Goal: Task Accomplishment & Management: Complete application form

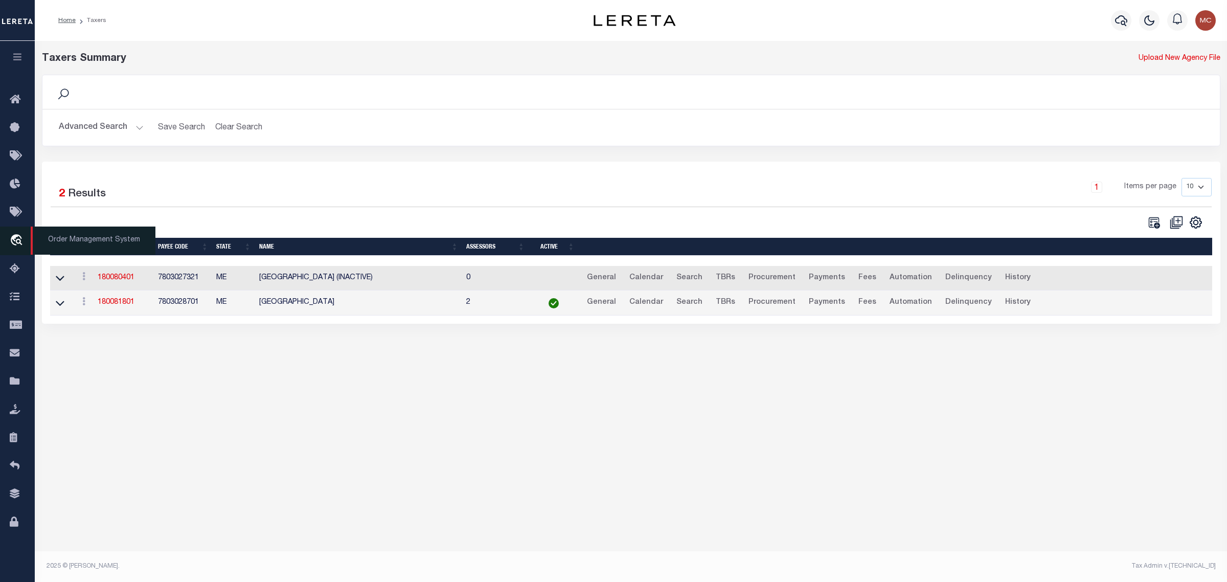
click at [13, 244] on icon "travel_explore" at bounding box center [18, 240] width 16 height 13
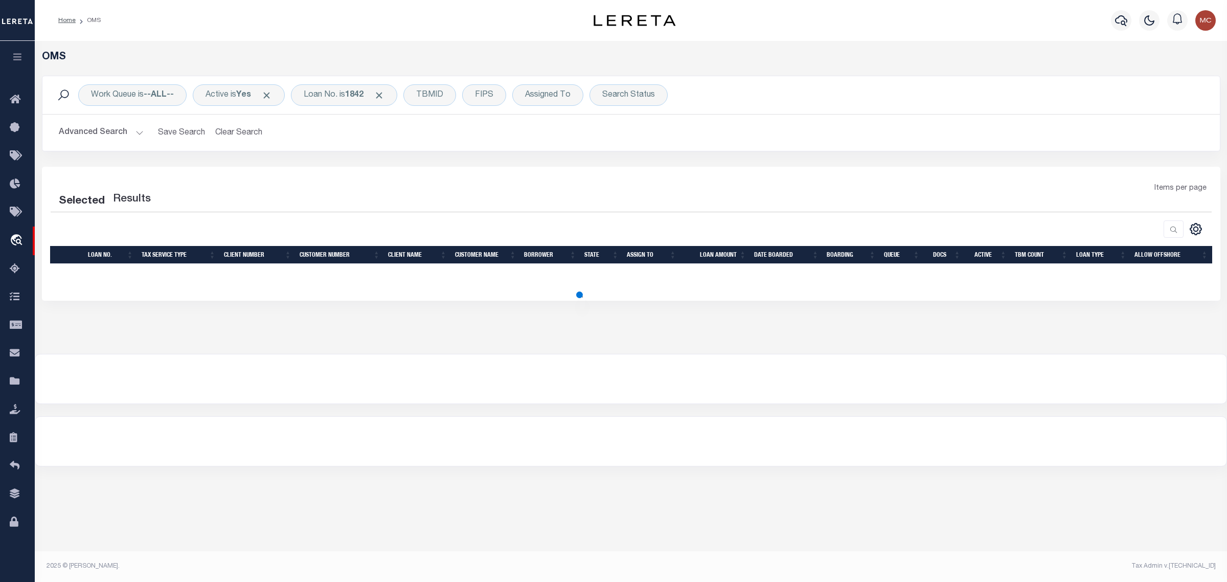
select select "200"
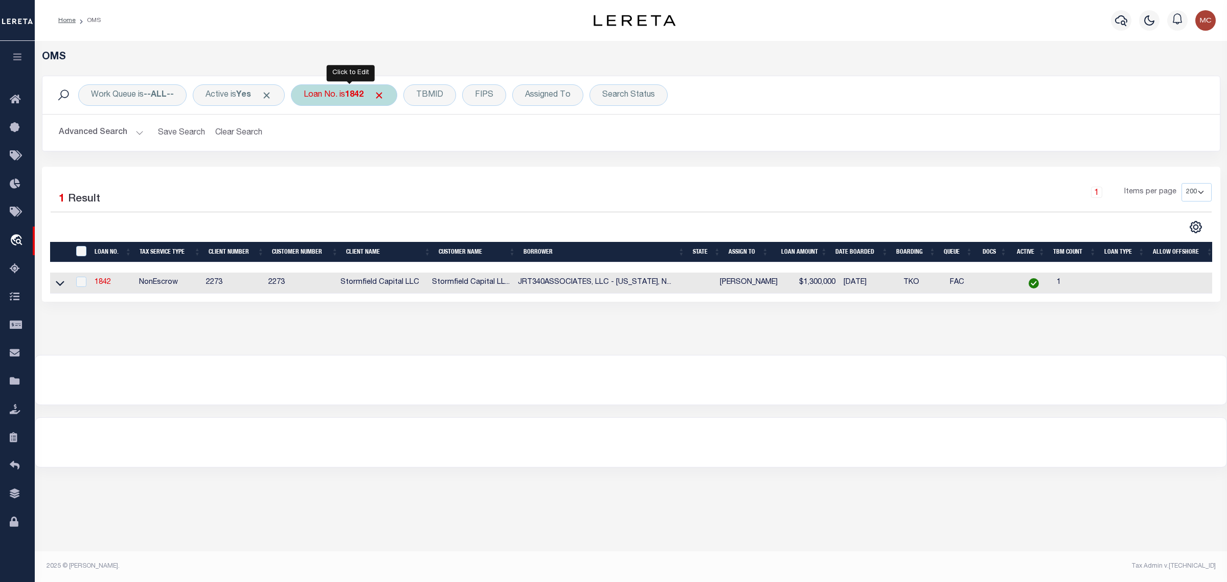
click at [320, 101] on div "Loan No. is 1842" at bounding box center [344, 94] width 106 height 21
type input "9138455-00001"
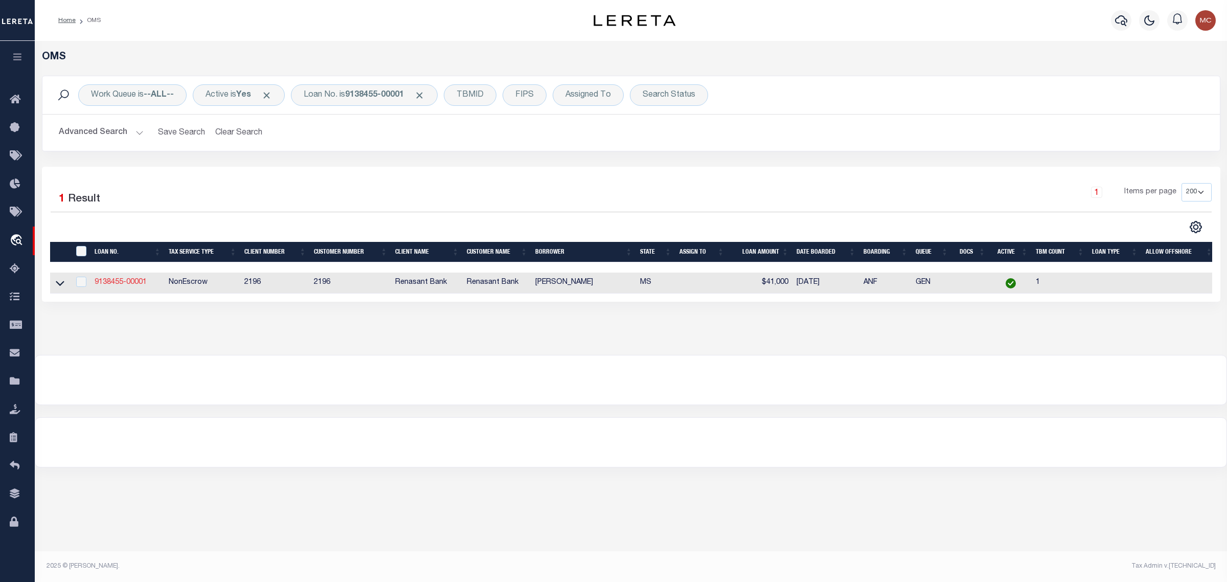
click at [123, 284] on link "9138455-00001" at bounding box center [121, 282] width 52 height 7
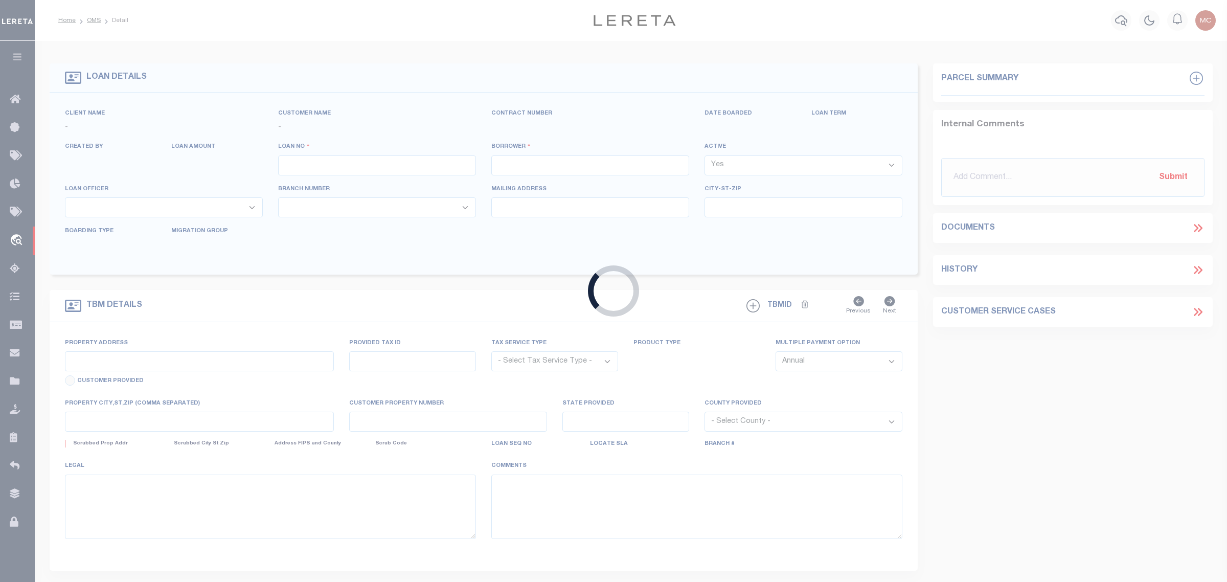
type input "9138455-00001"
type input "[PERSON_NAME]"
select select
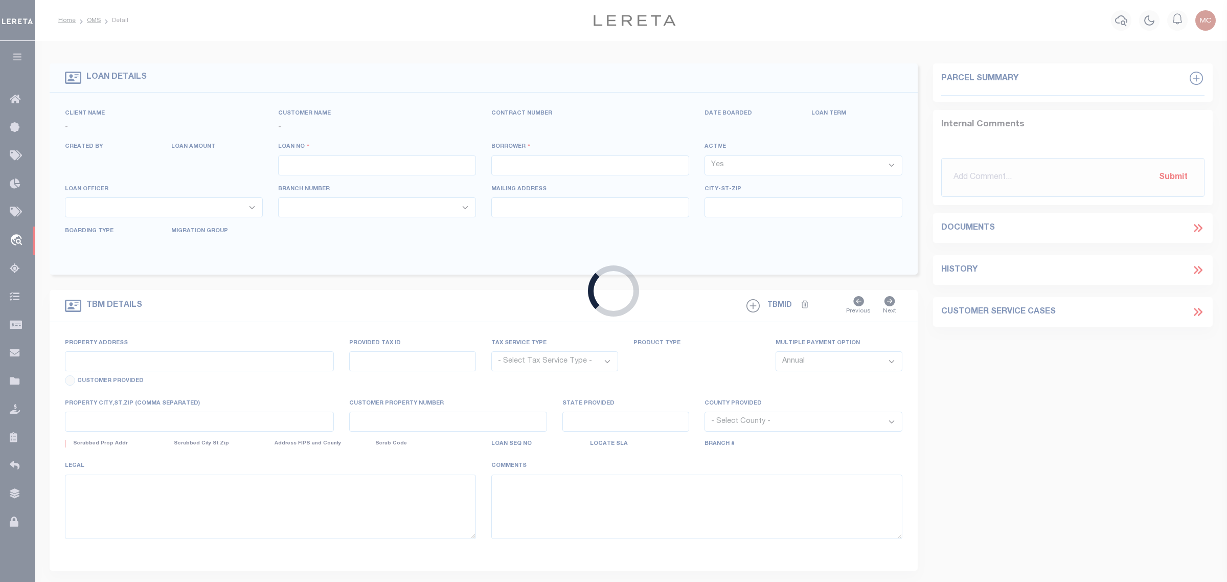
select select
select select "4983"
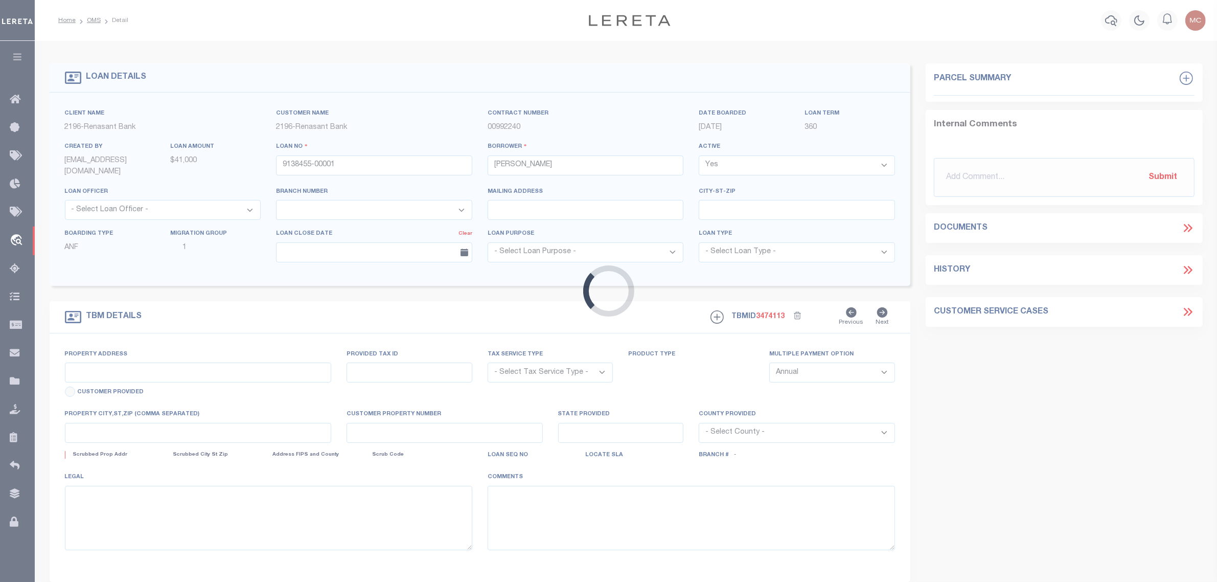
type input "[STREET_ADDRESS]"
radio input "true"
select select "NonEscrow"
select select
type input "[GEOGRAPHIC_DATA] MS 39401"
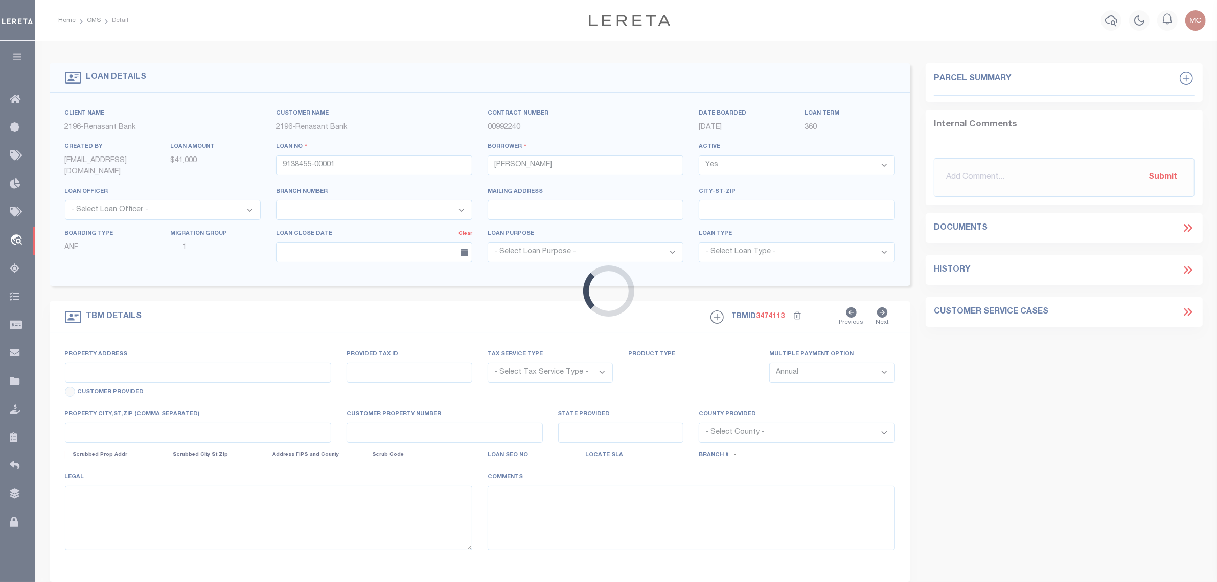
type input "9138455"
type input "MS"
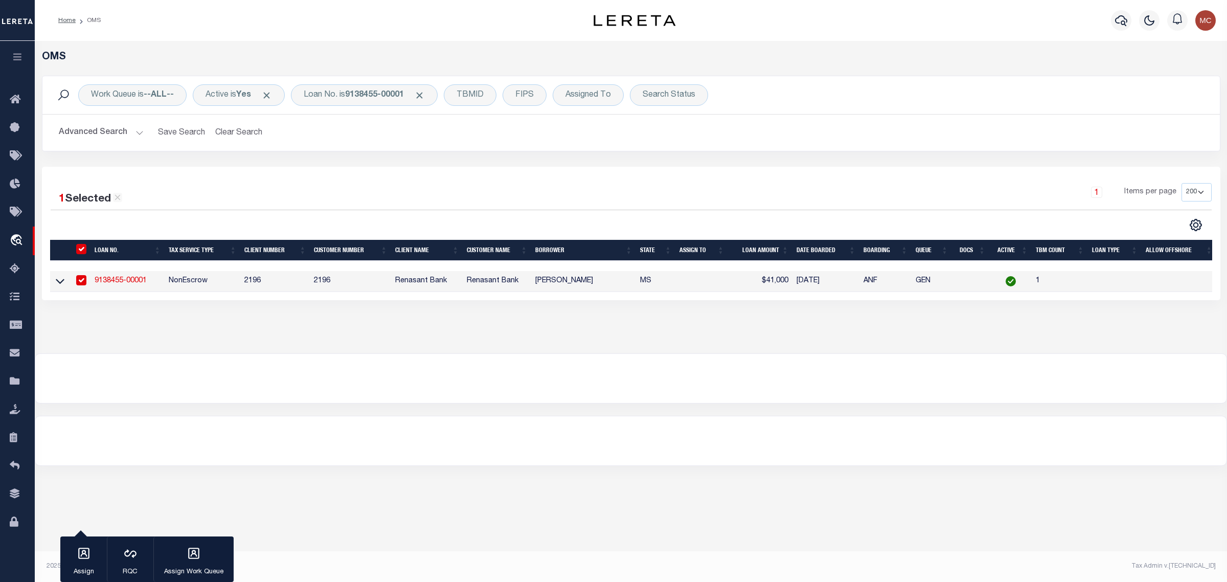
click at [87, 132] on button "Advanced Search" at bounding box center [101, 133] width 85 height 20
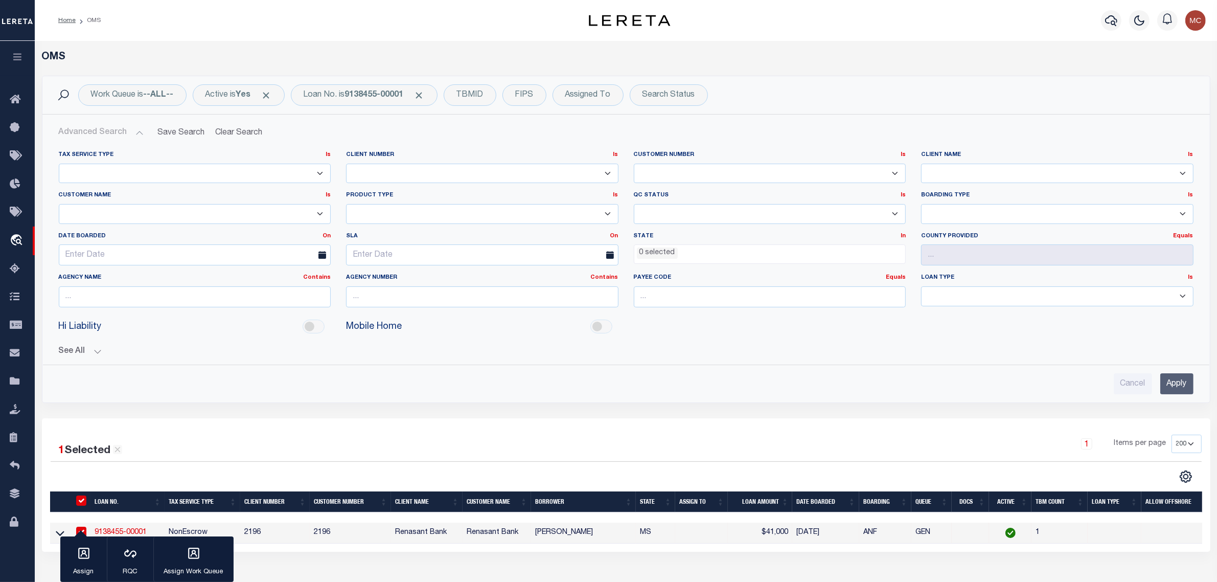
click at [114, 217] on select "Accumatch - Refunds ACM CGS IV-B-B LN LLC ACM CGS IV-B-B RE LLC ACM [US_STATE] …" at bounding box center [195, 214] width 272 height 20
select select "Renasant Bank"
drag, startPoint x: 520, startPoint y: 435, endPoint x: 876, endPoint y: 338, distance: 369.3
click at [520, 435] on div "1 Selected 1 Result 1 Items per page 10 25 50 100 200" at bounding box center [626, 484] width 1168 height 133
click at [1042, 177] on select "Accumatch - Refunds All In Credit Union [PERSON_NAME] Bank Alpha Flow Inc Amari…" at bounding box center [1057, 174] width 272 height 20
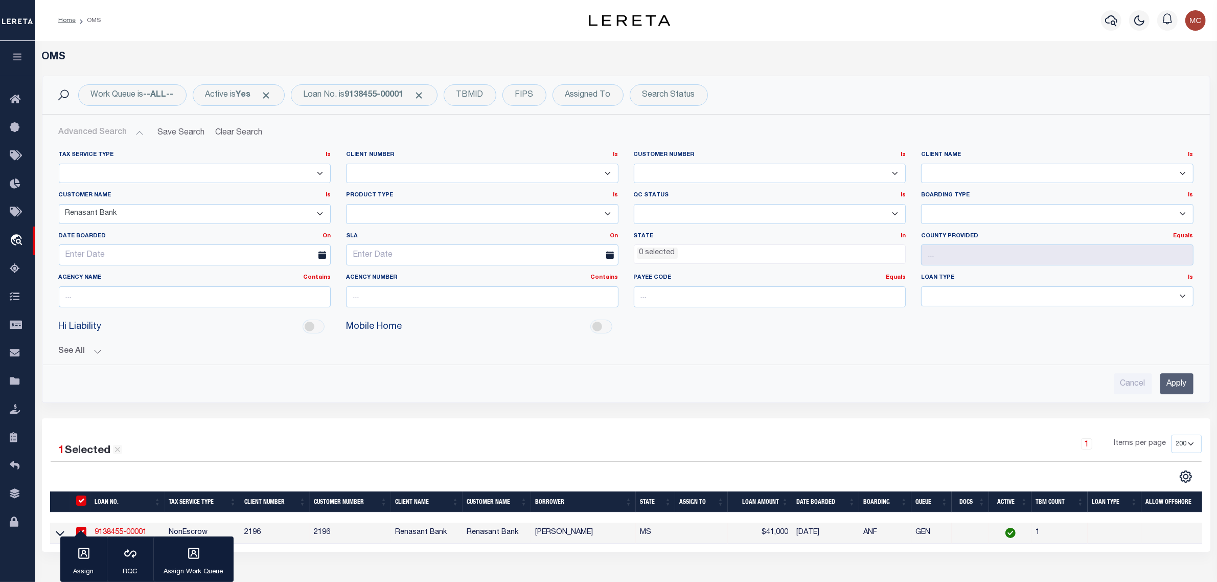
select select "Renovo Financial"
click at [921, 164] on select "Accumatch - Refunds All In Credit Union [PERSON_NAME] Bank Alpha Flow Inc Amari…" at bounding box center [1057, 174] width 272 height 20
drag, startPoint x: 1183, startPoint y: 384, endPoint x: 1171, endPoint y: 384, distance: 11.8
click at [1183, 384] on input "Apply" at bounding box center [1176, 383] width 33 height 21
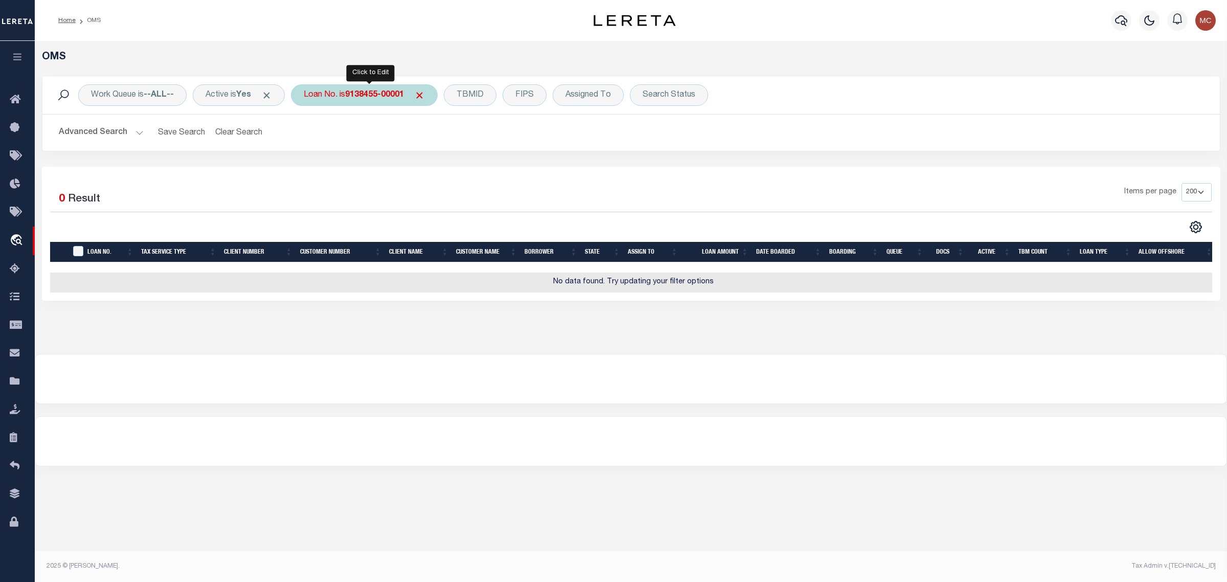
click at [376, 95] on b "9138455-00001" at bounding box center [374, 95] width 59 height 8
type input "3275"
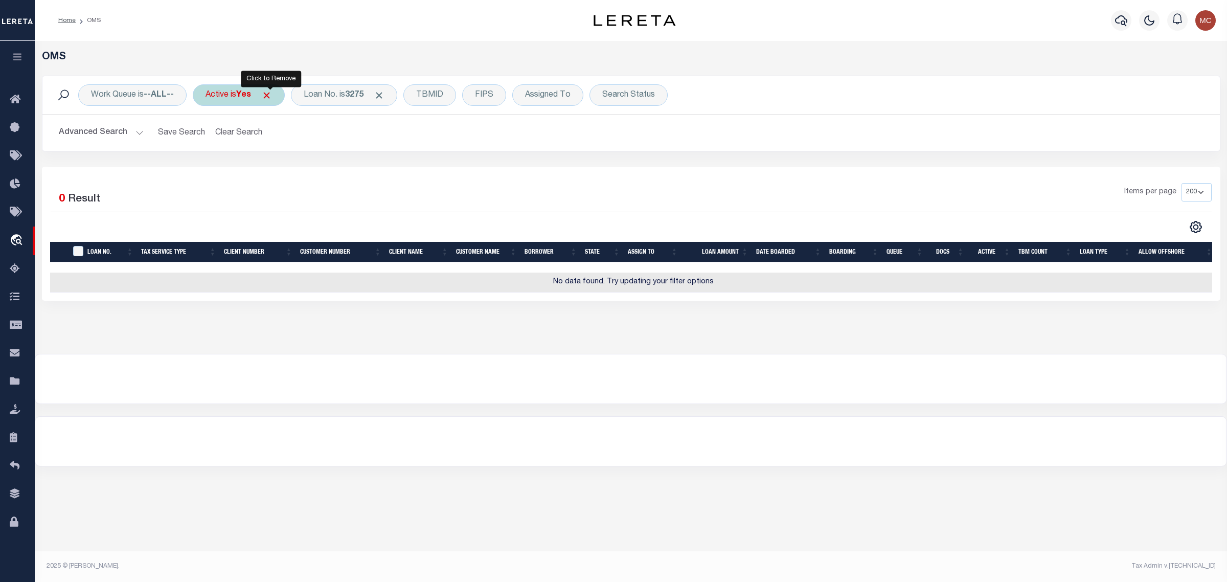
click at [271, 93] on span "Click to Remove" at bounding box center [266, 95] width 11 height 11
click at [287, 96] on div "Loan No. is 3275" at bounding box center [300, 94] width 106 height 21
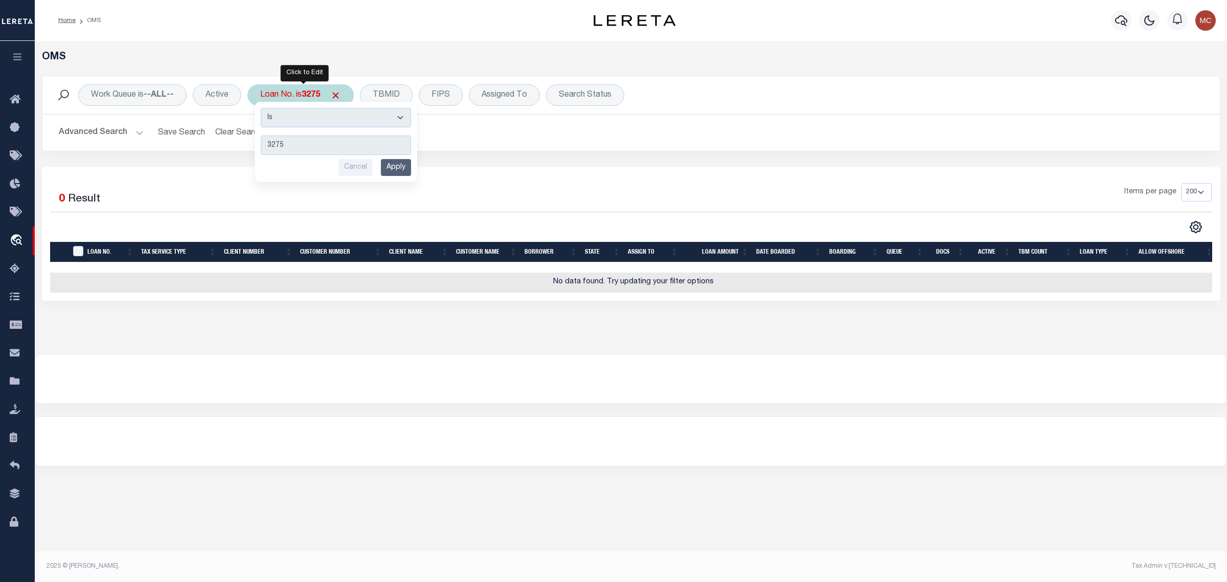
click at [287, 96] on div "Loan No. is 3275 Is Contains 3275 Cancel Apply" at bounding box center [300, 94] width 106 height 21
click at [289, 205] on div "1 Selected 0 Result" at bounding box center [190, 197] width 279 height 29
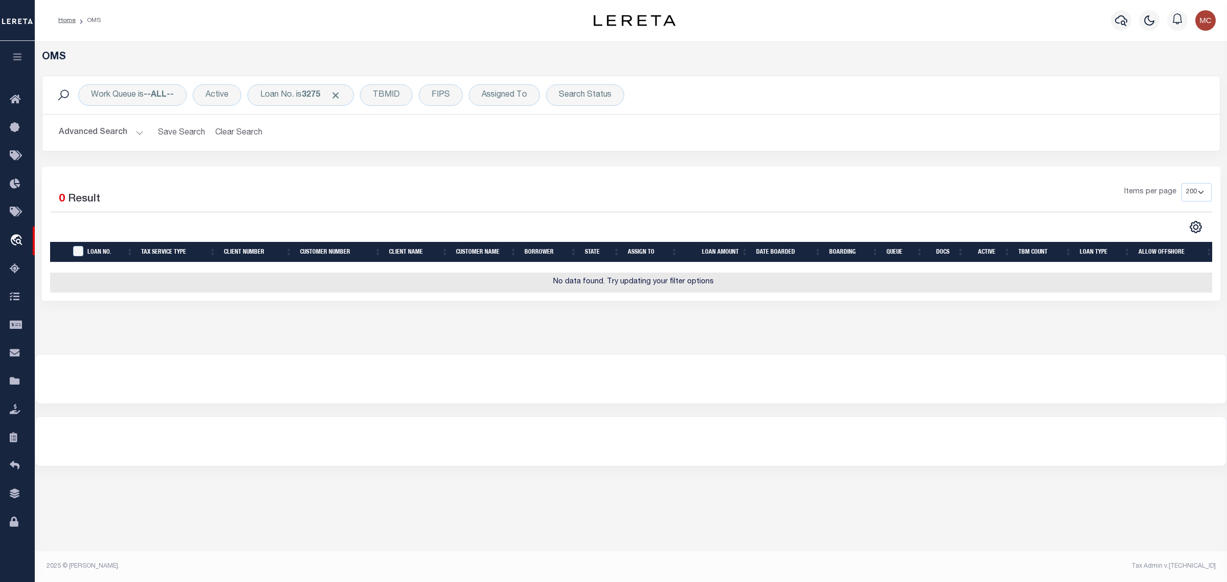
click at [111, 130] on button "Advanced Search" at bounding box center [101, 133] width 85 height 20
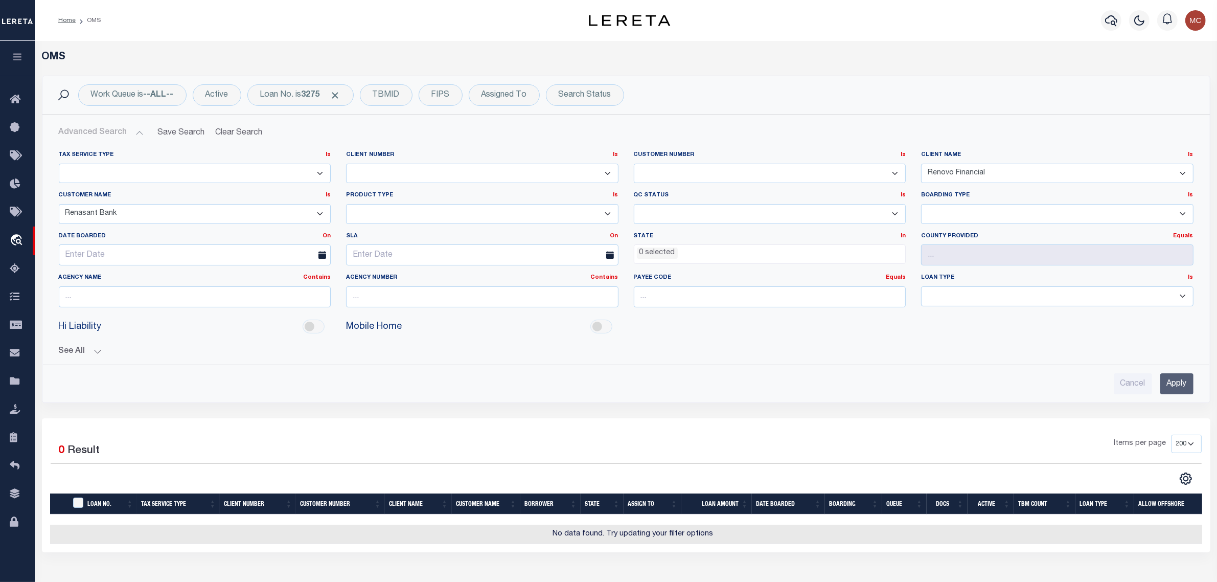
click at [126, 213] on select "Accumatch - Refunds ACM CGS IV-B-B LN LLC ACM CGS IV-B-B RE LLC ACM [US_STATE] …" at bounding box center [195, 214] width 272 height 20
select select "NexBank"
click at [59, 204] on select "Accumatch - Refunds ACM CGS IV-B-B LN LLC ACM CGS IV-B-B RE LLC ACM [US_STATE] …" at bounding box center [195, 214] width 272 height 20
click at [633, 389] on div "Cancel Apply" at bounding box center [626, 383] width 1135 height 21
click at [1168, 396] on div "Advanced Search Save Search Clear Search tblSearchTopScreen_dynamictable_____De…" at bounding box center [625, 258] width 1167 height 288
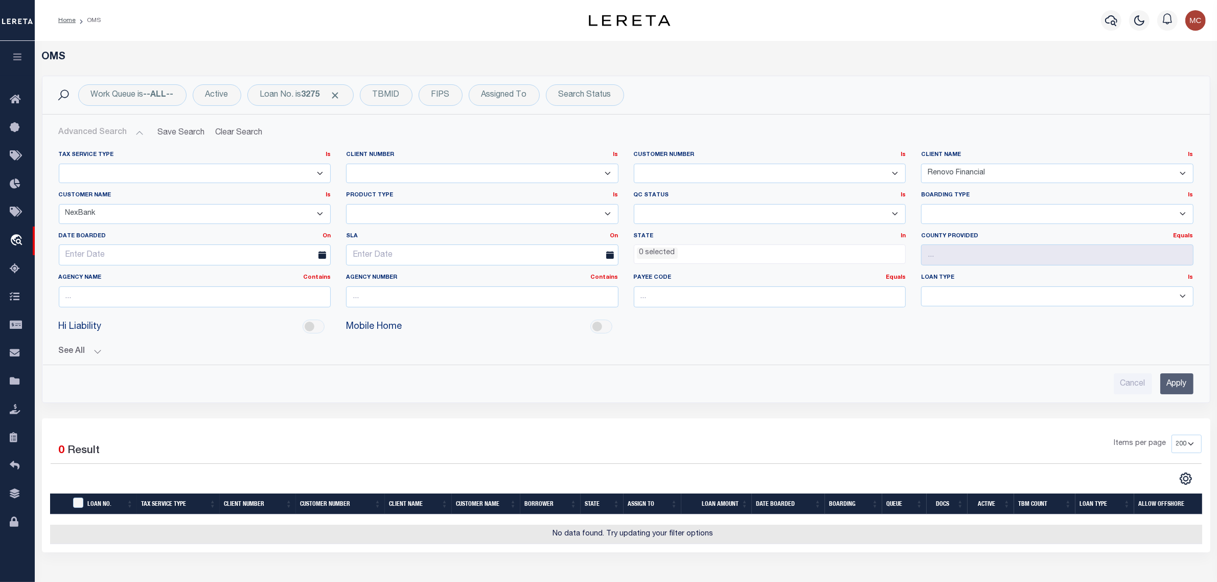
click at [1172, 386] on input "Apply" at bounding box center [1176, 383] width 33 height 21
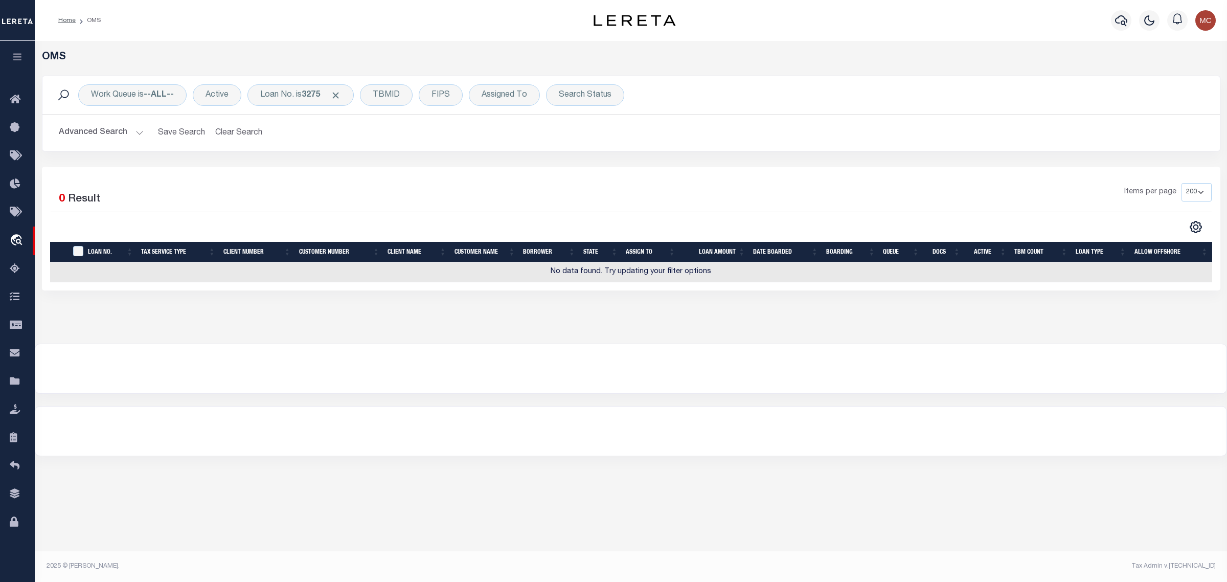
click at [85, 141] on button "Advanced Search" at bounding box center [101, 133] width 85 height 20
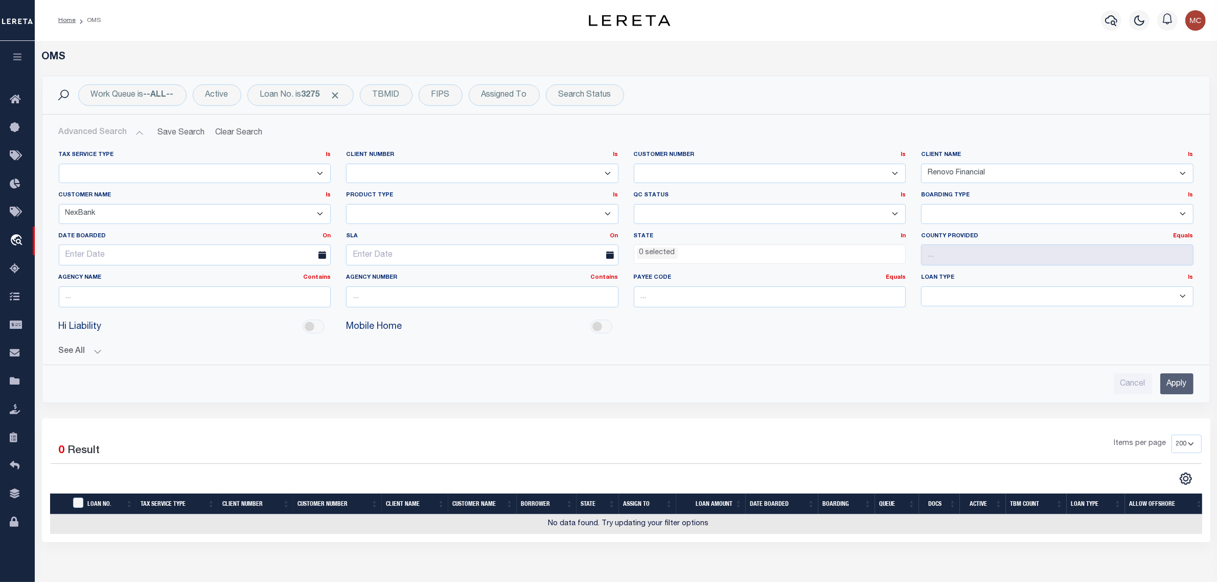
click at [98, 215] on select "Accumatch - Refunds ACM CGS IV-B-B LN LLC ACM CGS IV-B-B RE LLC ACM [US_STATE] …" at bounding box center [195, 214] width 272 height 20
select select
click at [59, 204] on select "Accumatch - Refunds ACM CGS IV-B-B LN LLC ACM CGS IV-B-B RE LLC ACM [US_STATE] …" at bounding box center [195, 214] width 272 height 20
click at [89, 230] on div "Customer Name Is Is Contains Accumatch - Refunds ACM CGS IV-B-B LN LLC ACM CGS …" at bounding box center [195, 211] width 288 height 40
click at [1174, 390] on input "Apply" at bounding box center [1176, 383] width 33 height 21
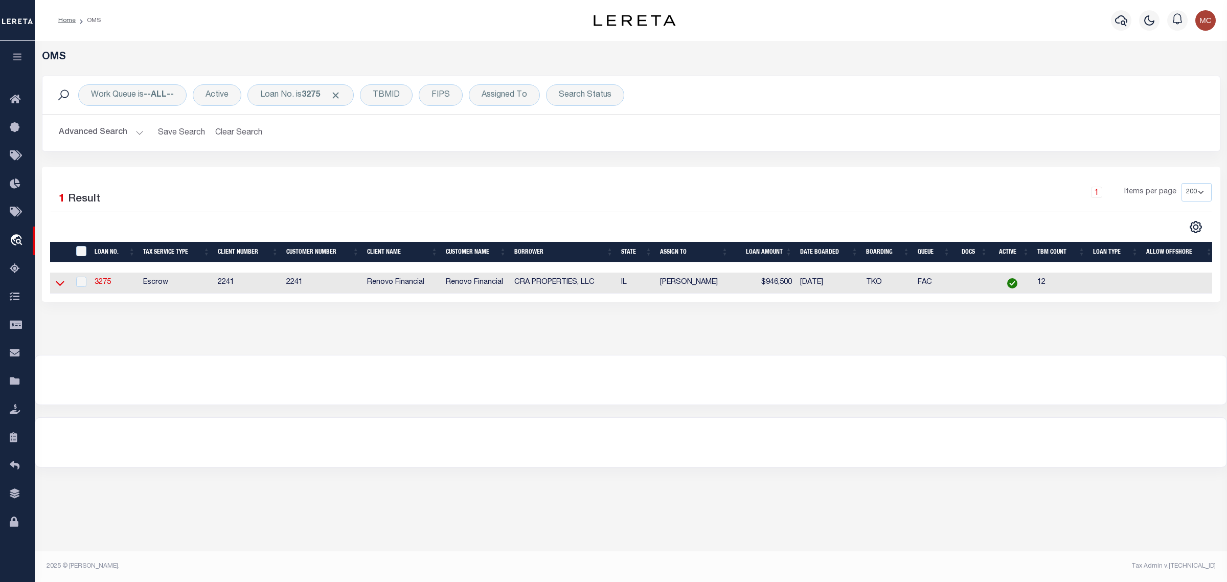
click at [58, 281] on icon at bounding box center [60, 282] width 9 height 11
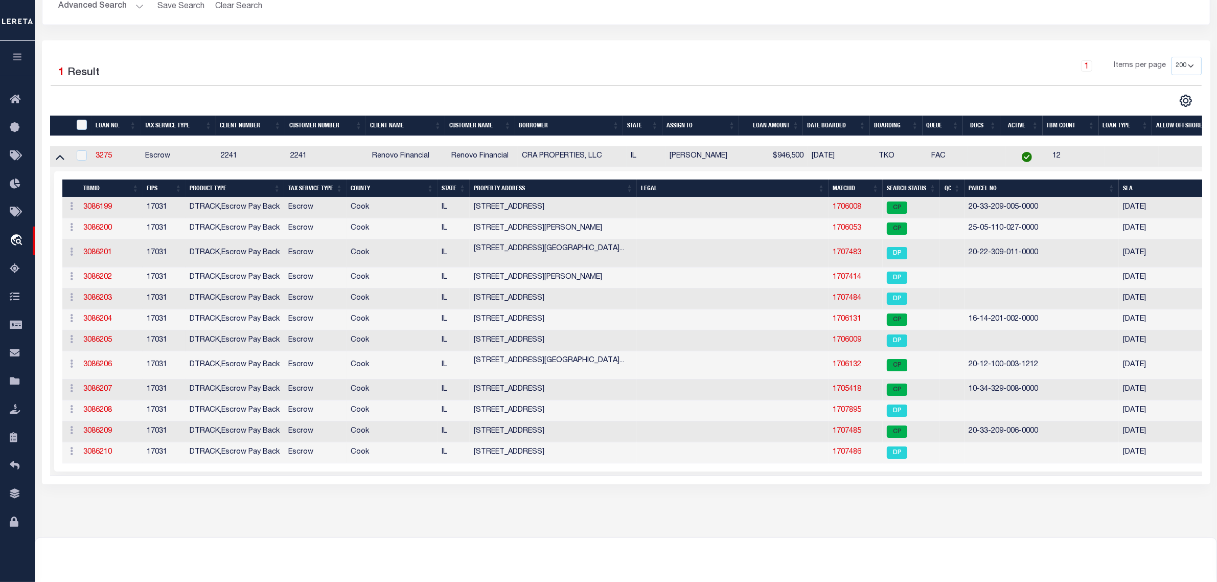
scroll to position [128, 0]
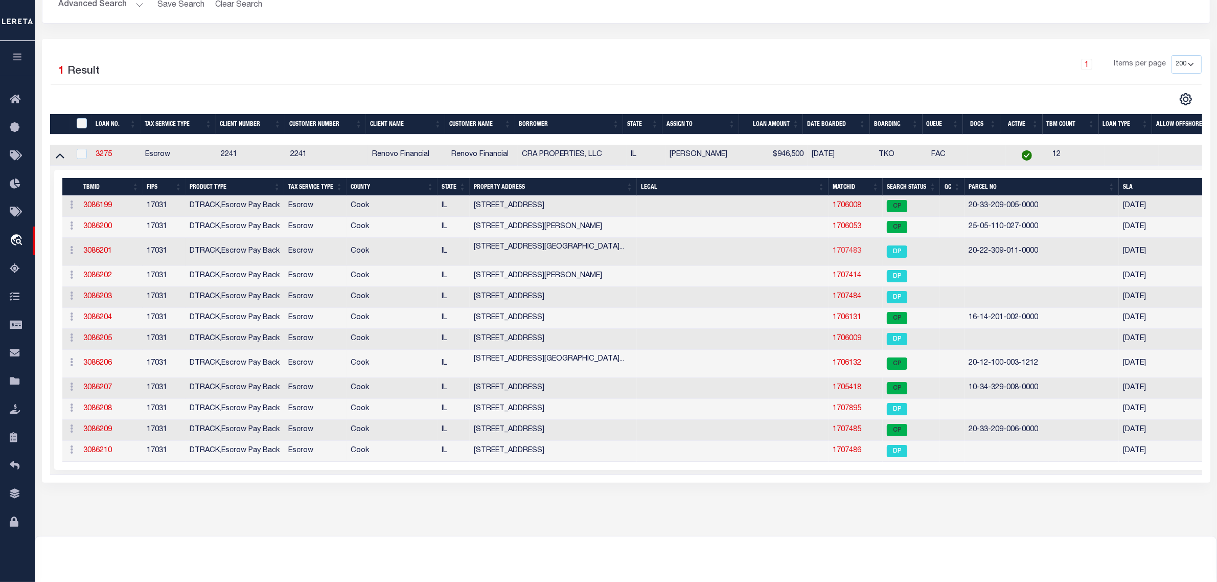
click at [852, 252] on link "1707483" at bounding box center [846, 250] width 29 height 7
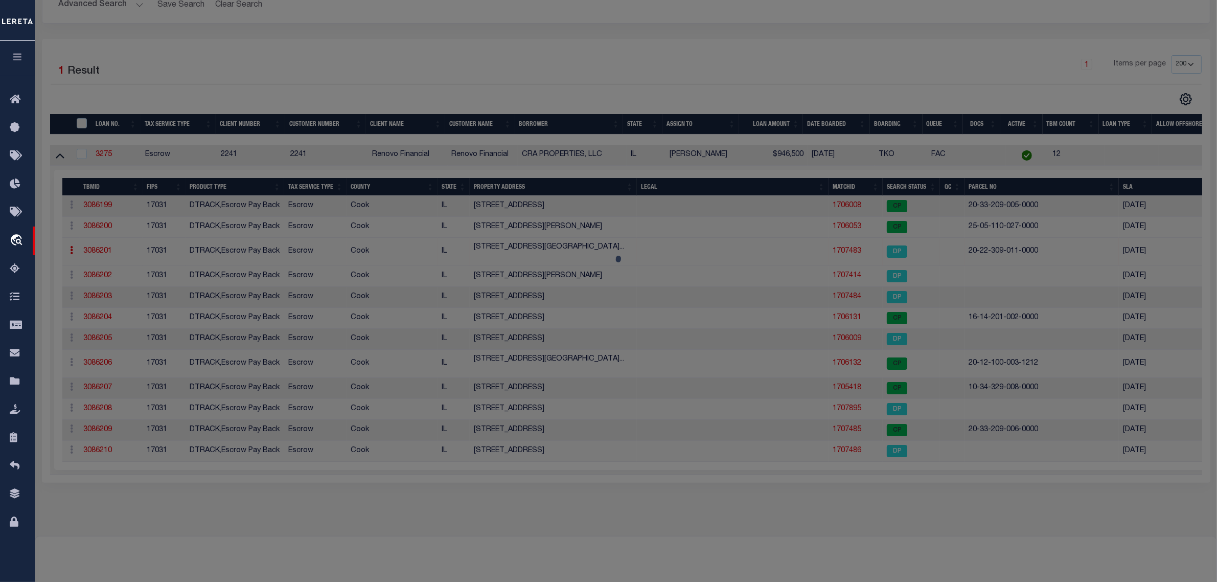
checkbox input "false"
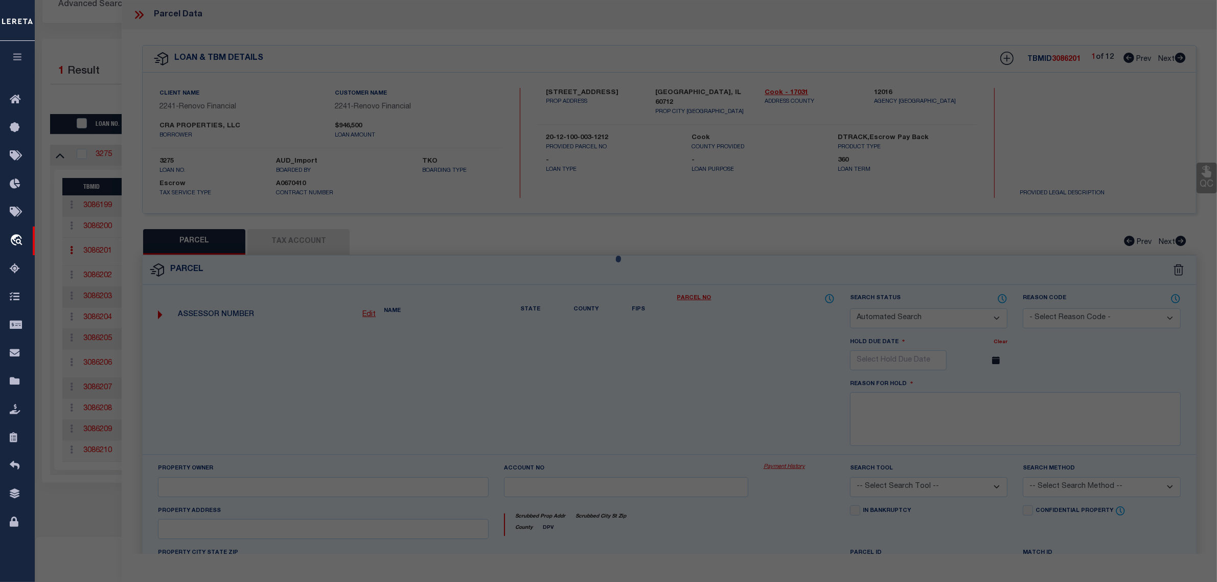
select select "DP"
type input "CPJ PROPERTIES 4 LLC"
select select
type input "[STREET_ADDRESS][US_STATE]"
type input "[GEOGRAPHIC_DATA] IL 60637"
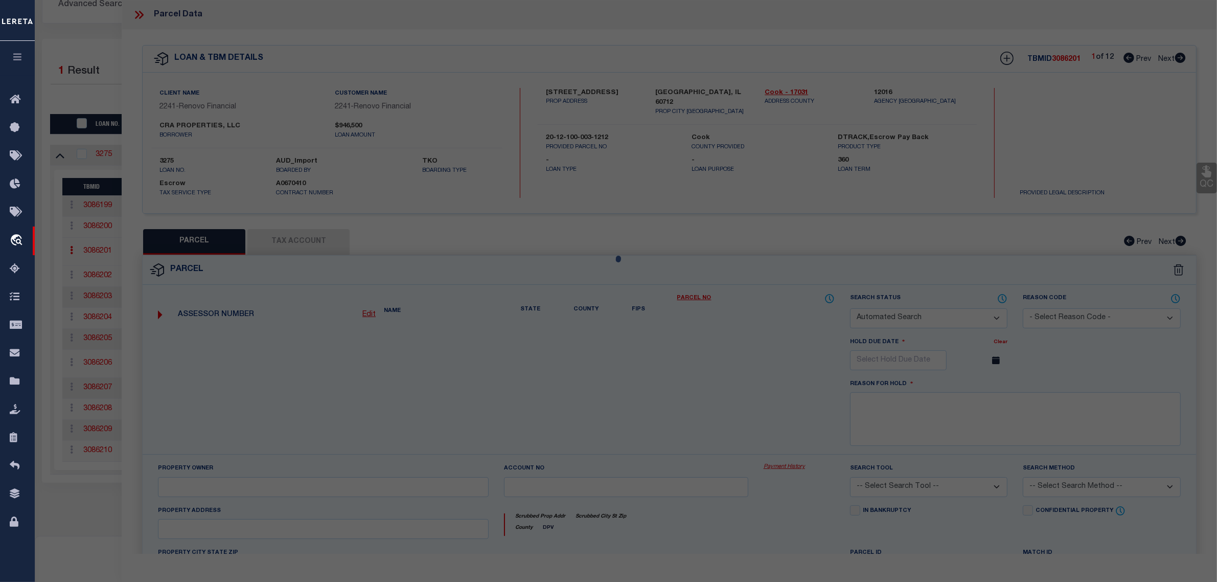
type textarea "CORNELLSB/11LCPF 44 S, [GEOGRAPHIC_DATA]/11LCPF 43 N"
type textarea "Required Parcel# is already added in other TBM ID of this Loan,Hence marking th…"
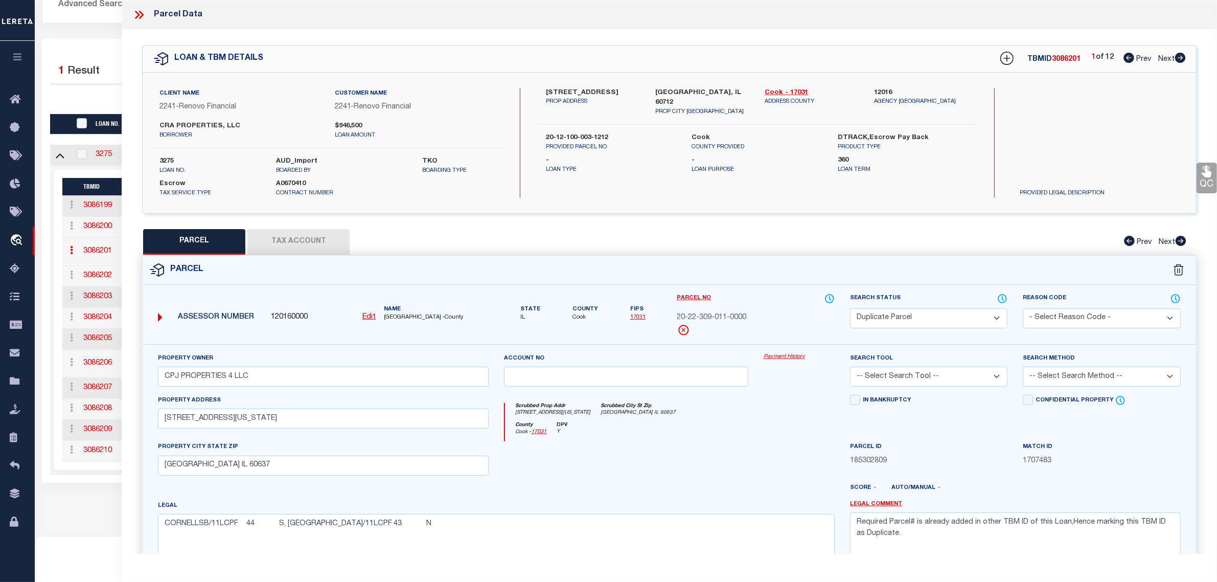
click at [90, 505] on div "OMS Work Queue is --ALL-- Active Loan No. is 3275 Is Contains 3275 Cancel Apply…" at bounding box center [626, 214] width 1176 height 582
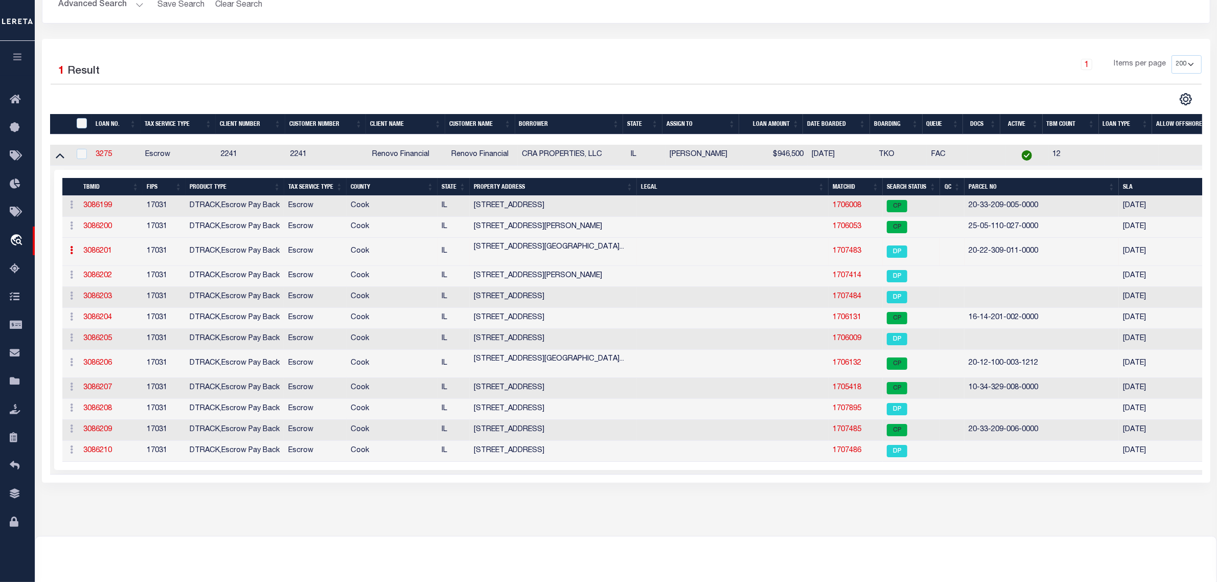
click at [541, 189] on th "PROPERTY ADDRESS" at bounding box center [553, 187] width 167 height 18
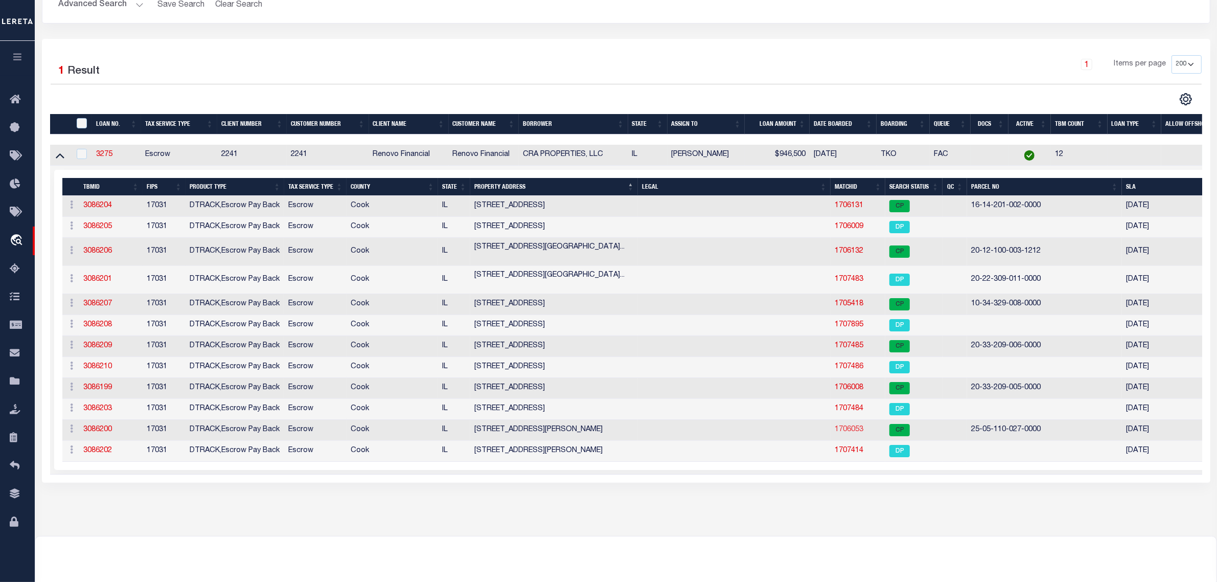
click at [847, 433] on link "1706053" at bounding box center [849, 429] width 29 height 7
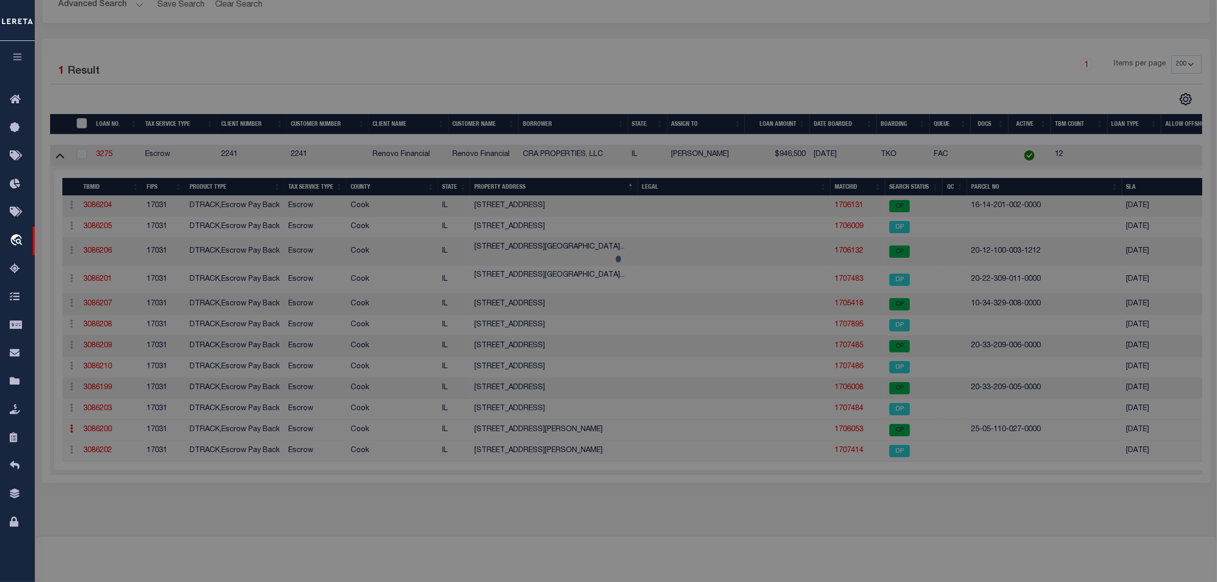
select select "AS"
checkbox input "false"
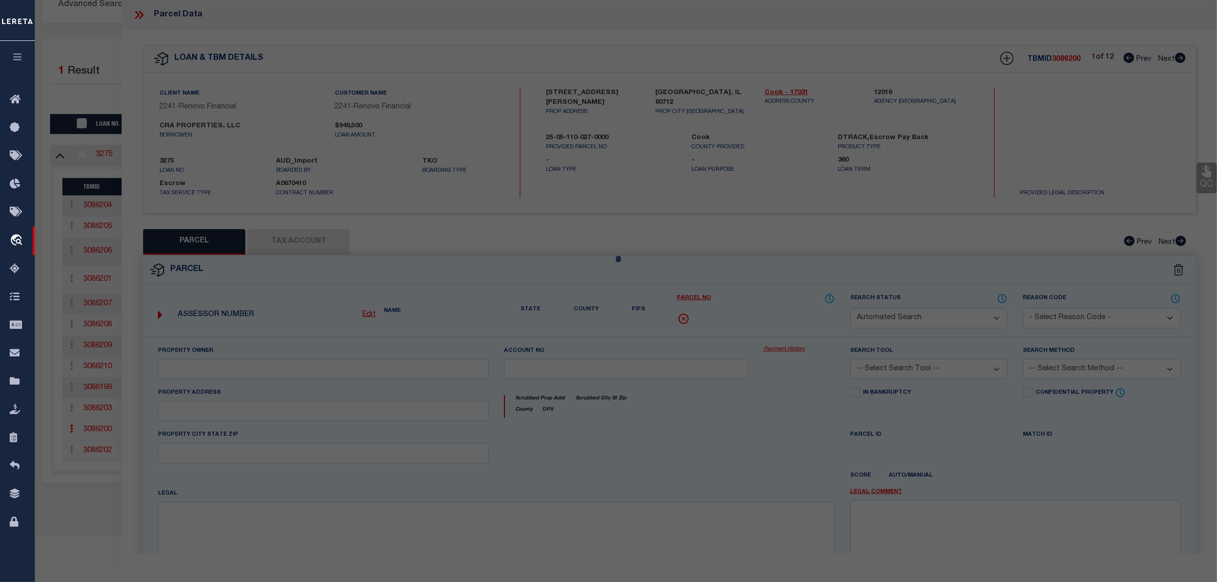
select select "CP"
type input "CRA PROPERTIES, LLC"
select select
type input "[STREET_ADDRESS][PERSON_NAME]"
checkbox input "false"
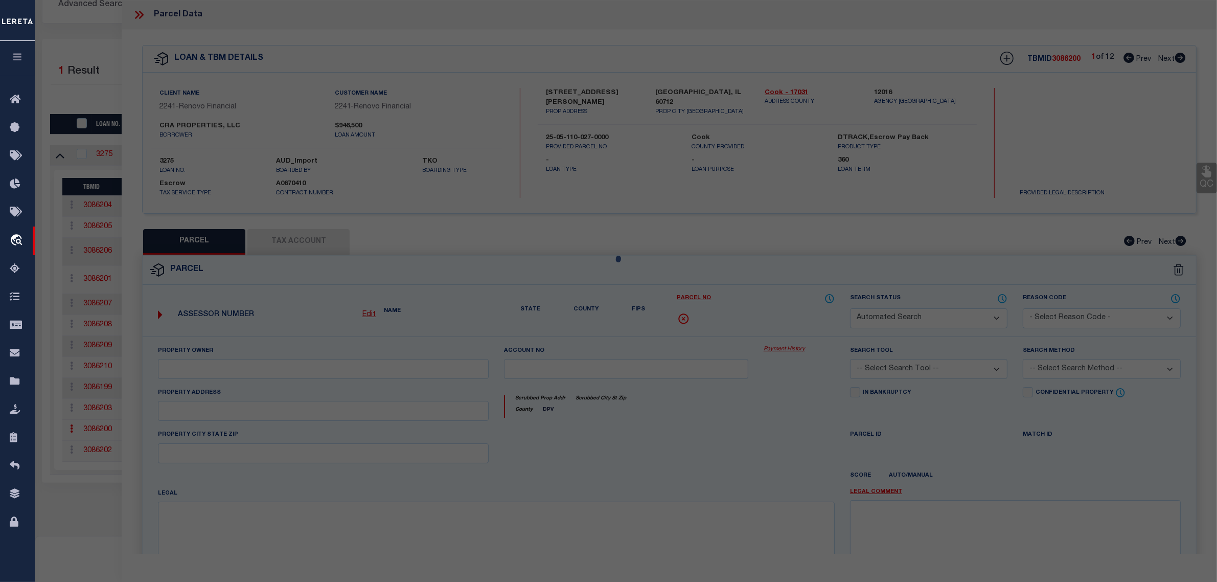
type input "[GEOGRAPHIC_DATA] IL 60620"
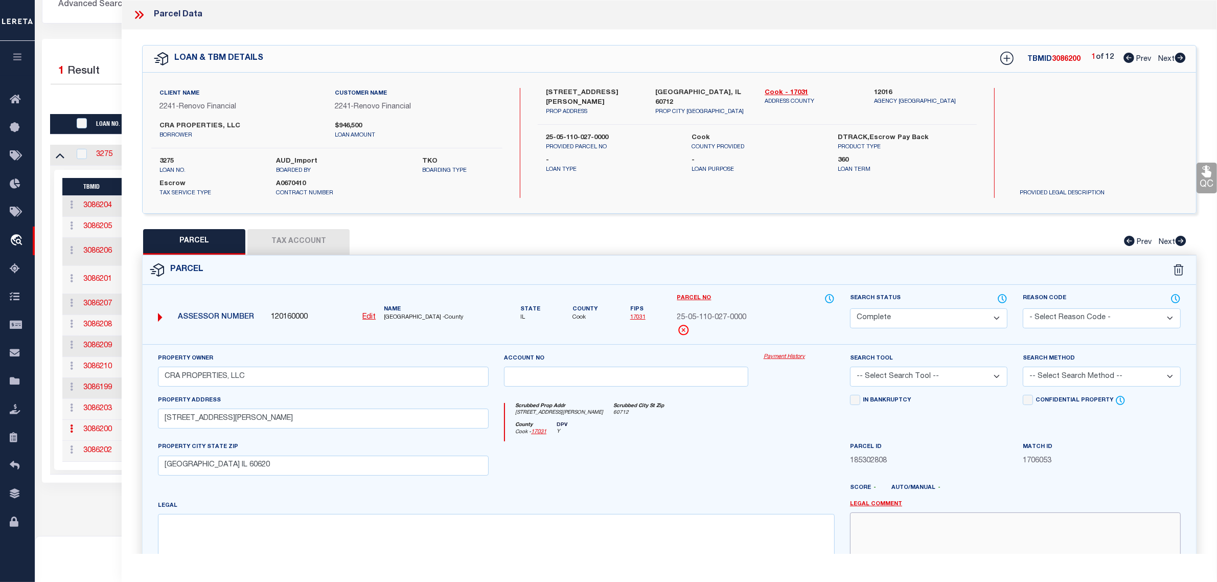
click at [944, 535] on textarea at bounding box center [1015, 544] width 331 height 64
type textarea "Parcel released per customer's [DATE] file. MLC [DATE]"
click at [991, 312] on select "Automated Search Bad Parcel Complete Duplicate Parcel High Dollar Reporting In …" at bounding box center [928, 318] width 157 height 20
select select "PR"
click at [850, 308] on select "Automated Search Bad Parcel Complete Duplicate Parcel High Dollar Reporting In …" at bounding box center [928, 318] width 157 height 20
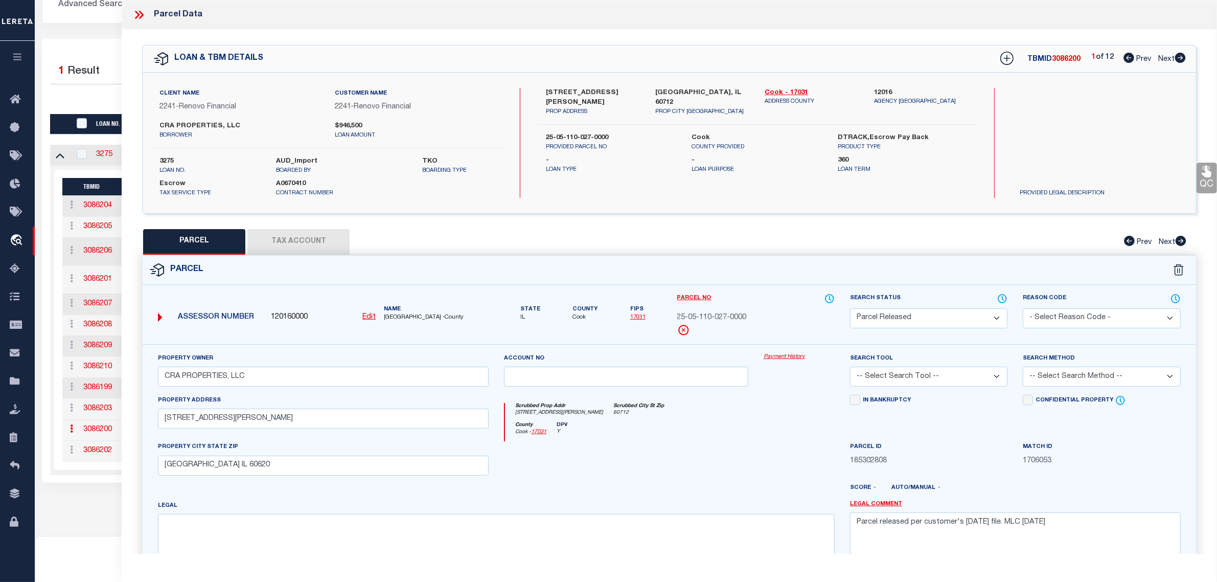
click at [1087, 309] on select "- Select Reason Code - 099 - Other (Provide additional detail) ACT - Agency Cha…" at bounding box center [1101, 318] width 157 height 20
select select "RLS"
click at [1023, 308] on select "- Select Reason Code - 099 - Other (Provide additional detail) ACT - Agency Cha…" at bounding box center [1101, 318] width 157 height 20
click at [1080, 501] on label "Legal Comment" at bounding box center [1015, 504] width 331 height 9
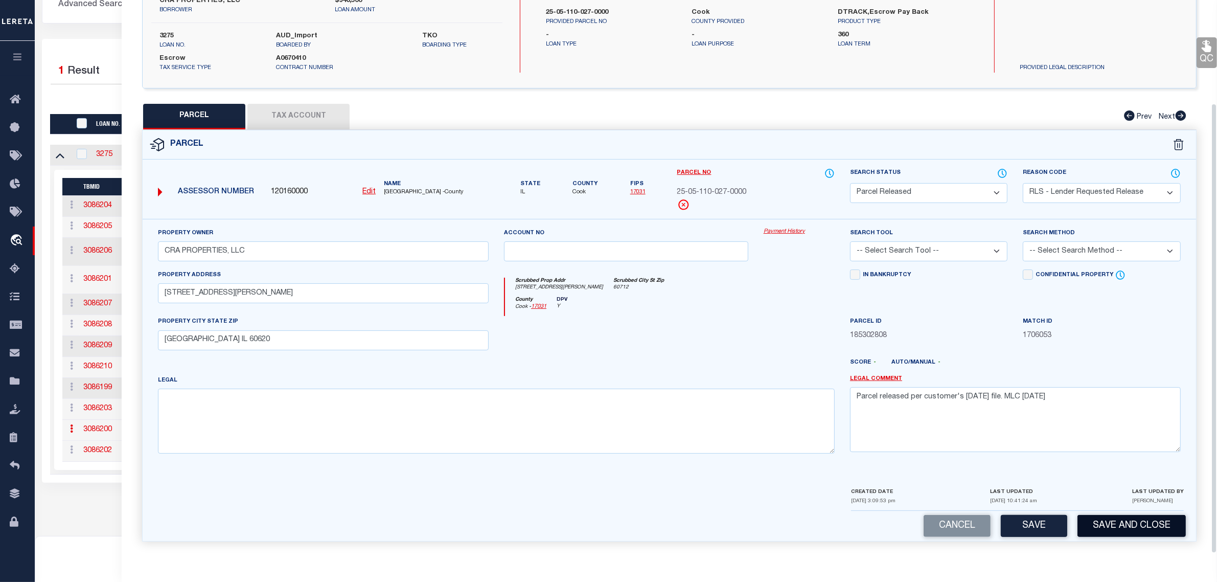
click at [1132, 527] on button "Save and Close" at bounding box center [1131, 526] width 108 height 22
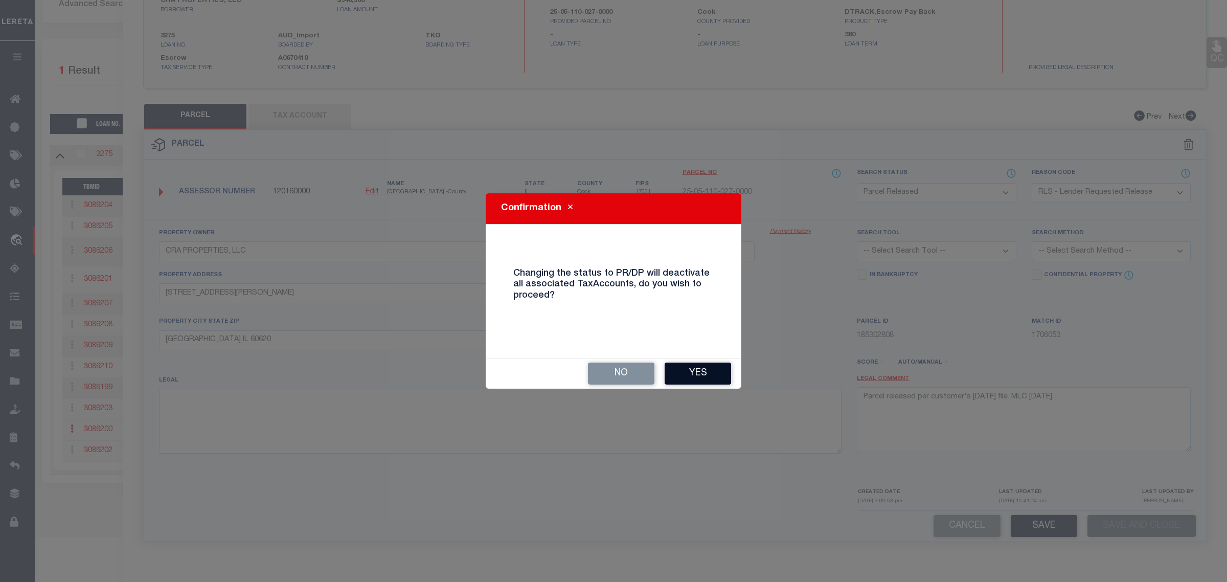
click at [708, 372] on button "Yes" at bounding box center [697, 373] width 66 height 22
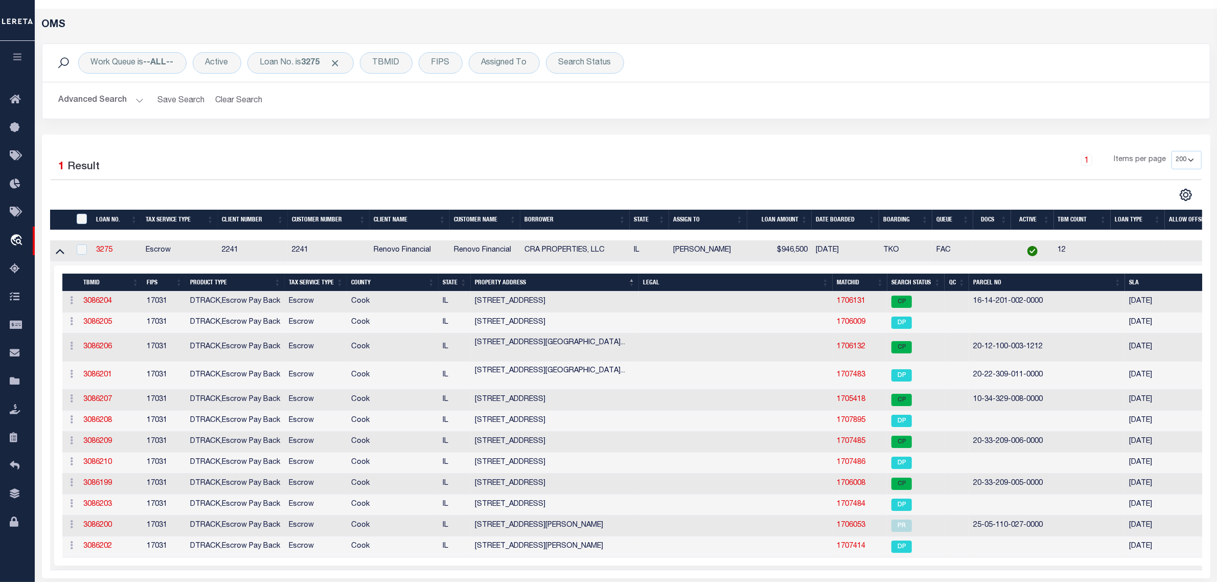
scroll to position [0, 0]
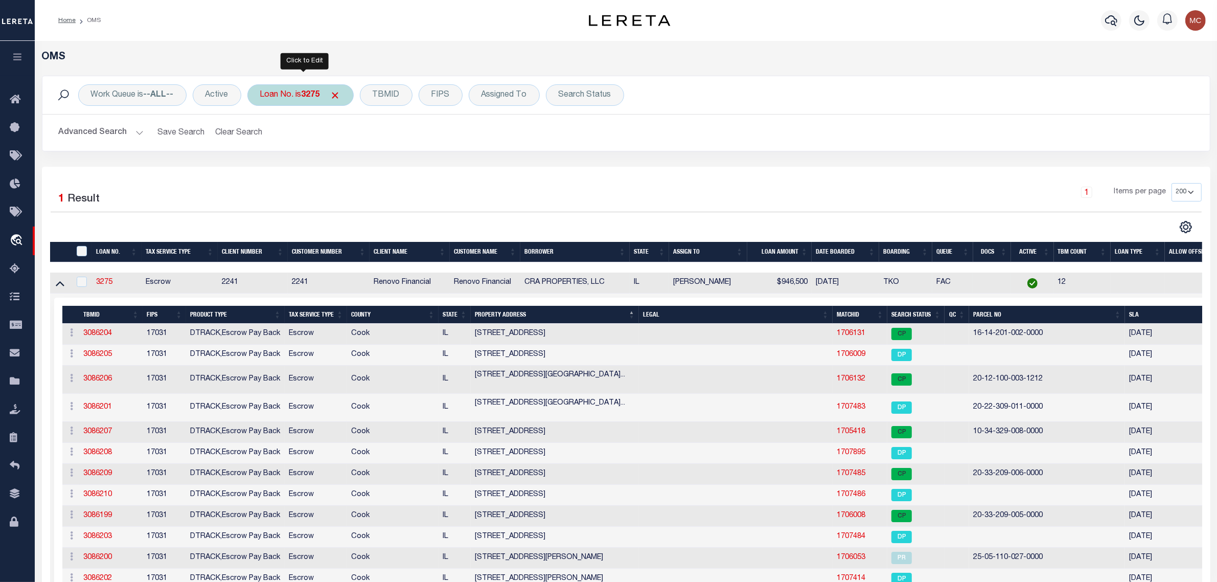
click at [282, 97] on div "Loan No. is 3275 Is Contains 3275 Cancel Apply" at bounding box center [300, 94] width 106 height 21
type input "3394"
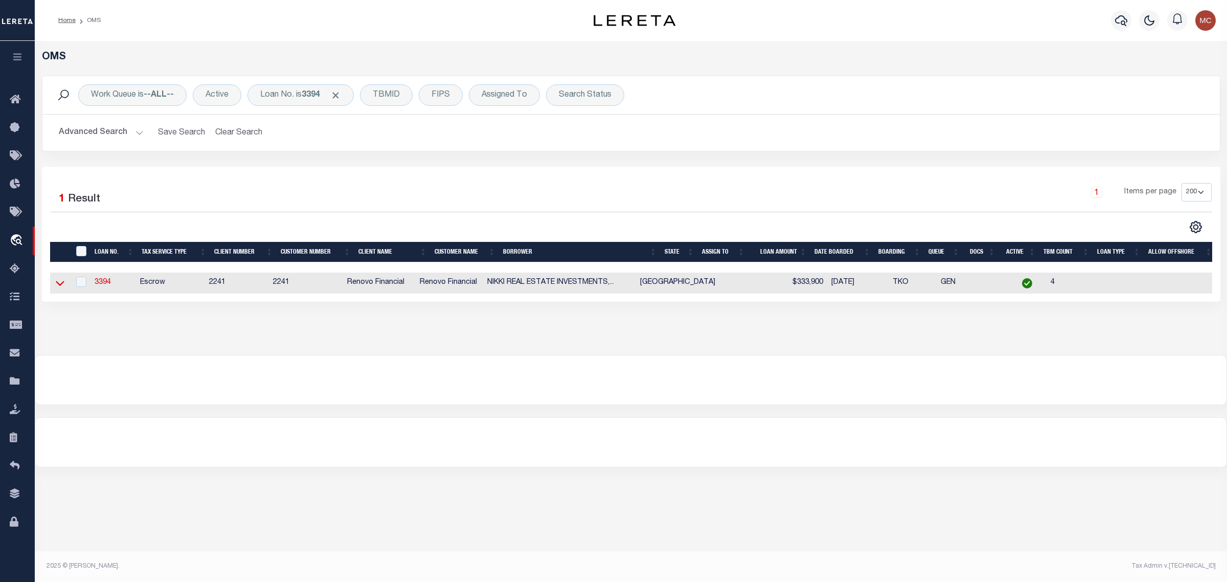
click at [62, 284] on icon at bounding box center [60, 282] width 9 height 11
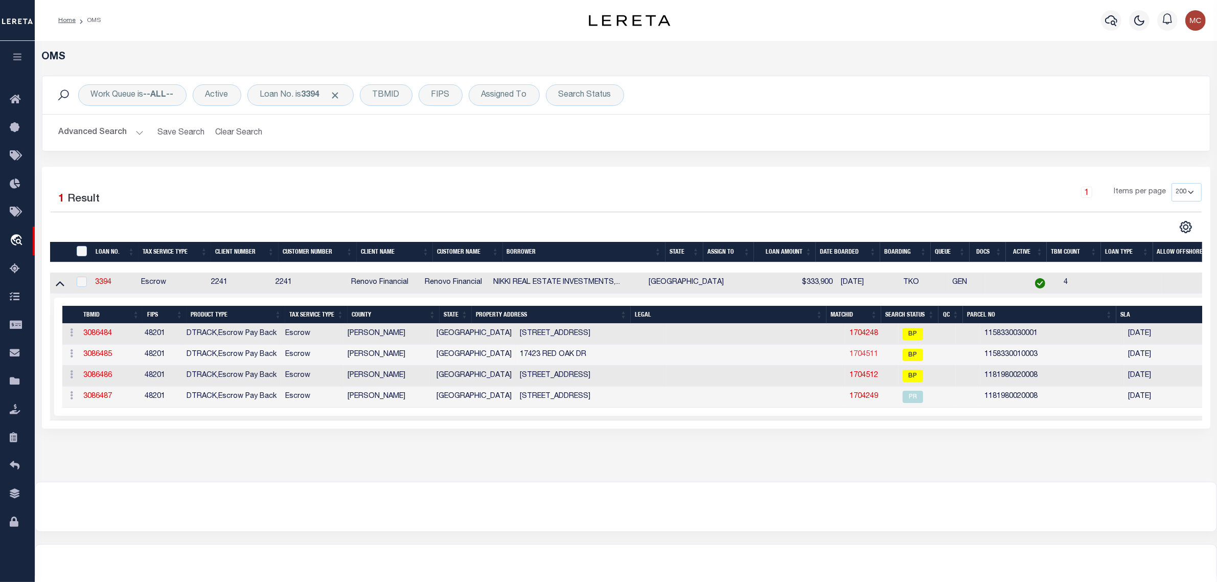
click at [849, 353] on link "1704511" at bounding box center [863, 354] width 29 height 7
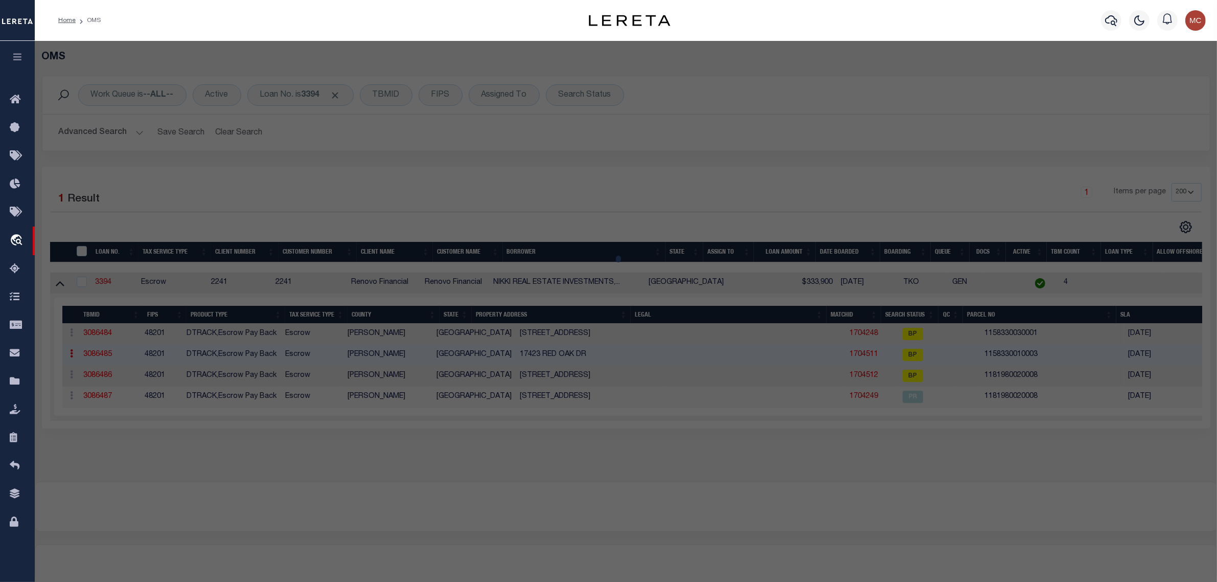
select select "AS"
checkbox input "false"
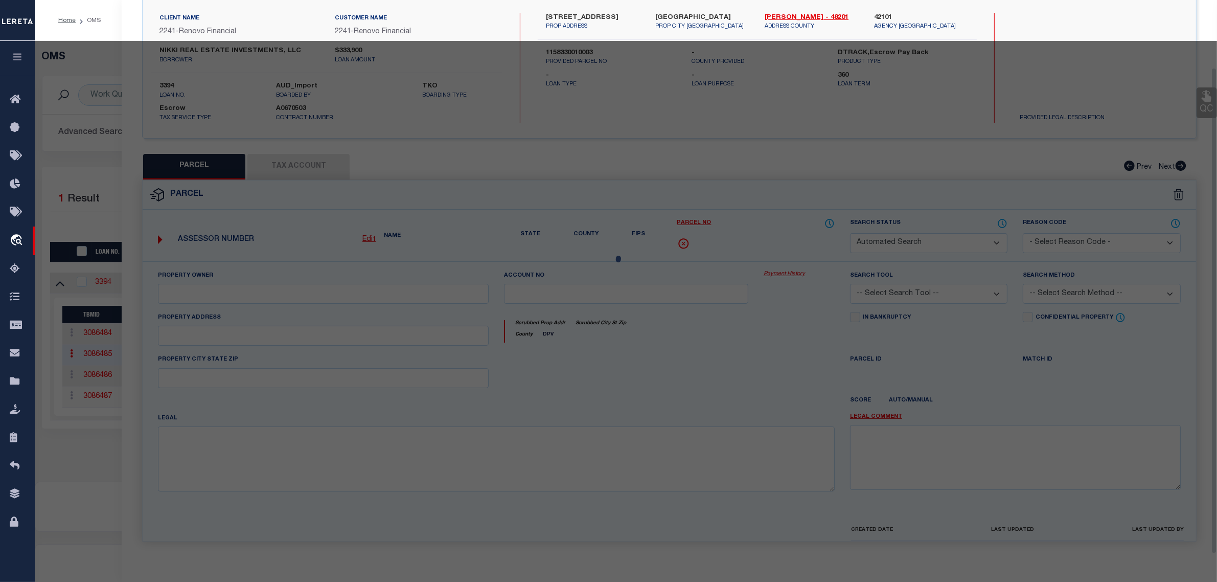
select select "BP"
type input "NIKKI REAL ESTATE INVESTMENTS LLC"
type input "[STREET_ADDRESS]"
checkbox input "false"
type input "[GEOGRAPHIC_DATA]"
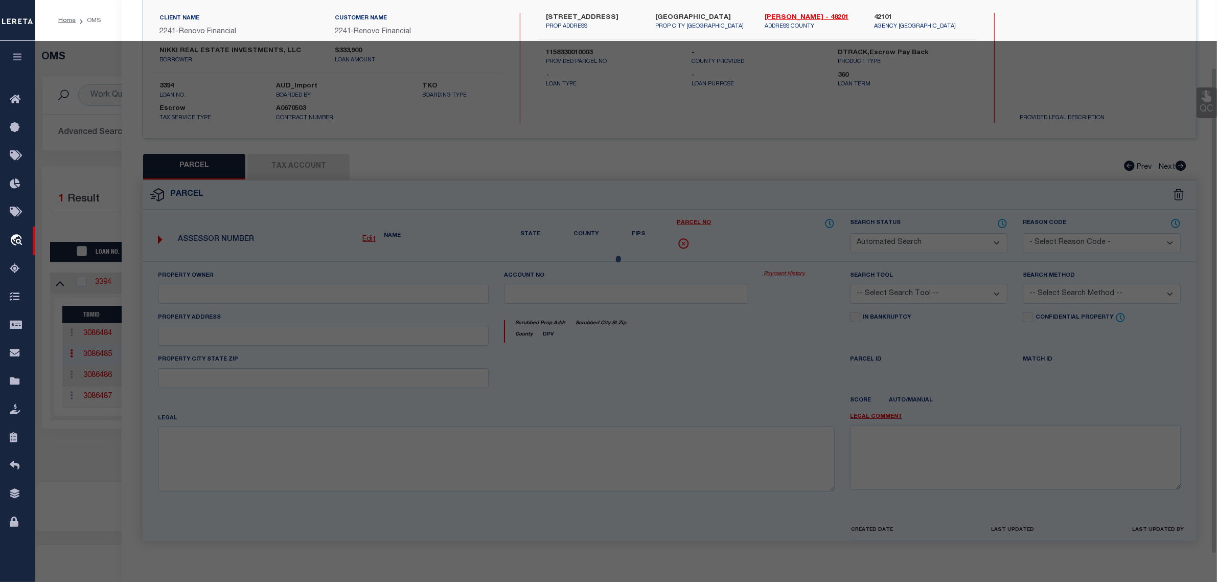
type textarea "UNIT 17423 BLDG A .00827 INT COMMON LAND & ELE RED OAK T/H CONDO"
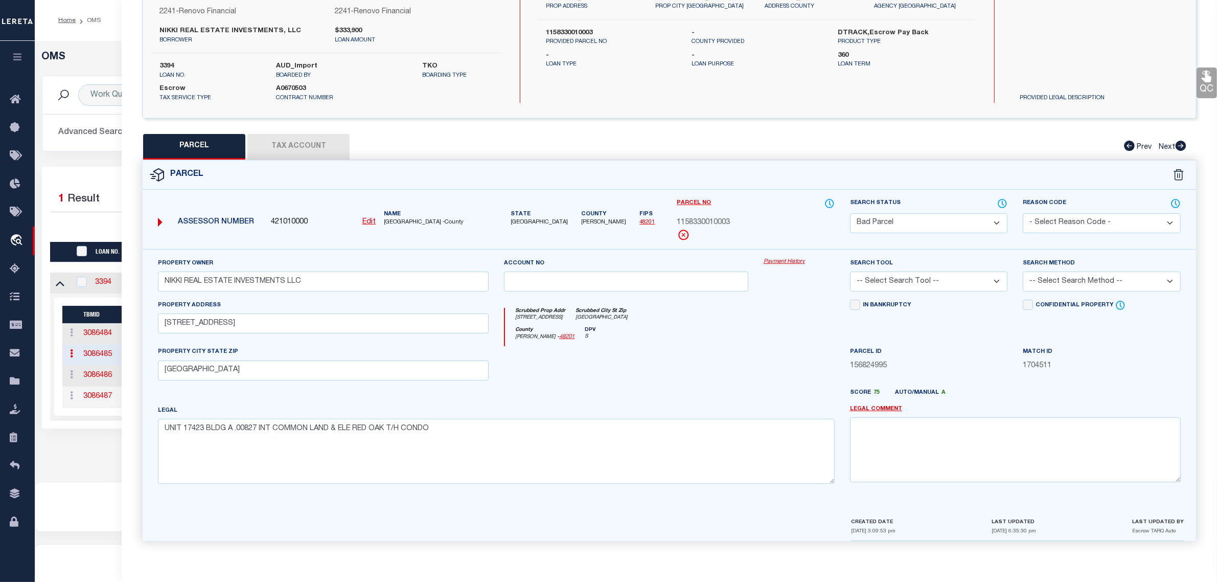
click at [900, 213] on select "Automated Search Bad Parcel Complete Duplicate Parcel High Dollar Reporting In …" at bounding box center [928, 223] width 157 height 20
select select "PR"
click at [850, 213] on select "Automated Search Bad Parcel Complete Duplicate Parcel High Dollar Reporting In …" at bounding box center [928, 223] width 157 height 20
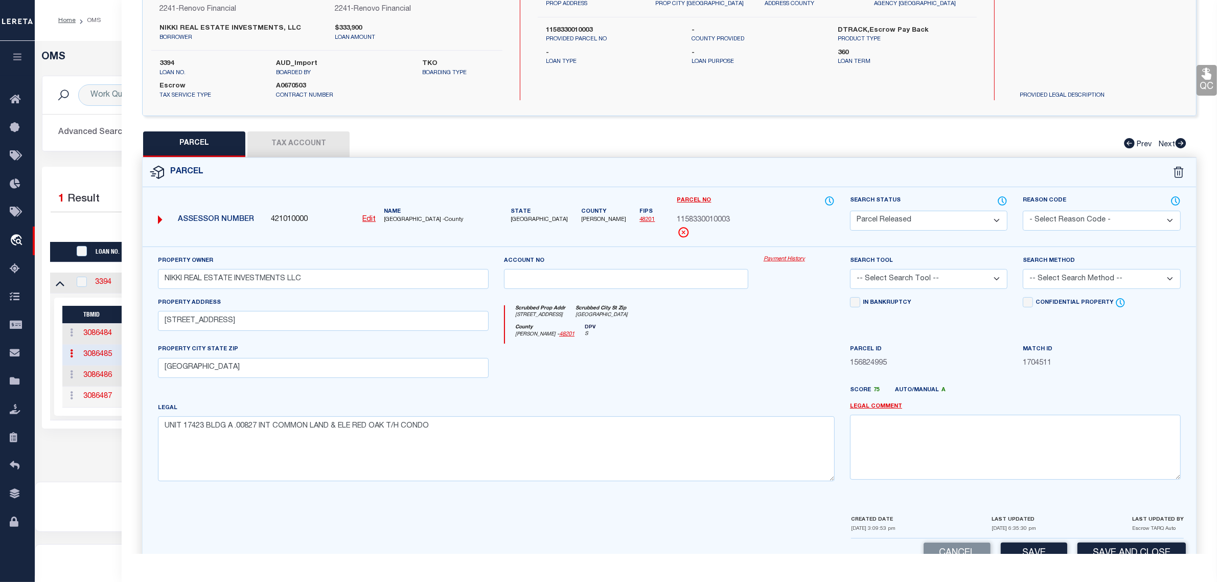
click at [1052, 223] on select "- Select Reason Code - 099 - Other (Provide additional detail) ACT - Agency Cha…" at bounding box center [1101, 221] width 157 height 20
select select "RLS"
click at [1023, 211] on select "- Select Reason Code - 099 - Other (Provide additional detail) ACT - Agency Cha…" at bounding box center [1101, 221] width 157 height 20
click at [1051, 417] on textarea at bounding box center [1015, 446] width 331 height 64
paste textarea "Parcel released per customer's [DATE] file. MLC [DATE]"
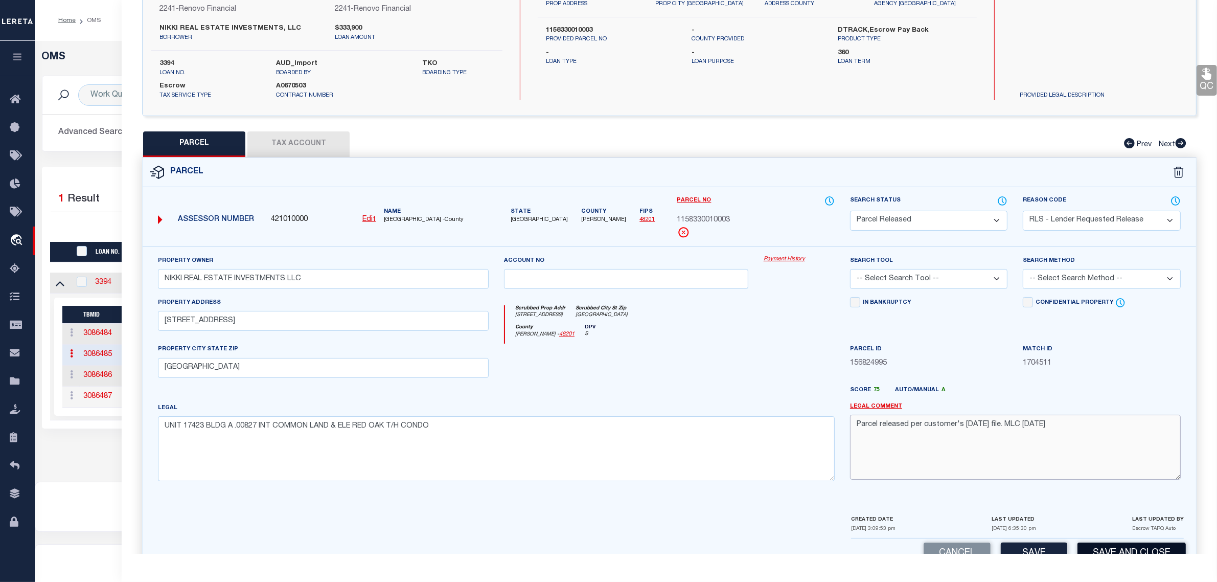
type textarea "Parcel released per customer's [DATE] file. MLC [DATE]"
click at [1101, 546] on button "Save and Close" at bounding box center [1131, 553] width 108 height 22
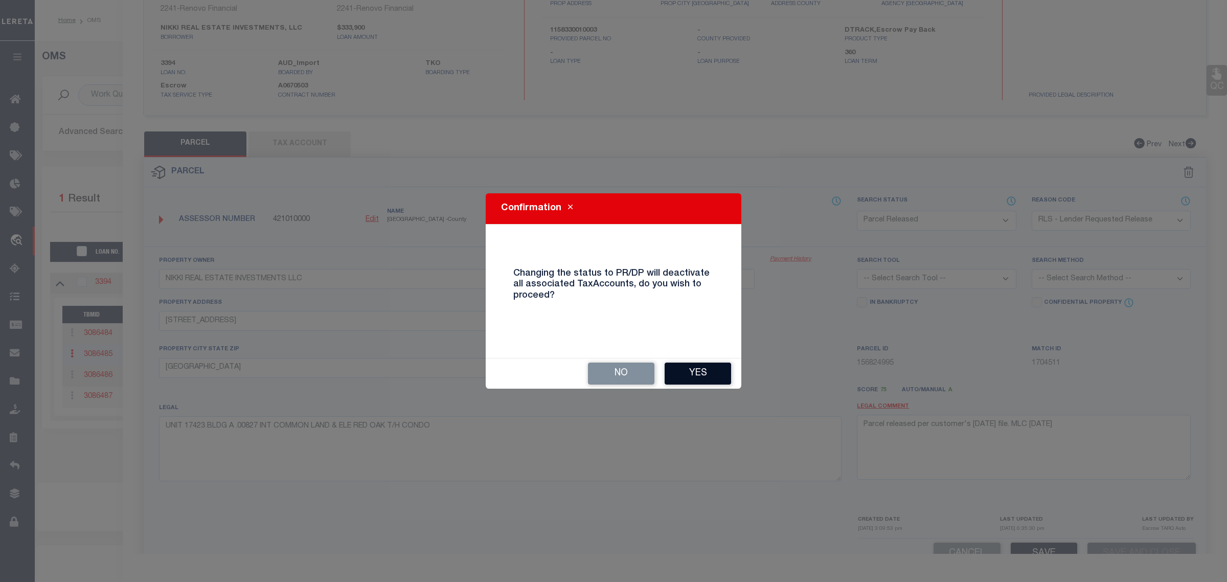
click at [685, 380] on button "Yes" at bounding box center [697, 373] width 66 height 22
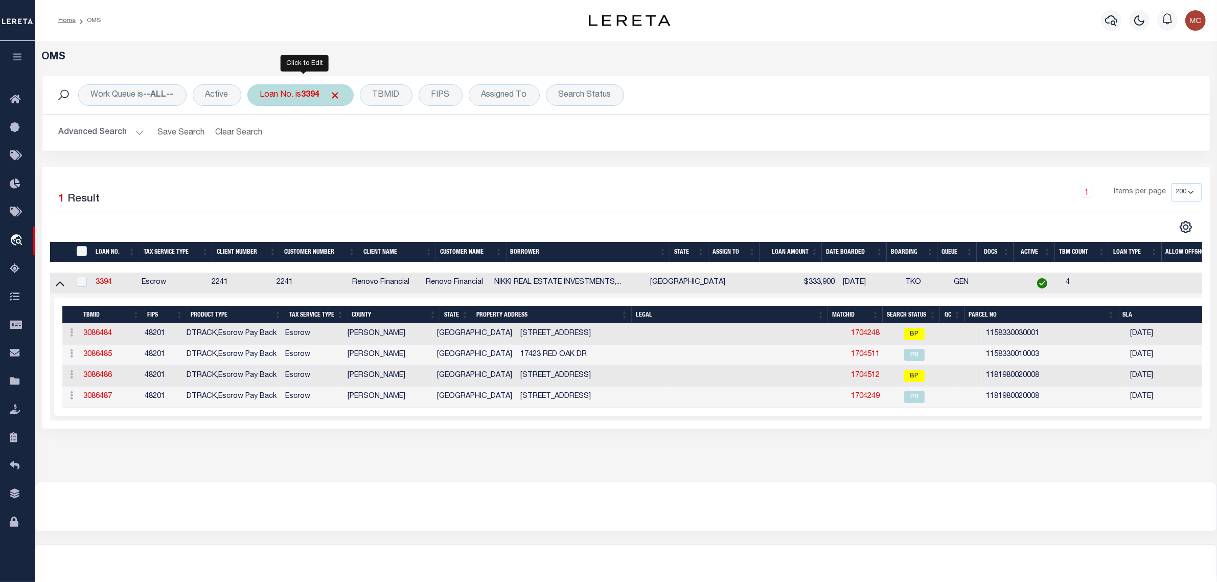
click at [280, 102] on div "Loan No. is 3394" at bounding box center [300, 94] width 106 height 21
type input "3583"
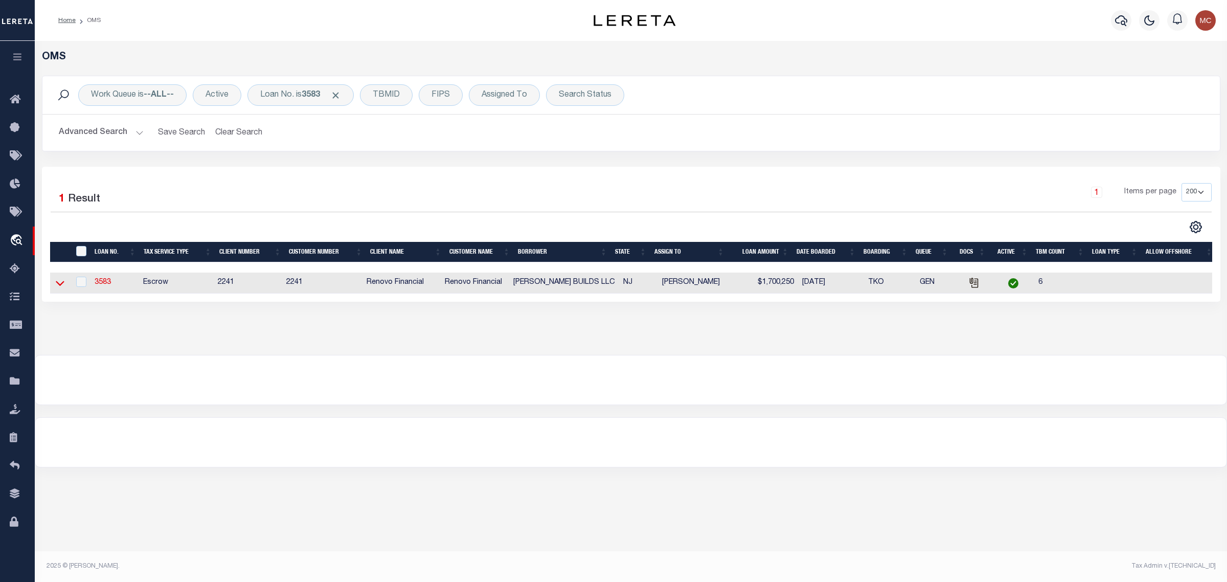
click at [63, 284] on icon at bounding box center [60, 283] width 9 height 5
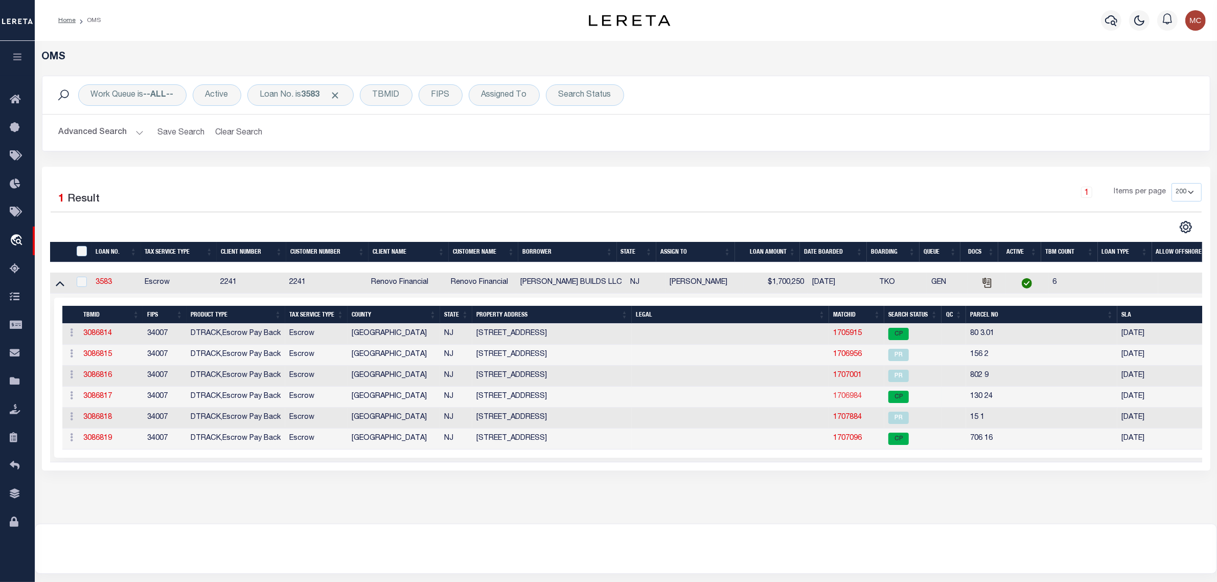
click at [847, 400] on link "1706984" at bounding box center [847, 395] width 29 height 7
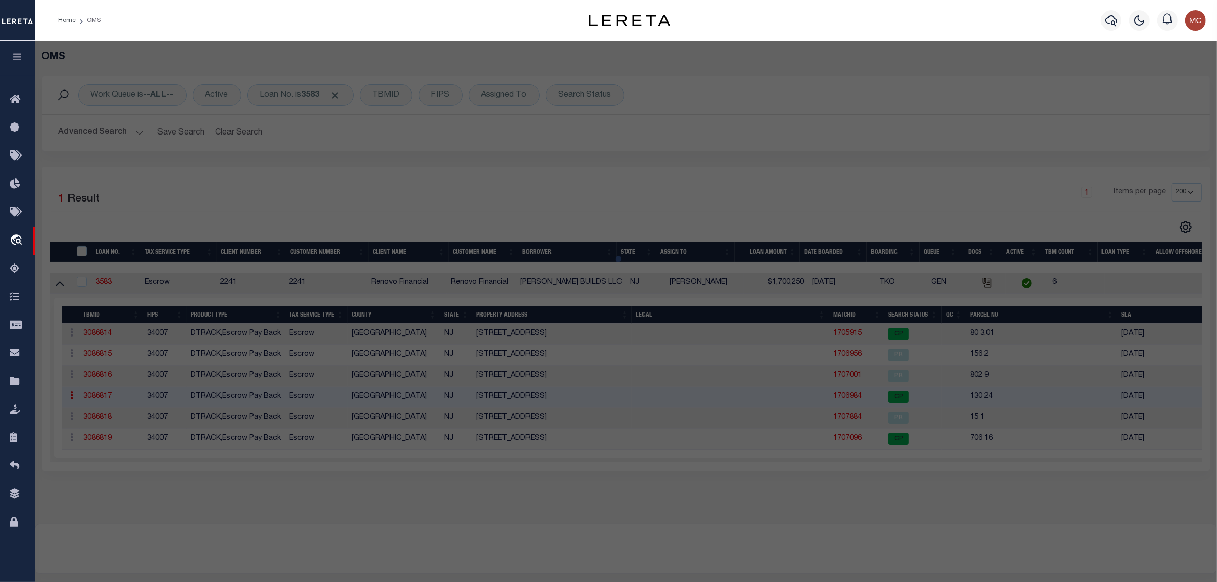
select select "AS"
checkbox input "false"
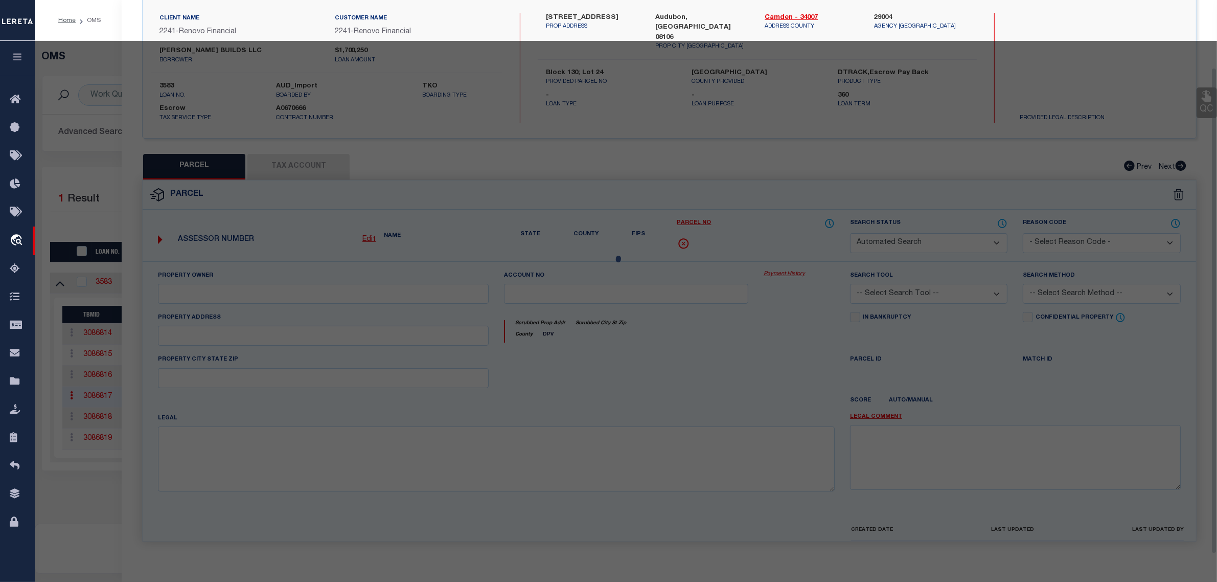
select select "CP"
type input "Redacted per [PERSON_NAME]'s Law"
type input "[GEOGRAPHIC_DATA]"
select select
type input "[STREET_ADDRESS]"
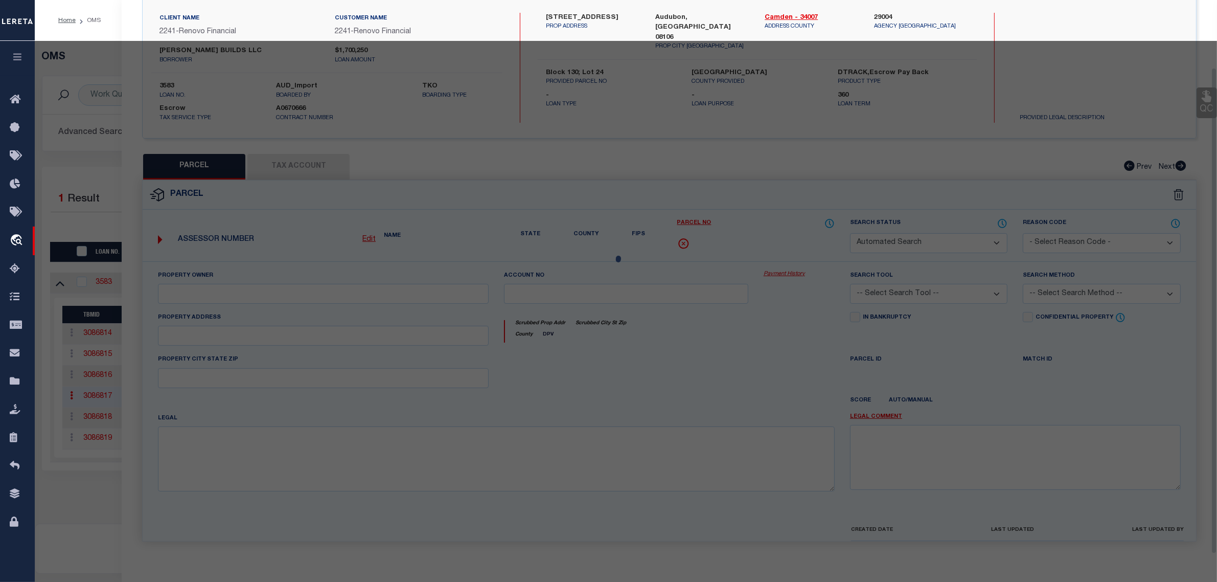
checkbox input "false"
type input "NJ"
type textarea "BLOCK 130 LOT 24"
type textarea "Tax ID Special Project"
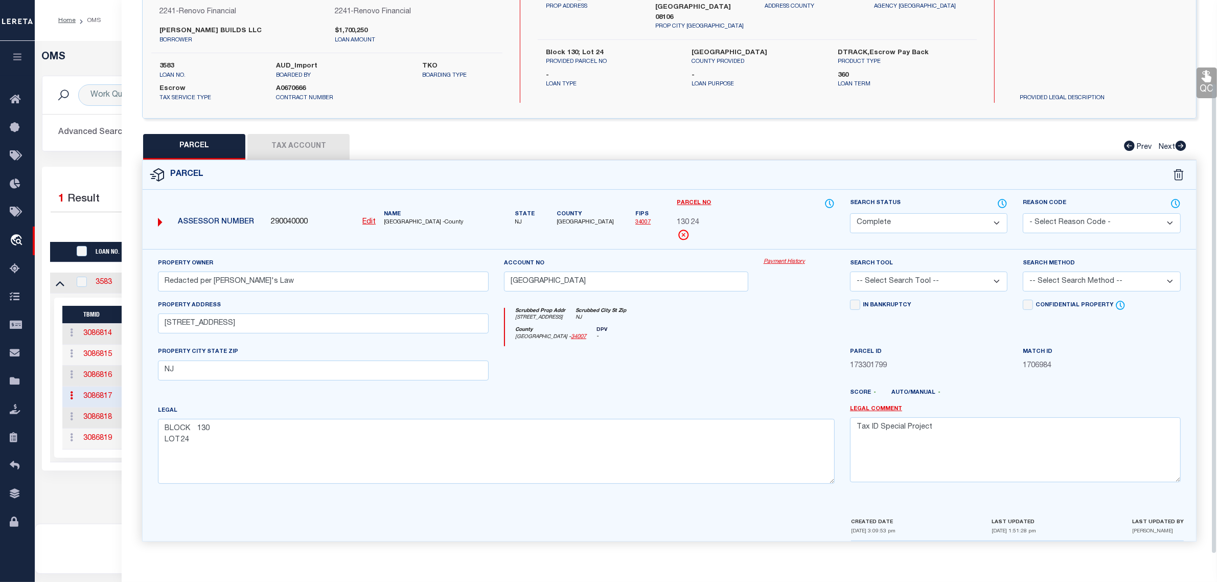
click at [869, 227] on select "Automated Search Bad Parcel Complete Duplicate Parcel High Dollar Reporting In …" at bounding box center [928, 223] width 157 height 20
select select "PR"
click at [850, 213] on select "Automated Search Bad Parcel Complete Duplicate Parcel High Dollar Reporting In …" at bounding box center [928, 223] width 157 height 20
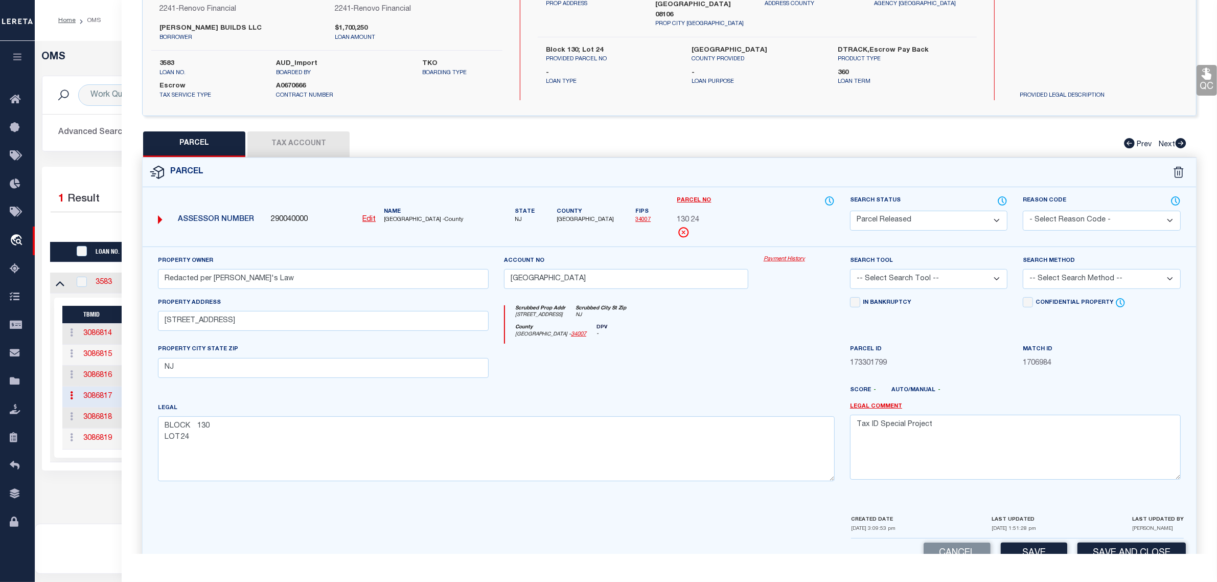
drag, startPoint x: 1050, startPoint y: 220, endPoint x: 1051, endPoint y: 226, distance: 6.2
click at [1050, 220] on select "- Select Reason Code - 099 - Other (Provide additional detail) ACT - Agency Cha…" at bounding box center [1101, 221] width 157 height 20
select select "RLS"
click at [1023, 211] on select "- Select Reason Code - 099 - Other (Provide additional detail) ACT - Agency Cha…" at bounding box center [1101, 221] width 157 height 20
drag, startPoint x: 1050, startPoint y: 423, endPoint x: 1080, endPoint y: 334, distance: 93.7
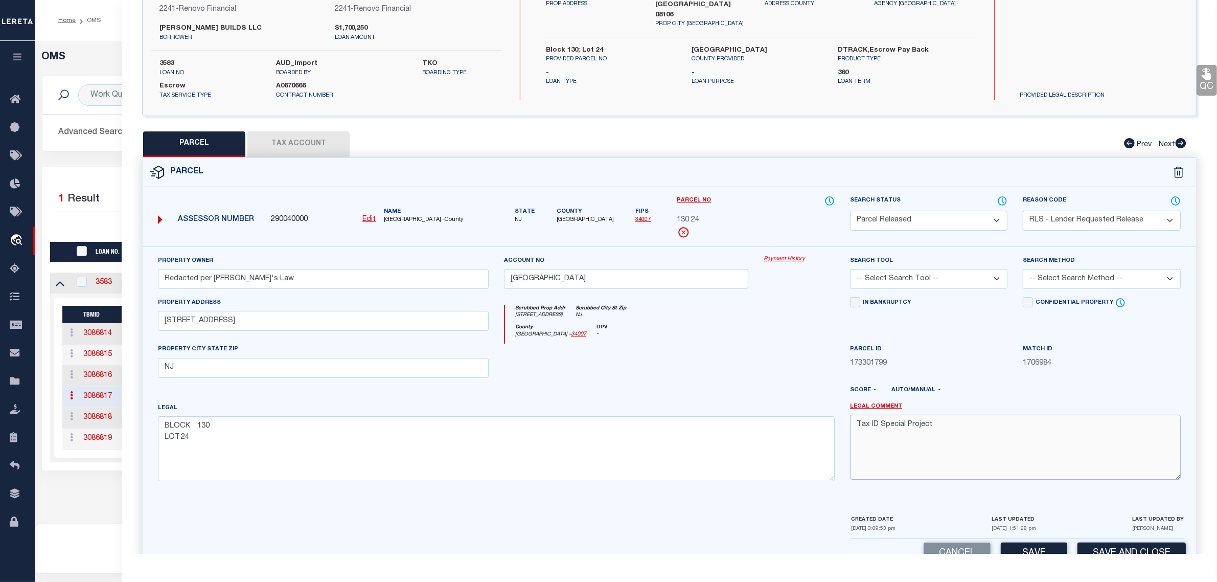
click at [1050, 423] on textarea "Tax ID Special Project" at bounding box center [1015, 446] width 331 height 64
paste textarea "Parcel released per customer's [DATE] file. MLC [DATE]"
type textarea "Parcel released per customer's [DATE] file. MLC [DATE] Tax ID Special Project"
click at [1125, 547] on button "Save and Close" at bounding box center [1131, 553] width 108 height 22
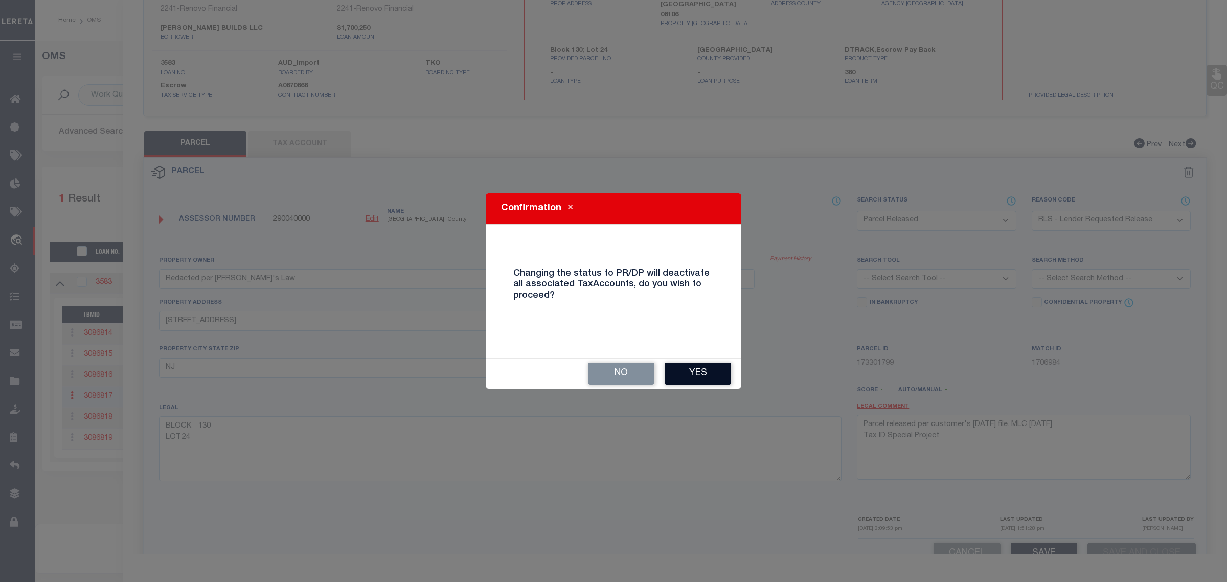
click at [686, 372] on button "Yes" at bounding box center [697, 373] width 66 height 22
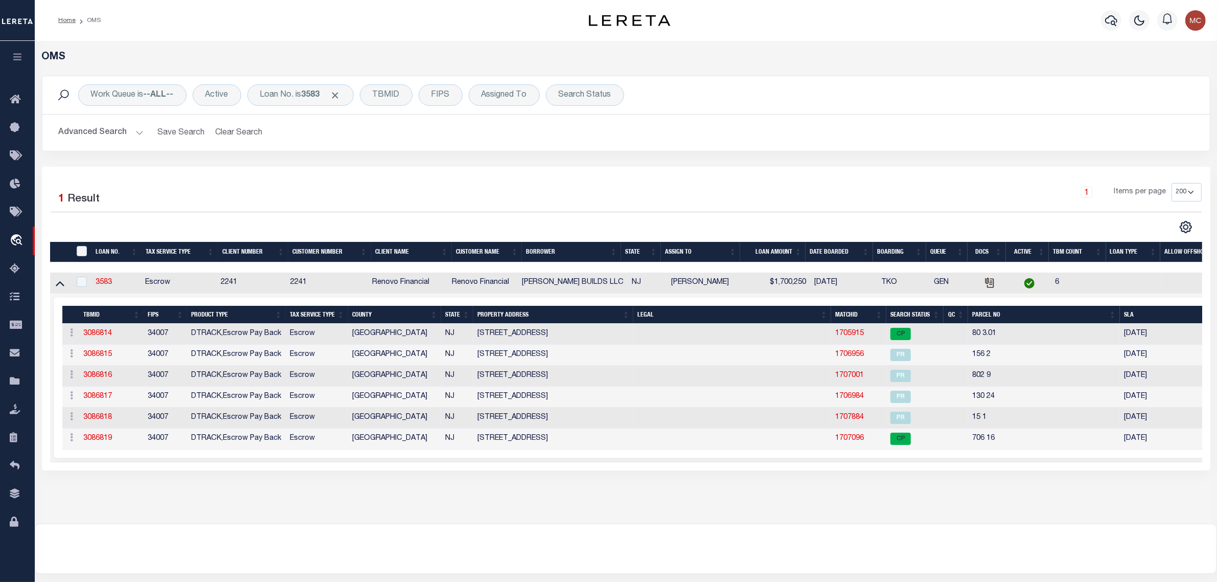
select select "CP"
select select
type textarea "Tax ID Special Project"
click at [857, 333] on link "1705915" at bounding box center [849, 333] width 29 height 7
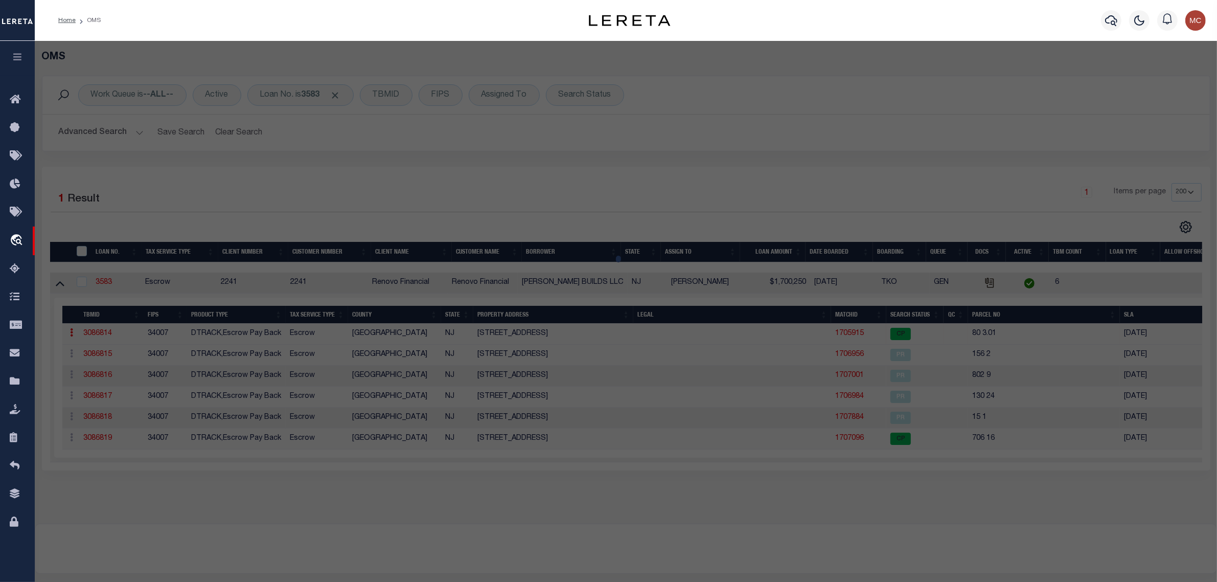
select select "AS"
checkbox input "false"
select select "CP"
type input "Redacted per [PERSON_NAME]'s Law"
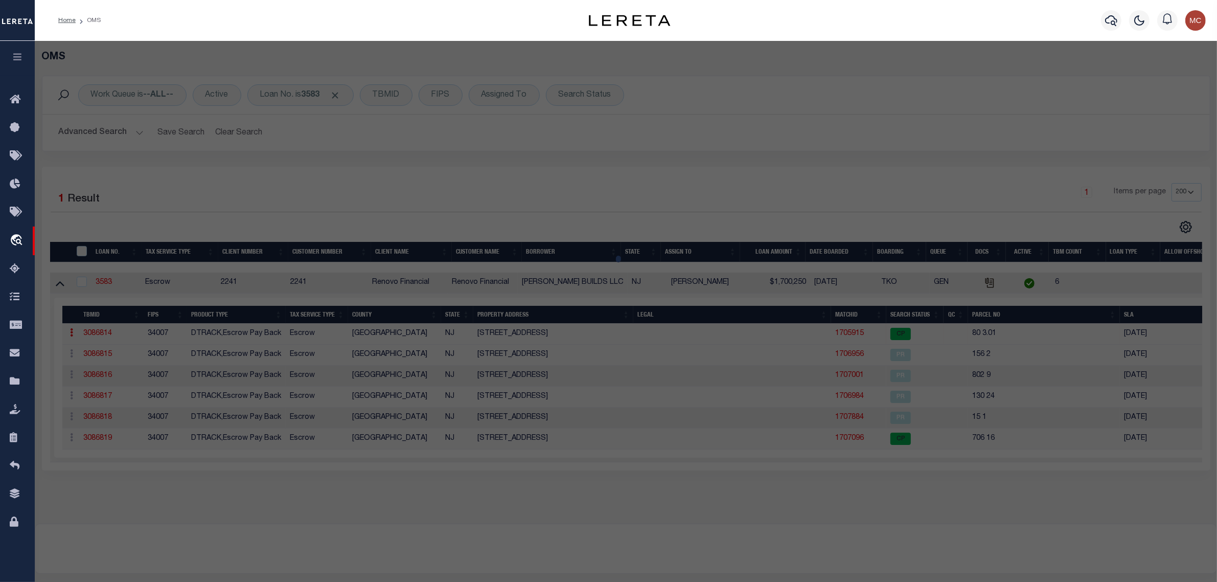
select select
type input "[STREET_ADDRESS]"
checkbox input "false"
type input "NJ"
type textarea "BLOCK 80 LOT 3.01 [GEOGRAPHIC_DATA]"
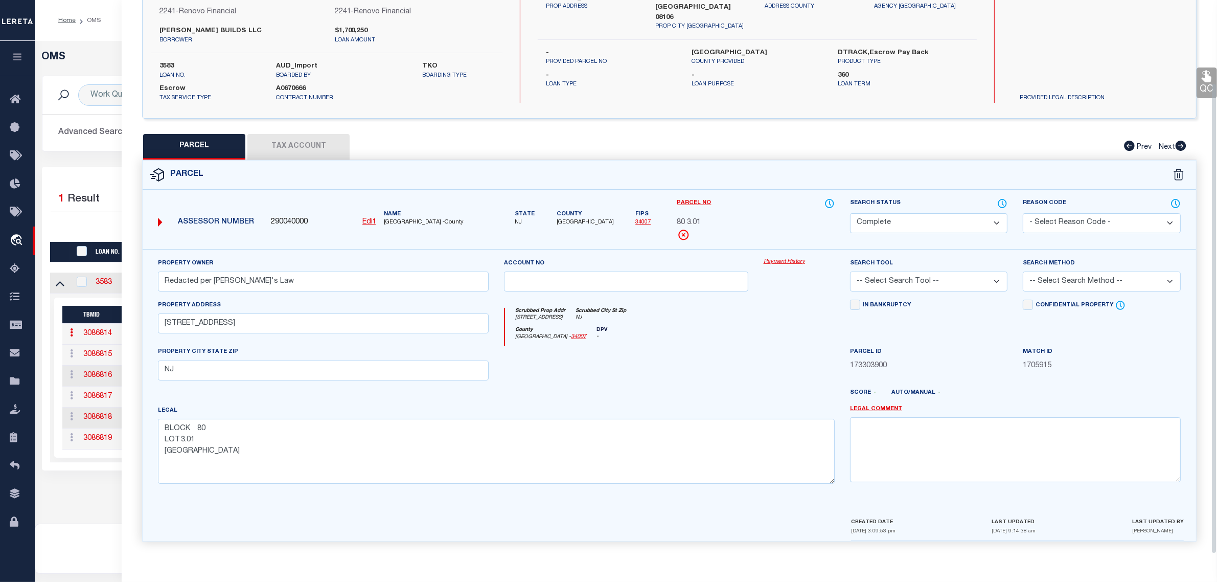
drag, startPoint x: 885, startPoint y: 215, endPoint x: 887, endPoint y: 222, distance: 8.1
click at [885, 215] on select "Automated Search Bad Parcel Complete Duplicate Parcel High Dollar Reporting In …" at bounding box center [928, 223] width 157 height 20
select select "PR"
click at [850, 213] on select "Automated Search Bad Parcel Complete Duplicate Parcel High Dollar Reporting In …" at bounding box center [928, 223] width 157 height 20
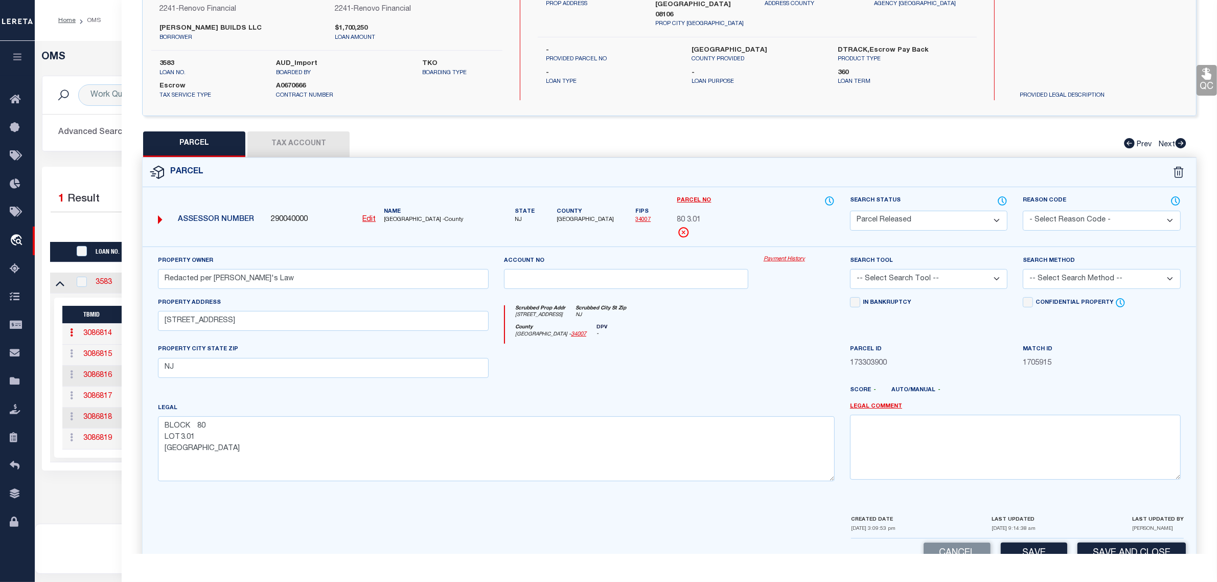
click at [1062, 216] on select "- Select Reason Code - 099 - Other (Provide additional detail) ACT - Agency Cha…" at bounding box center [1101, 221] width 157 height 20
select select "RLS"
click at [1023, 211] on select "- Select Reason Code - 099 - Other (Provide additional detail) ACT - Agency Cha…" at bounding box center [1101, 221] width 157 height 20
click at [1071, 437] on textarea at bounding box center [1015, 446] width 331 height 64
paste textarea "Parcel released per customer's [DATE] file. MLC [DATE]"
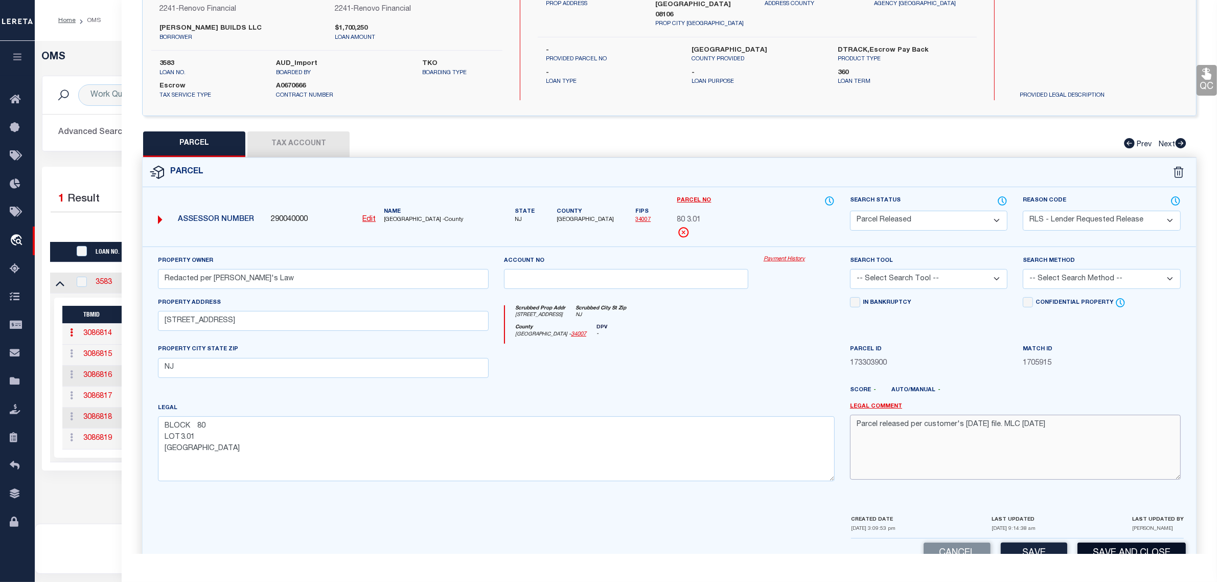
type textarea "Parcel released per customer's [DATE] file. MLC [DATE]"
click at [1095, 552] on button "Save and Close" at bounding box center [1131, 553] width 108 height 22
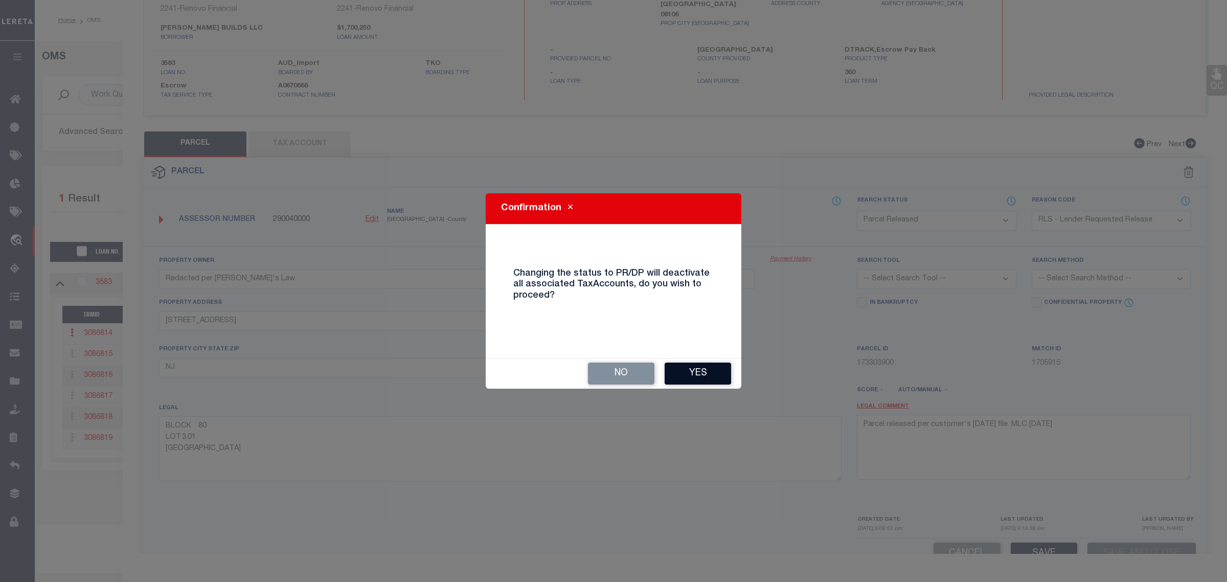
click at [696, 376] on button "Yes" at bounding box center [697, 373] width 66 height 22
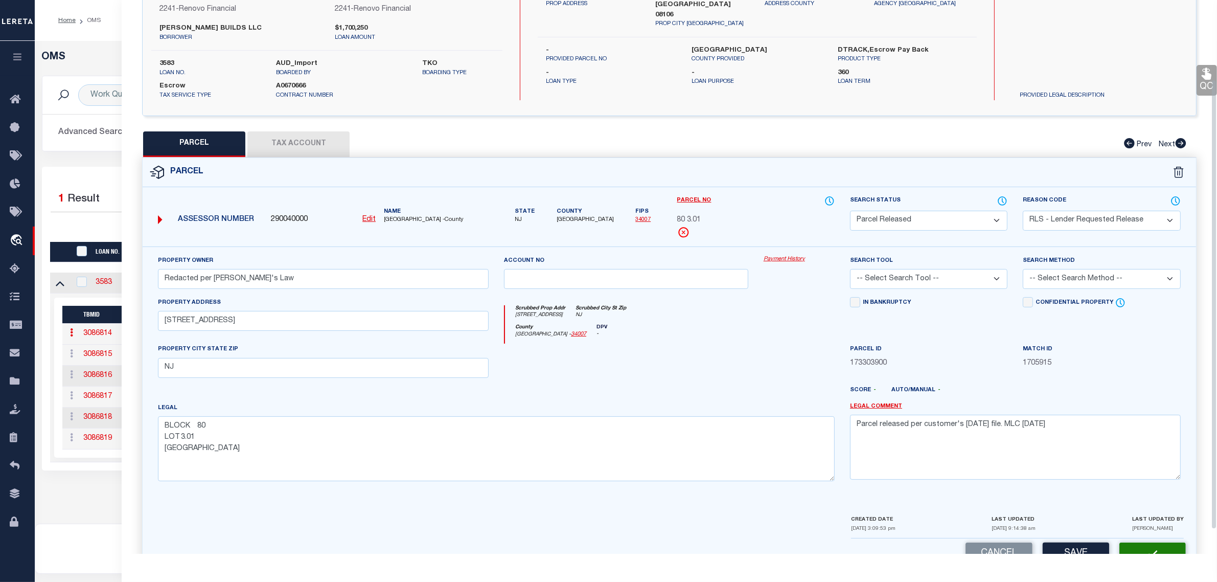
click at [104, 523] on div "OMS Work Queue is --ALL-- Active Loan No. is 3583 TBMID FIPS Assigned To Search…" at bounding box center [626, 282] width 1182 height 482
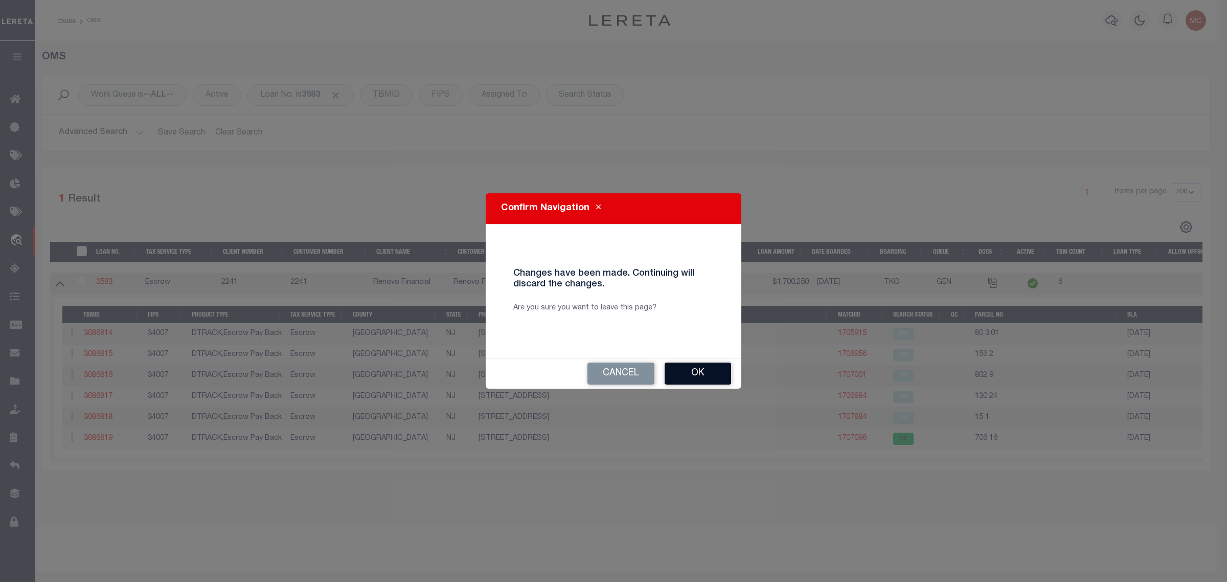
click at [688, 378] on button "Ok" at bounding box center [697, 373] width 66 height 22
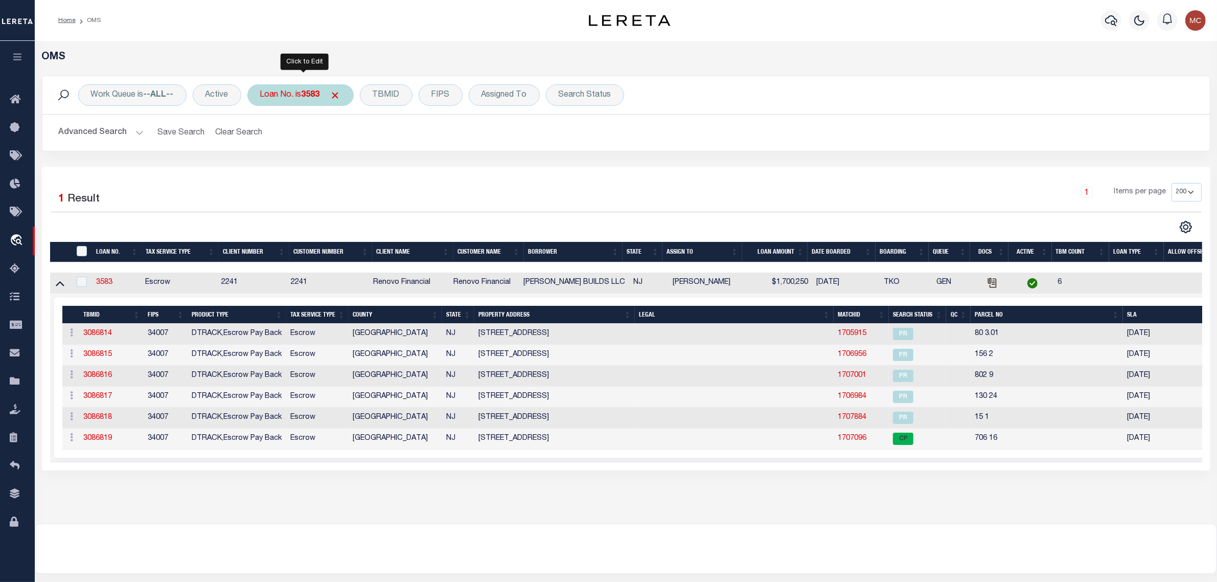
click at [297, 97] on div "Loan No. is 3583" at bounding box center [300, 94] width 106 height 21
type input "5021"
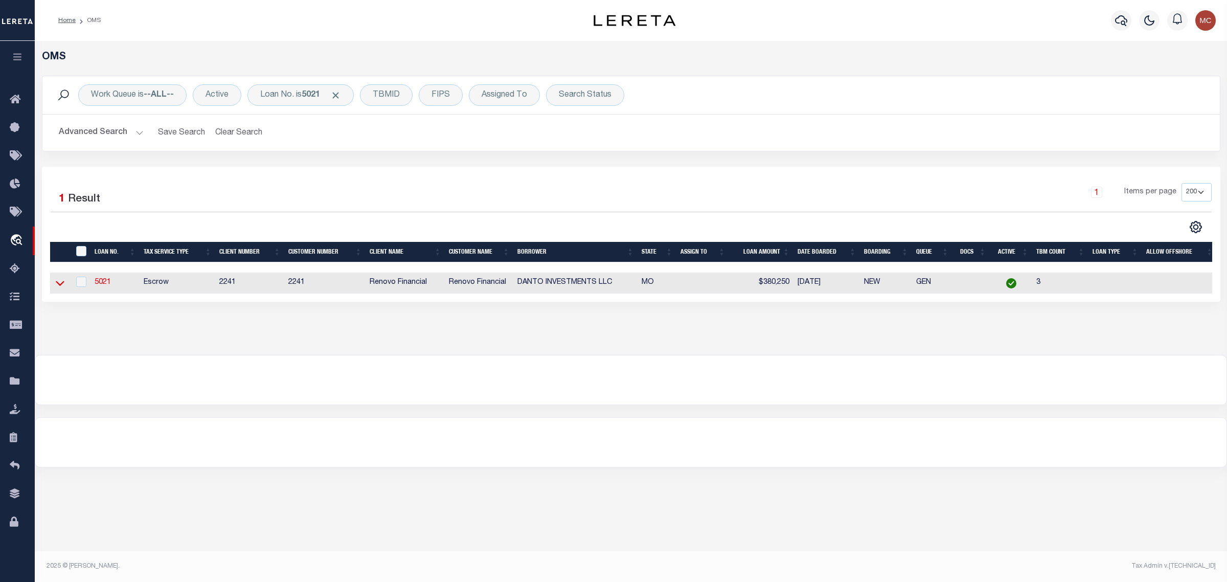
click at [59, 286] on icon at bounding box center [60, 283] width 9 height 5
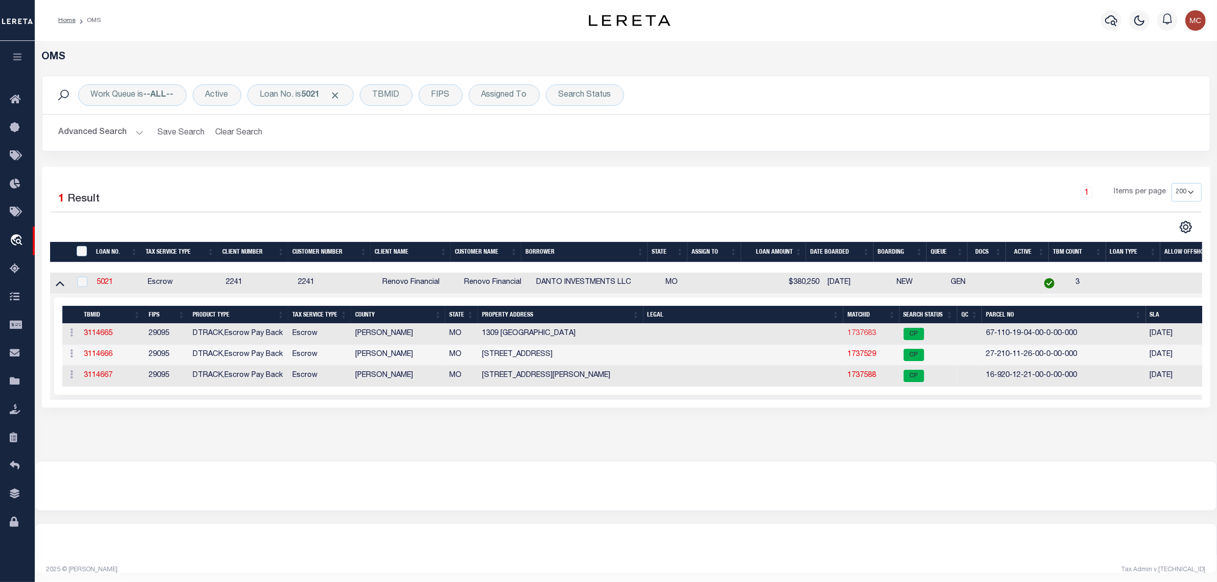
click at [851, 333] on link "1737683" at bounding box center [861, 333] width 29 height 7
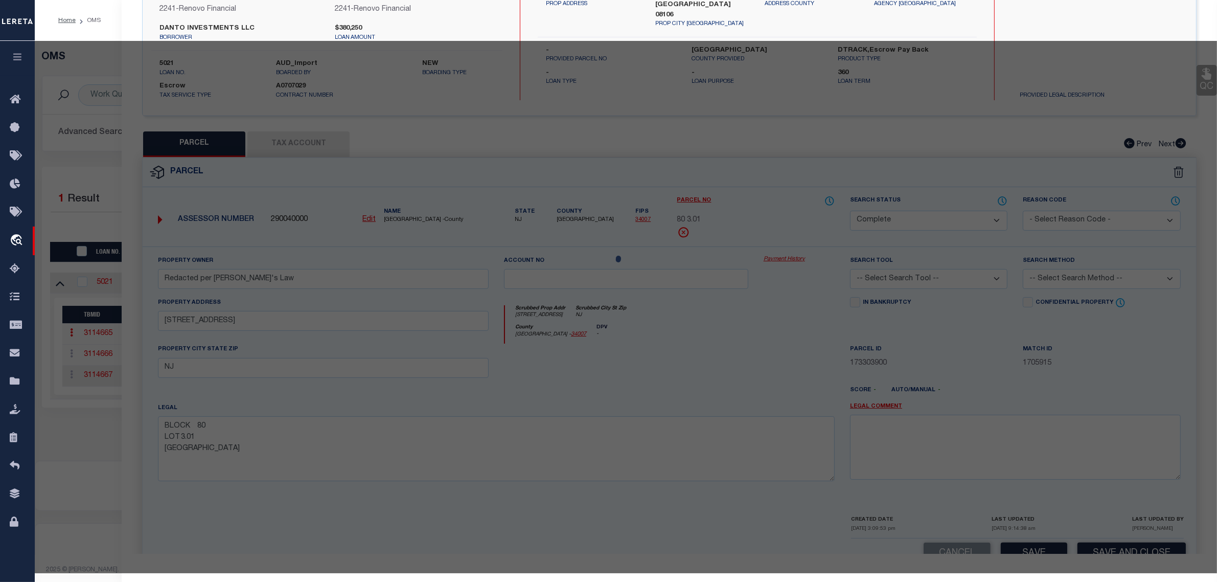
select select "AS"
checkbox input "false"
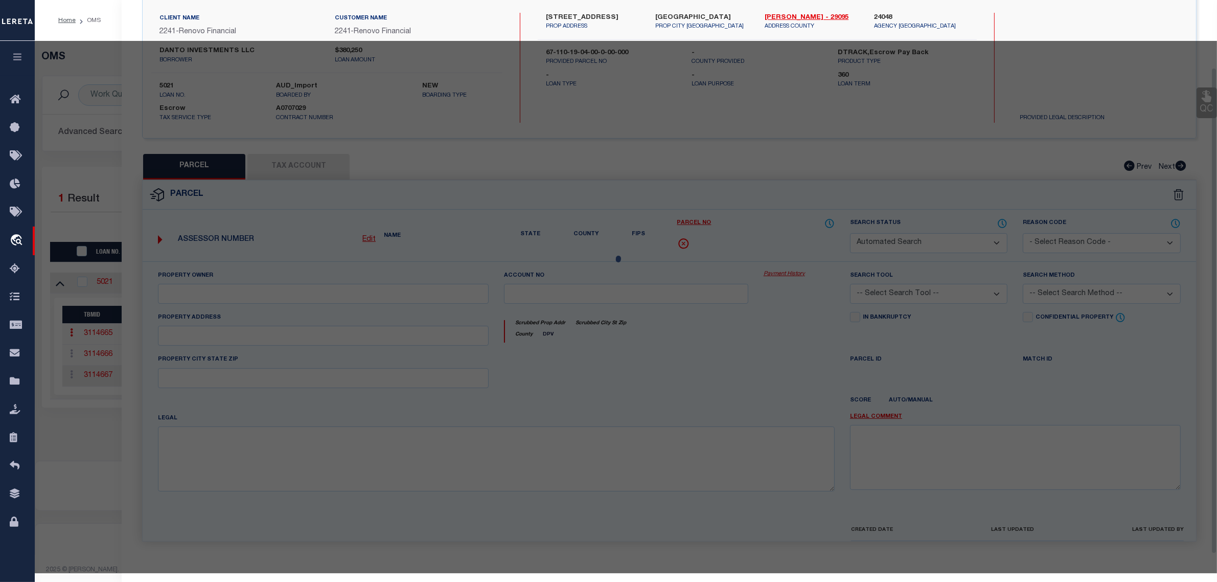
select select "CP"
type input "DANTO INVESTMENTS LLC"
select select
type input "[STREET_ADDRESS]"
checkbox input "false"
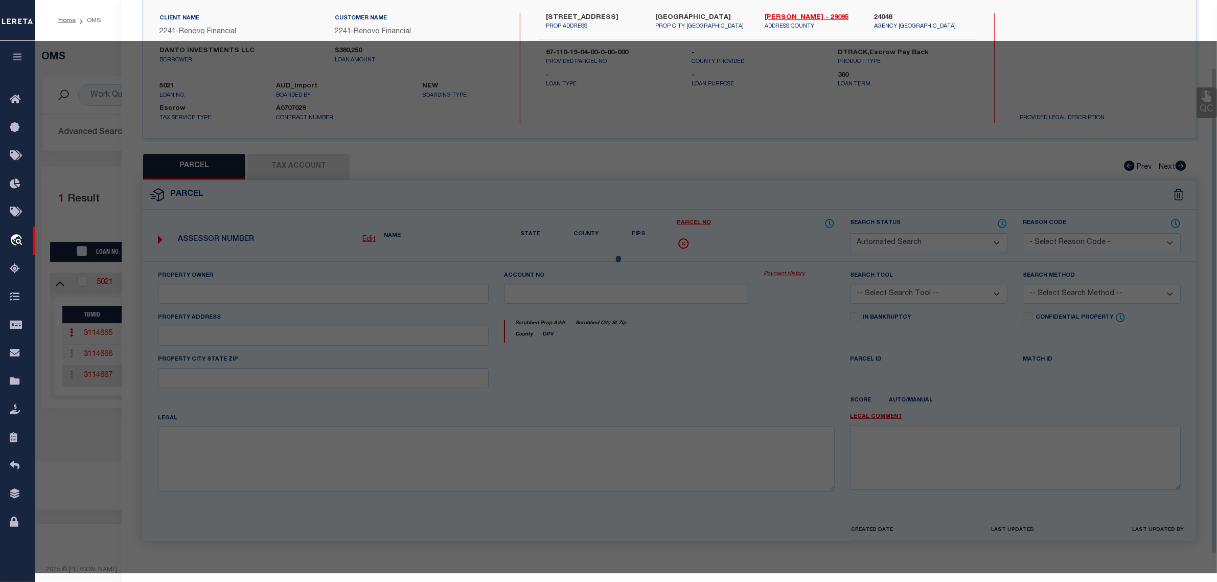
type input "[GEOGRAPHIC_DATA]"
type textarea "BENNINGTON PARKLOT 60 (EX S 14') & LOT 61 (EX N 73.28')"
type textarea "Tax ID Special Project"
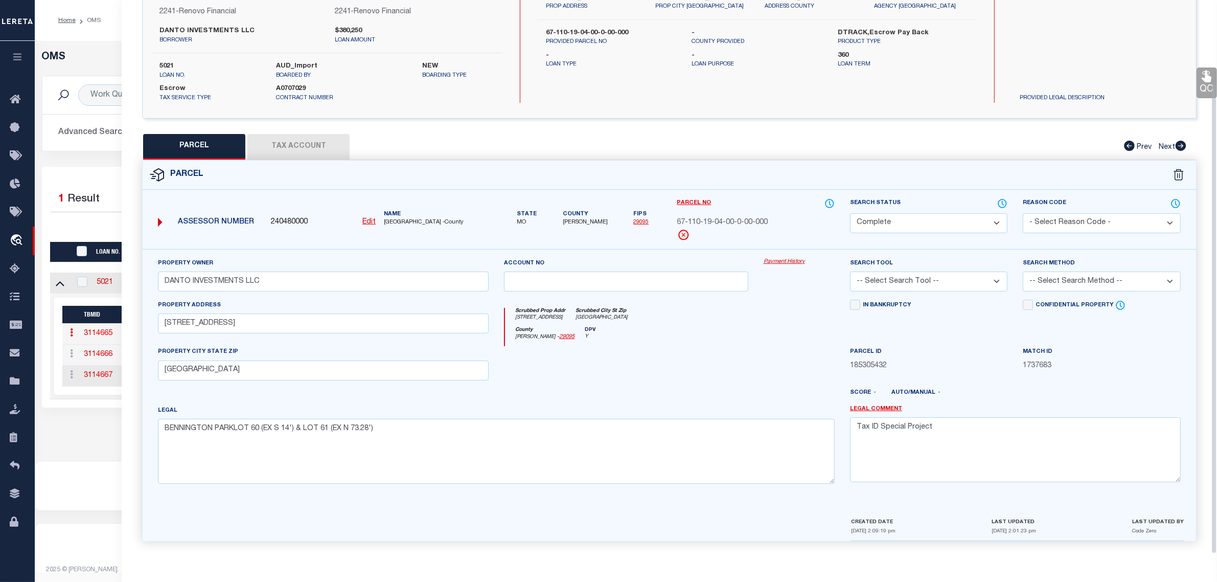
click at [893, 221] on select "Automated Search Bad Parcel Complete Duplicate Parcel High Dollar Reporting In …" at bounding box center [928, 223] width 157 height 20
select select "PR"
click at [850, 213] on select "Automated Search Bad Parcel Complete Duplicate Parcel High Dollar Reporting In …" at bounding box center [928, 223] width 157 height 20
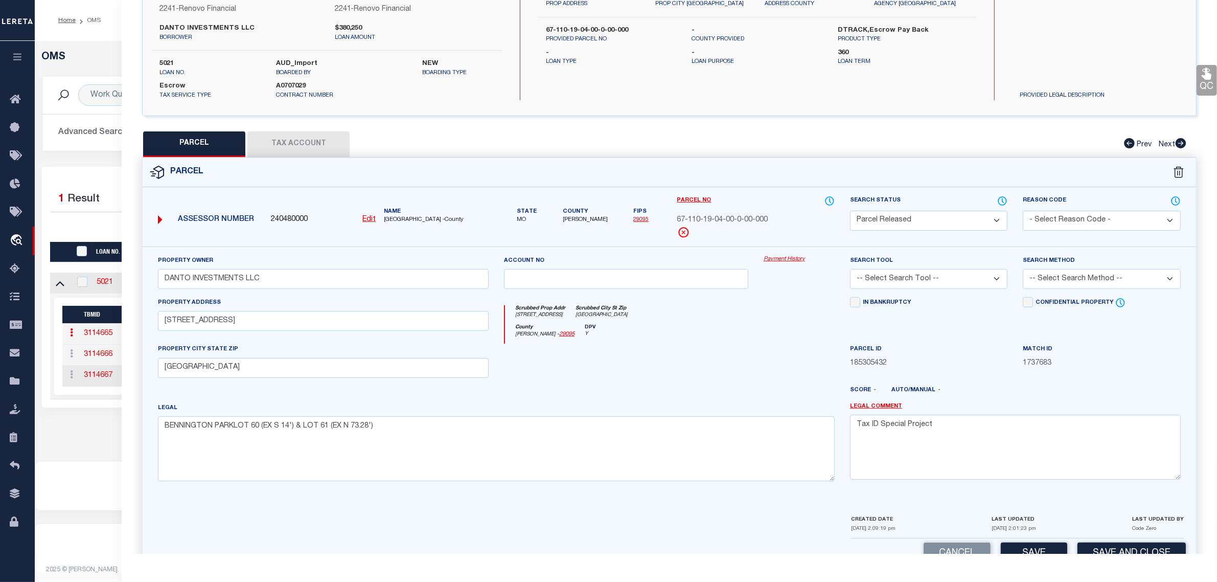
drag, startPoint x: 1102, startPoint y: 213, endPoint x: 1103, endPoint y: 218, distance: 5.6
click at [1102, 213] on select "- Select Reason Code - 099 - Other (Provide additional detail) ACT - Agency Cha…" at bounding box center [1101, 221] width 157 height 20
select select "RLS"
click at [1023, 211] on select "- Select Reason Code - 099 - Other (Provide additional detail) ACT - Agency Cha…" at bounding box center [1101, 221] width 157 height 20
click at [1079, 449] on textarea "Tax ID Special Project" at bounding box center [1015, 446] width 331 height 64
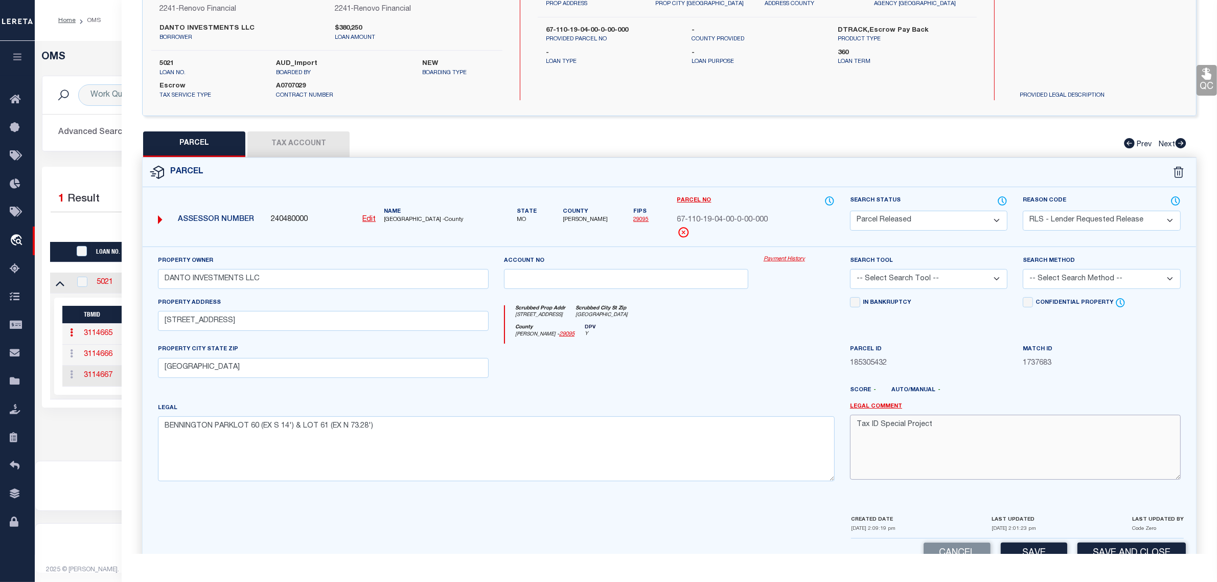
paste textarea "Parcel released per customer's [DATE] file. MLC [DATE]"
type textarea "Parcel released per customer's [DATE] file. MLC [DATE] Tax ID Special Project"
click at [1086, 550] on button "Save and Close" at bounding box center [1131, 553] width 108 height 22
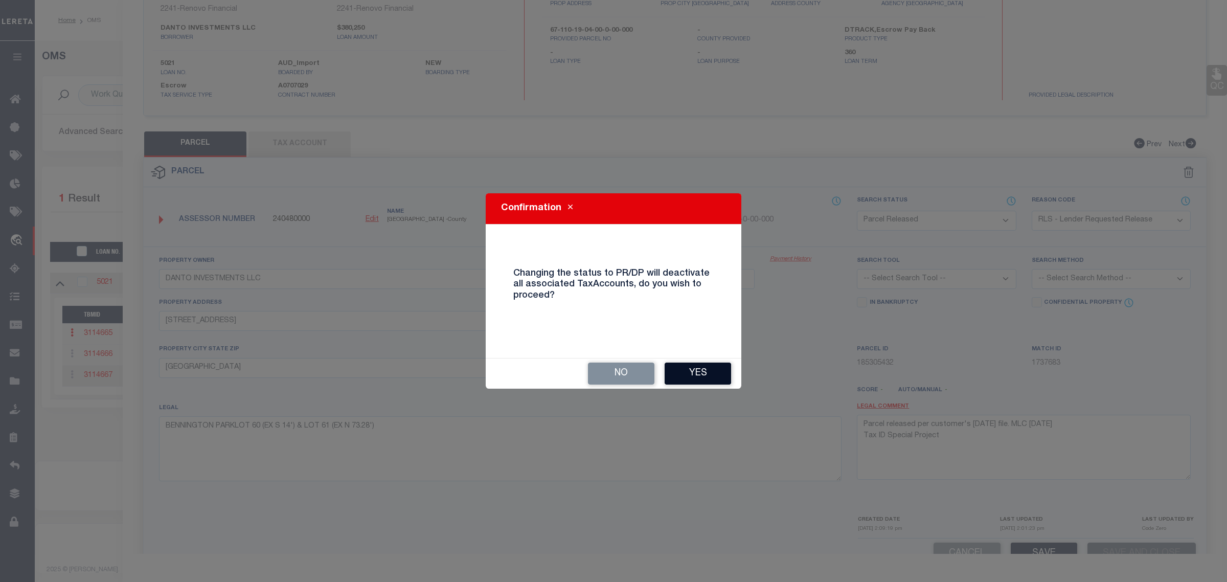
click at [721, 366] on button "Yes" at bounding box center [697, 373] width 66 height 22
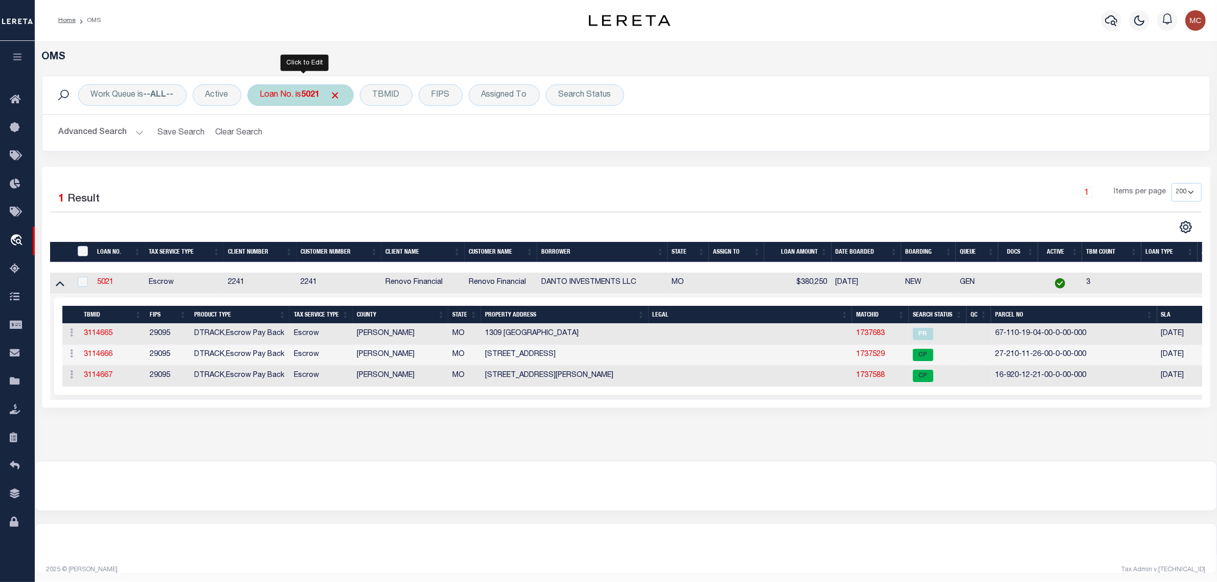
click at [300, 98] on div "Loan No. is 5021" at bounding box center [300, 94] width 106 height 21
type input "7347"
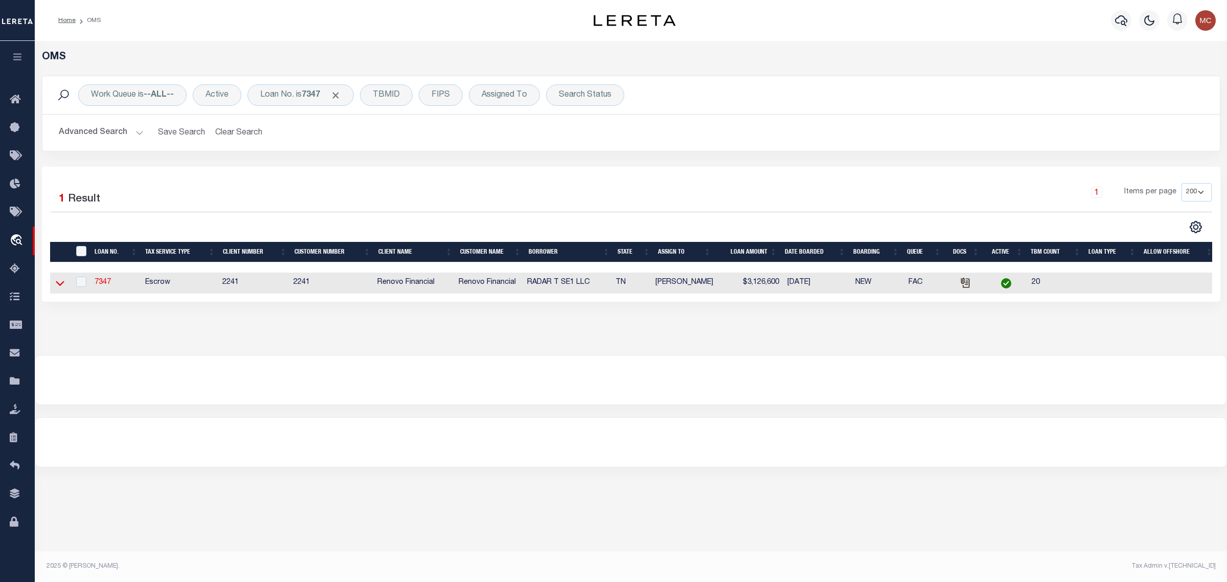
click at [62, 287] on icon at bounding box center [60, 282] width 9 height 11
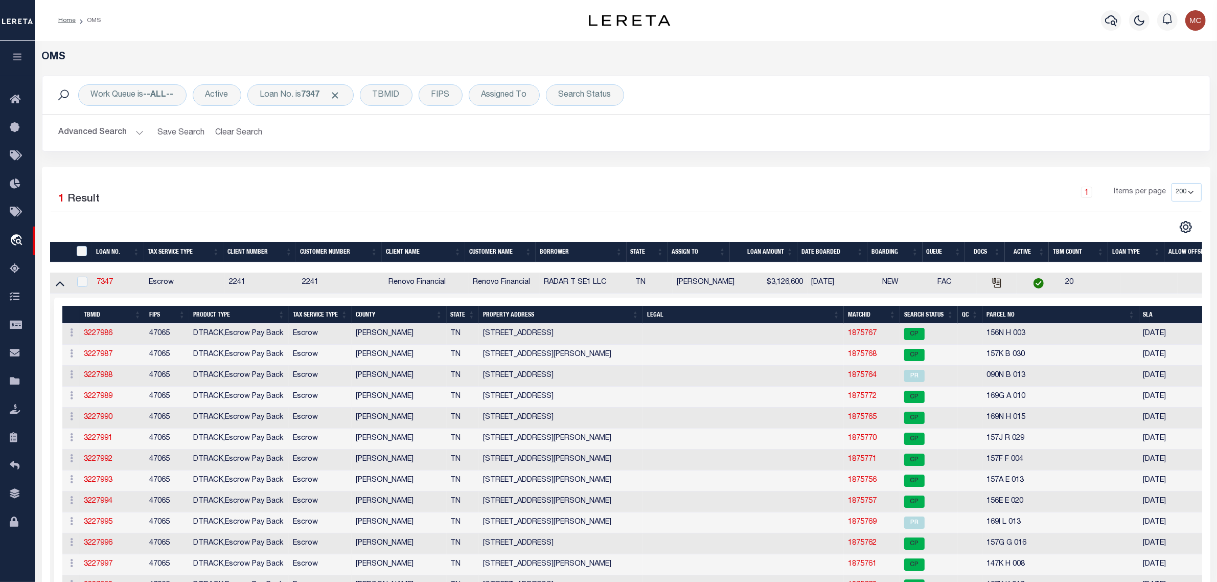
click at [556, 315] on th "PROPERTY ADDRESS" at bounding box center [561, 315] width 164 height 18
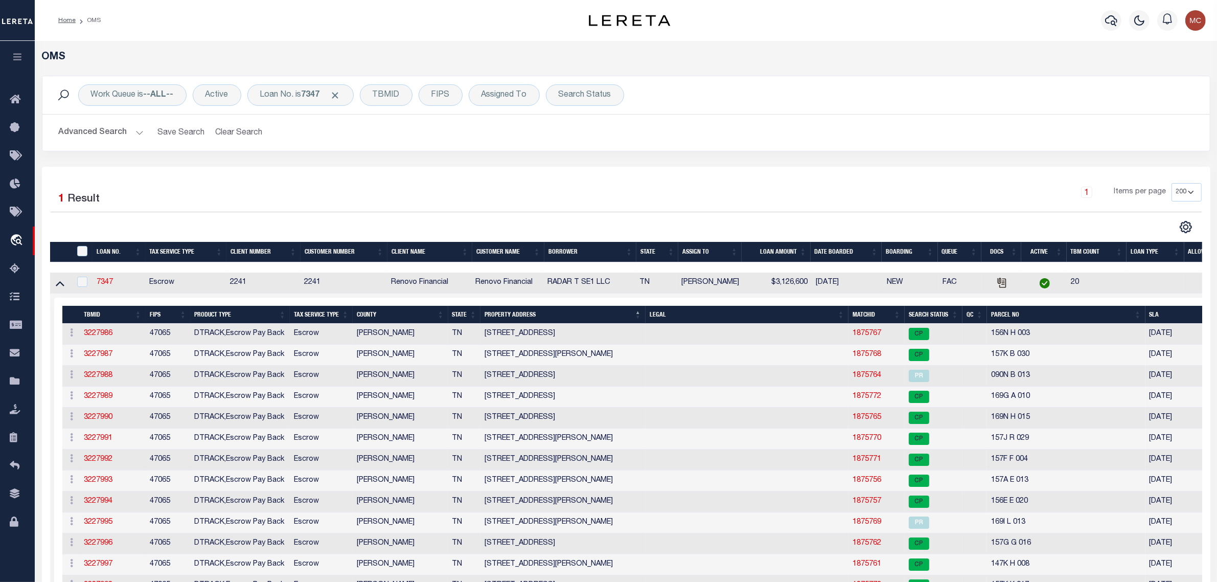
click at [556, 315] on th "PROPERTY ADDRESS" at bounding box center [562, 315] width 165 height 18
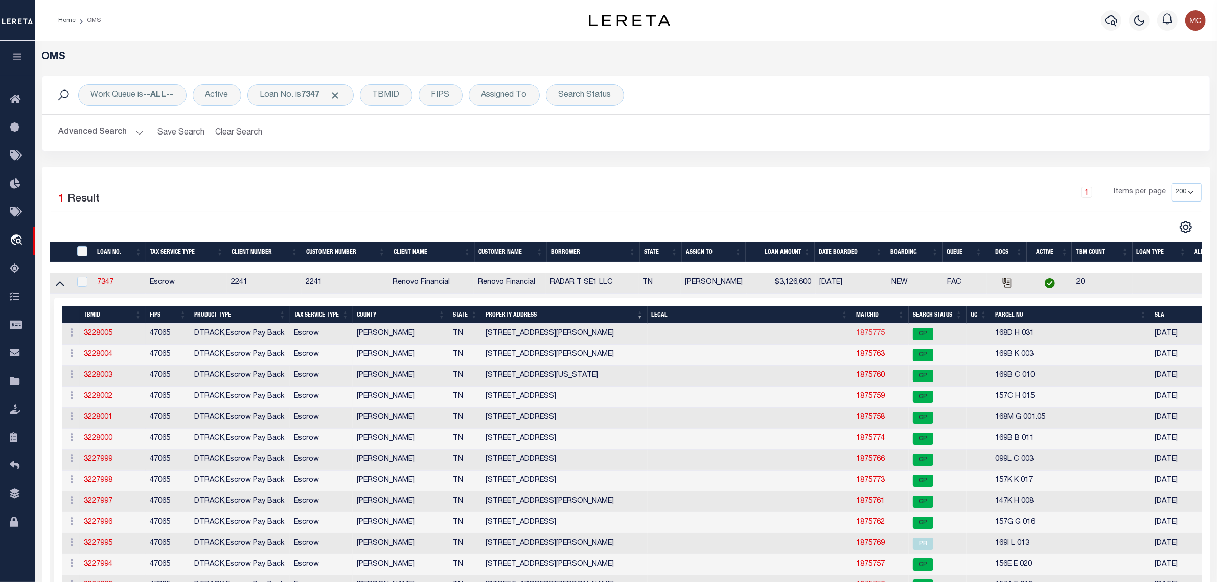
click at [862, 337] on link "1875775" at bounding box center [870, 333] width 29 height 7
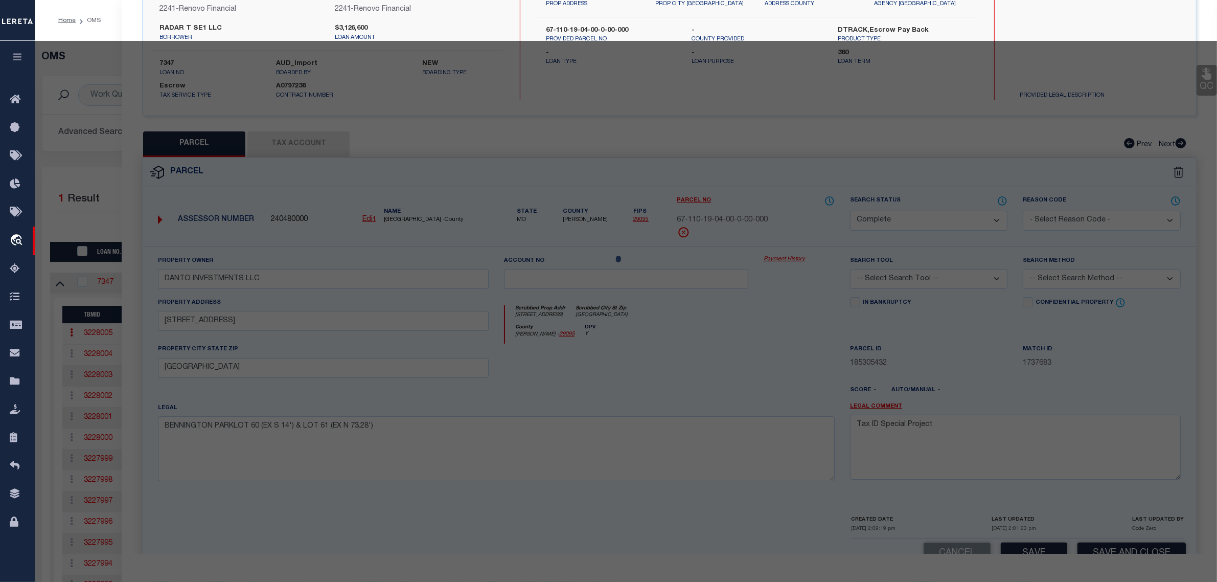
select select "AS"
checkbox input "false"
select select "CP"
type input "RADAR T SE1 LLC"
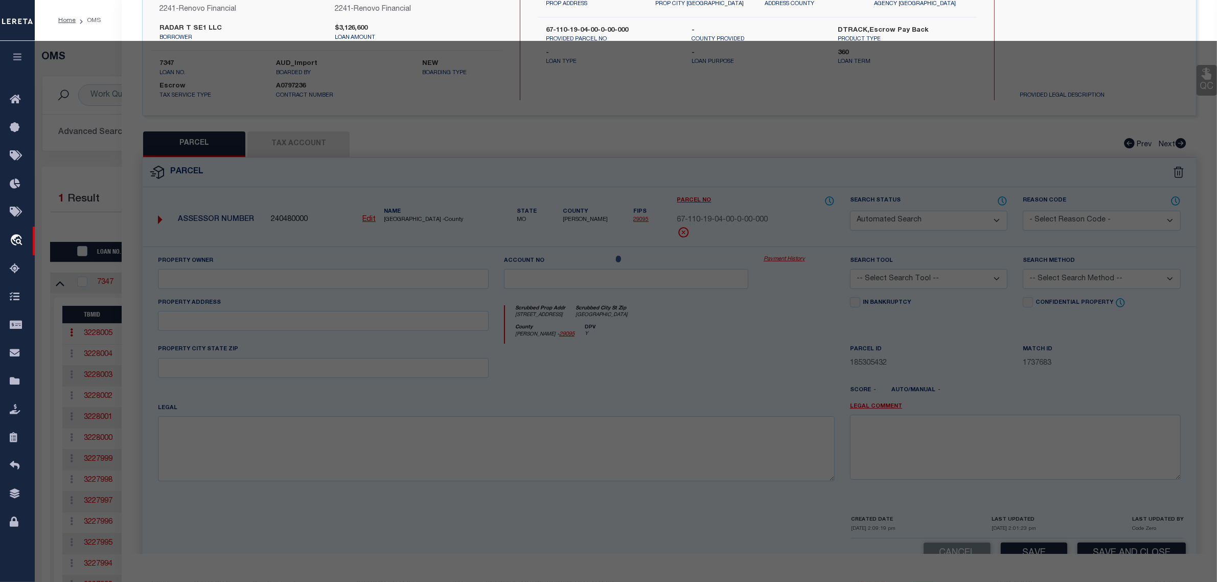
select select
type input "[STREET_ADDRESS][PERSON_NAME]"
checkbox input "false"
type input "[GEOGRAPHIC_DATA], [GEOGRAPHIC_DATA]"
type textarea "LT 4 BLK 1 INDIAN [PERSON_NAME] ADDN PB 17 PG 61"
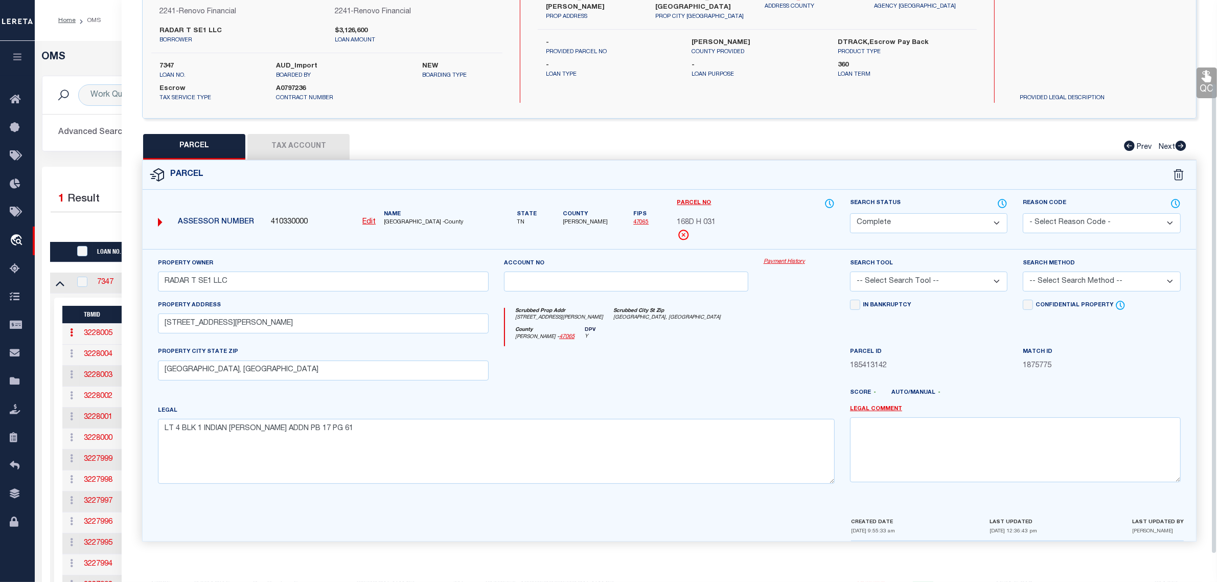
drag, startPoint x: 911, startPoint y: 214, endPoint x: 911, endPoint y: 228, distance: 14.3
click at [911, 214] on select "Automated Search Bad Parcel Complete Duplicate Parcel High Dollar Reporting In …" at bounding box center [928, 223] width 157 height 20
select select "PR"
click at [850, 213] on select "Automated Search Bad Parcel Complete Duplicate Parcel High Dollar Reporting In …" at bounding box center [928, 223] width 157 height 20
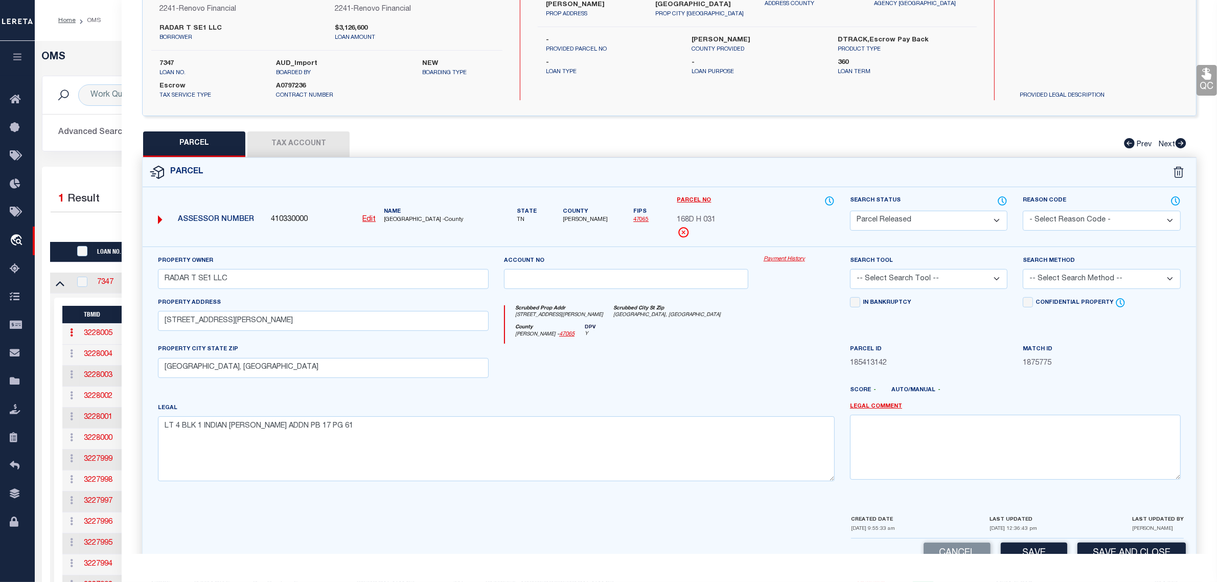
click at [1093, 216] on select "- Select Reason Code - 099 - Other (Provide additional detail) ACT - Agency Cha…" at bounding box center [1101, 221] width 157 height 20
click at [1023, 211] on select "- Select Reason Code - 099 - Other (Provide additional detail) ACT - Agency Cha…" at bounding box center [1101, 221] width 157 height 20
select select "RLS"
click at [1118, 461] on textarea at bounding box center [1015, 446] width 331 height 64
paste textarea "Parcel released per customer's [DATE] file. MLC [DATE]"
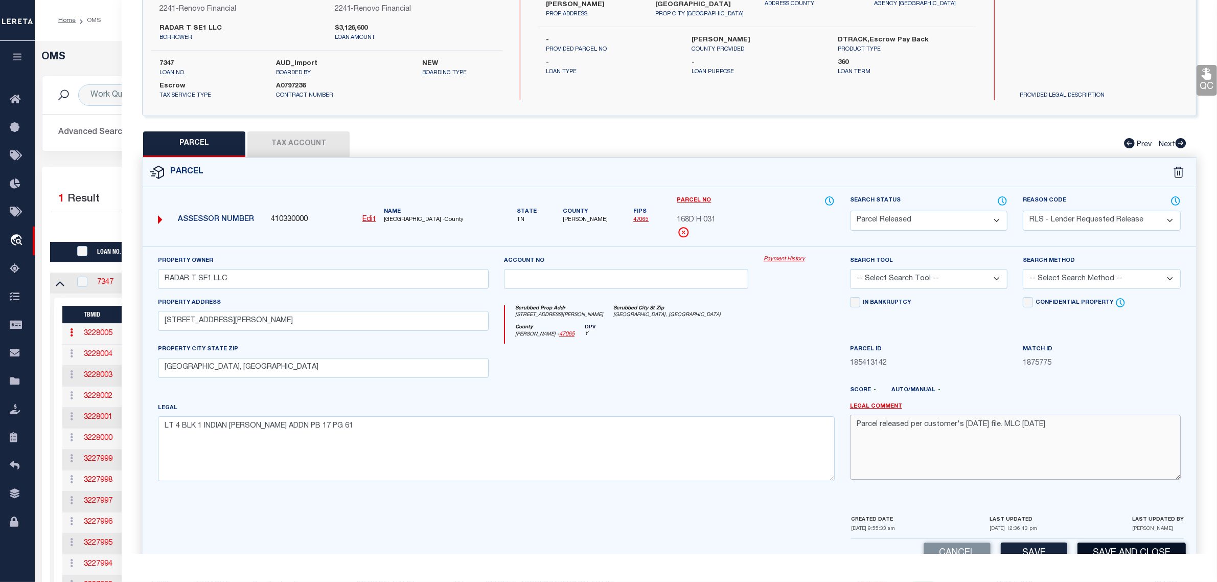
type textarea "Parcel released per customer's [DATE] file. MLC [DATE]"
click at [1115, 550] on button "Save and Close" at bounding box center [1131, 553] width 108 height 22
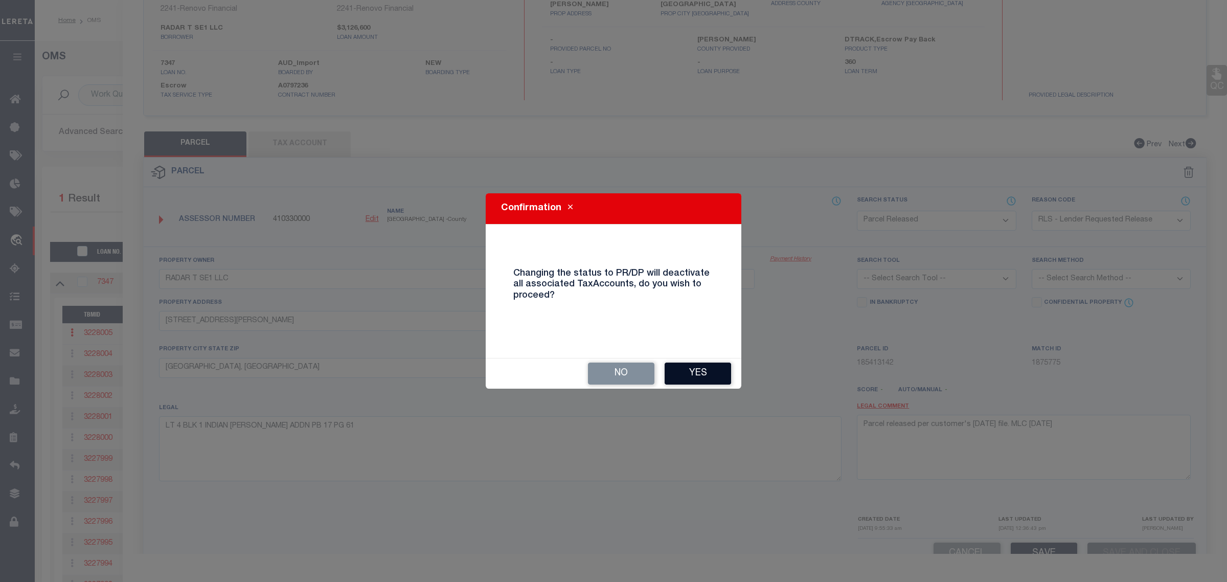
click at [684, 379] on button "Yes" at bounding box center [697, 373] width 66 height 22
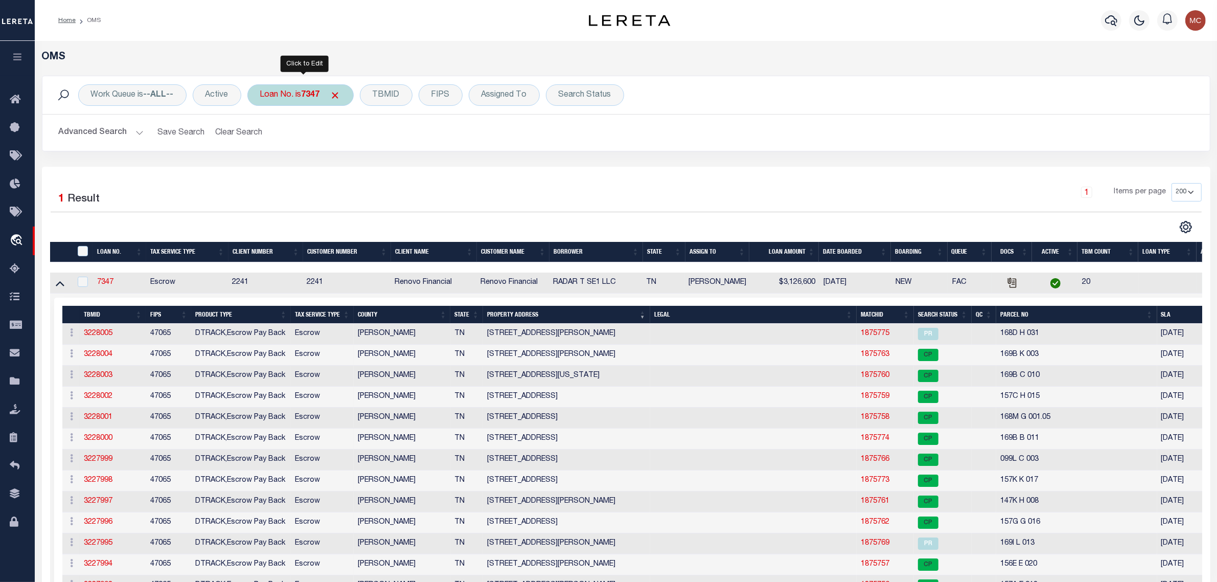
click at [300, 96] on div "Loan No. is 7347" at bounding box center [300, 94] width 106 height 21
type input "6863"
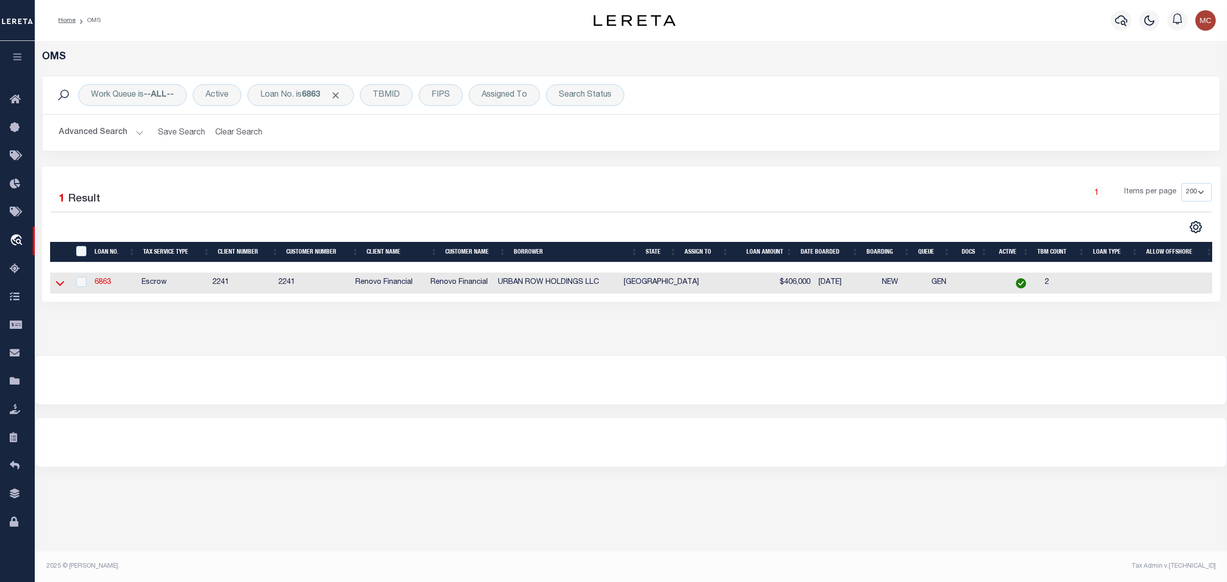
click at [59, 284] on icon at bounding box center [60, 282] width 9 height 11
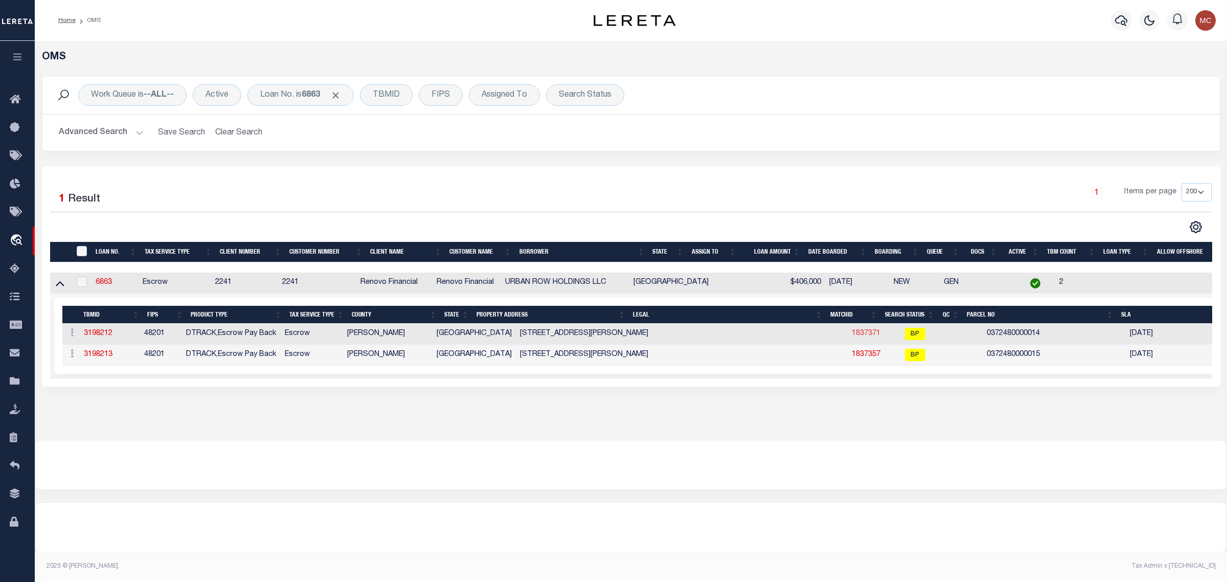
click at [851, 336] on link "1837371" at bounding box center [865, 333] width 29 height 7
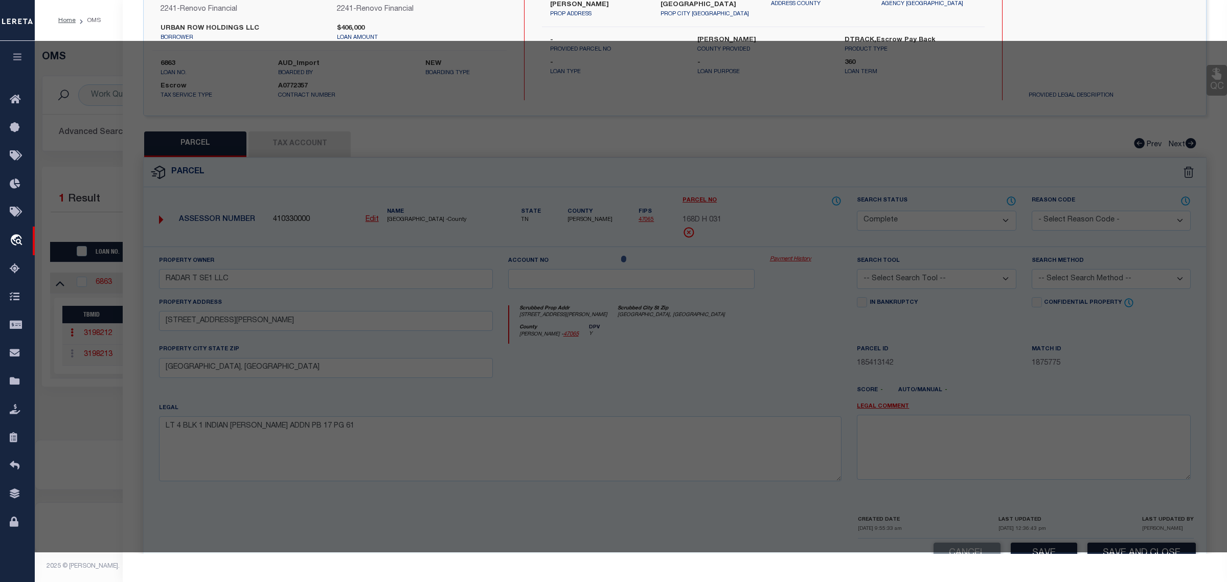
select select "AS"
checkbox input "false"
select select "BP"
type input "CURRENT OWNER"
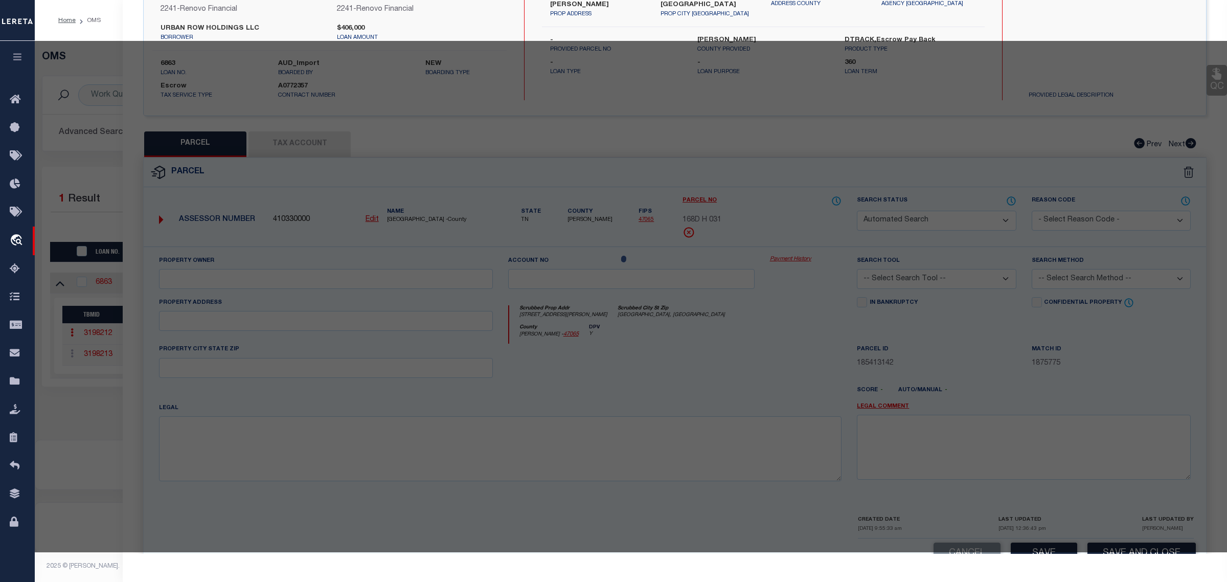
type input "[STREET_ADDRESS][PERSON_NAME]"
checkbox input "false"
type input "[GEOGRAPHIC_DATA]"
type textarea "LT 14 & TR 15A BLK 38 [PERSON_NAME] W A"
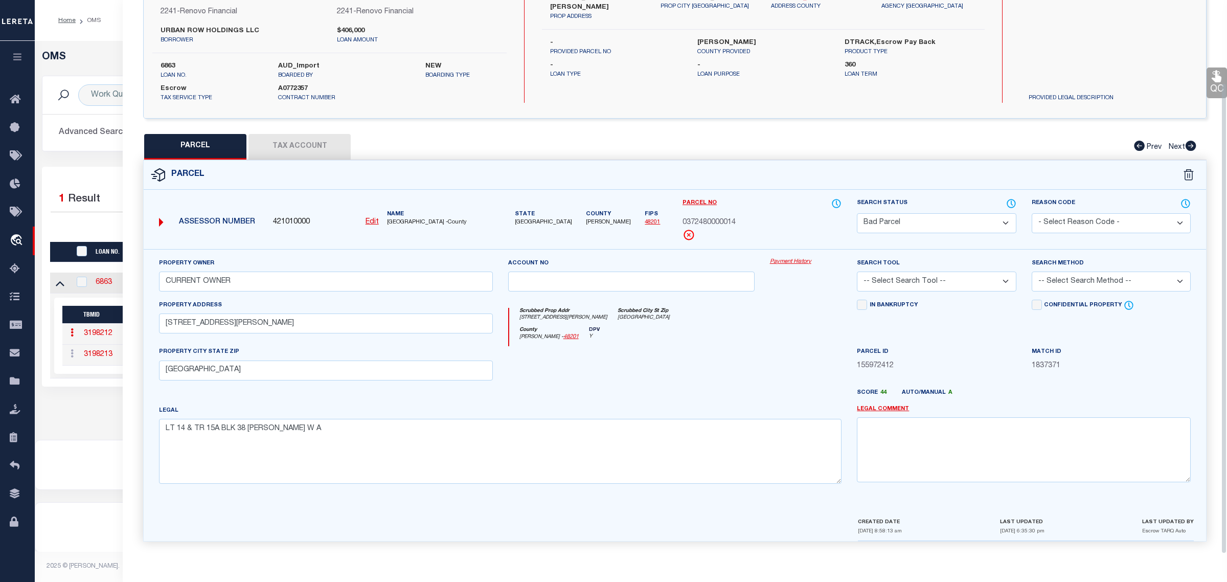
click at [873, 224] on select "Automated Search Bad Parcel Complete Duplicate Parcel High Dollar Reporting In …" at bounding box center [936, 223] width 159 height 20
click at [857, 213] on select "Automated Search Bad Parcel Complete Duplicate Parcel High Dollar Reporting In …" at bounding box center [936, 223] width 159 height 20
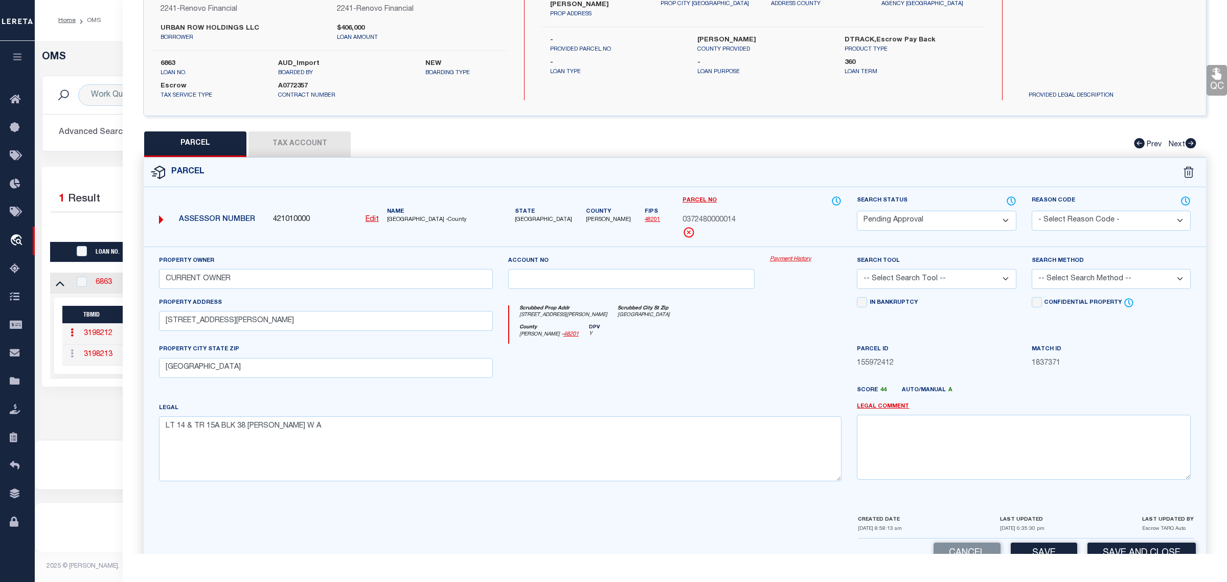
select select "PR"
drag, startPoint x: 1084, startPoint y: 222, endPoint x: 1088, endPoint y: 228, distance: 6.9
click at [1084, 222] on select "- Select Reason Code - 099 - Other (Provide additional detail) ACT - Agency Cha…" at bounding box center [1110, 221] width 159 height 20
select select "RLS"
click at [1031, 211] on select "- Select Reason Code - 099 - Other (Provide additional detail) ACT - Agency Cha…" at bounding box center [1110, 221] width 159 height 20
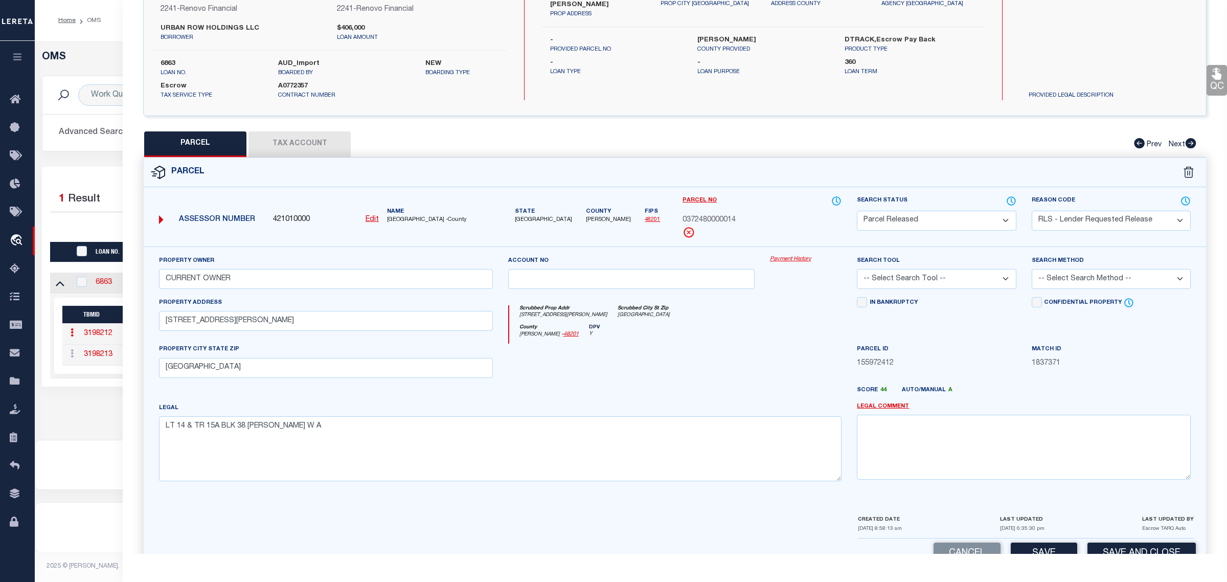
click at [1089, 415] on div "Legal Comment" at bounding box center [1024, 440] width 334 height 77
click at [1106, 473] on textarea at bounding box center [1024, 446] width 334 height 64
paste textarea "Parcel released per customer's [DATE] file. MLC [DATE]"
type textarea "Parcel released per customer's [DATE] file. MLC [DATE]"
click at [1138, 547] on button "Save and Close" at bounding box center [1141, 553] width 108 height 22
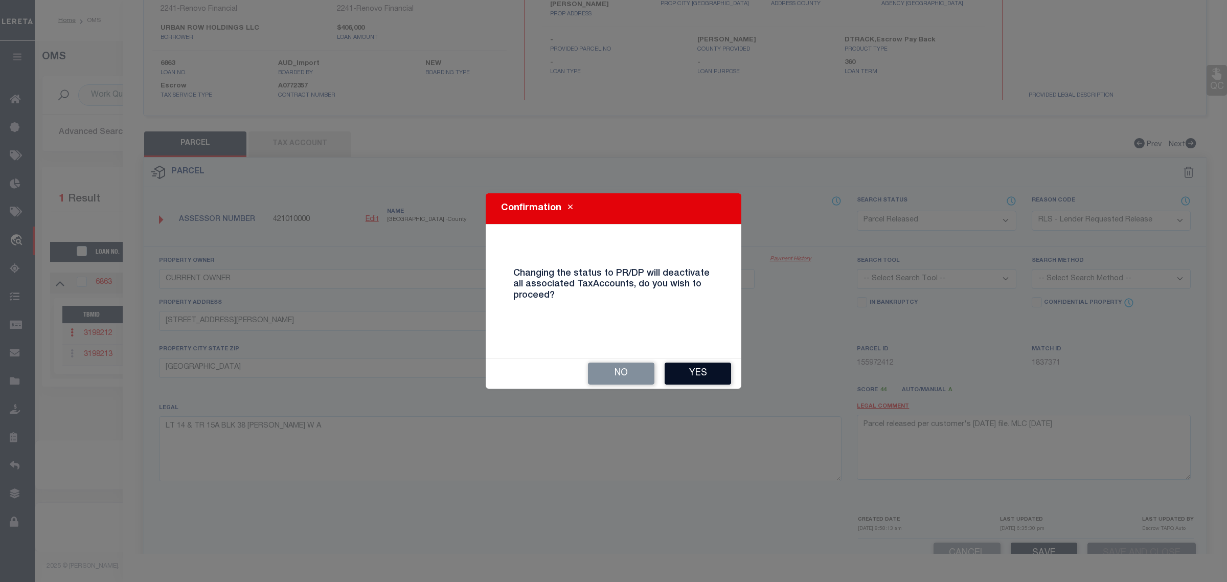
click at [706, 372] on button "Yes" at bounding box center [697, 373] width 66 height 22
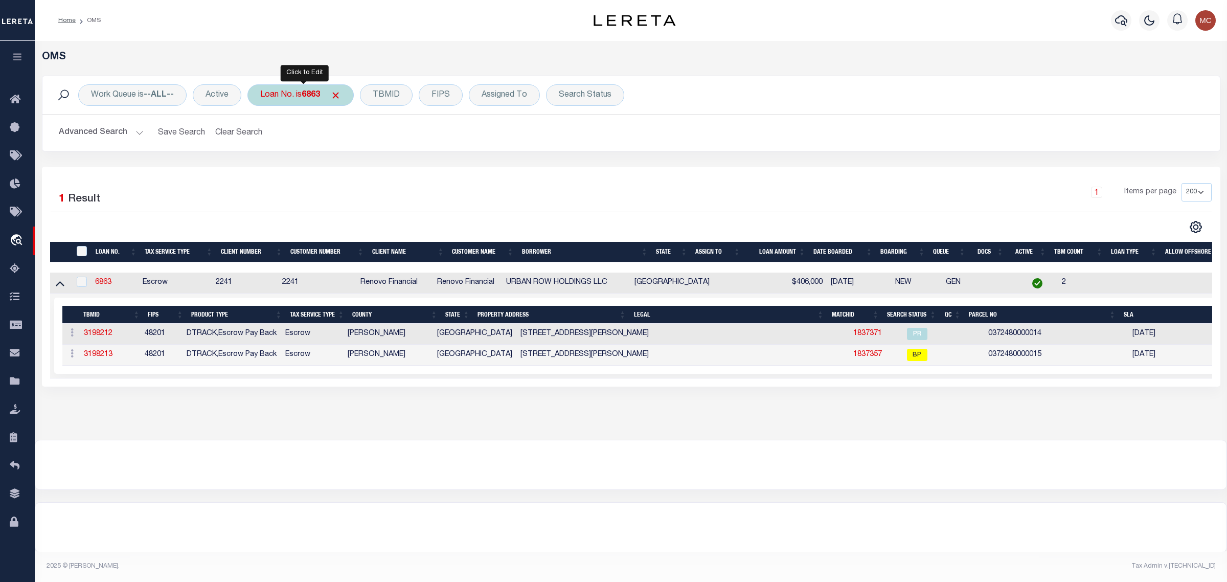
click at [322, 102] on div "Loan No. is 6863" at bounding box center [300, 94] width 106 height 21
type input "8630"
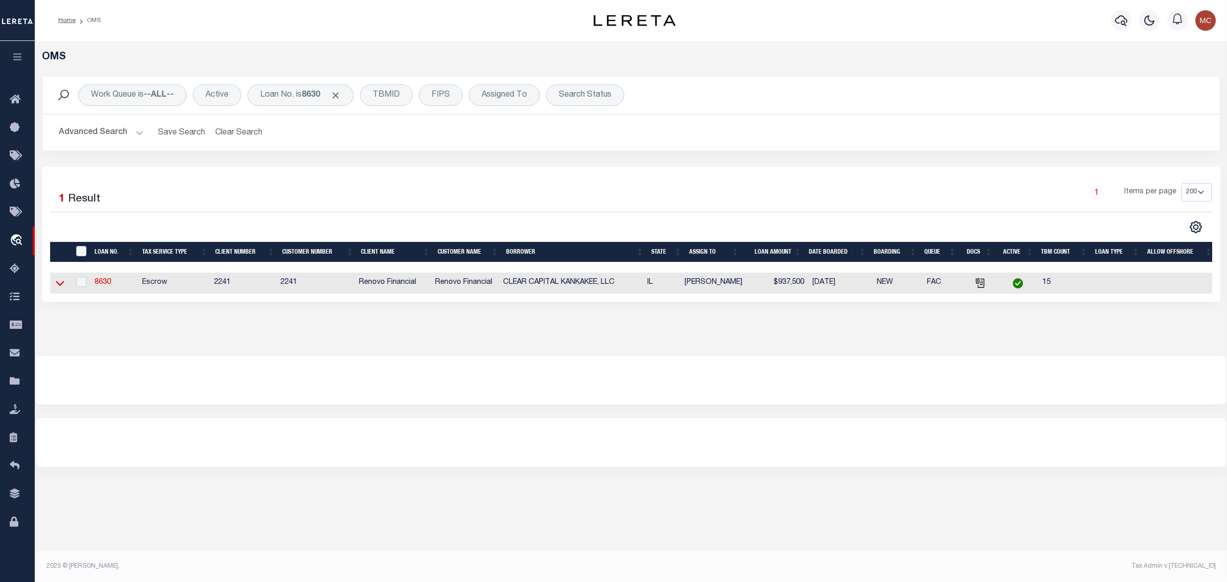
click at [59, 286] on icon at bounding box center [60, 283] width 9 height 5
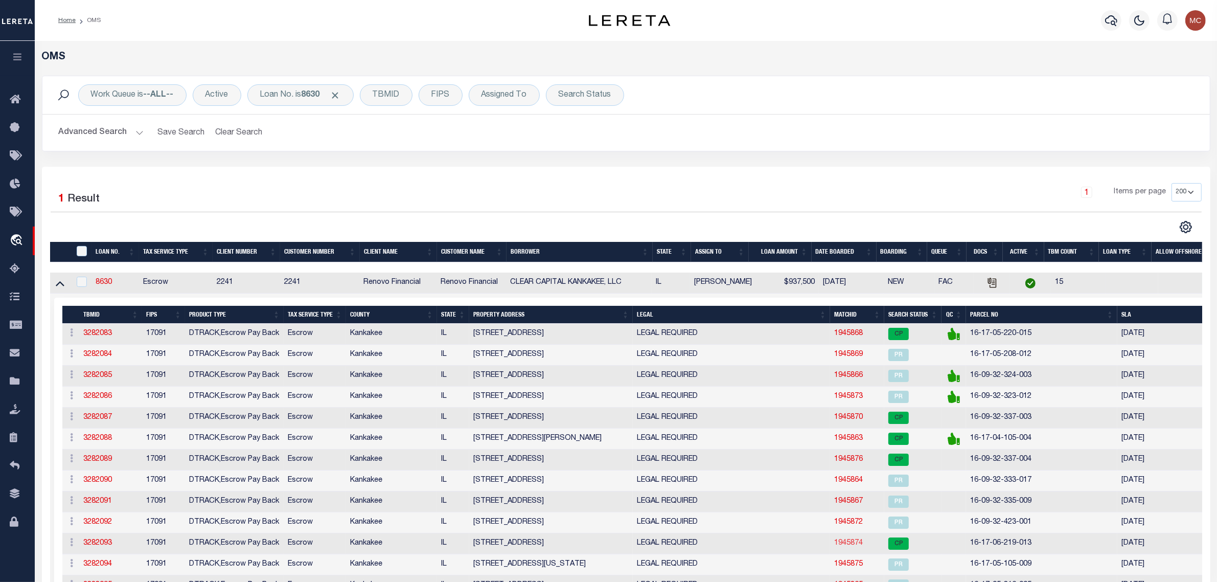
click at [858, 546] on link "1945874" at bounding box center [848, 542] width 29 height 7
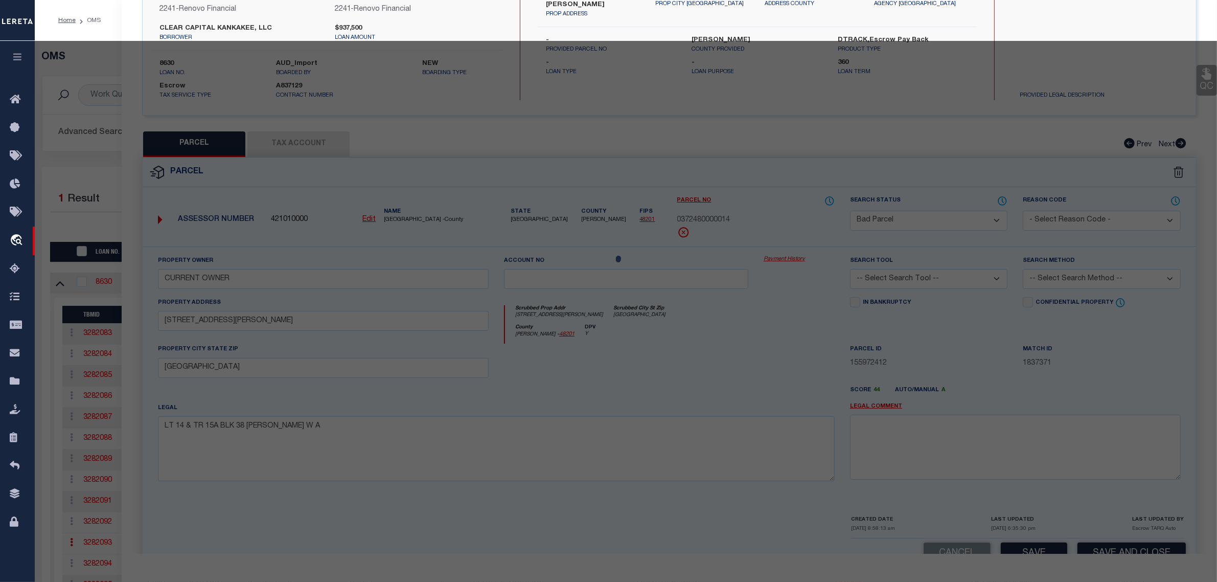
select select "AS"
checkbox input "false"
select select "CP"
type input "CAPARRA LLC 2015 SERIES"
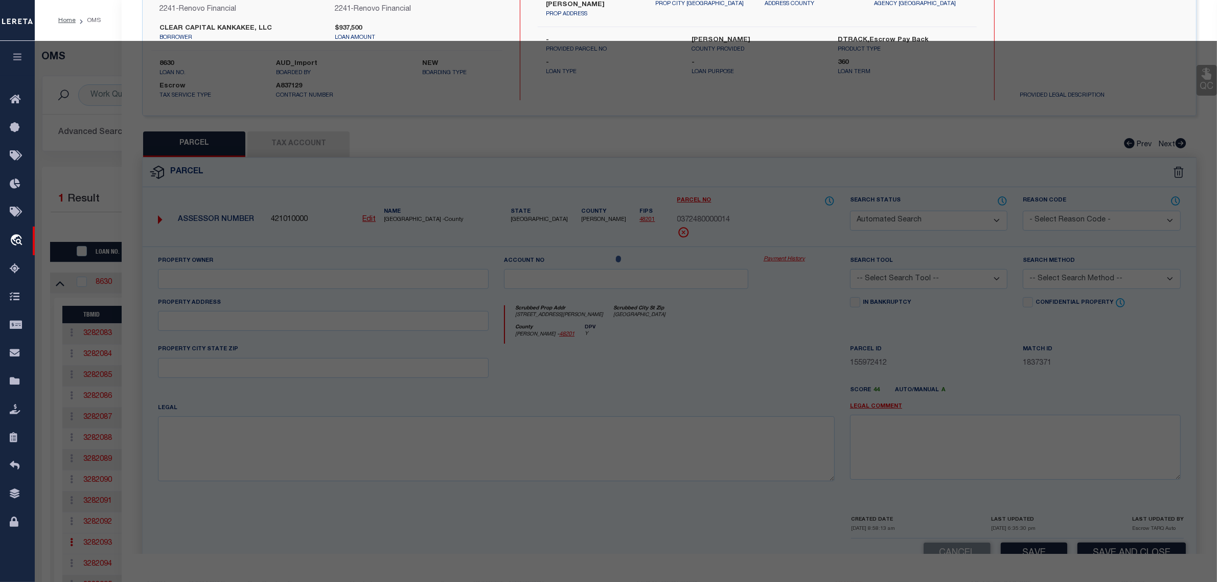
select select
type input "[STREET_ADDRESS]"
checkbox input "false"
type input "KANKAKEE, IL 60901"
type textarea "VAN METER L N & B ADDN W 50' LOT 1 N 28' W 50' LOT 4 BLK 18 06-30-13W"
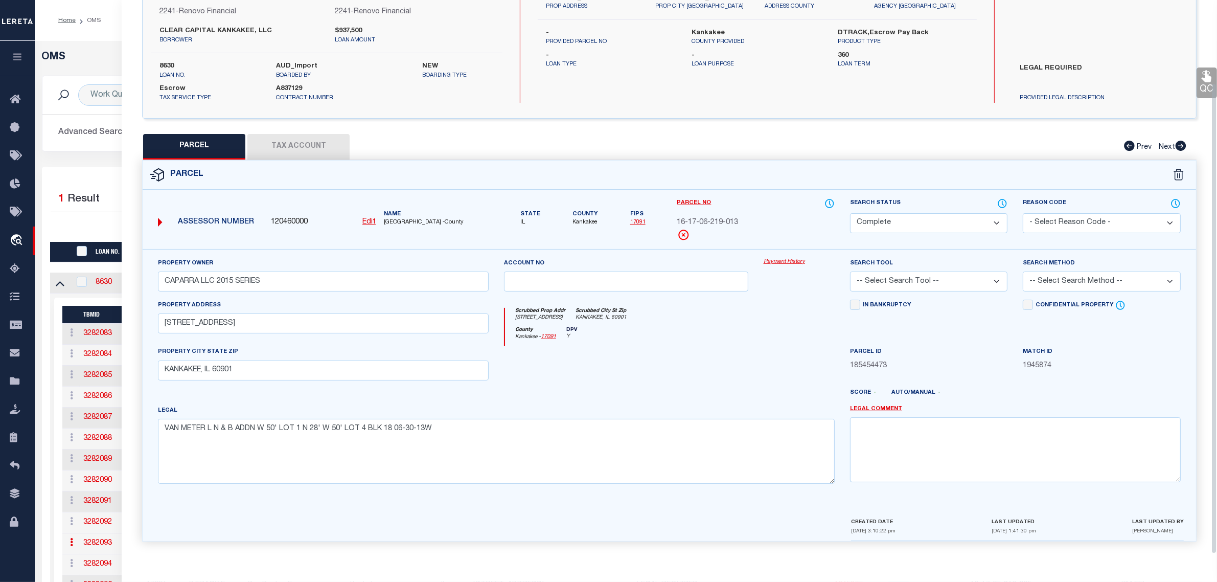
click at [900, 213] on select "Automated Search Bad Parcel Complete Duplicate Parcel High Dollar Reporting In …" at bounding box center [928, 223] width 157 height 20
select select "PR"
click at [850, 213] on select "Automated Search Bad Parcel Complete Duplicate Parcel High Dollar Reporting In …" at bounding box center [928, 223] width 157 height 20
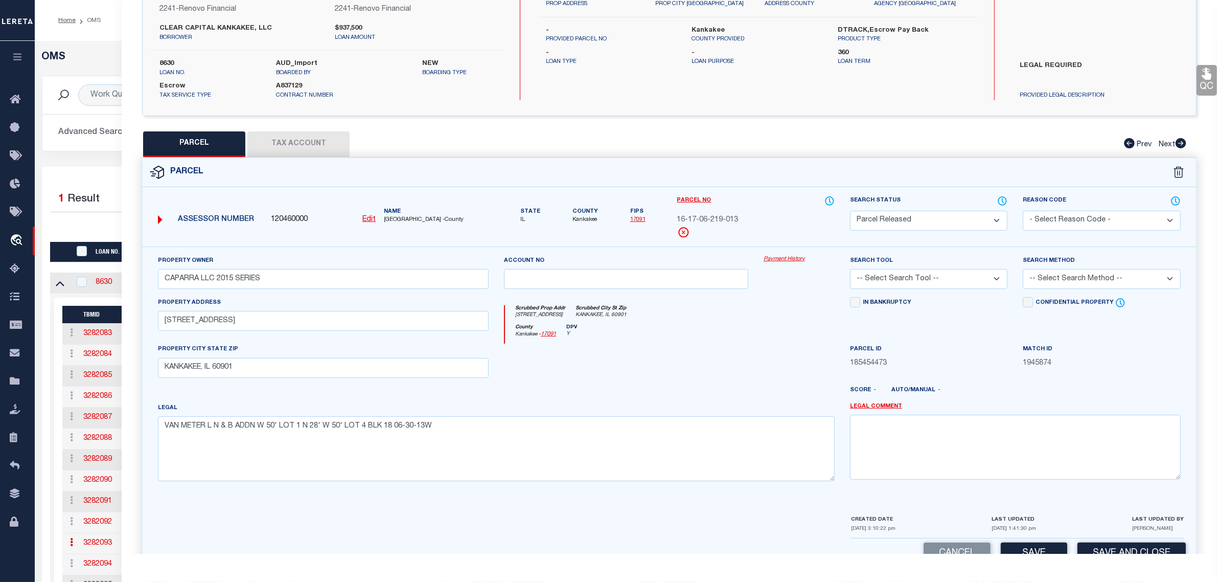
click at [1077, 223] on select "- Select Reason Code - 099 - Other (Provide additional detail) ACT - Agency Cha…" at bounding box center [1101, 221] width 157 height 20
select select "RLS"
click at [1023, 211] on select "- Select Reason Code - 099 - Other (Provide additional detail) ACT - Agency Cha…" at bounding box center [1101, 221] width 157 height 20
click at [1071, 444] on textarea at bounding box center [1015, 446] width 331 height 64
paste textarea "Parcel released per customer's [DATE] file. MLC [DATE]"
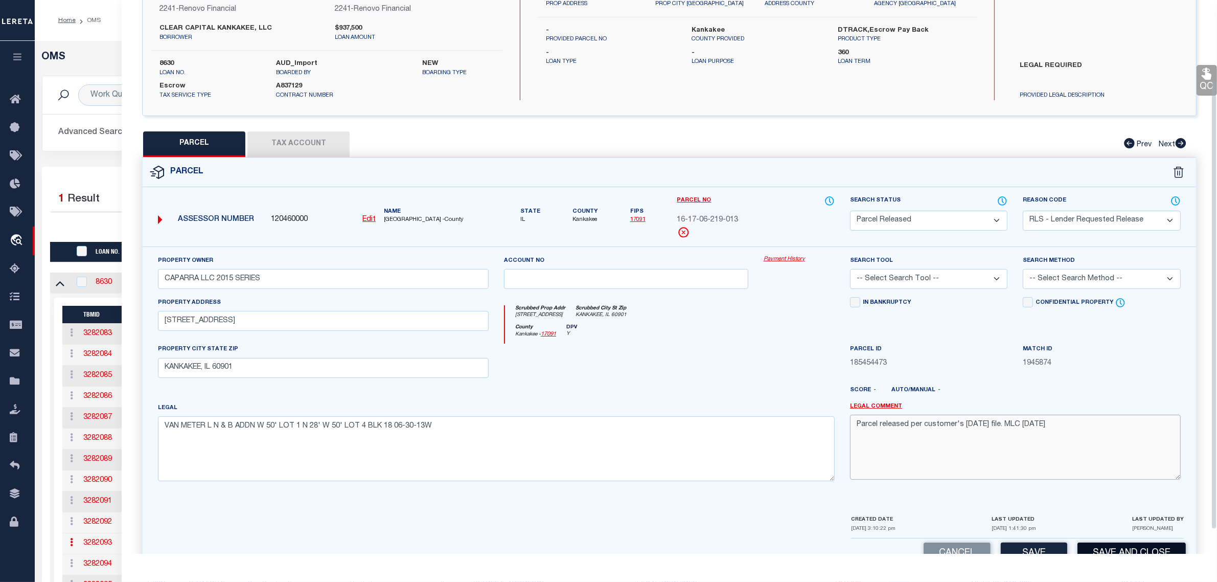
type textarea "Parcel released per customer's [DATE] file. MLC [DATE]"
click at [1096, 545] on button "Save and Close" at bounding box center [1131, 553] width 108 height 22
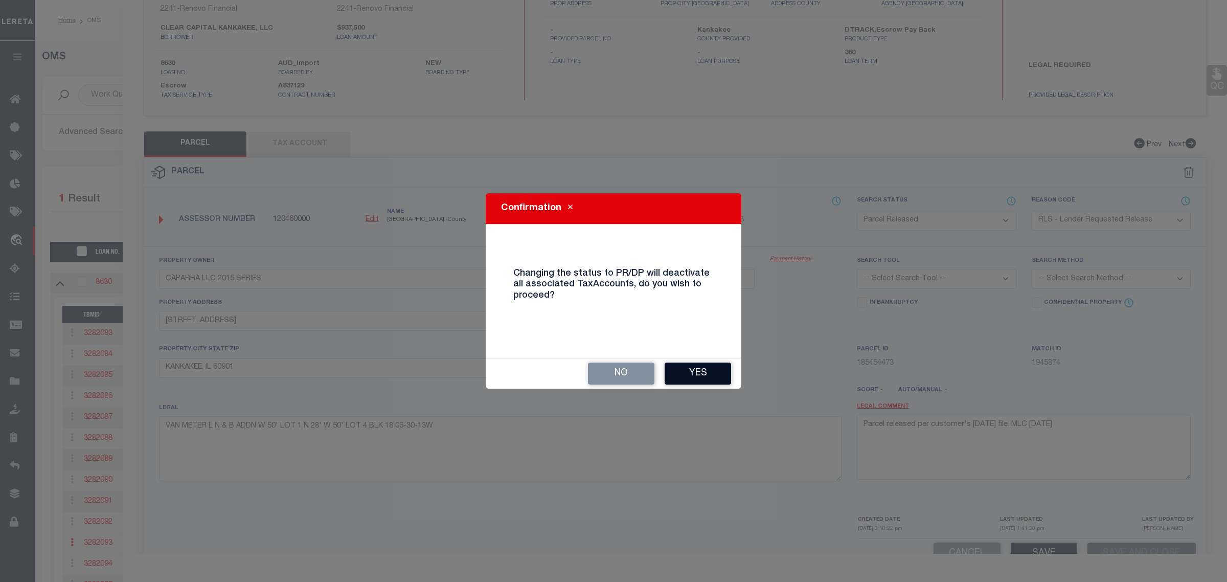
click at [687, 374] on button "Yes" at bounding box center [697, 373] width 66 height 22
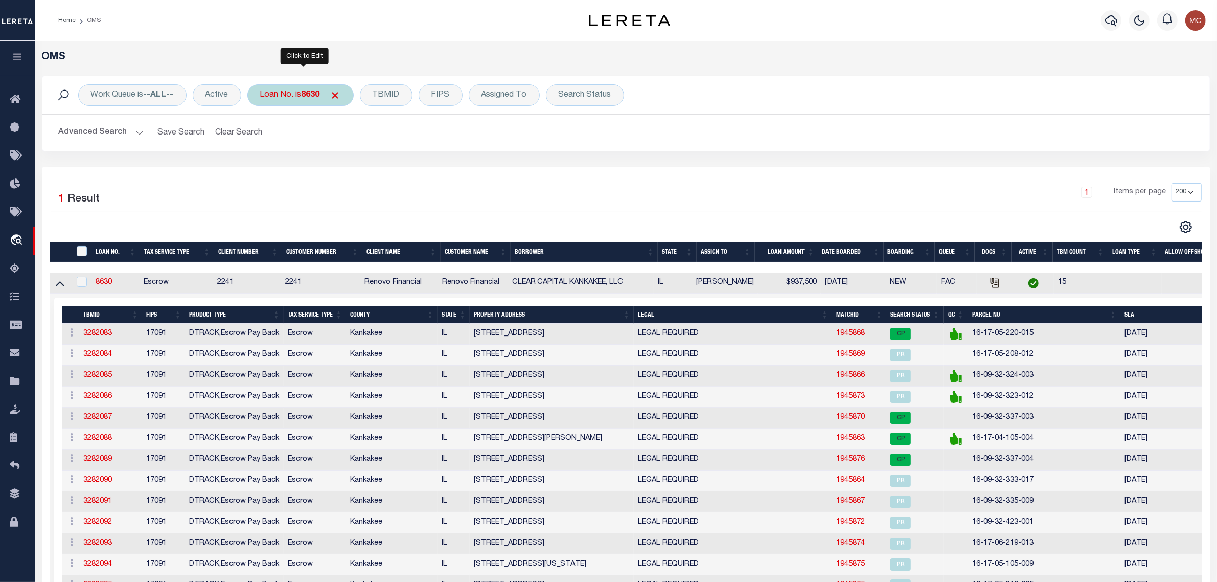
click at [279, 93] on div "Loan No. is 8630" at bounding box center [300, 94] width 106 height 21
type input "8973"
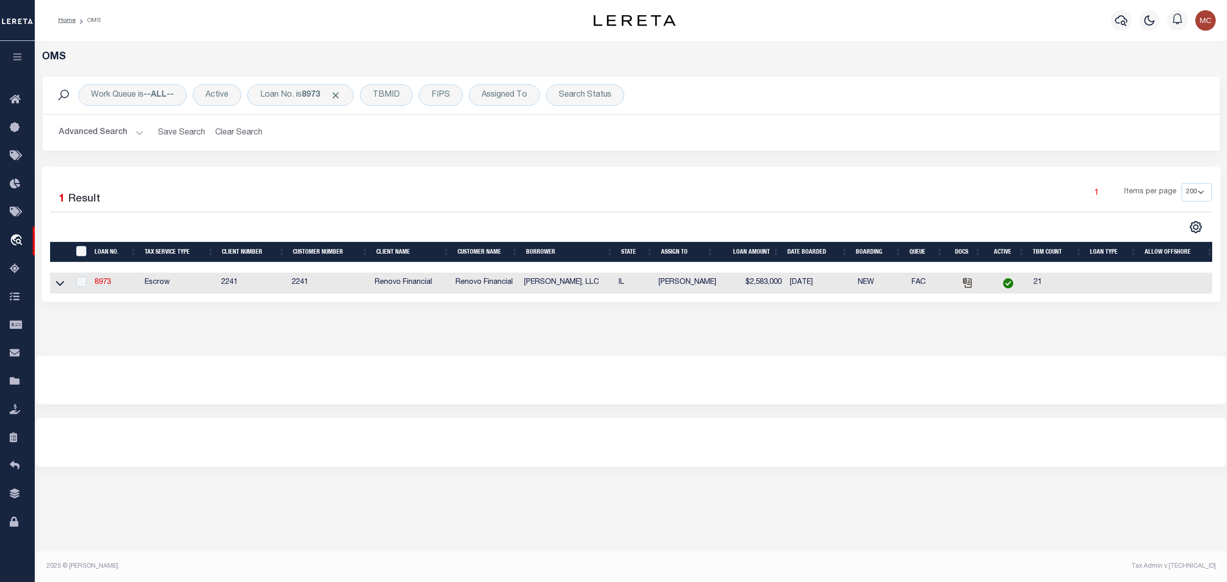
drag, startPoint x: 59, startPoint y: 283, endPoint x: 88, endPoint y: 294, distance: 31.2
click at [59, 283] on icon at bounding box center [60, 282] width 9 height 11
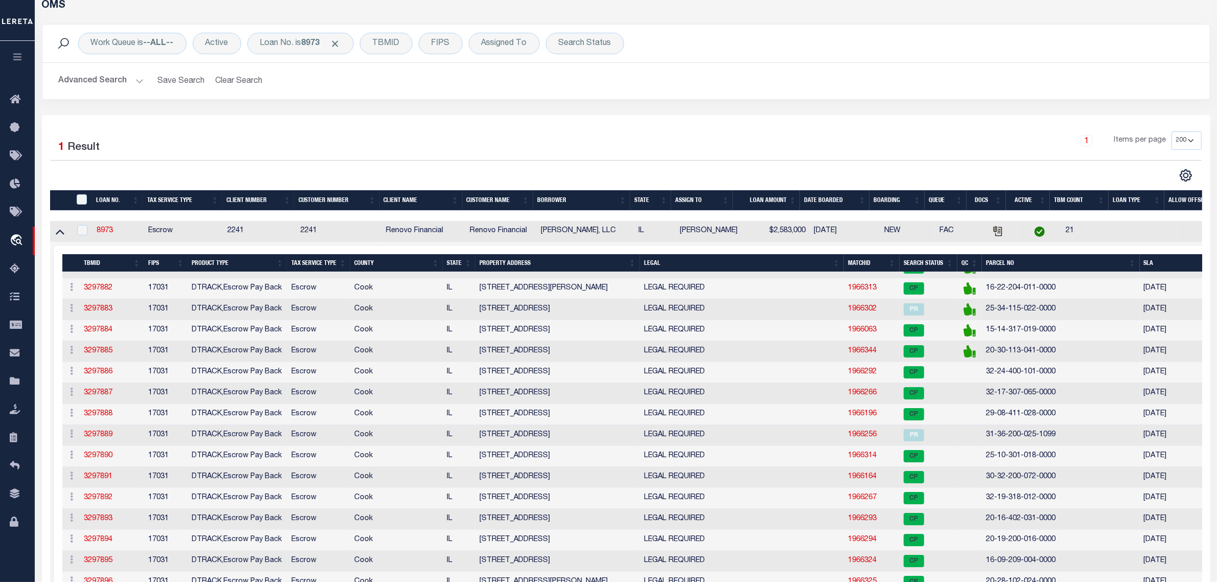
scroll to position [128, 0]
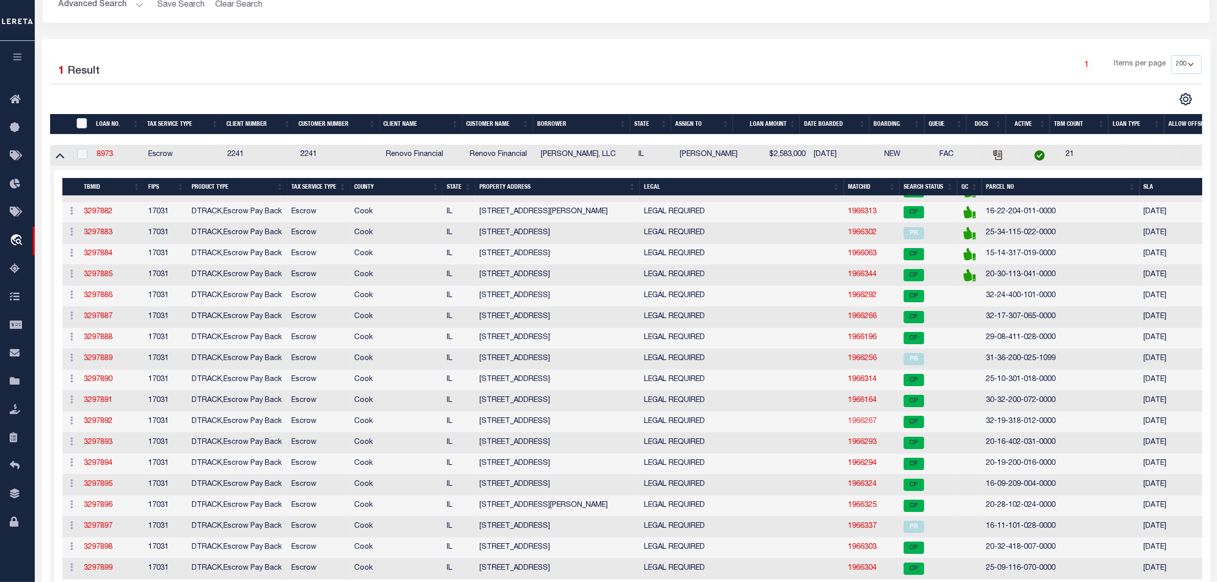
click at [854, 425] on link "1966267" at bounding box center [862, 421] width 29 height 7
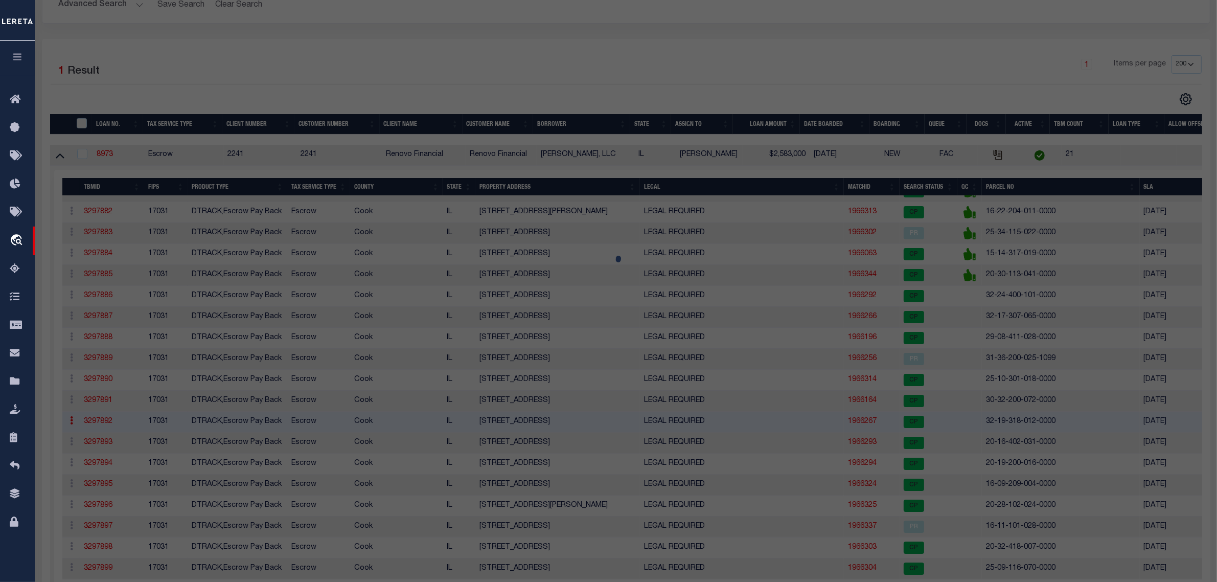
select select "AS"
checkbox input "false"
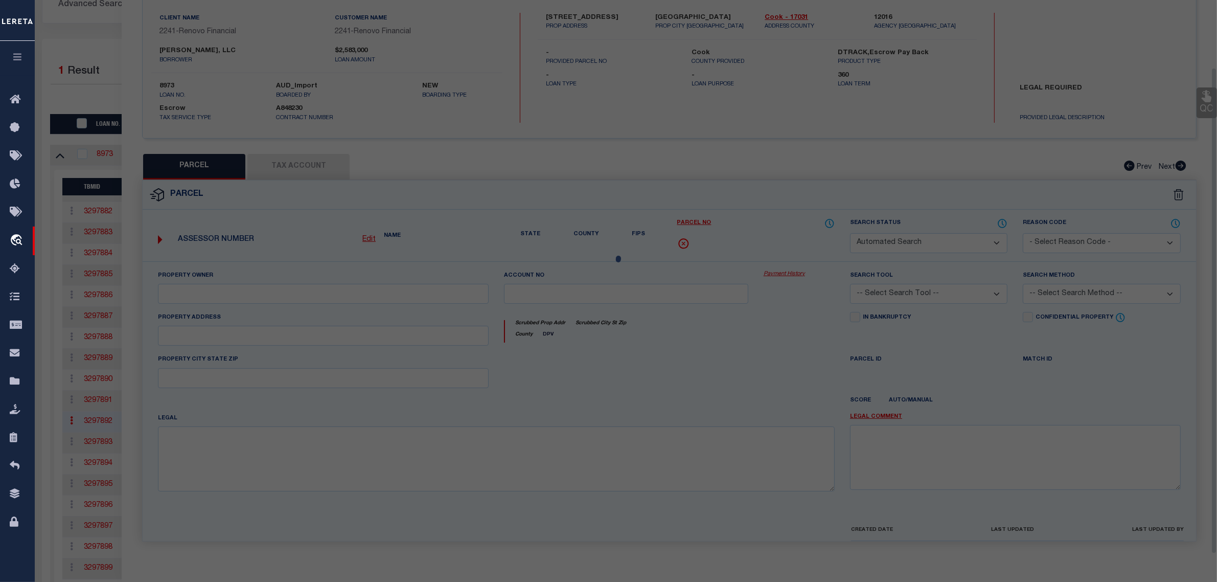
select select "CP"
type input "CHICAGOLAND 84 LLC"
select select
type input "[STREET_ADDRESS]"
checkbox input "false"
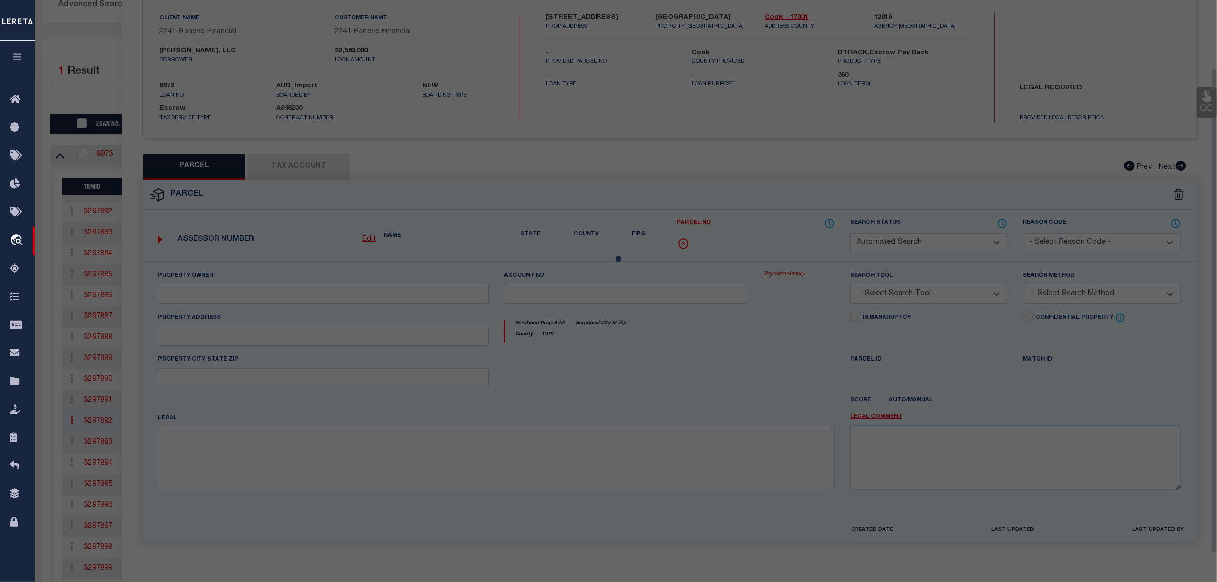
type input "[GEOGRAPHIC_DATA]"
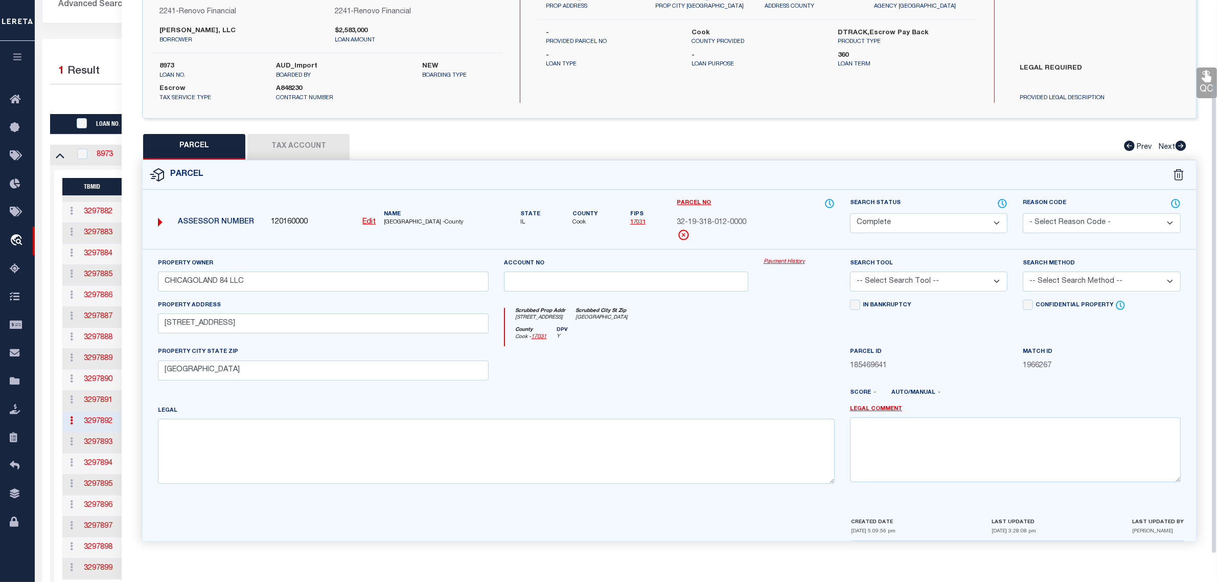
drag, startPoint x: 944, startPoint y: 215, endPoint x: 944, endPoint y: 224, distance: 9.2
click at [944, 215] on select "Automated Search Bad Parcel Complete Duplicate Parcel High Dollar Reporting In …" at bounding box center [928, 223] width 157 height 20
click at [850, 213] on select "Automated Search Bad Parcel Complete Duplicate Parcel High Dollar Reporting In …" at bounding box center [928, 223] width 157 height 20
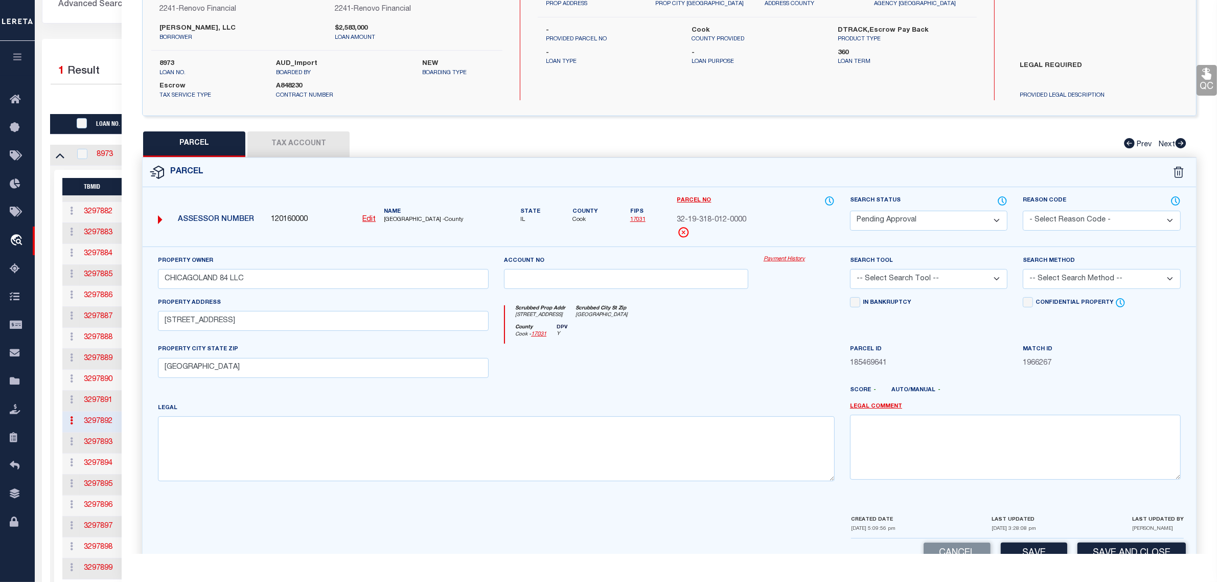
select select "PR"
click at [1121, 212] on select "- Select Reason Code - 099 - Other (Provide additional detail) ACT - Agency Cha…" at bounding box center [1101, 221] width 157 height 20
select select "RLS"
click at [1023, 211] on select "- Select Reason Code - 099 - Other (Provide additional detail) ACT - Agency Cha…" at bounding box center [1101, 221] width 157 height 20
click at [1105, 448] on textarea at bounding box center [1015, 446] width 331 height 64
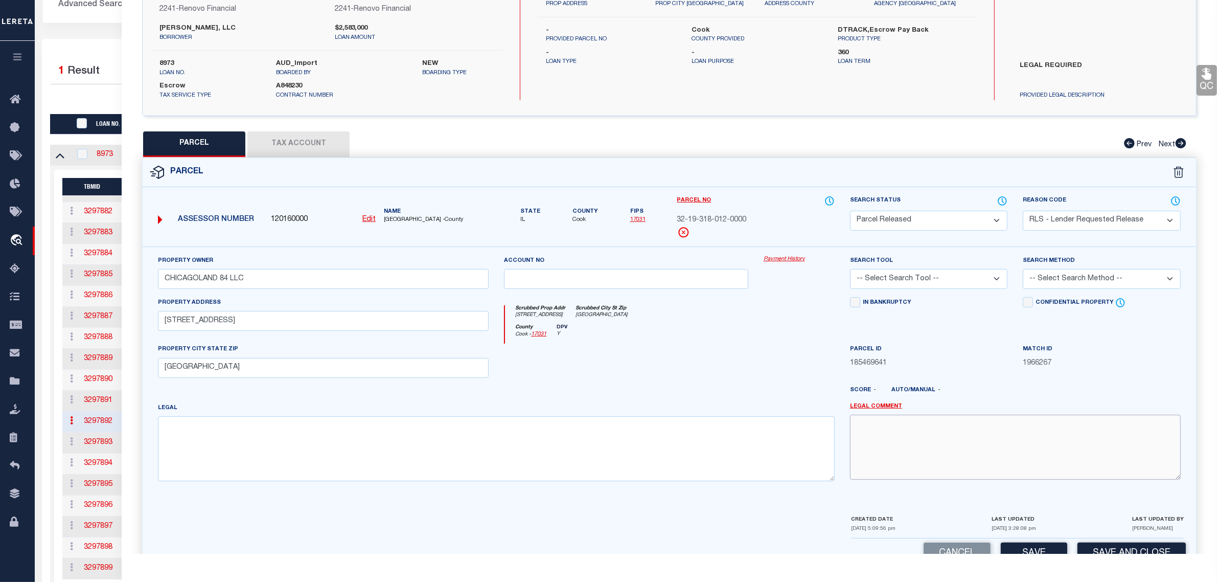
paste textarea "Parcel released per customer's [DATE] file. MLC [DATE]"
type textarea "Parcel released per customer's [DATE] file. MLC [DATE]"
click at [1118, 549] on button "Save and Close" at bounding box center [1131, 553] width 108 height 22
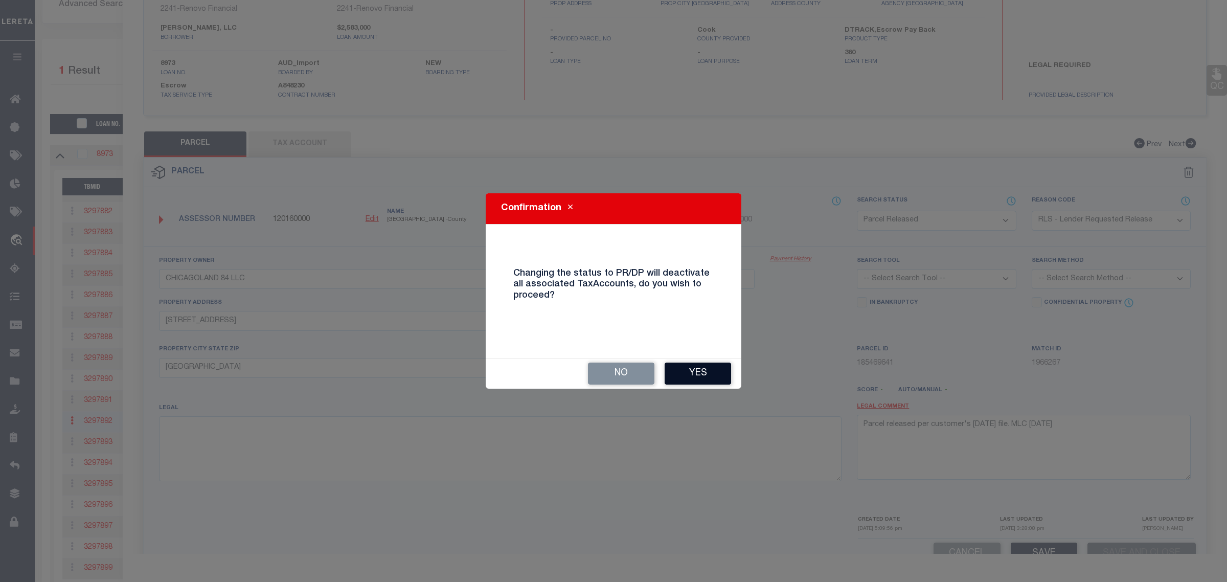
click at [708, 379] on button "Yes" at bounding box center [697, 373] width 66 height 22
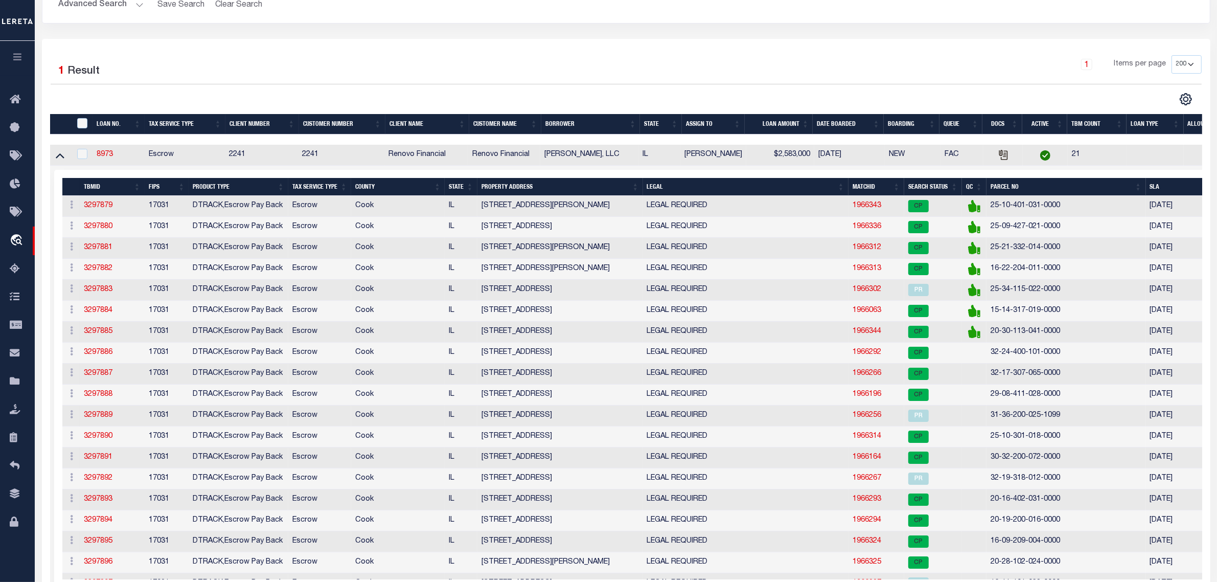
scroll to position [0, 0]
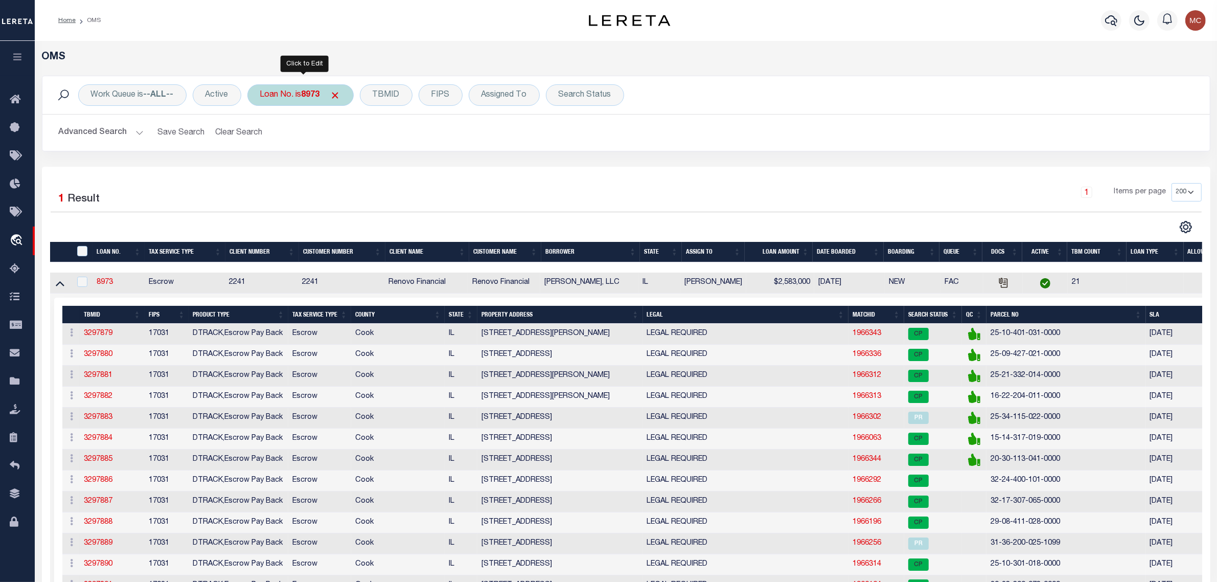
click at [303, 88] on div "Loan No. is 8973" at bounding box center [300, 94] width 106 height 21
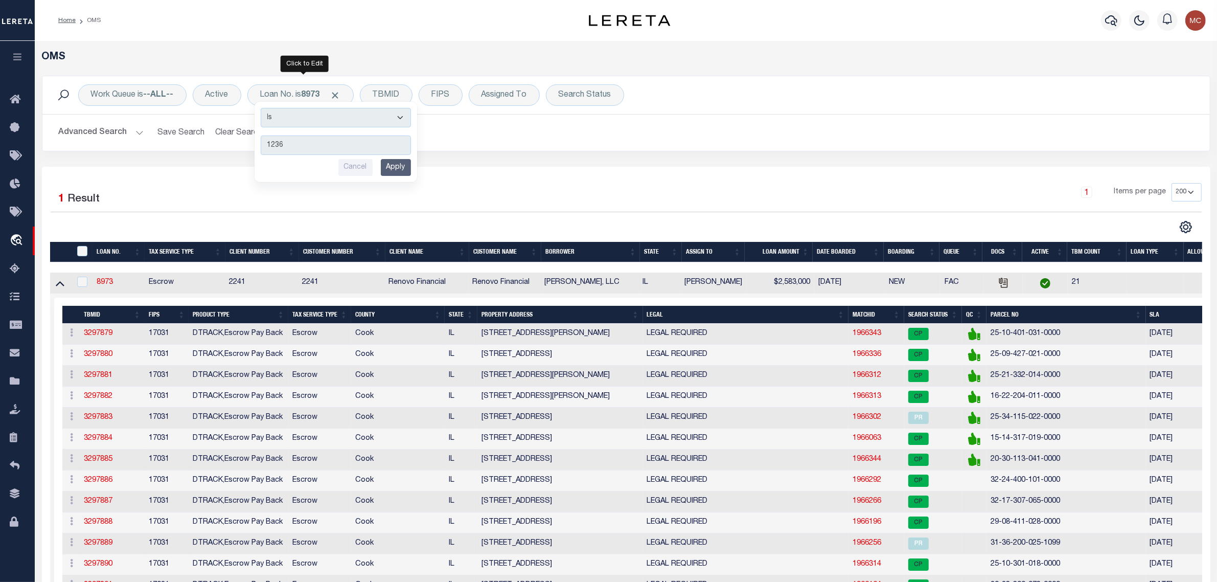
type input "12364"
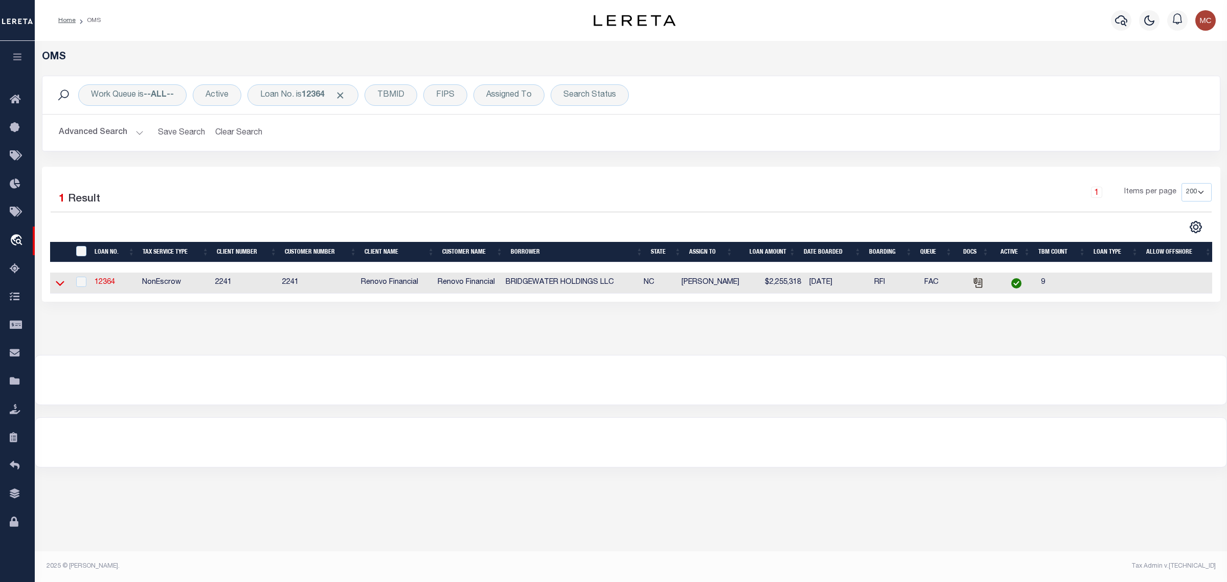
click at [60, 284] on icon at bounding box center [60, 282] width 9 height 11
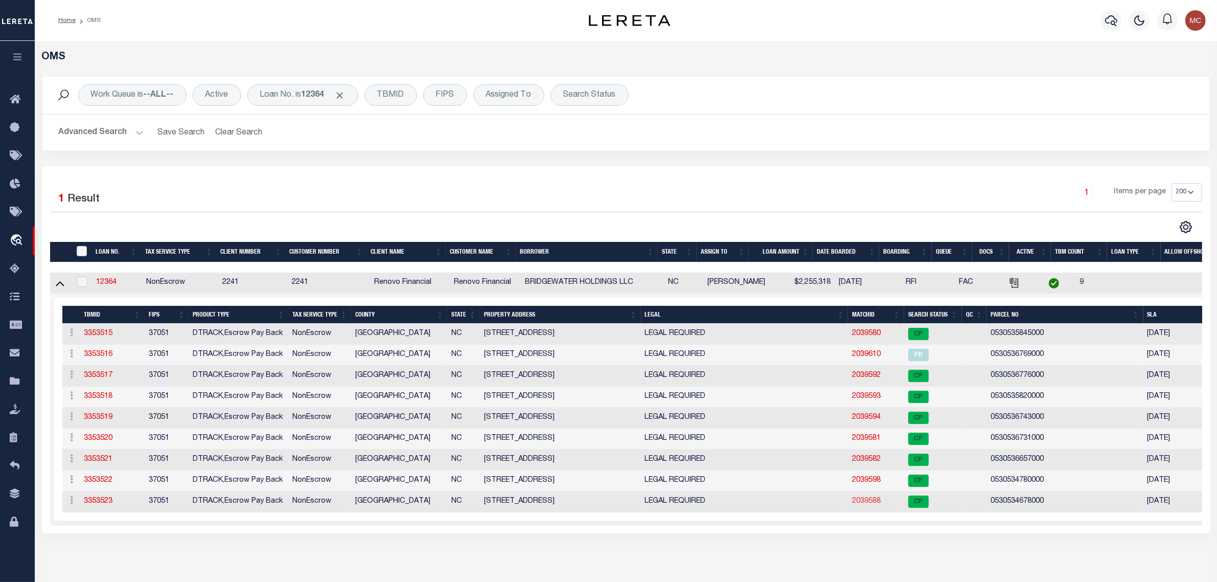
click at [854, 504] on link "2039588" at bounding box center [866, 500] width 29 height 7
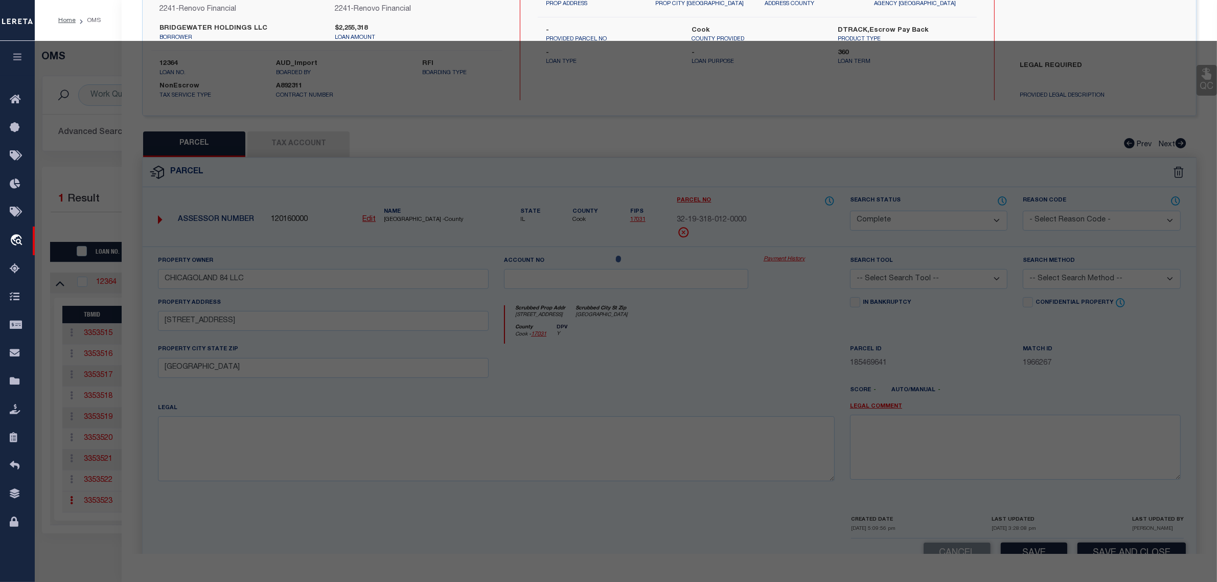
select select "AS"
checkbox input "false"
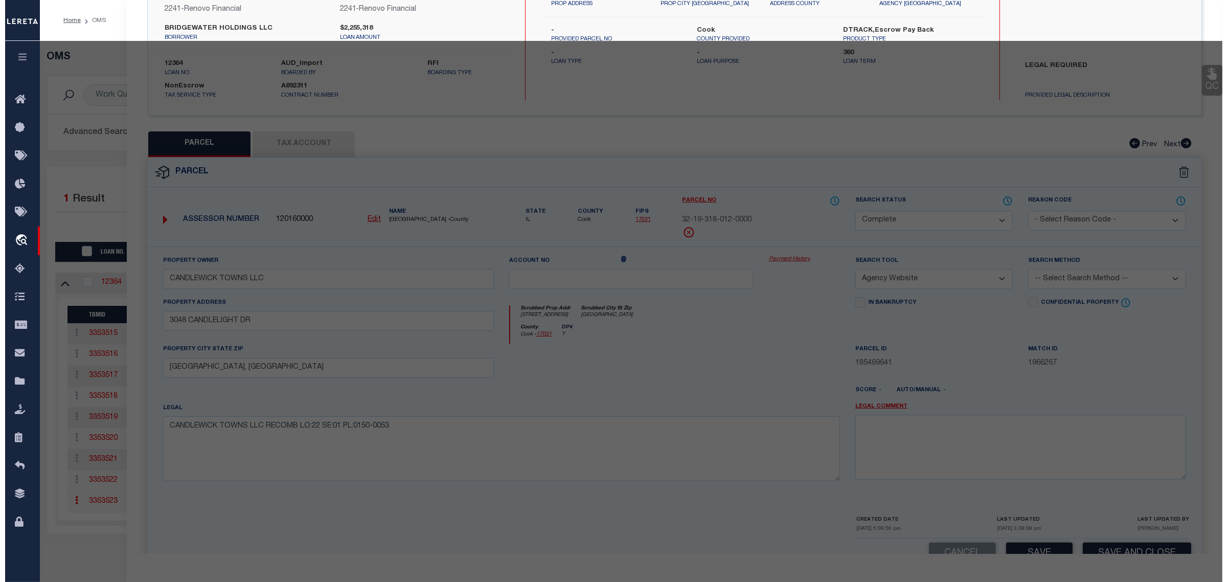
scroll to position [98, 0]
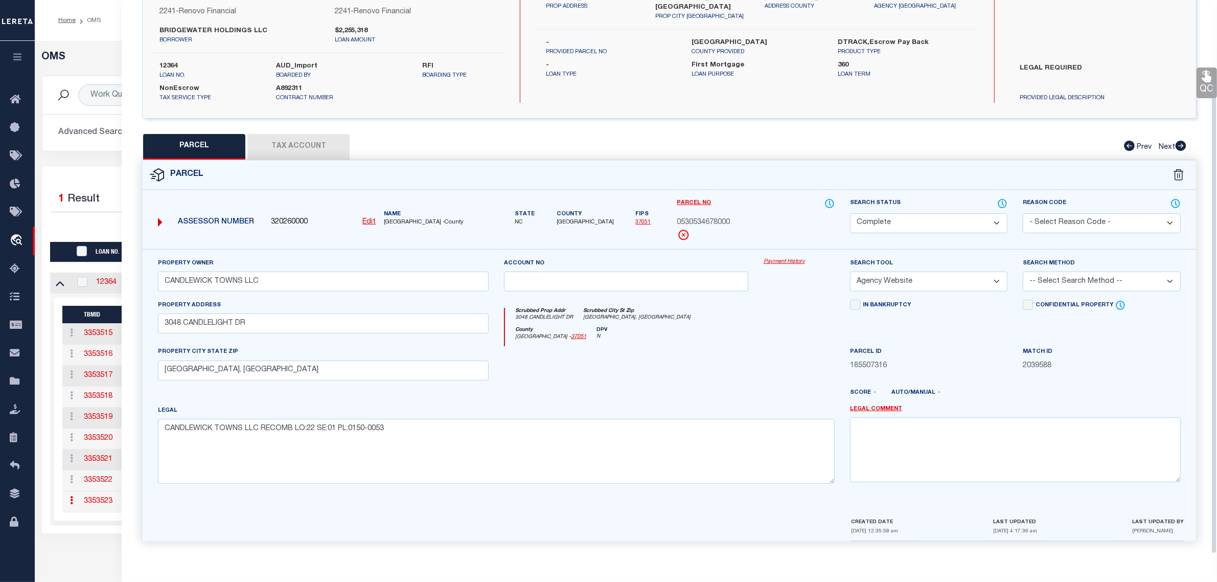
click at [955, 220] on select "Automated Search Bad Parcel Complete Duplicate Parcel High Dollar Reporting In …" at bounding box center [928, 223] width 157 height 20
click at [850, 213] on select "Automated Search Bad Parcel Complete Duplicate Parcel High Dollar Reporting In …" at bounding box center [928, 223] width 157 height 20
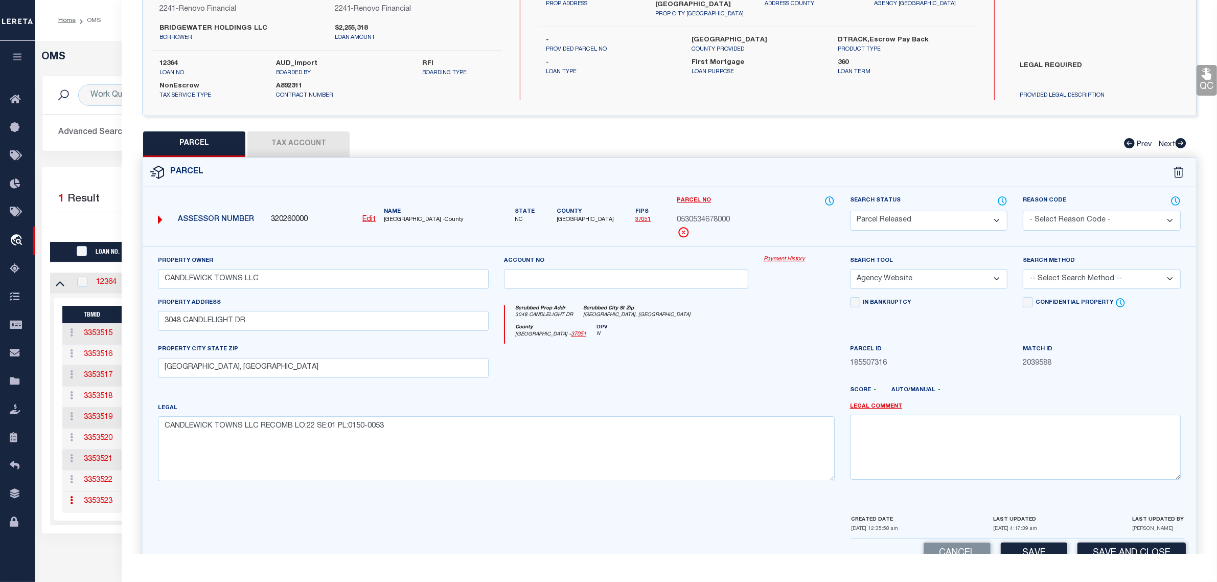
click at [1061, 215] on select "- Select Reason Code - 099 - Other (Provide additional detail) ACT - Agency Cha…" at bounding box center [1101, 221] width 157 height 20
click at [1023, 211] on select "- Select Reason Code - 099 - Other (Provide additional detail) ACT - Agency Cha…" at bounding box center [1101, 221] width 157 height 20
click at [1061, 441] on textarea at bounding box center [1015, 446] width 331 height 64
paste textarea "Parcel released per customer's [DATE] file. MLC [DATE]"
click at [1097, 551] on button "Save and Close" at bounding box center [1131, 553] width 108 height 22
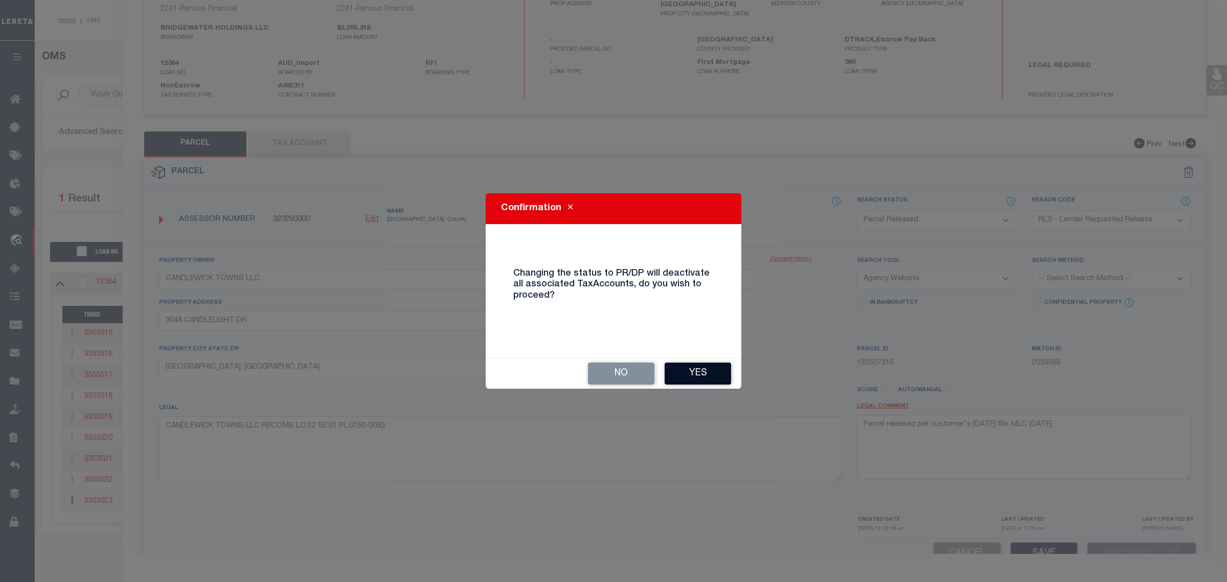
click at [707, 379] on button "Yes" at bounding box center [697, 373] width 66 height 22
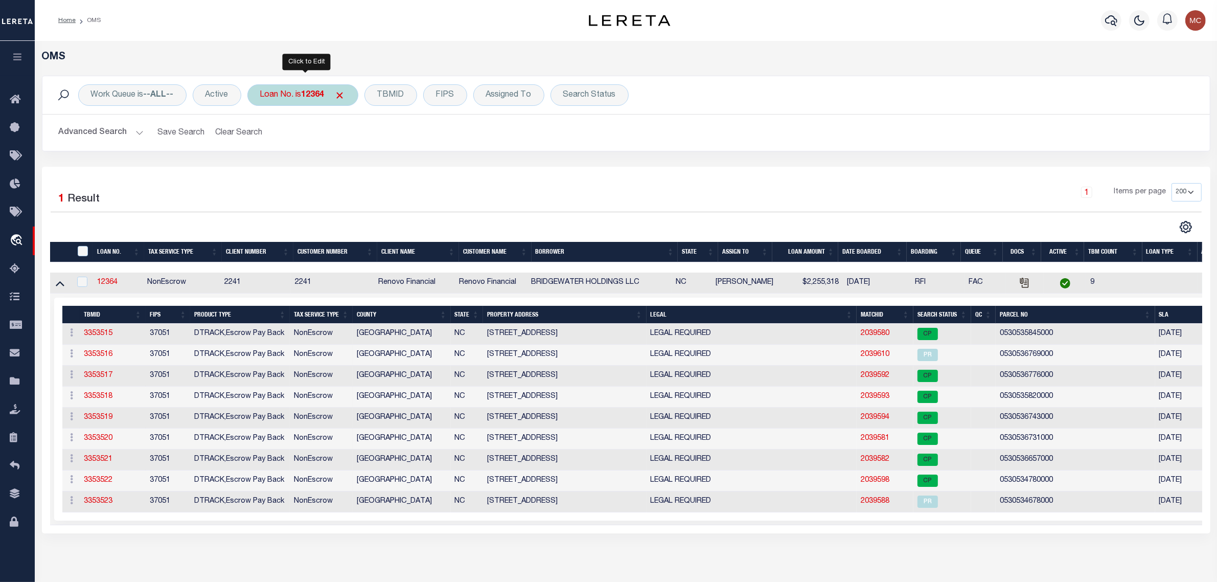
click at [315, 98] on b "12364" at bounding box center [313, 95] width 23 height 8
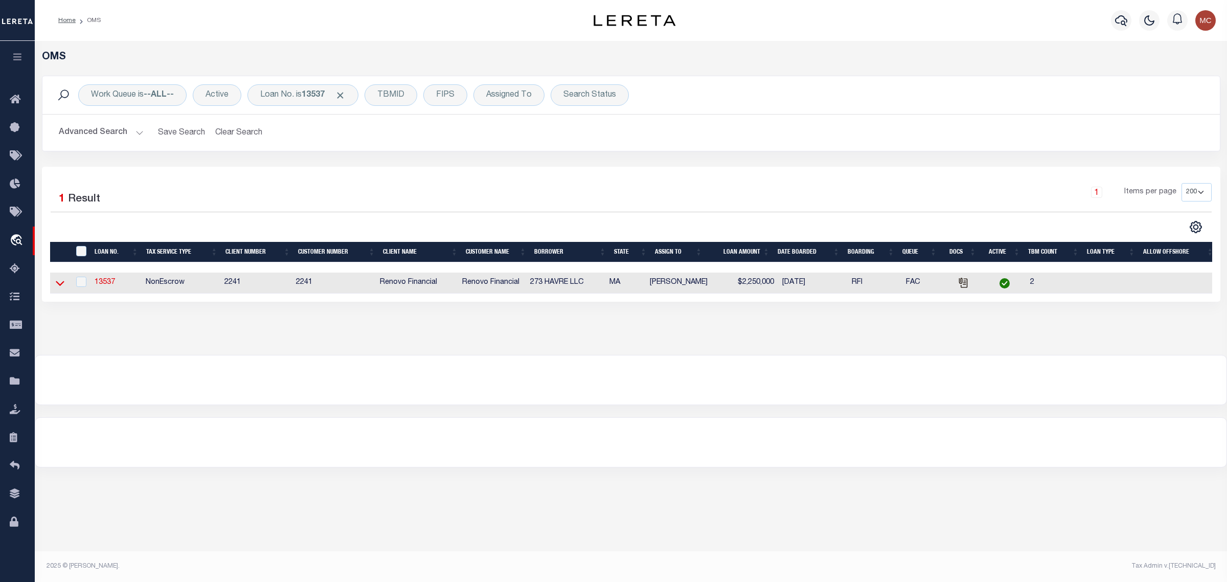
click at [60, 286] on icon at bounding box center [60, 282] width 9 height 11
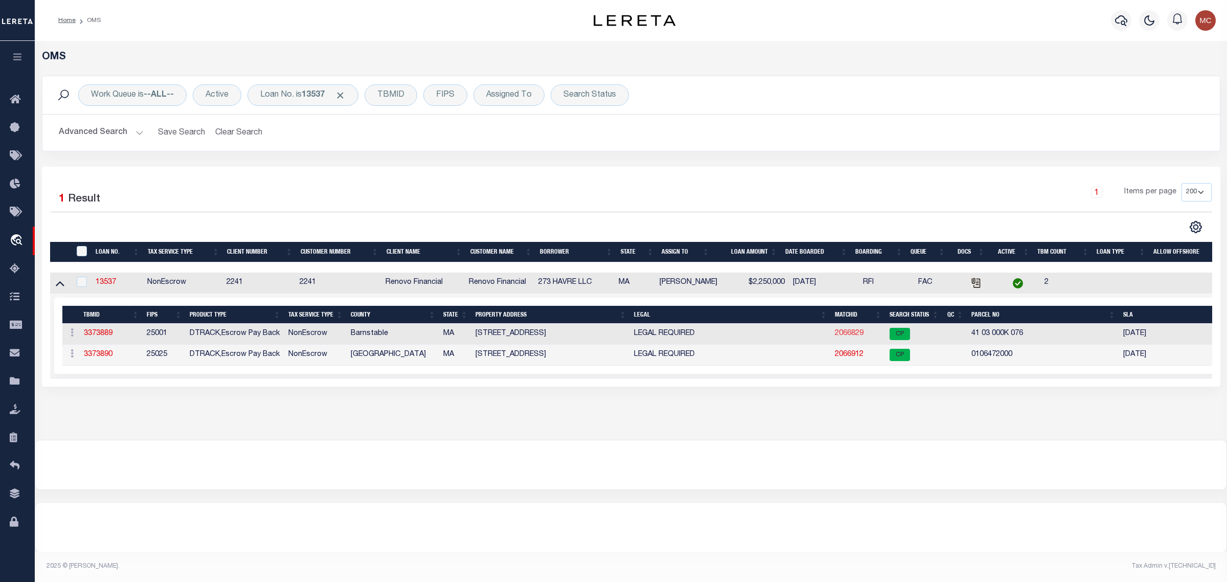
click at [836, 335] on link "2066829" at bounding box center [849, 333] width 29 height 7
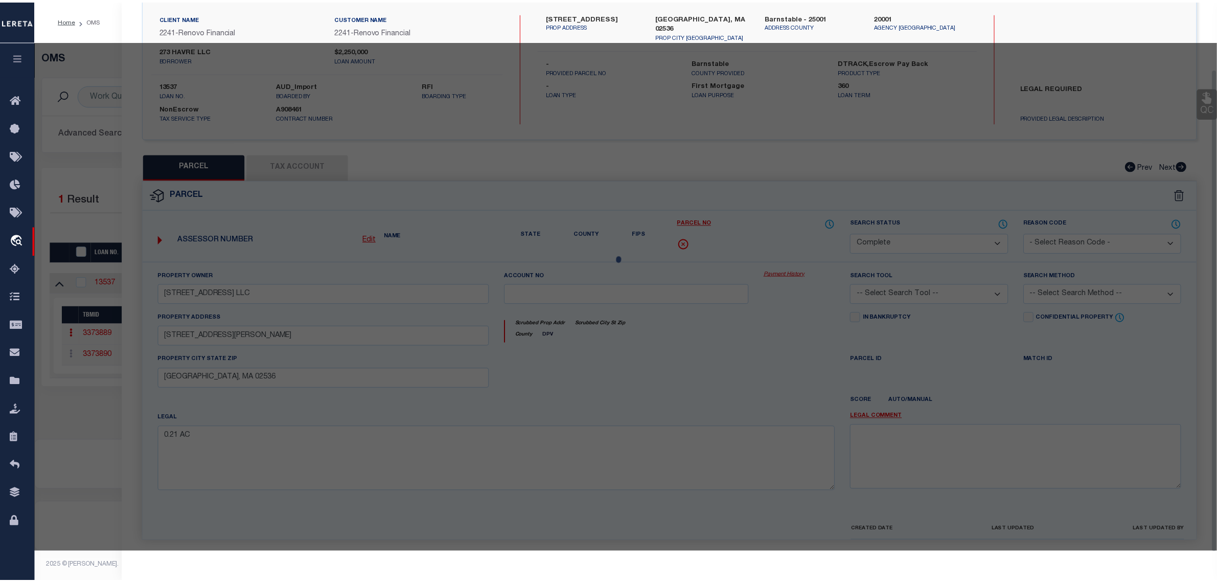
scroll to position [97, 0]
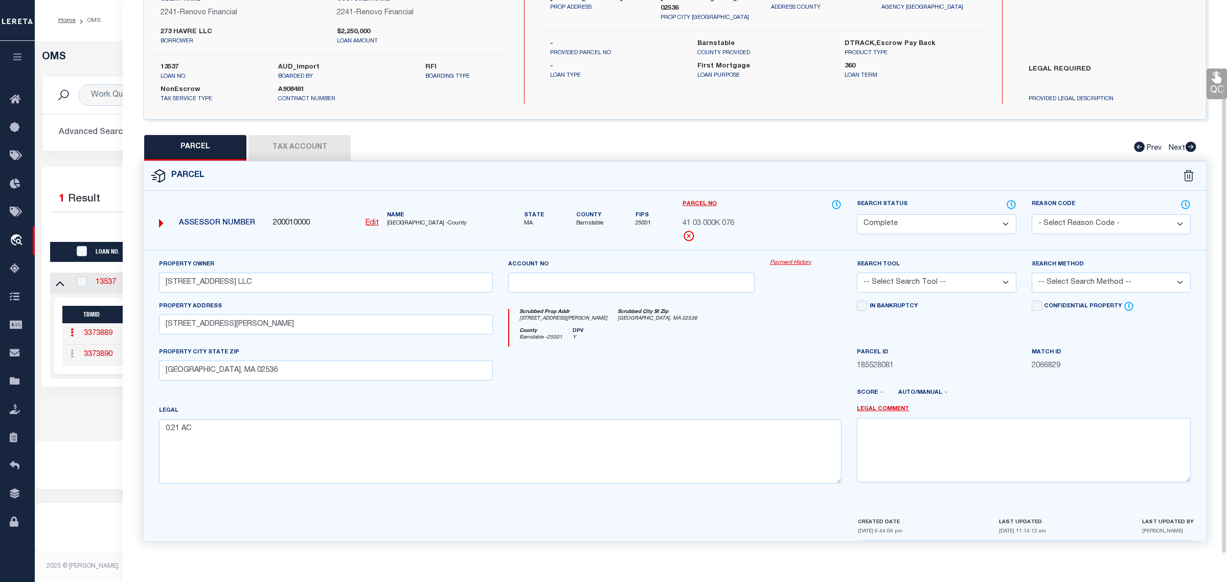
click at [874, 219] on select "Automated Search Bad Parcel Complete Duplicate Parcel High Dollar Reporting In …" at bounding box center [936, 224] width 159 height 20
click at [857, 214] on select "Automated Search Bad Parcel Complete Duplicate Parcel High Dollar Reporting In …" at bounding box center [936, 224] width 159 height 20
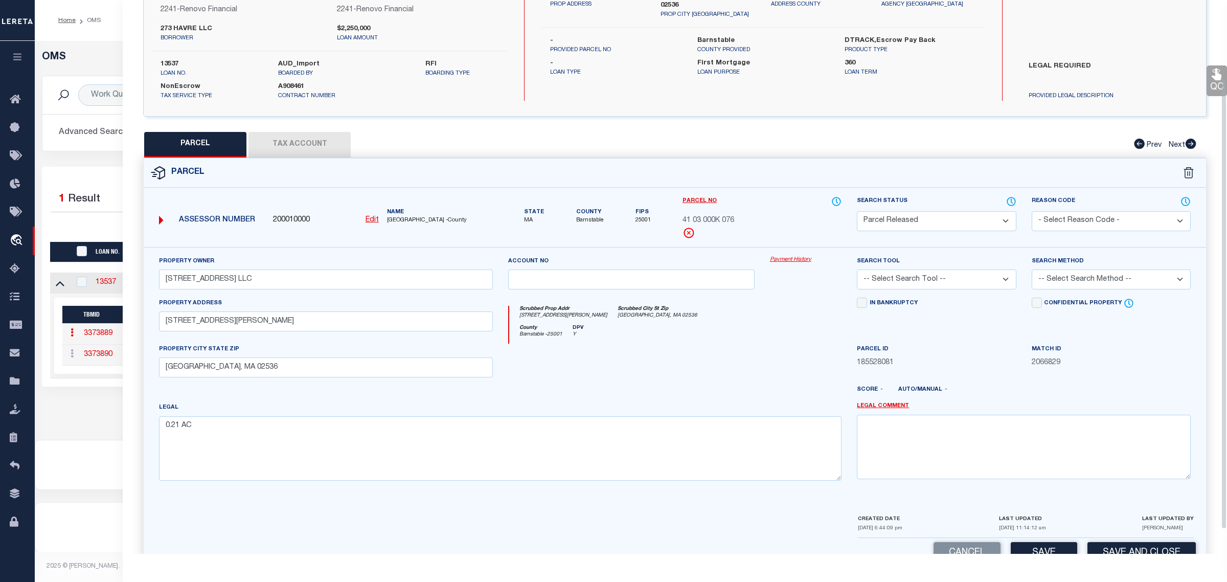
click at [1068, 221] on select "- Select Reason Code - 099 - Other (Provide additional detail) ACT - Agency Cha…" at bounding box center [1110, 221] width 159 height 20
click at [1031, 211] on select "- Select Reason Code - 099 - Other (Provide additional detail) ACT - Agency Cha…" at bounding box center [1110, 221] width 159 height 20
click at [1069, 432] on textarea at bounding box center [1024, 446] width 334 height 64
paste textarea "Parcel released per customer's [DATE] file. MLC [DATE]"
click at [1096, 550] on button "Save and Close" at bounding box center [1141, 553] width 108 height 22
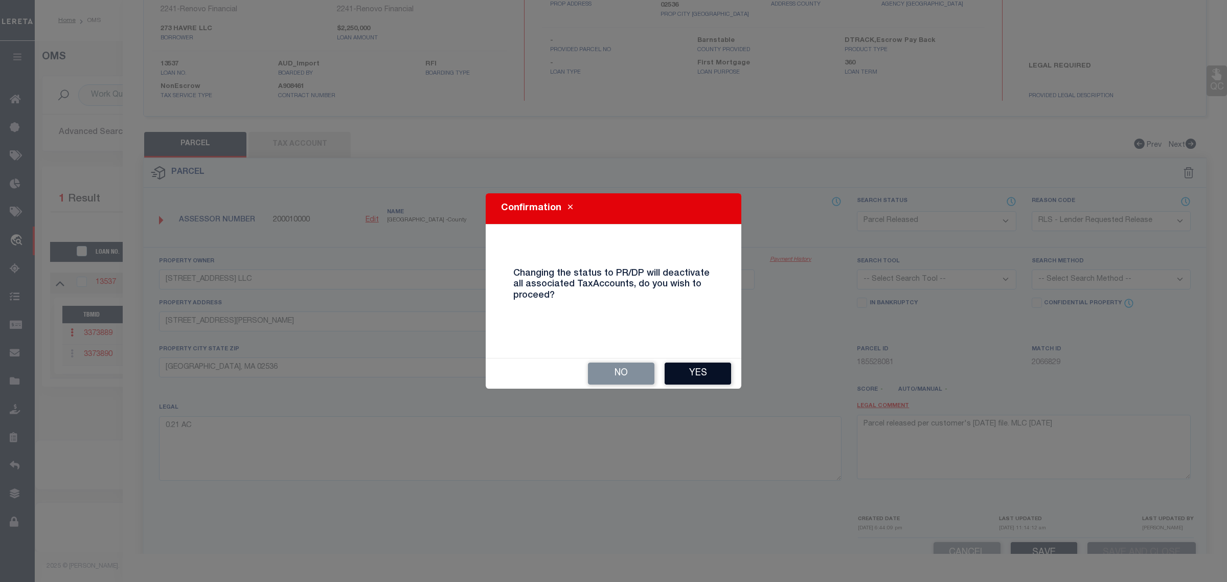
click at [703, 371] on button "Yes" at bounding box center [697, 373] width 66 height 22
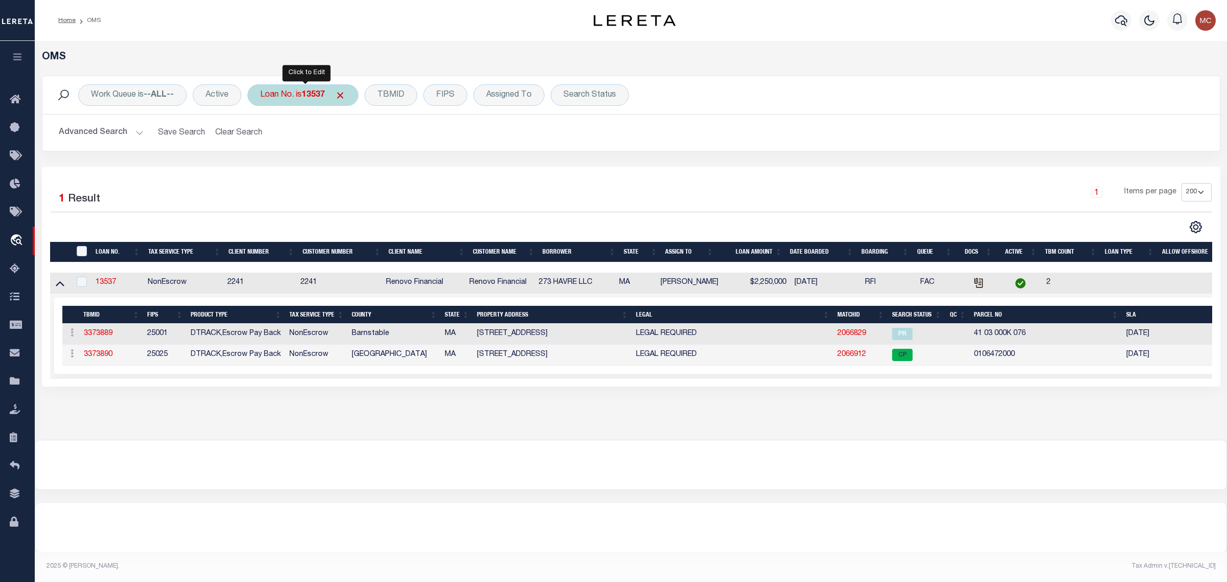
click at [284, 92] on div "Loan No. is 13537" at bounding box center [302, 94] width 111 height 21
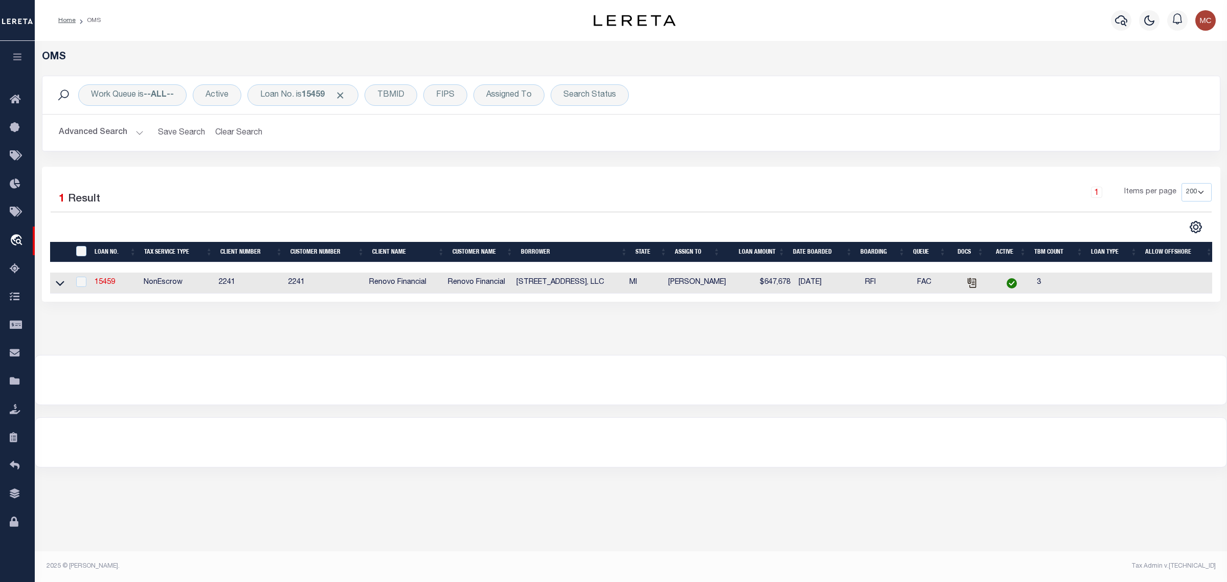
drag, startPoint x: 58, startPoint y: 285, endPoint x: 77, endPoint y: 277, distance: 20.7
click at [58, 285] on icon at bounding box center [60, 282] width 9 height 11
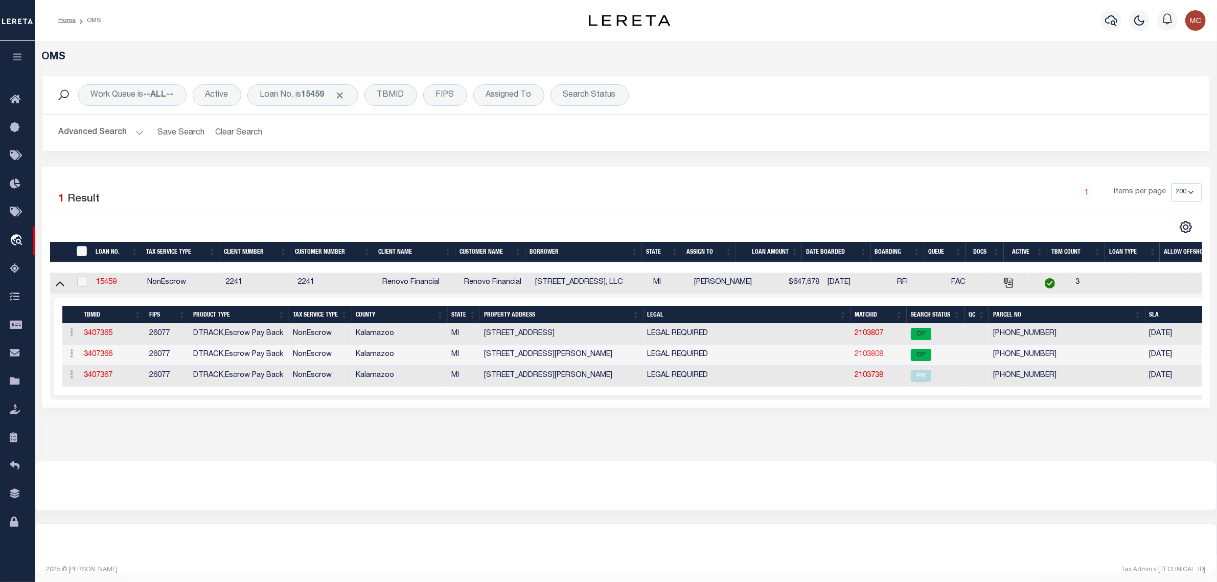
click at [871, 355] on link "2103808" at bounding box center [868, 354] width 29 height 7
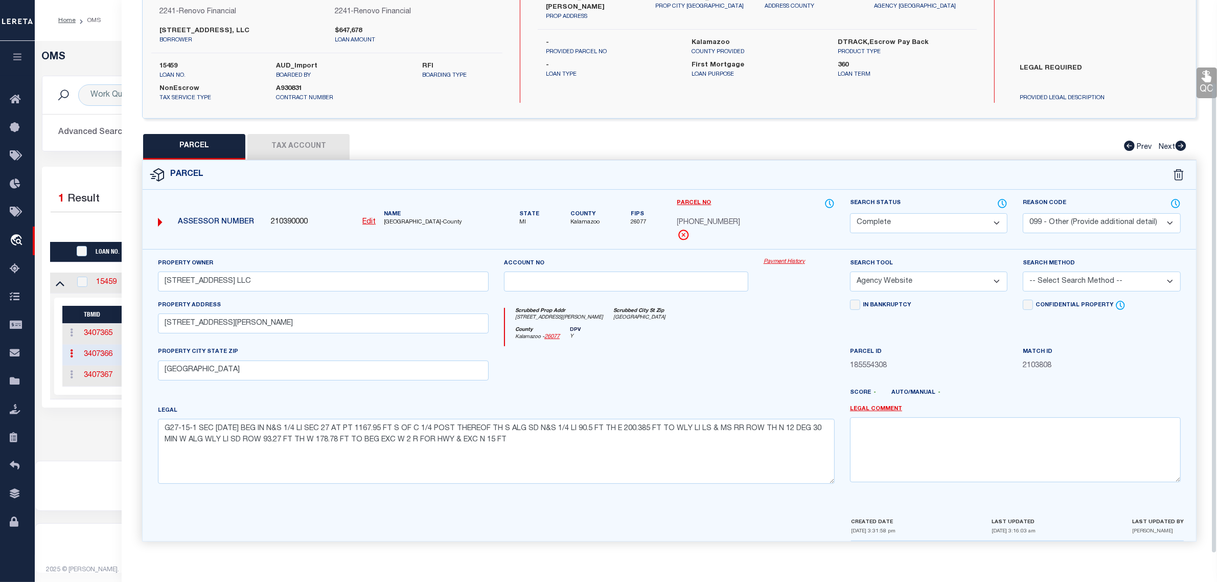
click at [901, 223] on select "Automated Search Bad Parcel Complete Duplicate Parcel High Dollar Reporting In …" at bounding box center [928, 223] width 157 height 20
click at [850, 213] on select "Automated Search Bad Parcel Complete Duplicate Parcel High Dollar Reporting In …" at bounding box center [928, 223] width 157 height 20
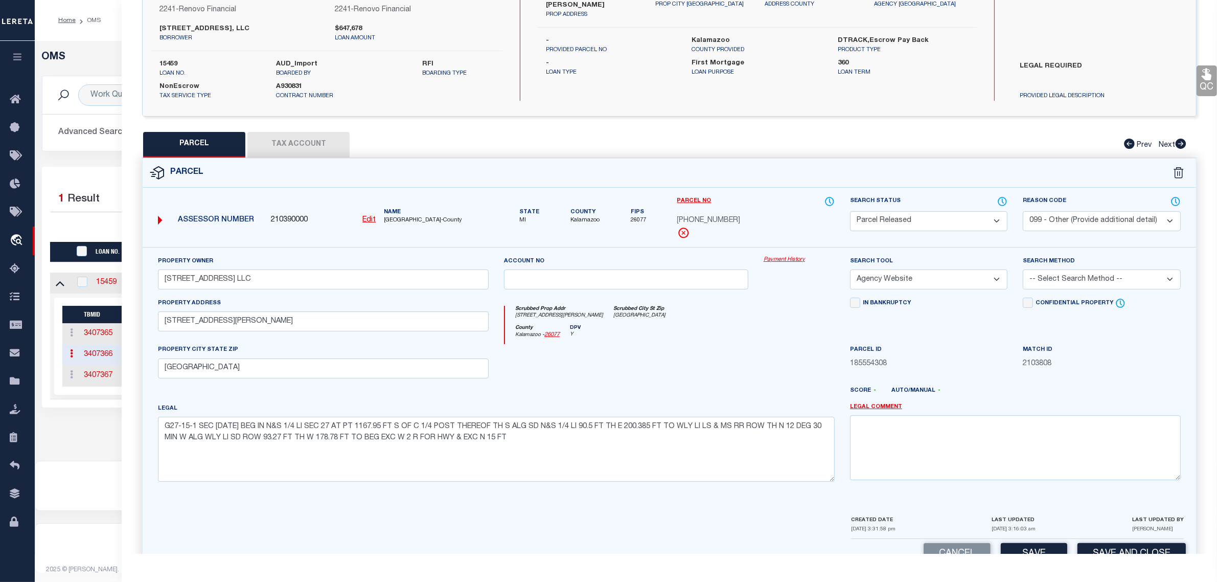
click at [1085, 219] on select "- Select Reason Code - 099 - Other (Provide additional detail) ACT - Agency Cha…" at bounding box center [1101, 221] width 157 height 20
click at [1023, 211] on select "- Select Reason Code - 099 - Other (Provide additional detail) ACT - Agency Cha…" at bounding box center [1101, 221] width 157 height 20
click at [1074, 443] on textarea at bounding box center [1015, 447] width 331 height 64
paste textarea "Parcel released per customer's [DATE] file. MLC [DATE]"
click at [1094, 547] on button "Save and Close" at bounding box center [1131, 554] width 108 height 22
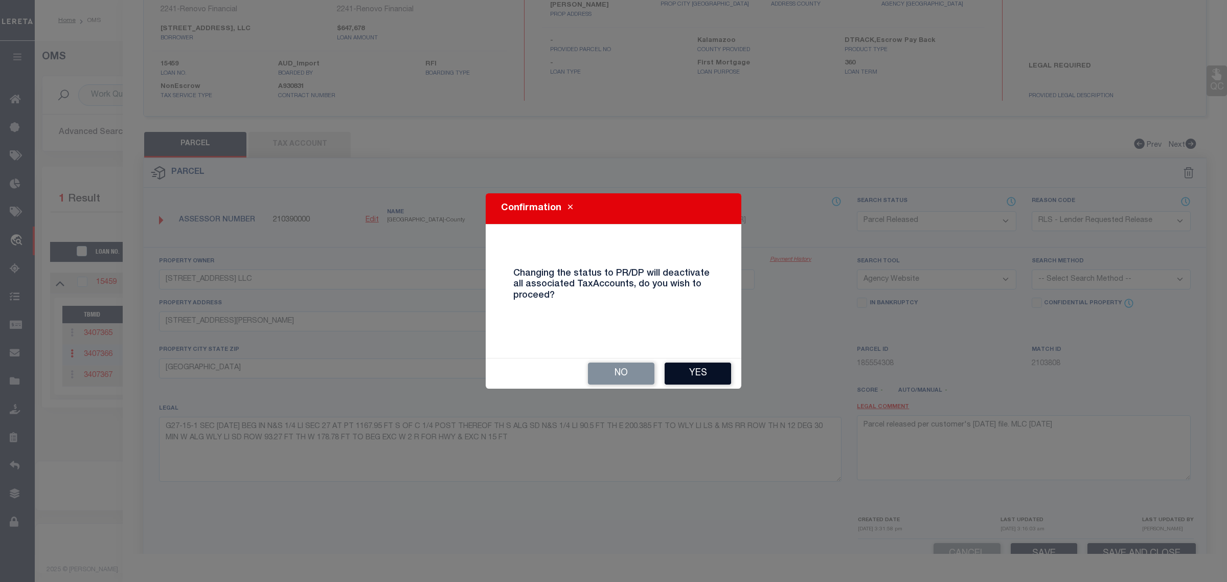
click at [683, 374] on button "Yes" at bounding box center [697, 373] width 66 height 22
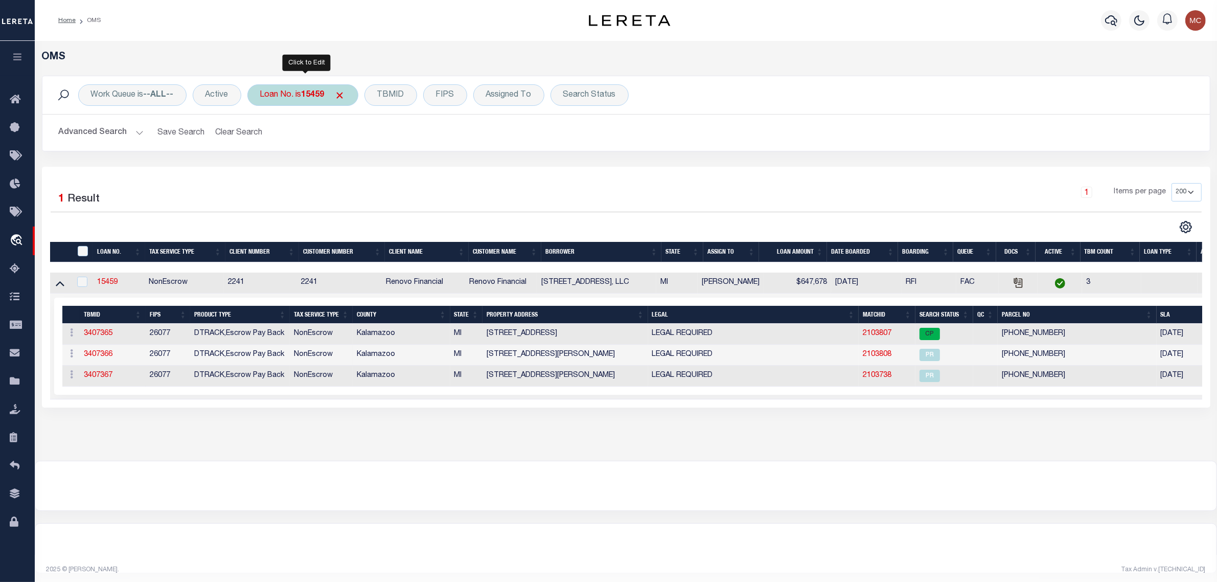
click at [289, 89] on div "Loan No. is 15459" at bounding box center [302, 94] width 111 height 21
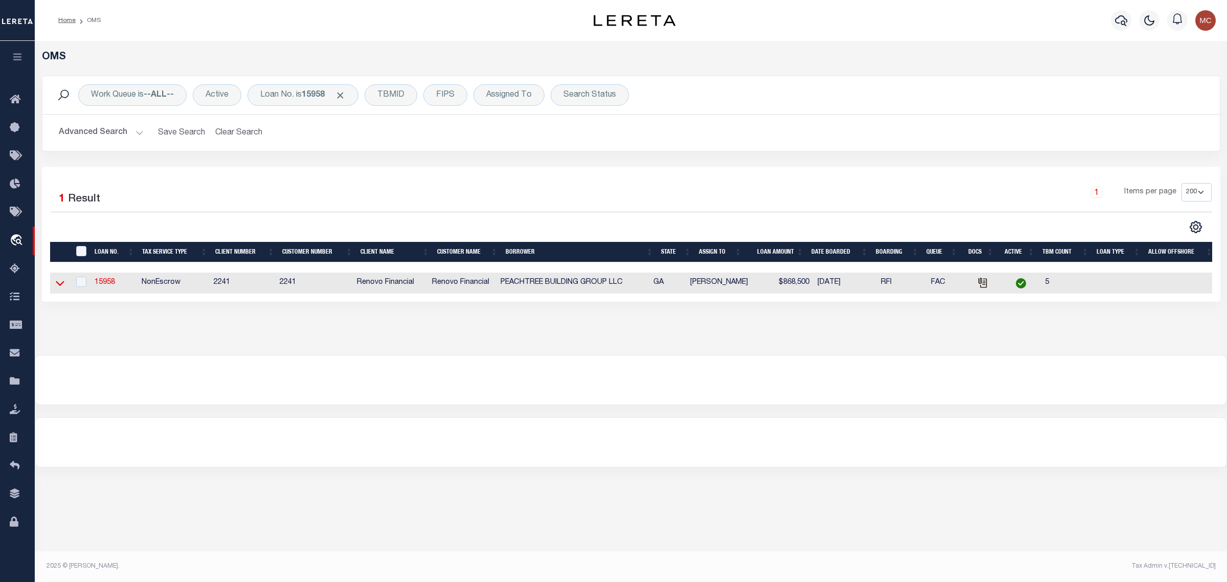
click at [57, 280] on icon at bounding box center [60, 282] width 9 height 11
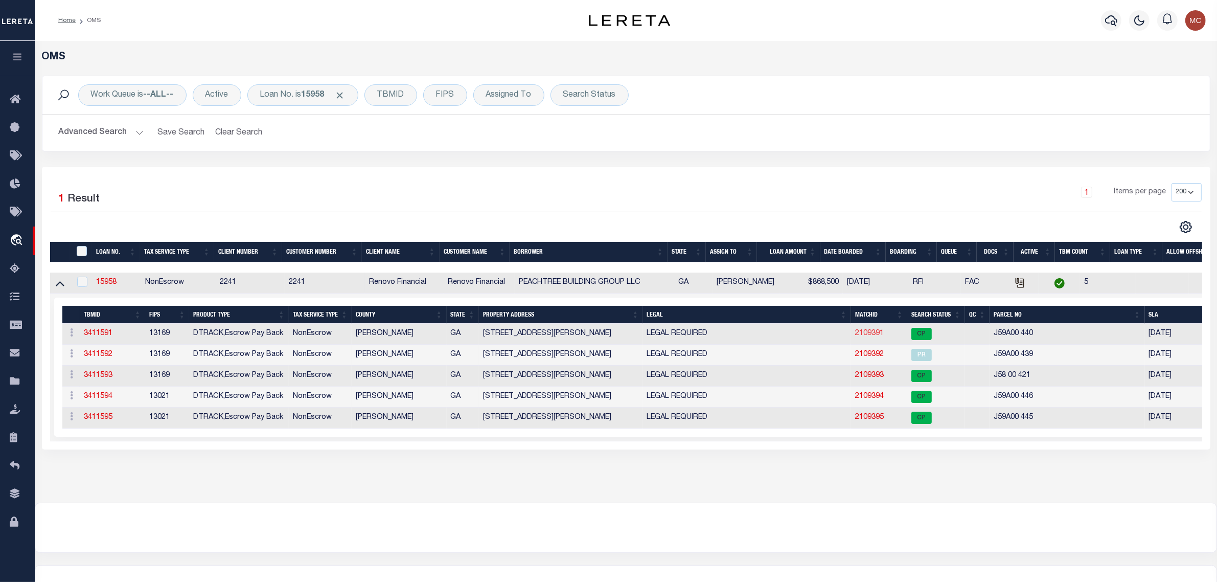
click at [869, 336] on link "2109391" at bounding box center [869, 333] width 29 height 7
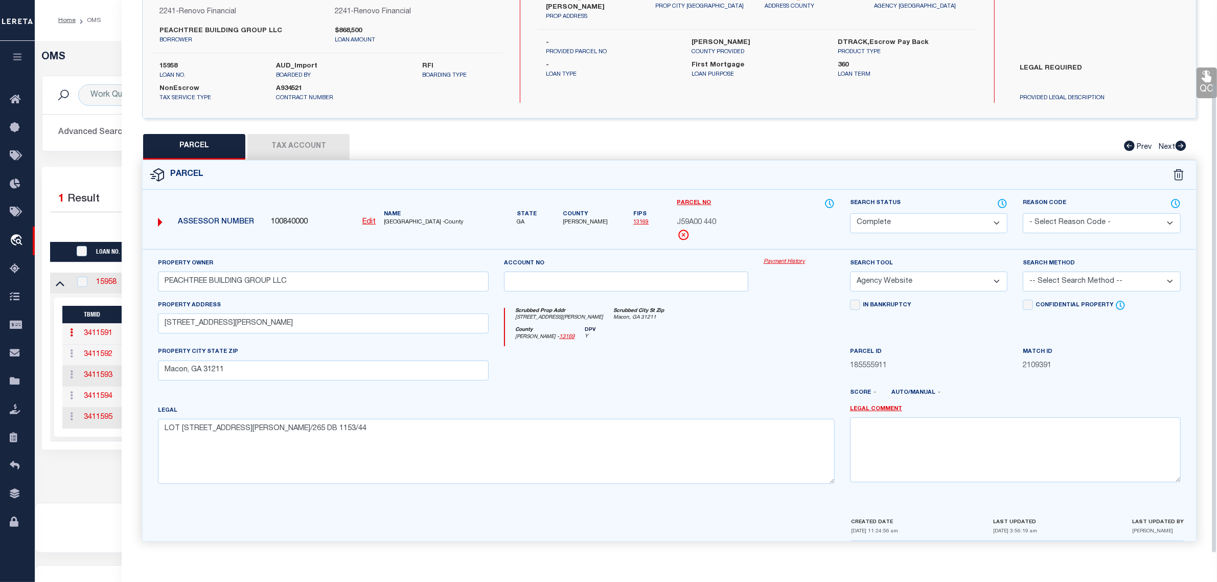
click at [948, 226] on select "Automated Search Bad Parcel Complete Duplicate Parcel High Dollar Reporting In …" at bounding box center [928, 223] width 157 height 20
click at [850, 213] on select "Automated Search Bad Parcel Complete Duplicate Parcel High Dollar Reporting In …" at bounding box center [928, 223] width 157 height 20
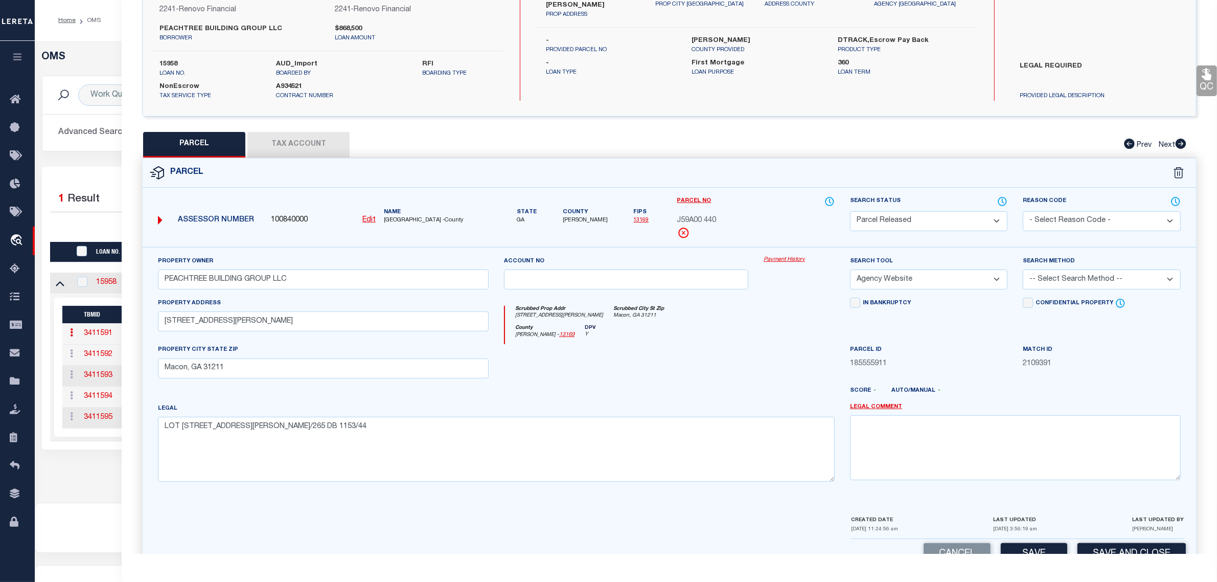
click at [1133, 210] on div "Reason Code - Select Reason Code - 099 - Other (Provide additional detail) ACT …" at bounding box center [1101, 213] width 157 height 35
drag, startPoint x: 1136, startPoint y: 219, endPoint x: 1136, endPoint y: 227, distance: 8.7
click at [1136, 219] on select "- Select Reason Code - 099 - Other (Provide additional detail) ACT - Agency Cha…" at bounding box center [1101, 221] width 157 height 20
click at [1023, 211] on select "- Select Reason Code - 099 - Other (Provide additional detail) ACT - Agency Cha…" at bounding box center [1101, 221] width 157 height 20
click at [1092, 442] on textarea at bounding box center [1015, 447] width 331 height 64
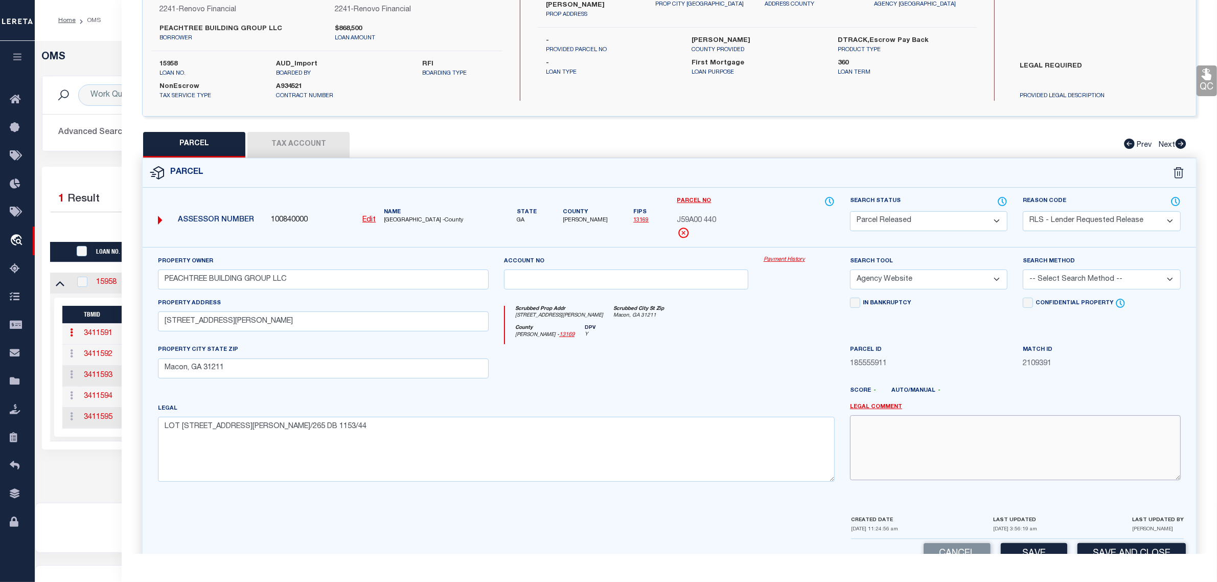
paste textarea "Parcel released per customer's [DATE] file. MLC [DATE]"
click at [1104, 552] on button "Save and Close" at bounding box center [1131, 554] width 108 height 22
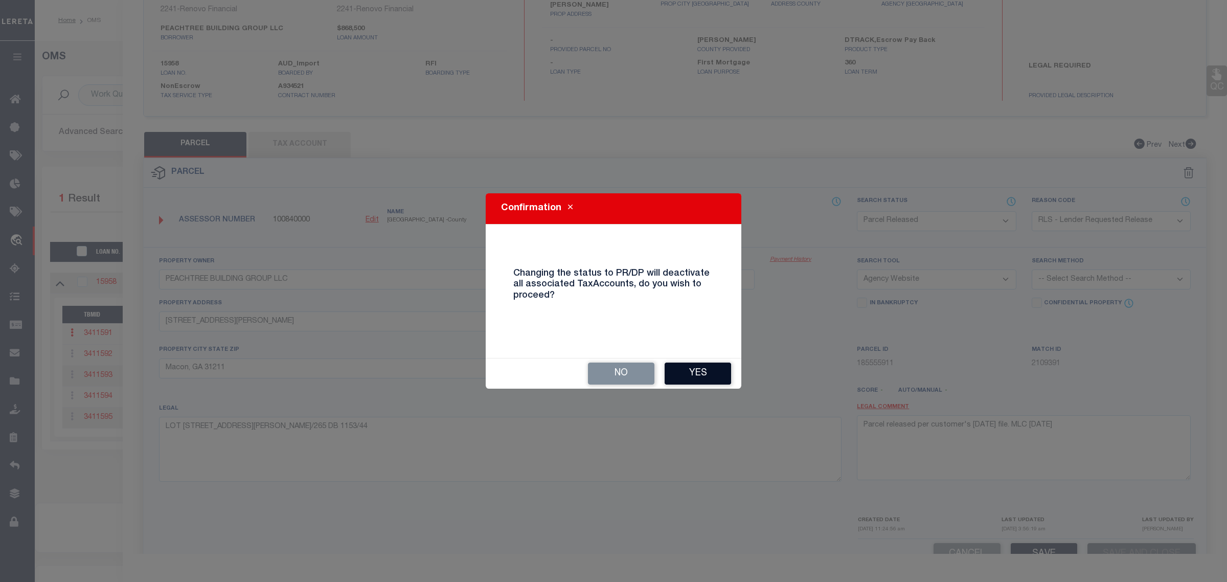
click at [708, 376] on button "Yes" at bounding box center [697, 373] width 66 height 22
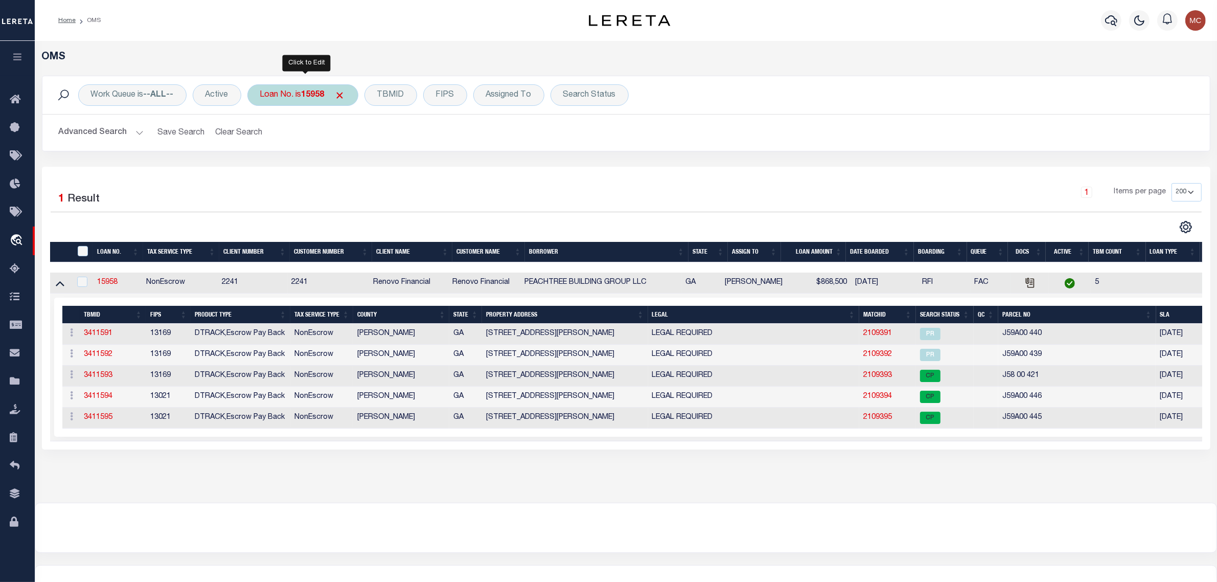
click at [300, 94] on div "Loan No. is 15958" at bounding box center [302, 94] width 111 height 21
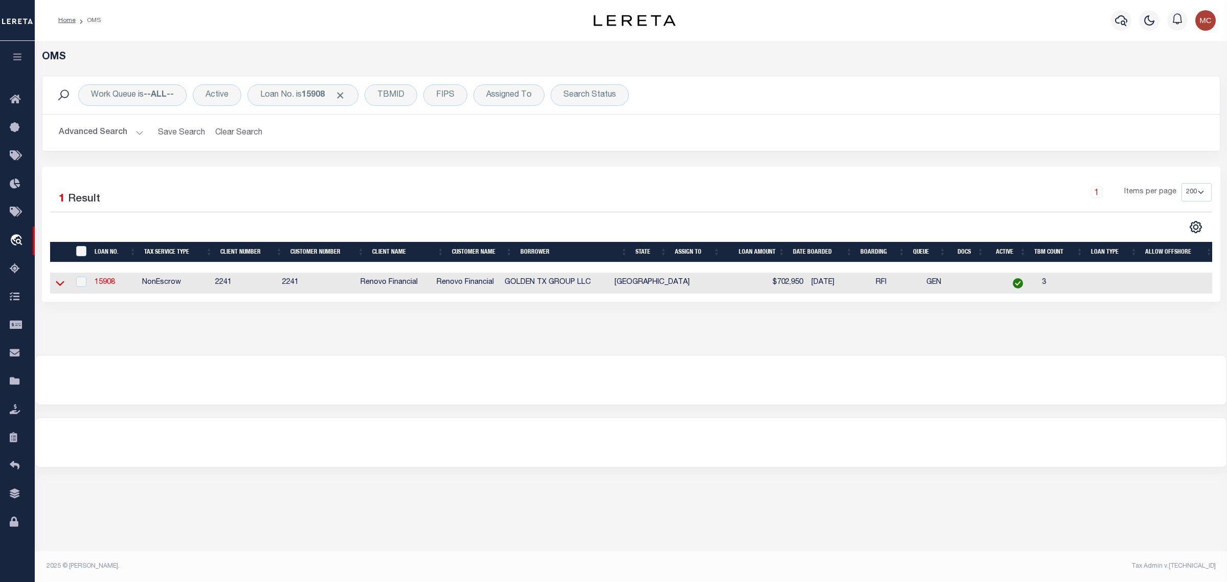
click at [60, 285] on icon at bounding box center [60, 282] width 9 height 11
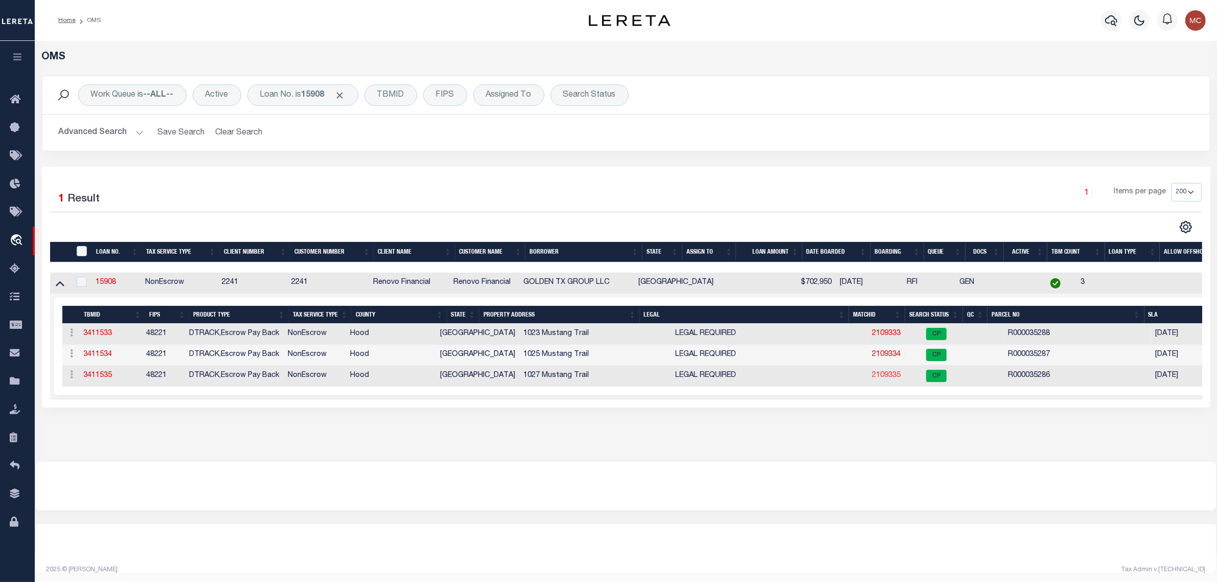
click at [872, 379] on link "2109335" at bounding box center [886, 375] width 29 height 7
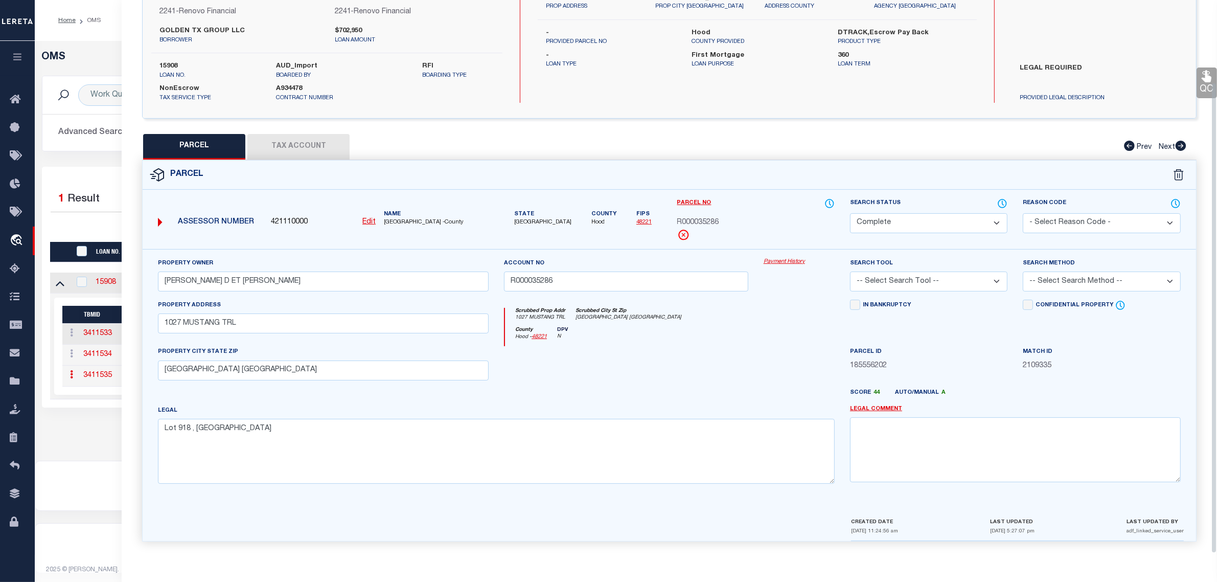
click at [881, 223] on select "Automated Search Bad Parcel Complete Duplicate Parcel High Dollar Reporting In …" at bounding box center [928, 223] width 157 height 20
click at [850, 213] on select "Automated Search Bad Parcel Complete Duplicate Parcel High Dollar Reporting In …" at bounding box center [928, 223] width 157 height 20
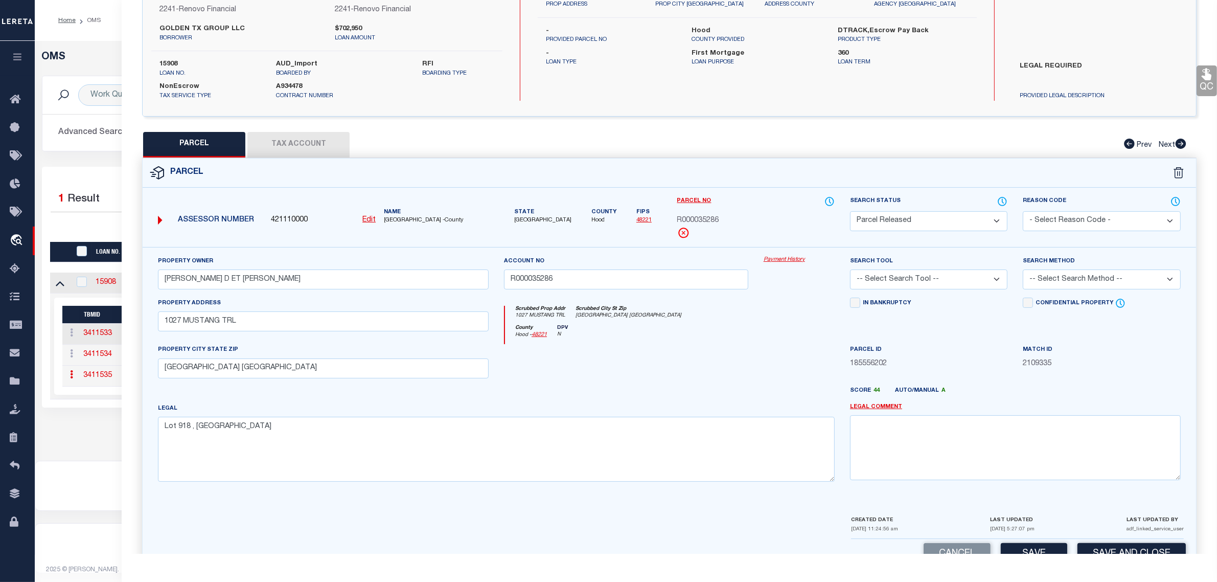
click at [1097, 224] on select "- Select Reason Code - 099 - Other (Provide additional detail) ACT - Agency Cha…" at bounding box center [1101, 221] width 157 height 20
click at [1023, 211] on select "- Select Reason Code - 099 - Other (Provide additional detail) ACT - Agency Cha…" at bounding box center [1101, 221] width 157 height 20
click at [1095, 445] on textarea at bounding box center [1015, 447] width 331 height 64
paste textarea "Parcel released per customer's [DATE] file. MLC [DATE]"
click at [1115, 547] on button "Save and Close" at bounding box center [1131, 554] width 108 height 22
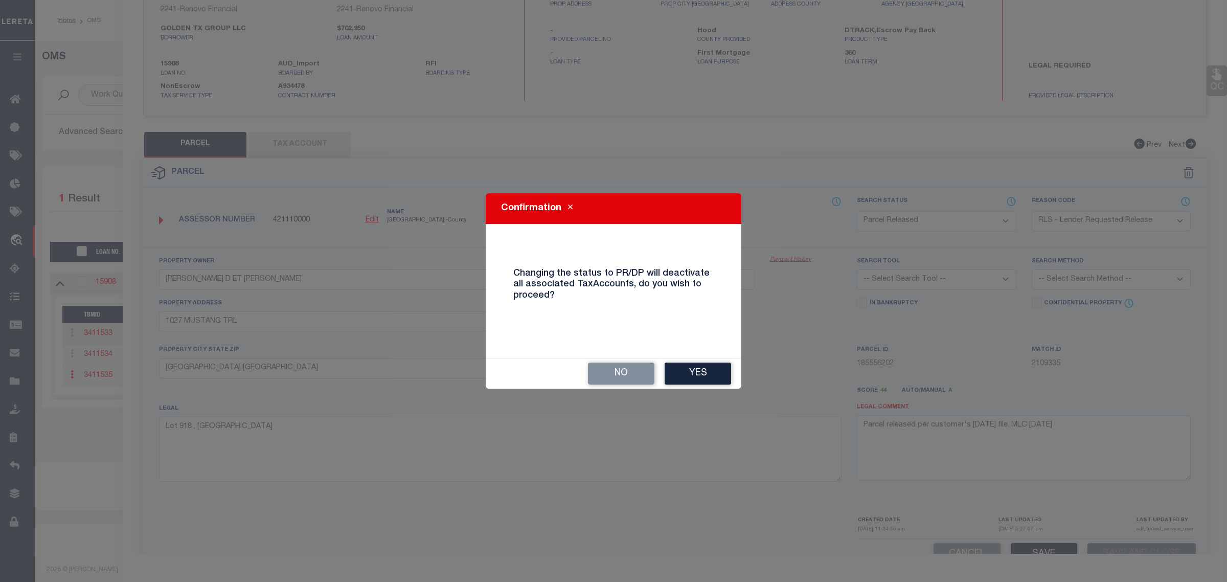
click at [663, 389] on div "Confirmation Changing the status to PR/DP will deactivate all associated TaxAcc…" at bounding box center [613, 291] width 1227 height 582
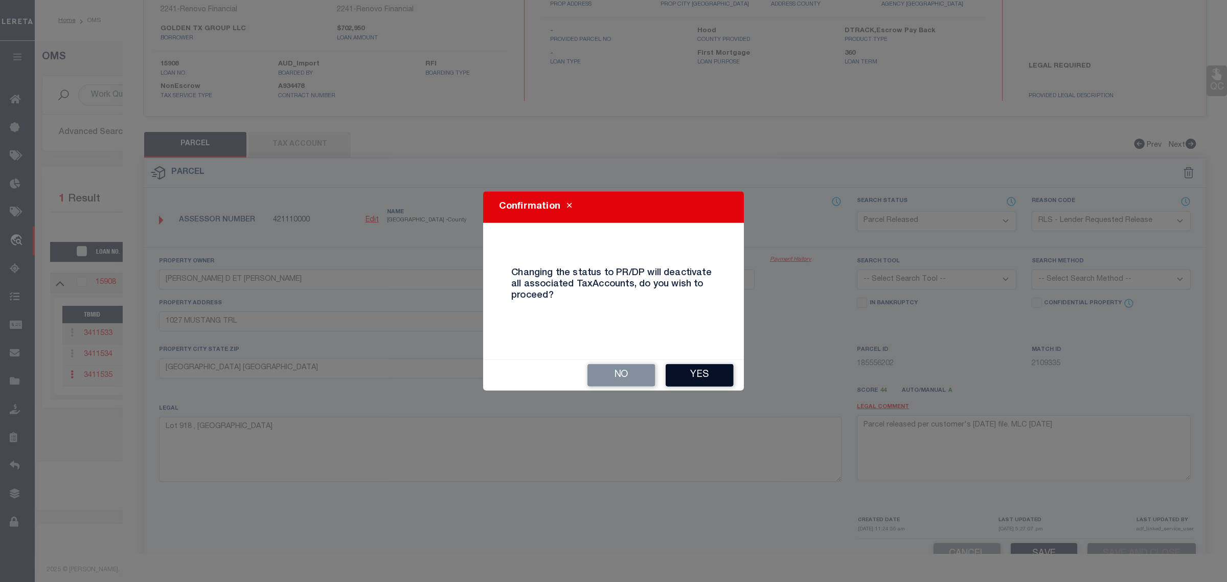
click at [687, 367] on button "Yes" at bounding box center [699, 374] width 68 height 22
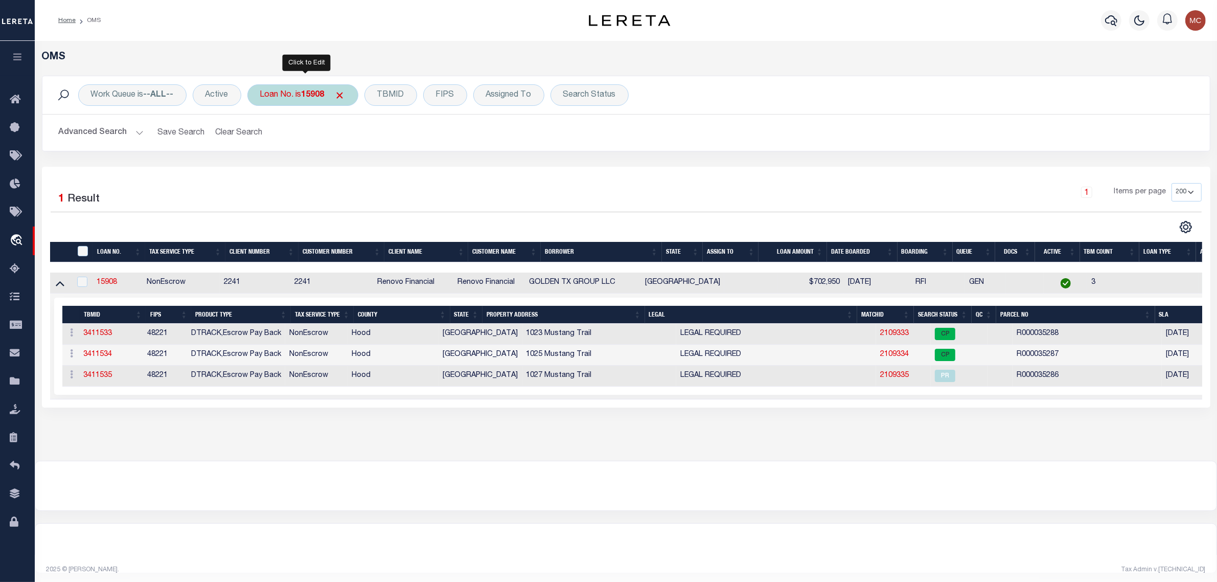
click at [309, 98] on b "15908" at bounding box center [313, 95] width 23 height 8
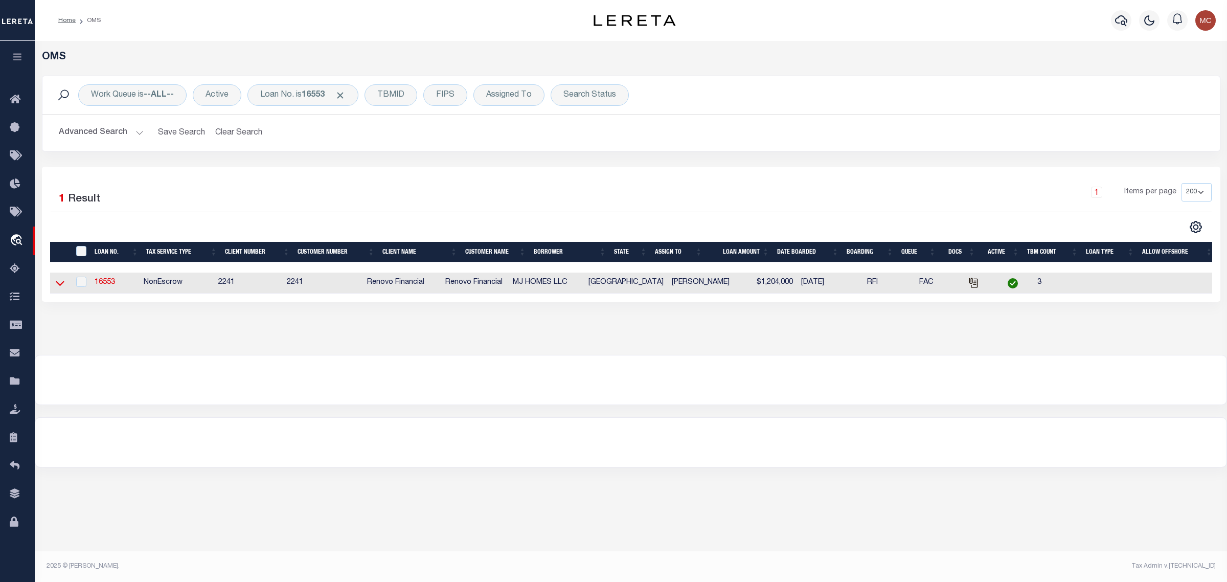
click at [62, 286] on icon at bounding box center [60, 282] width 9 height 11
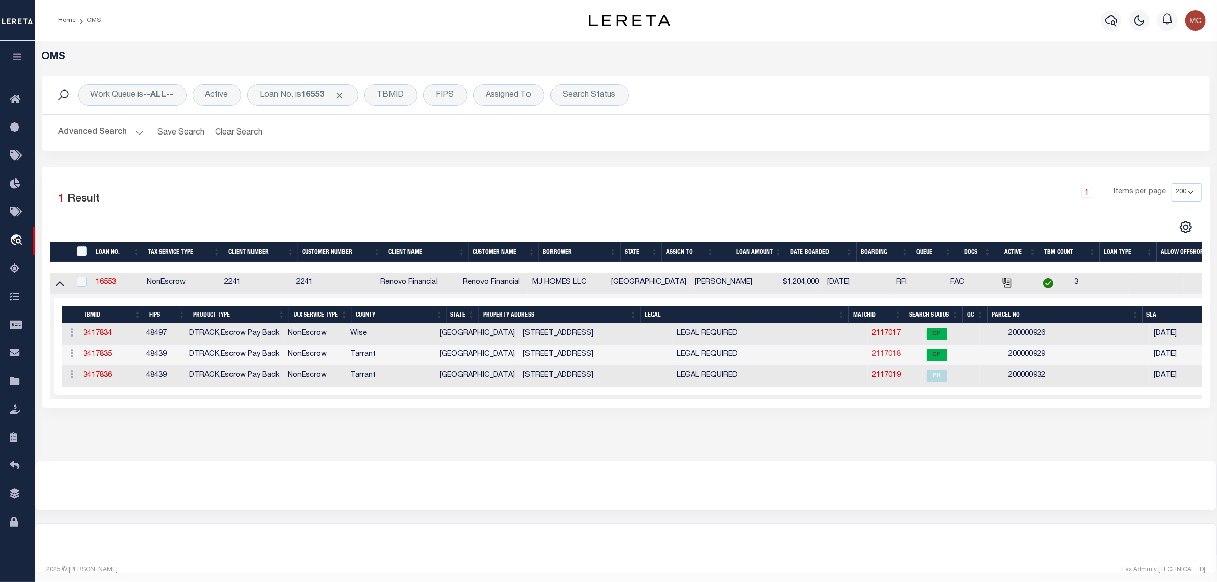
click at [880, 356] on link "2117018" at bounding box center [886, 354] width 29 height 7
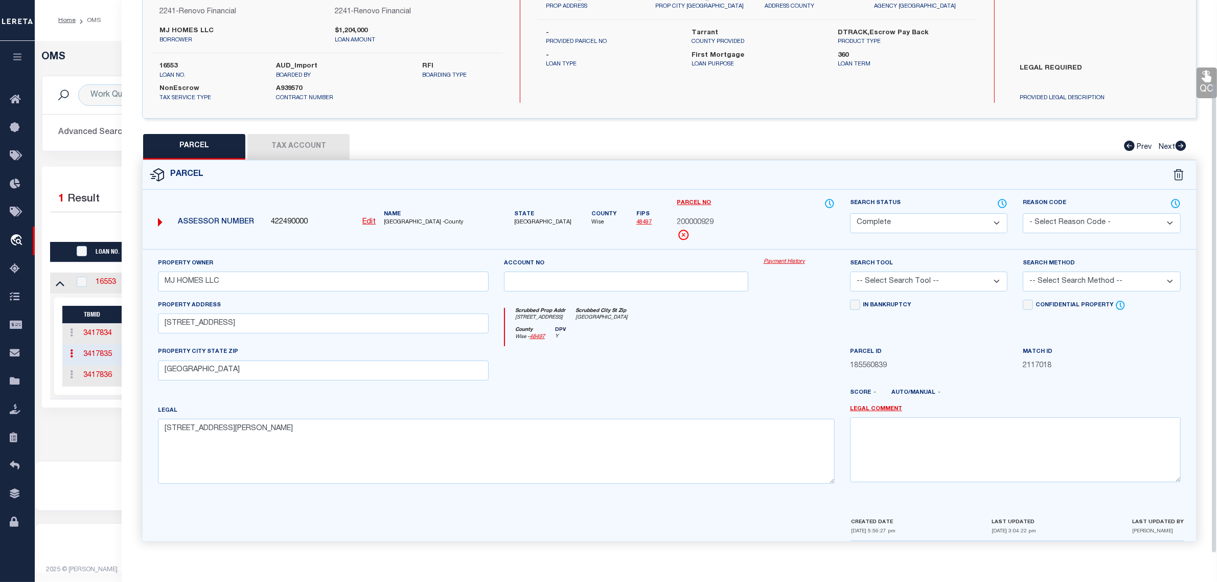
click at [867, 216] on select "Automated Search Bad Parcel Complete Duplicate Parcel High Dollar Reporting In …" at bounding box center [928, 223] width 157 height 20
click at [850, 213] on select "Automated Search Bad Parcel Complete Duplicate Parcel High Dollar Reporting In …" at bounding box center [928, 223] width 157 height 20
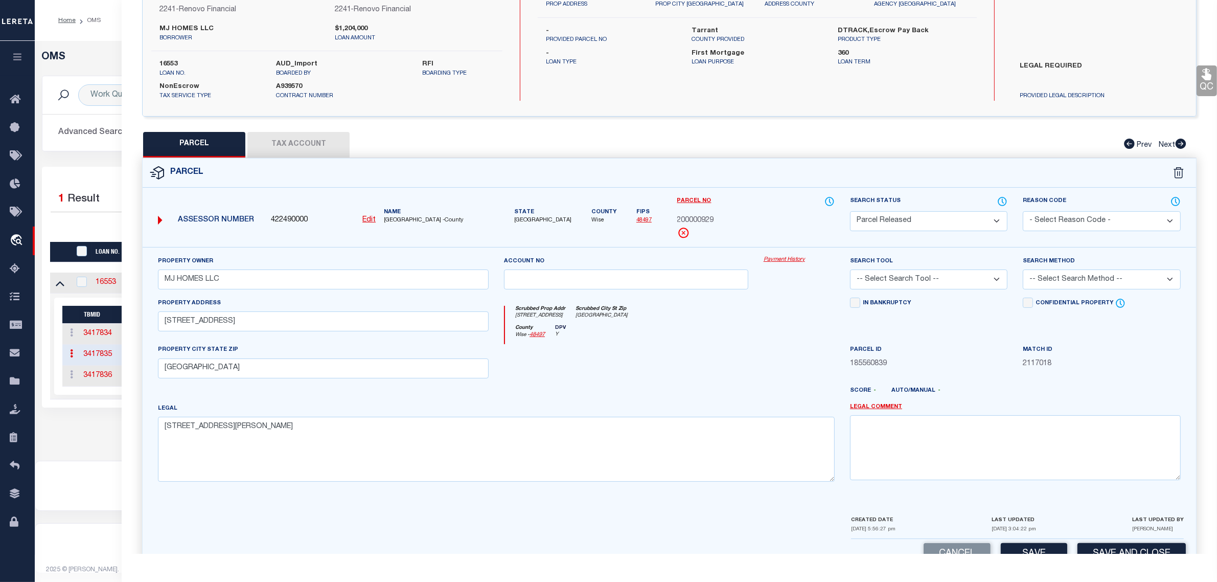
drag, startPoint x: 1123, startPoint y: 219, endPoint x: 1125, endPoint y: 228, distance: 9.3
click at [1123, 219] on select "- Select Reason Code - 099 - Other (Provide additional detail) ACT - Agency Cha…" at bounding box center [1101, 221] width 157 height 20
click at [1023, 211] on select "- Select Reason Code - 099 - Other (Provide additional detail) ACT - Agency Cha…" at bounding box center [1101, 221] width 157 height 20
click at [1087, 437] on textarea at bounding box center [1015, 447] width 331 height 64
paste textarea "Parcel released per customer's [DATE] file. MLC [DATE]"
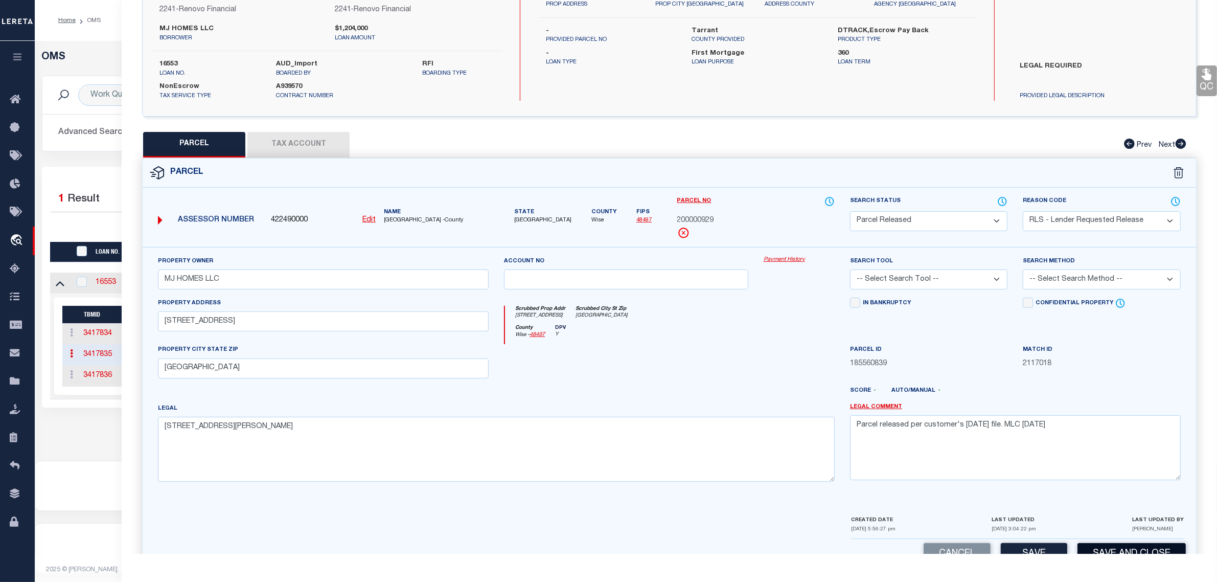
click at [1084, 547] on button "Save and Close" at bounding box center [1131, 554] width 108 height 22
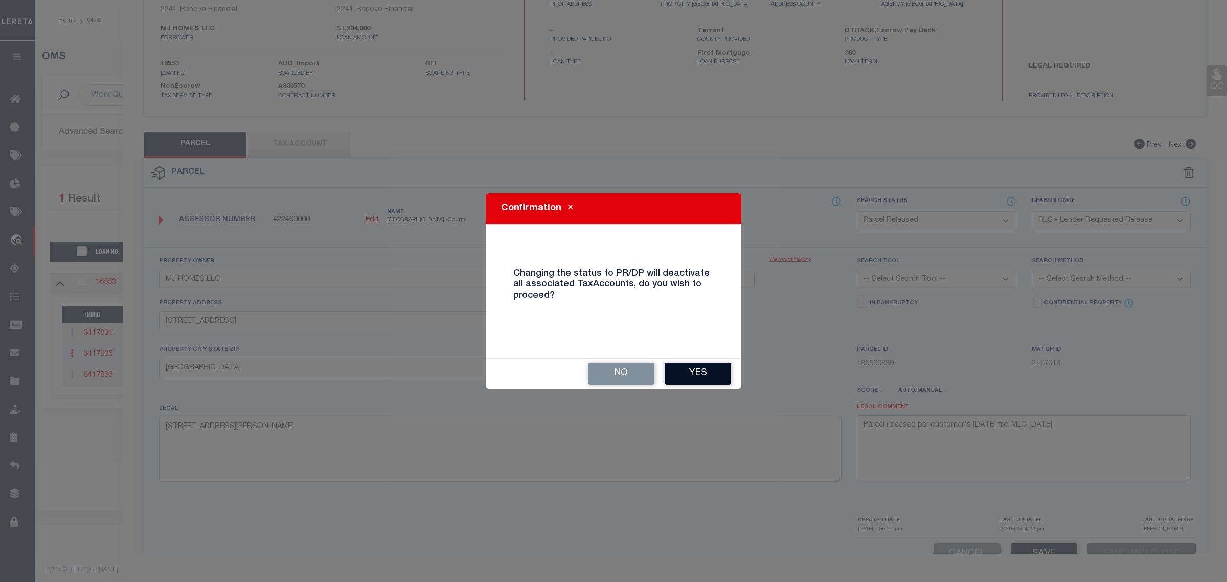
click at [718, 376] on button "Yes" at bounding box center [697, 373] width 66 height 22
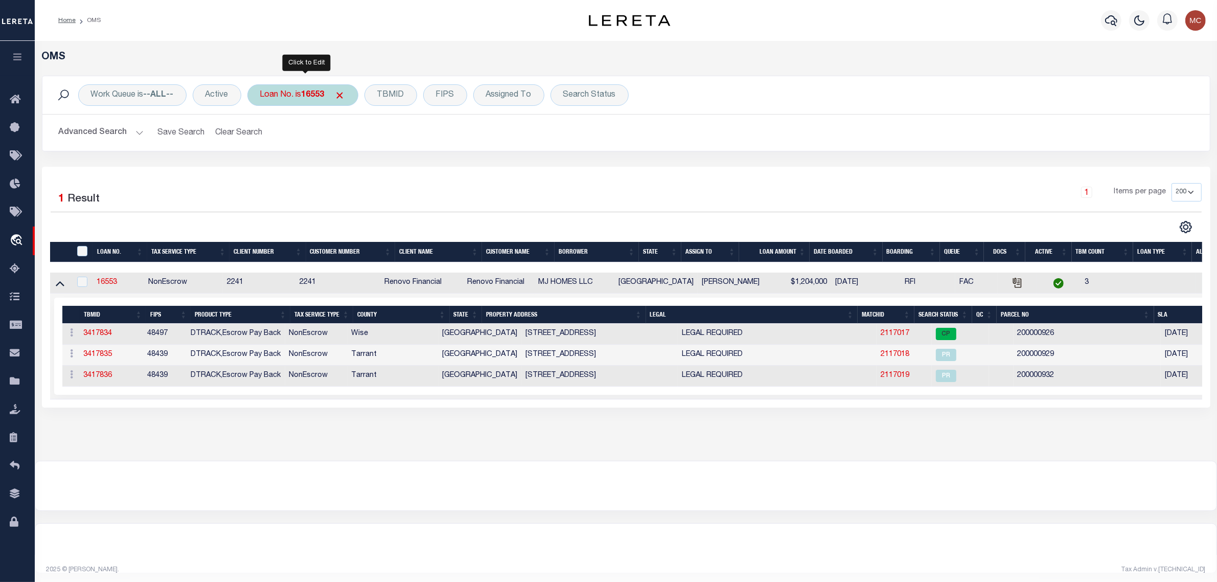
click at [325, 94] on b "16553" at bounding box center [313, 95] width 23 height 8
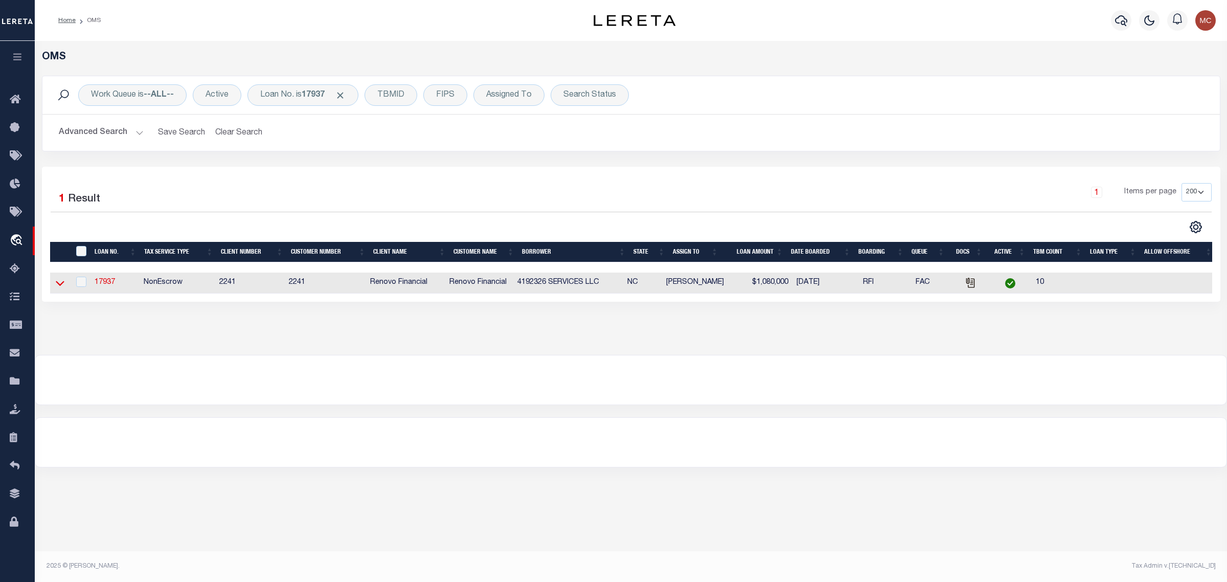
click at [57, 284] on icon at bounding box center [60, 283] width 9 height 5
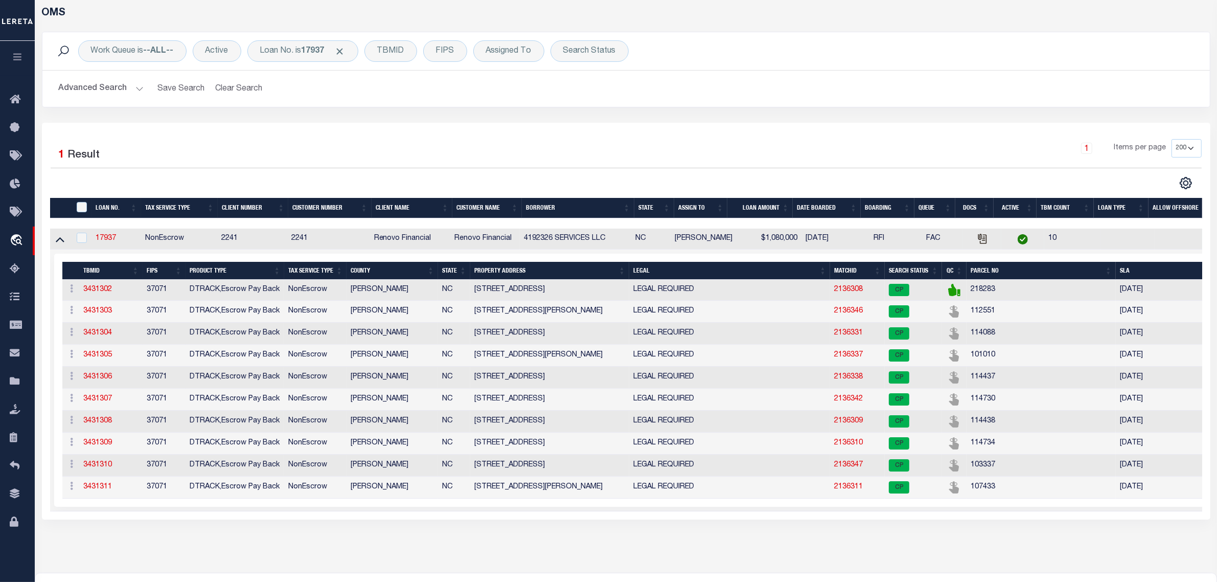
scroll to position [64, 0]
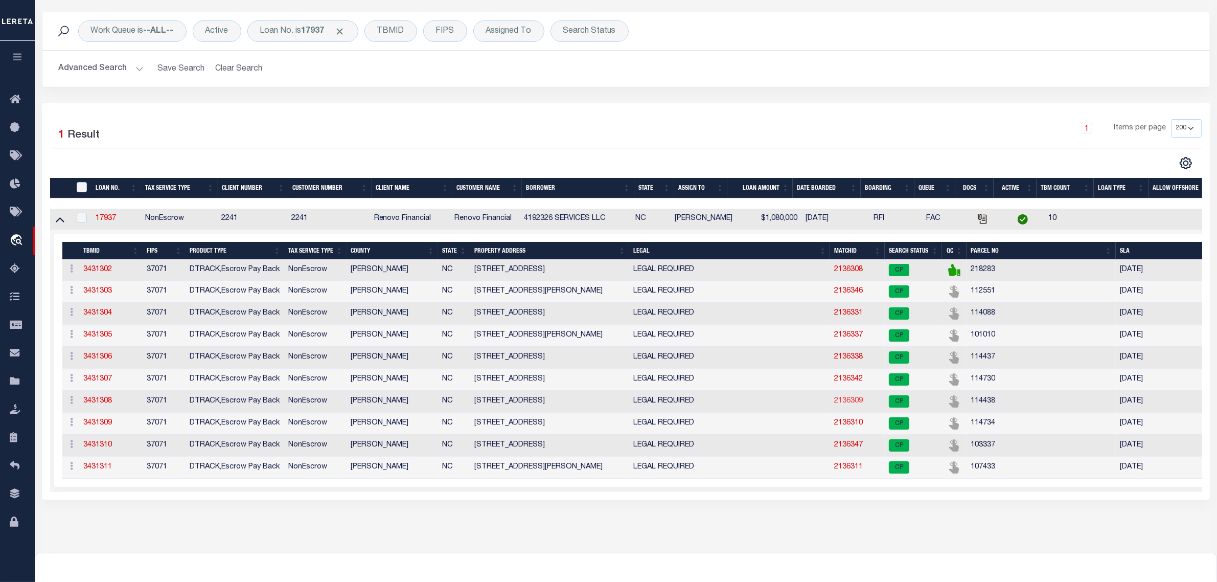
click at [844, 404] on link "2136309" at bounding box center [848, 400] width 29 height 7
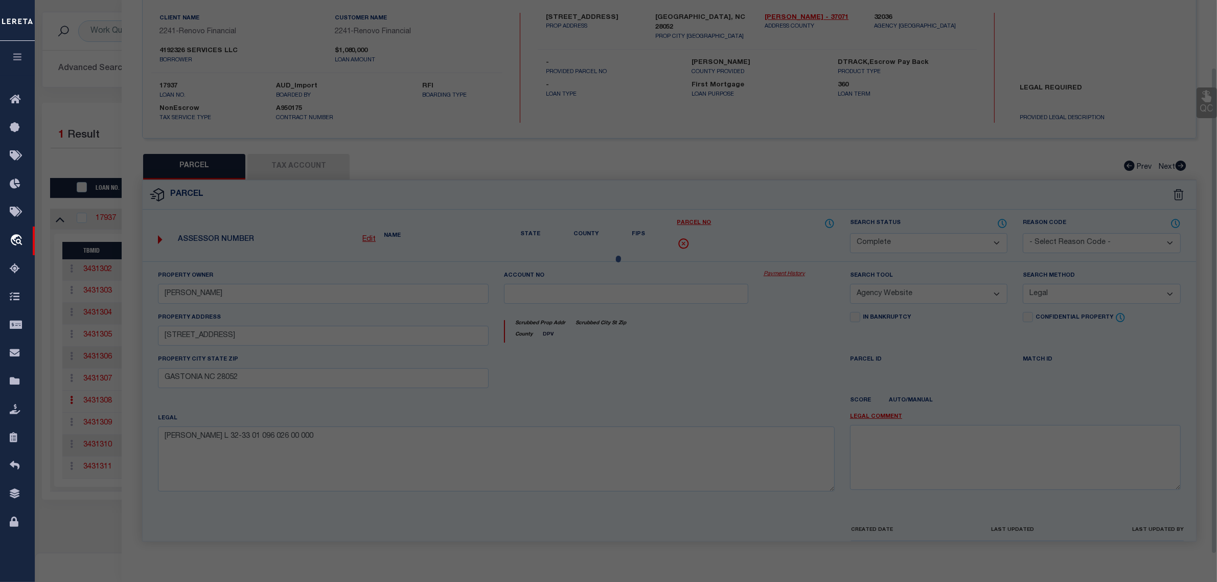
scroll to position [97, 0]
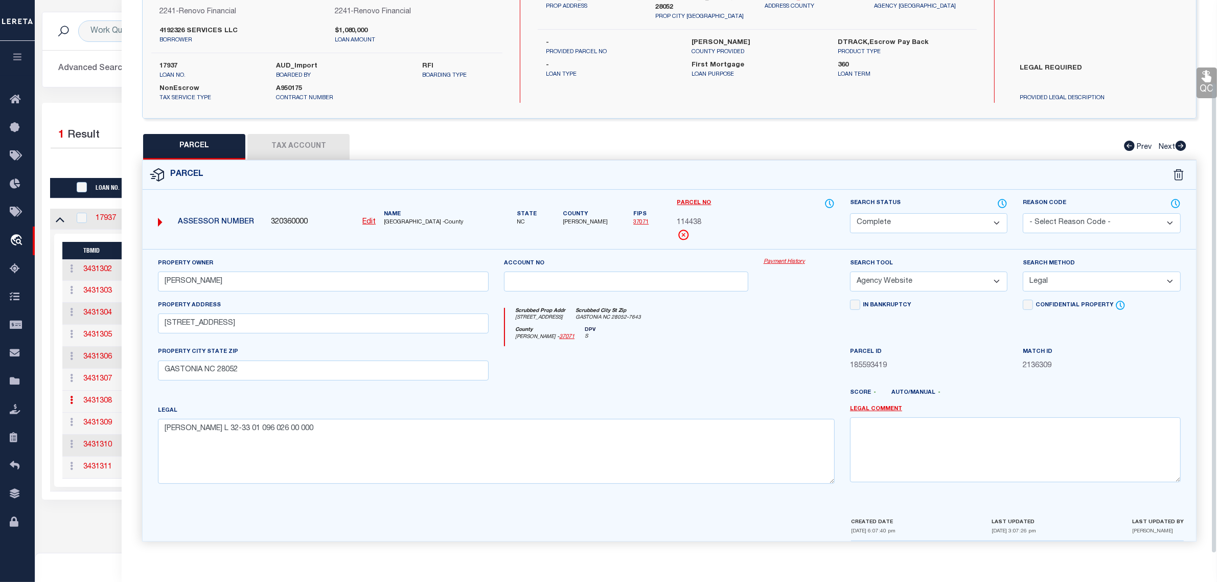
click at [972, 213] on select "Automated Search Bad Parcel Complete Duplicate Parcel High Dollar Reporting In …" at bounding box center [928, 223] width 157 height 20
click at [850, 213] on select "Automated Search Bad Parcel Complete Duplicate Parcel High Dollar Reporting In …" at bounding box center [928, 223] width 157 height 20
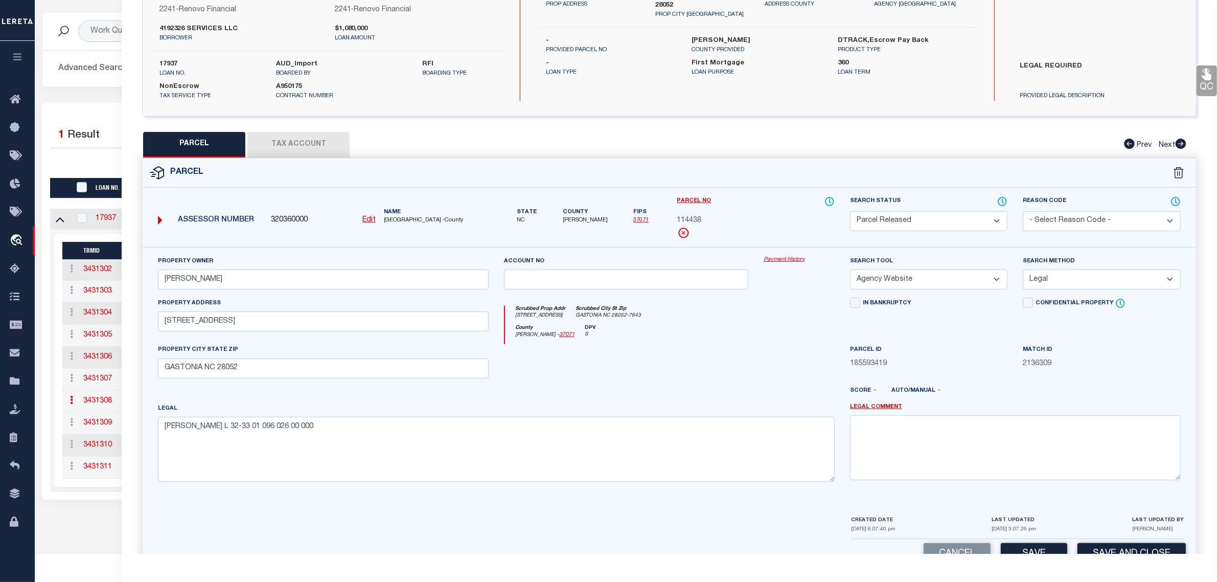
click at [1097, 221] on select "- Select Reason Code - 099 - Other (Provide additional detail) ACT - Agency Cha…" at bounding box center [1101, 221] width 157 height 20
click at [1023, 211] on select "- Select Reason Code - 099 - Other (Provide additional detail) ACT - Agency Cha…" at bounding box center [1101, 221] width 157 height 20
click at [1074, 449] on textarea at bounding box center [1015, 447] width 331 height 64
paste textarea "Parcel released per customer's [DATE] file. MLC [DATE]"
click at [1086, 547] on button "Save and Close" at bounding box center [1131, 554] width 108 height 22
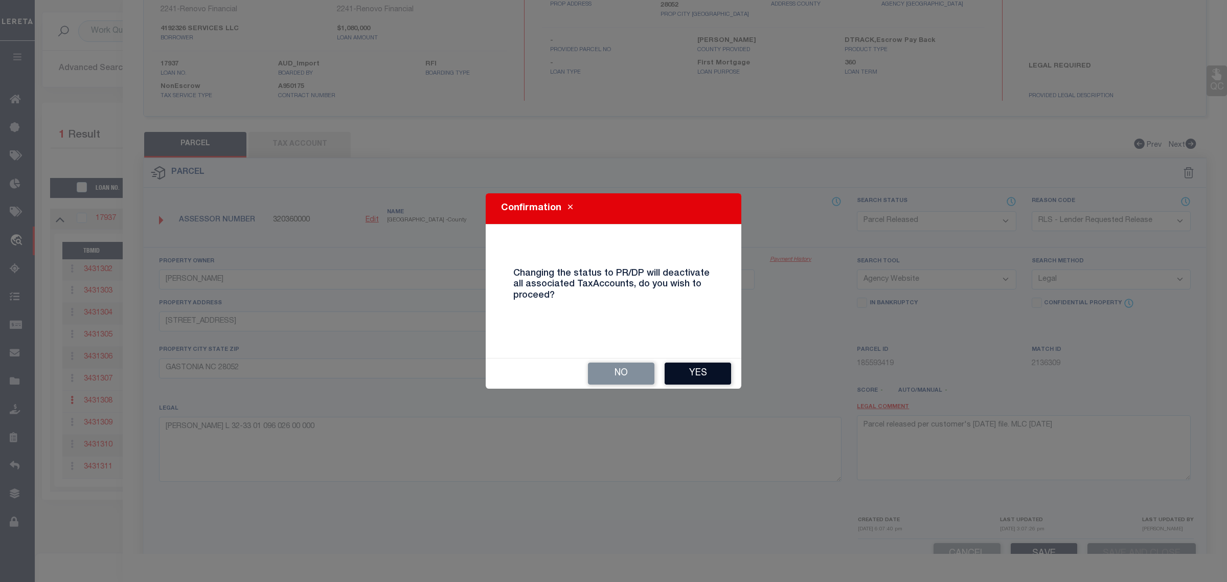
click at [710, 366] on button "Yes" at bounding box center [697, 373] width 66 height 22
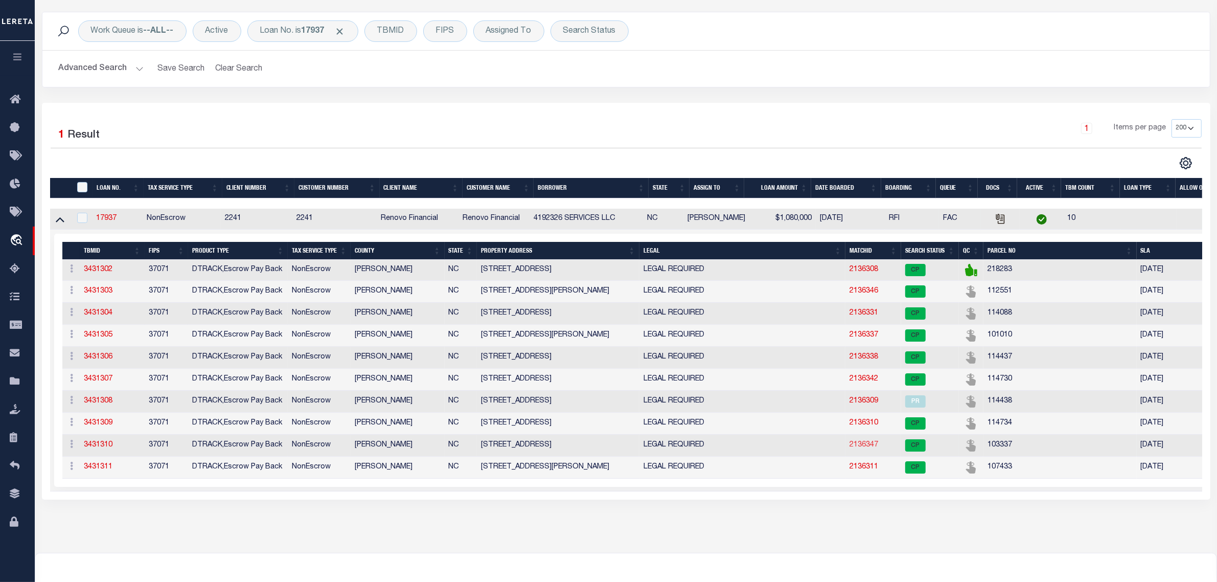
click at [860, 448] on link "2136347" at bounding box center [863, 444] width 29 height 7
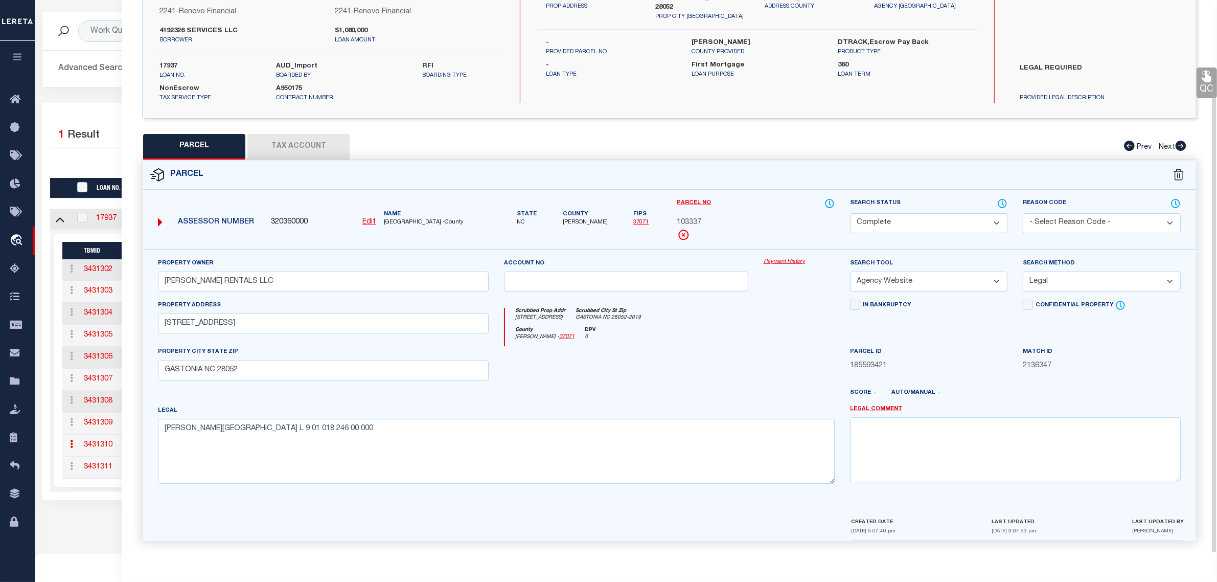
click at [887, 213] on select "Automated Search Bad Parcel Complete Duplicate Parcel High Dollar Reporting In …" at bounding box center [928, 223] width 157 height 20
click at [850, 213] on select "Automated Search Bad Parcel Complete Duplicate Parcel High Dollar Reporting In …" at bounding box center [928, 223] width 157 height 20
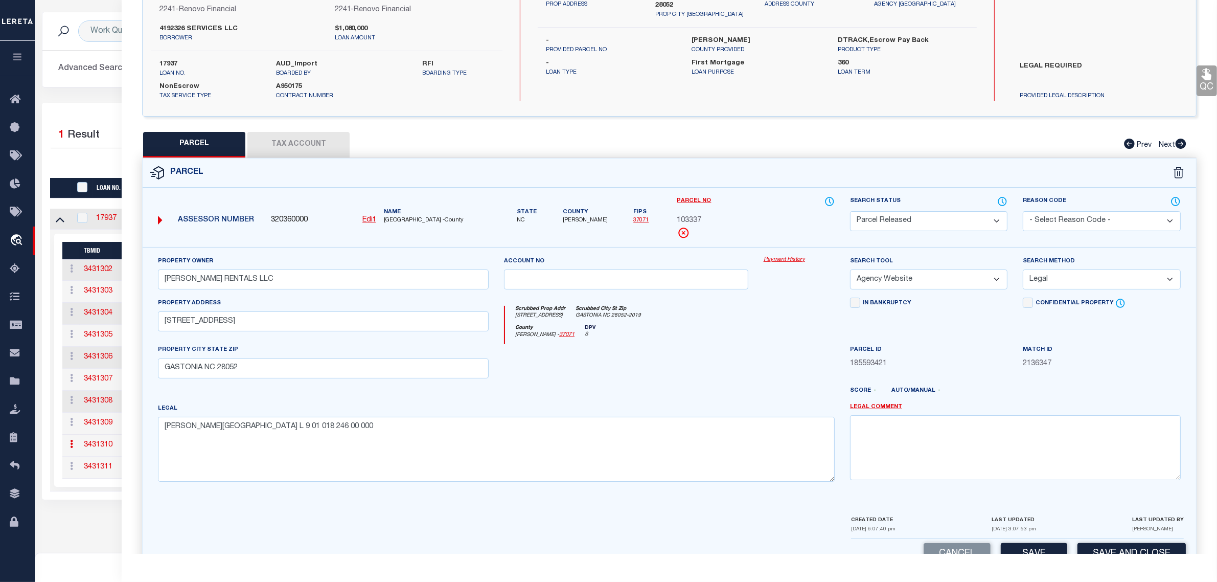
click at [1079, 215] on select "- Select Reason Code - 099 - Other (Provide additional detail) ACT - Agency Cha…" at bounding box center [1101, 221] width 157 height 20
click at [1023, 211] on select "- Select Reason Code - 099 - Other (Provide additional detail) ACT - Agency Cha…" at bounding box center [1101, 221] width 157 height 20
click at [1077, 440] on textarea at bounding box center [1015, 447] width 331 height 64
paste textarea "Parcel released per customer's [DATE] file. MLC [DATE]"
click at [1100, 547] on button "Save and Close" at bounding box center [1131, 554] width 108 height 22
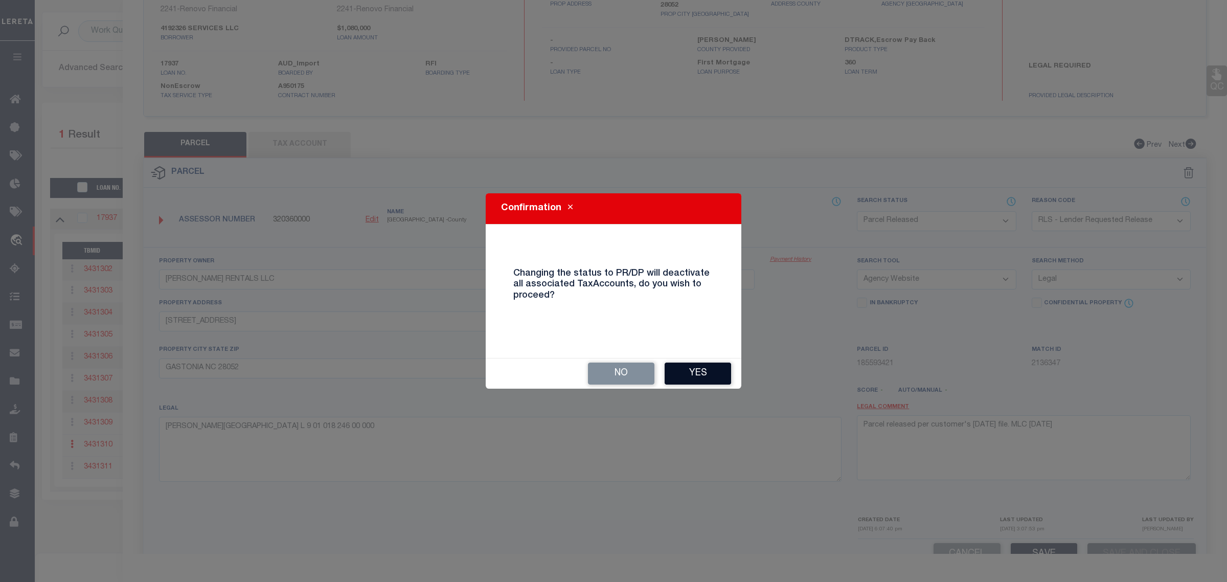
click at [711, 377] on button "Yes" at bounding box center [697, 373] width 66 height 22
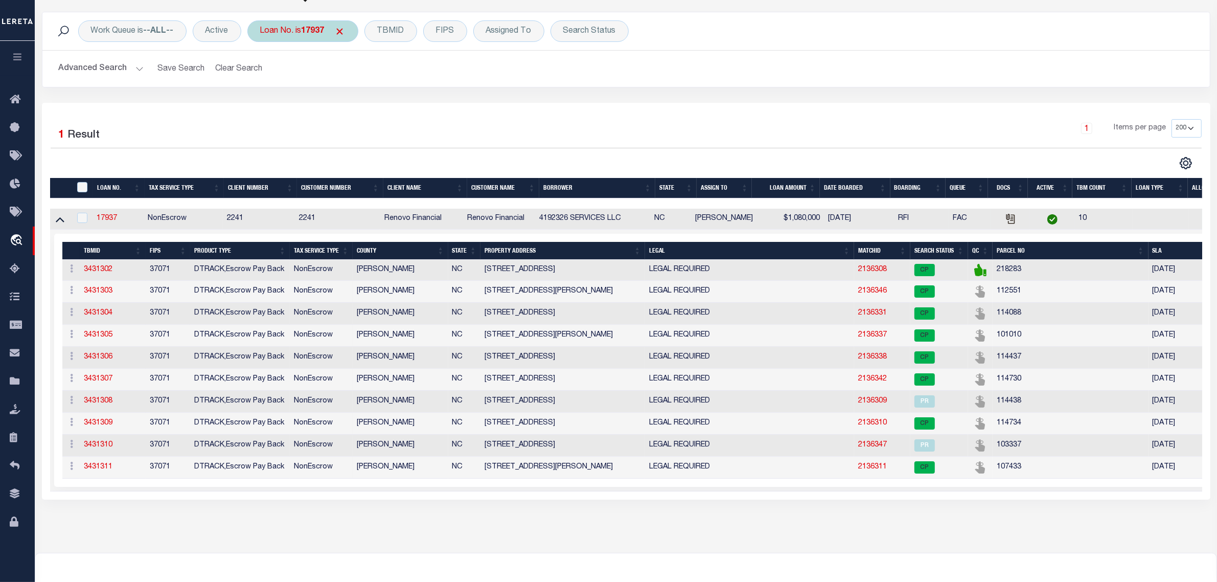
click at [300, 37] on div "Loan No. is 17937" at bounding box center [302, 30] width 111 height 21
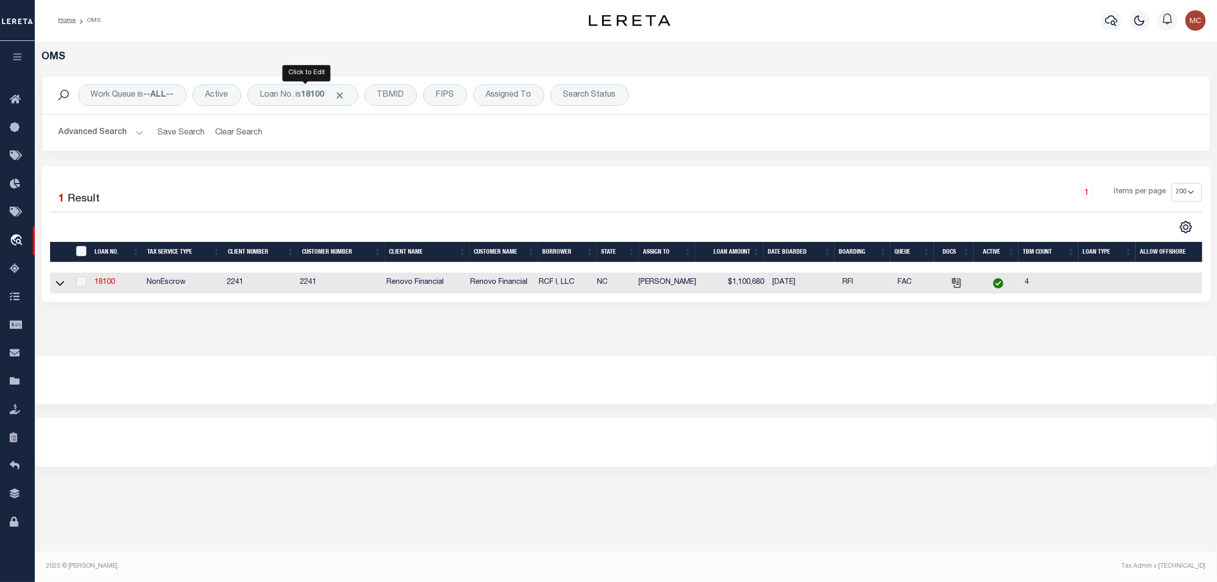
scroll to position [0, 0]
click at [62, 282] on icon at bounding box center [60, 282] width 9 height 11
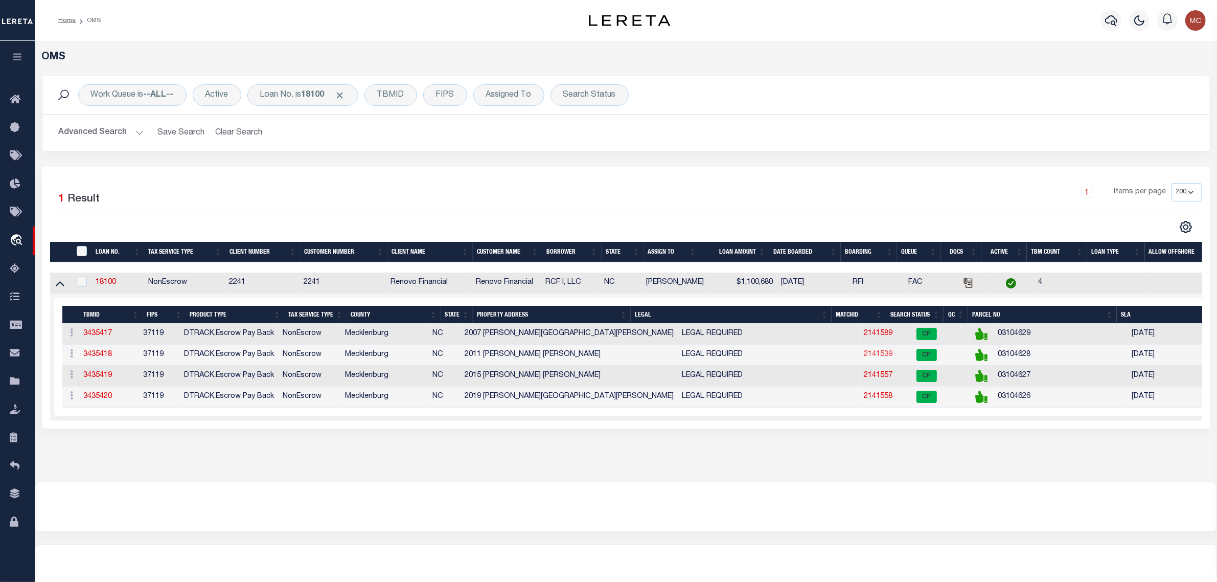
click at [864, 358] on link "2141539" at bounding box center [878, 354] width 29 height 7
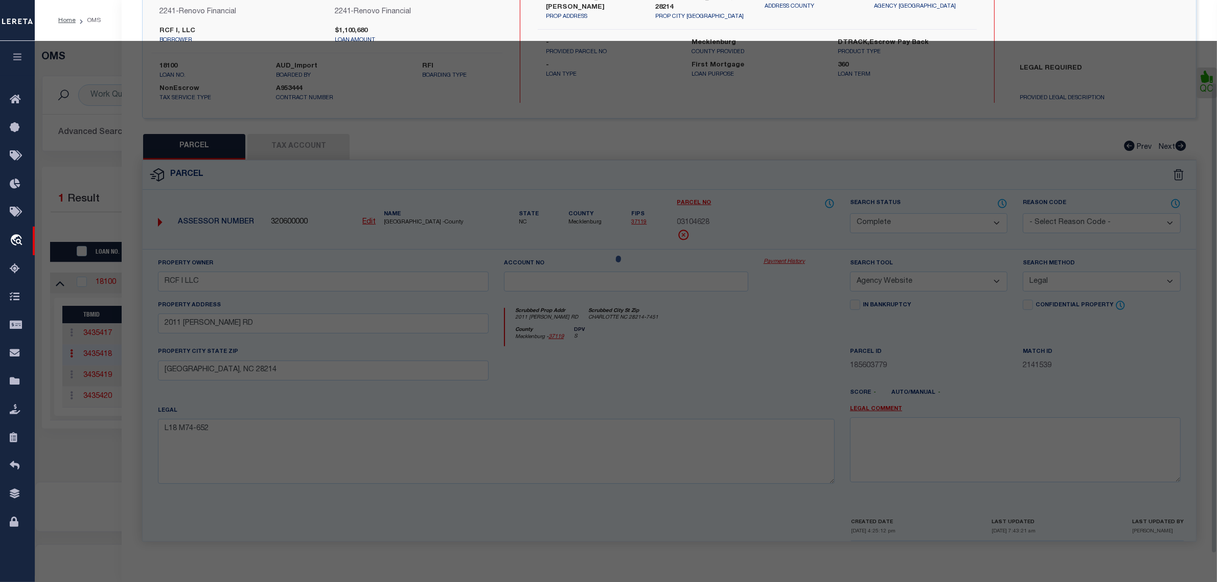
scroll to position [97, 0]
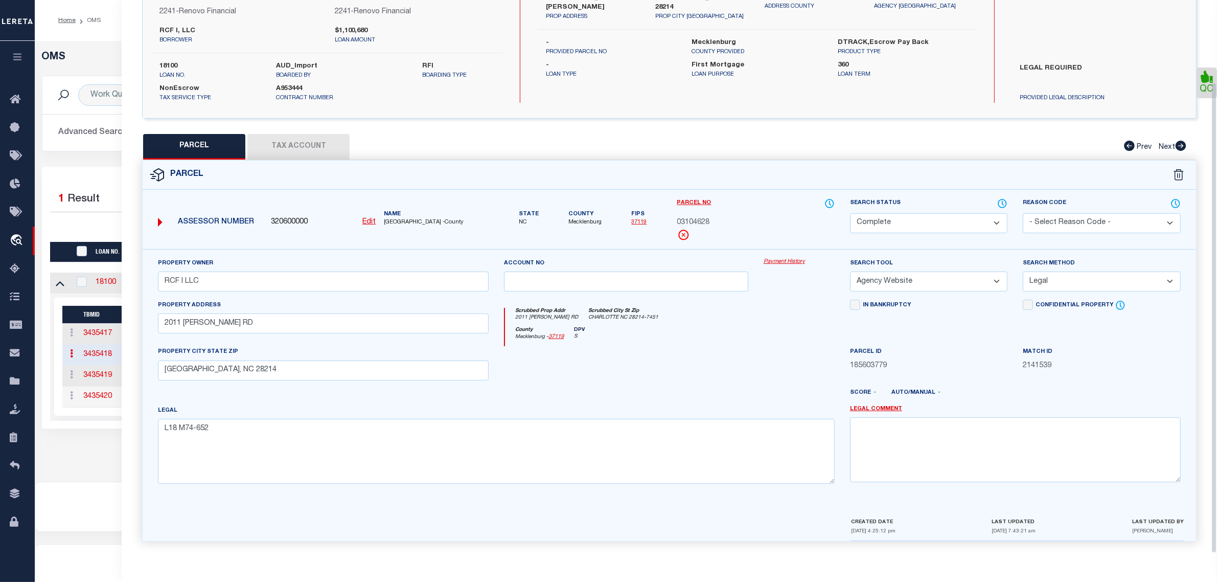
click at [911, 214] on select "Automated Search Bad Parcel Complete Duplicate Parcel High Dollar Reporting In …" at bounding box center [928, 223] width 157 height 20
click at [850, 213] on select "Automated Search Bad Parcel Complete Duplicate Parcel High Dollar Reporting In …" at bounding box center [928, 223] width 157 height 20
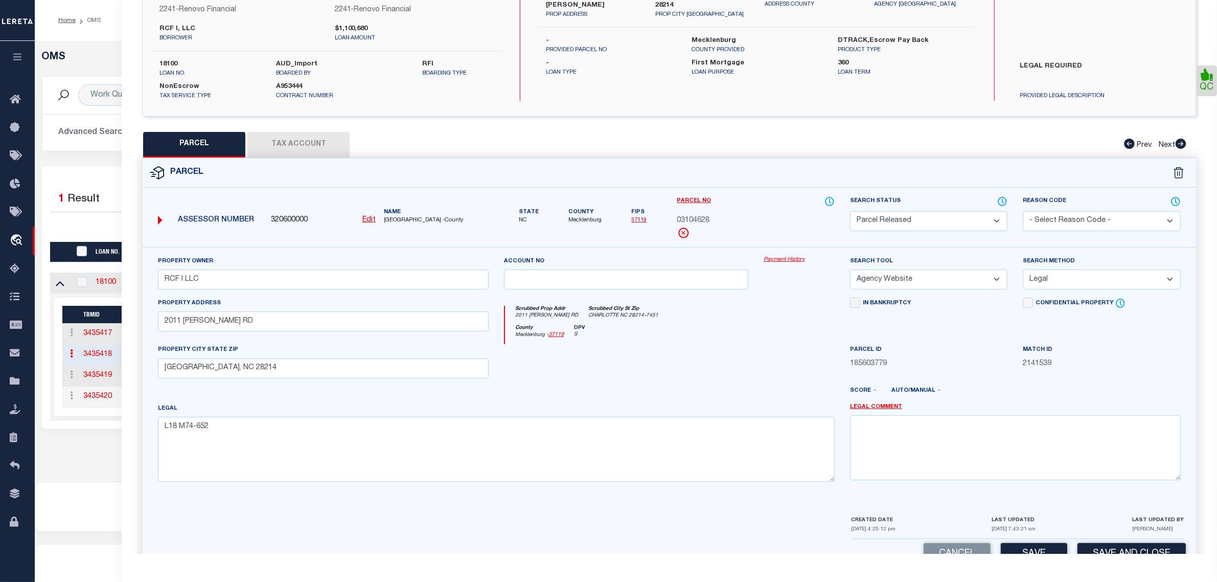
click at [1079, 218] on select "- Select Reason Code - 099 - Other (Provide additional detail) ACT - Agency Cha…" at bounding box center [1101, 221] width 157 height 20
click at [1023, 211] on select "- Select Reason Code - 099 - Other (Provide additional detail) ACT - Agency Cha…" at bounding box center [1101, 221] width 157 height 20
click at [1078, 438] on textarea at bounding box center [1015, 447] width 331 height 64
paste textarea "Parcel released per customer's [DATE] file. MLC [DATE]"
click at [1084, 552] on button "Save and Close" at bounding box center [1131, 554] width 108 height 22
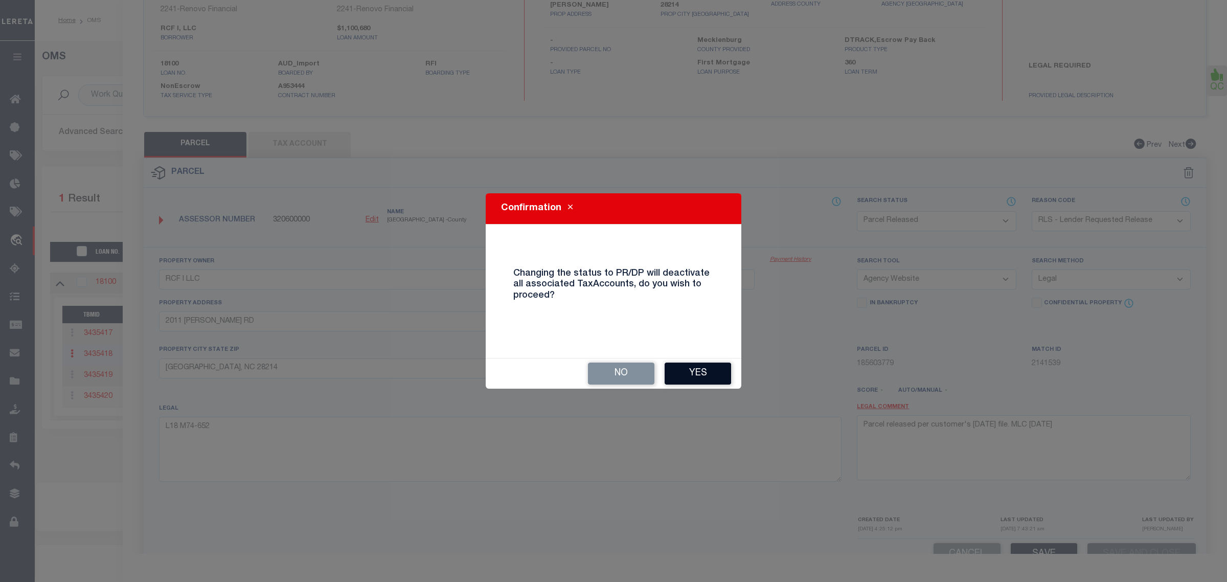
click at [710, 372] on button "Yes" at bounding box center [697, 373] width 66 height 22
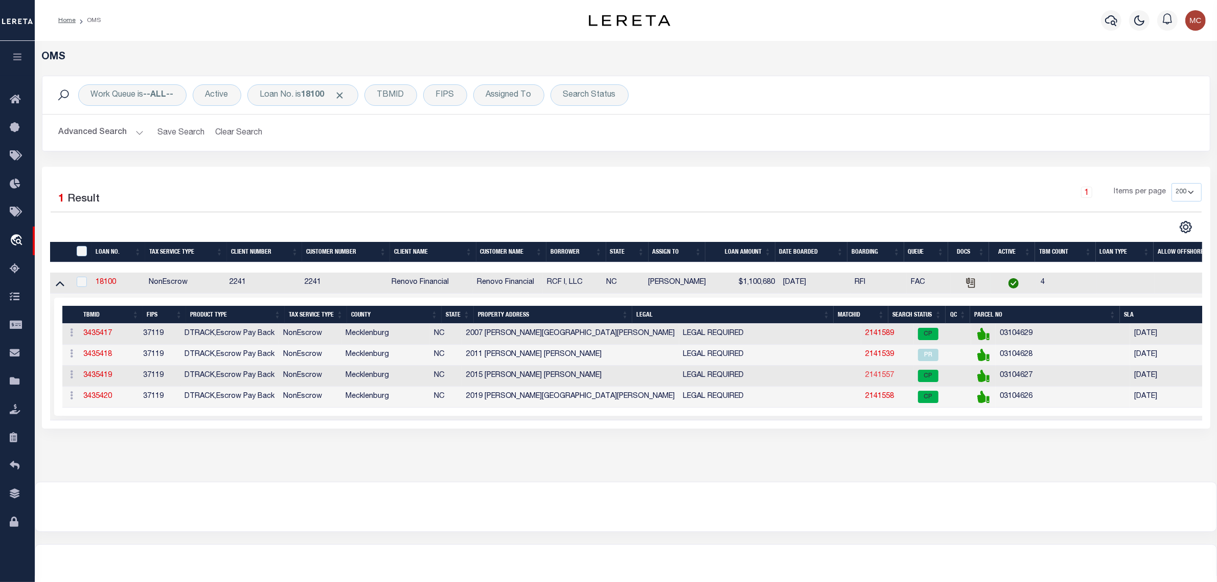
click at [865, 378] on link "2141557" at bounding box center [879, 375] width 29 height 7
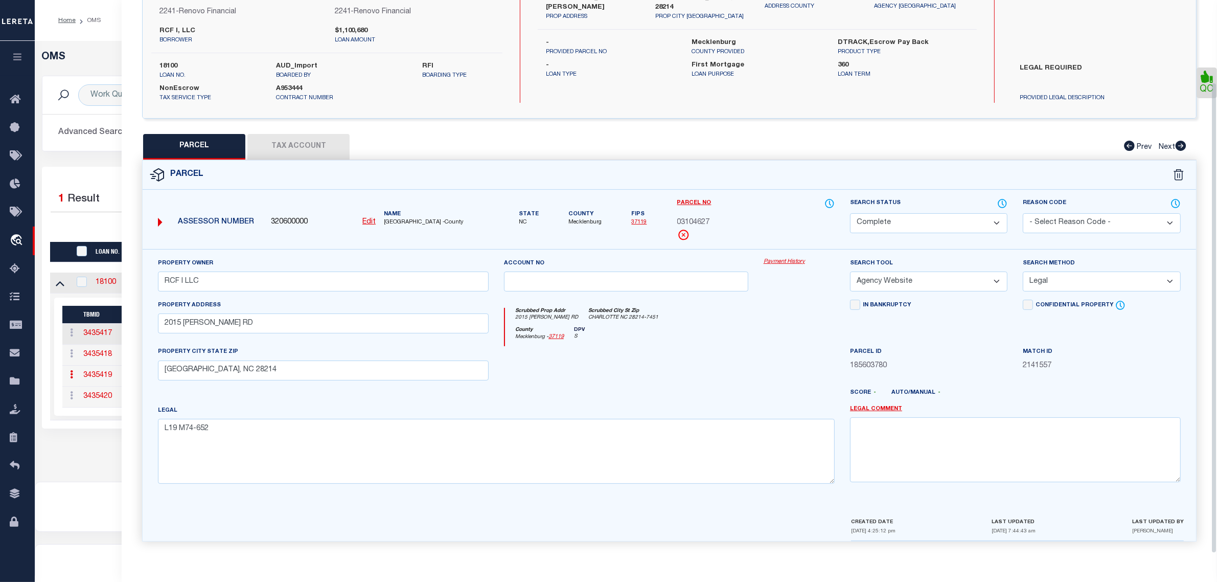
drag, startPoint x: 921, startPoint y: 218, endPoint x: 921, endPoint y: 230, distance: 11.8
click at [921, 218] on select "Automated Search Bad Parcel Complete Duplicate Parcel High Dollar Reporting In …" at bounding box center [928, 223] width 157 height 20
click at [850, 213] on select "Automated Search Bad Parcel Complete Duplicate Parcel High Dollar Reporting In …" at bounding box center [928, 223] width 157 height 20
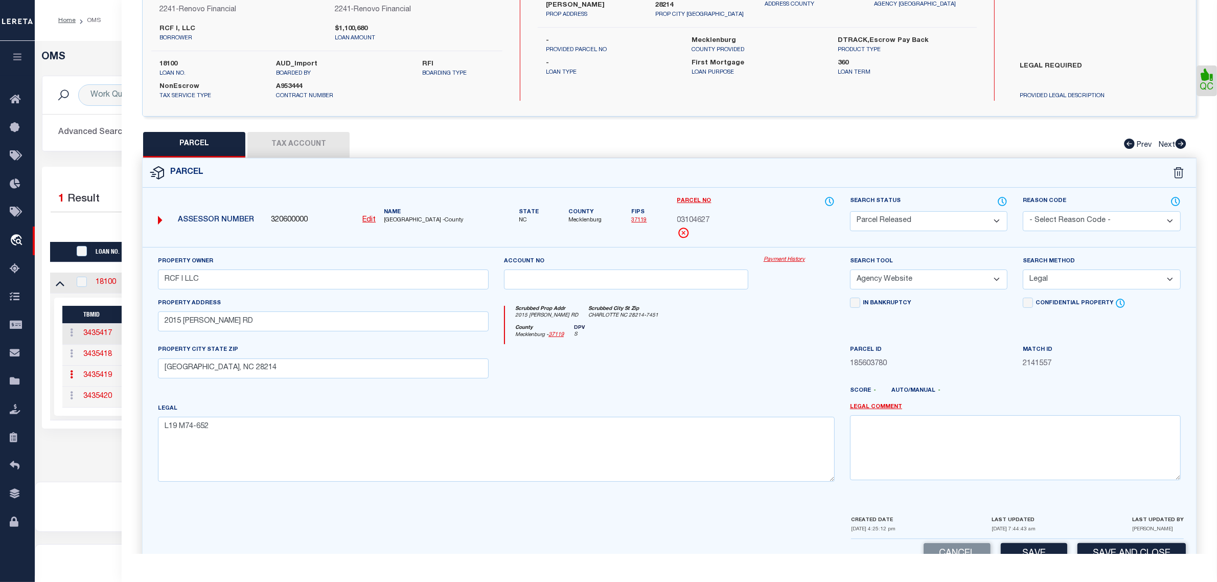
click at [1077, 228] on select "- Select Reason Code - 099 - Other (Provide additional detail) ACT - Agency Cha…" at bounding box center [1101, 221] width 157 height 20
click at [1023, 211] on select "- Select Reason Code - 099 - Other (Provide additional detail) ACT - Agency Cha…" at bounding box center [1101, 221] width 157 height 20
click at [1074, 435] on textarea at bounding box center [1015, 447] width 331 height 64
paste textarea "Parcel released per customer's [DATE] file. MLC [DATE]"
click at [1090, 548] on button "Save and Close" at bounding box center [1131, 554] width 108 height 22
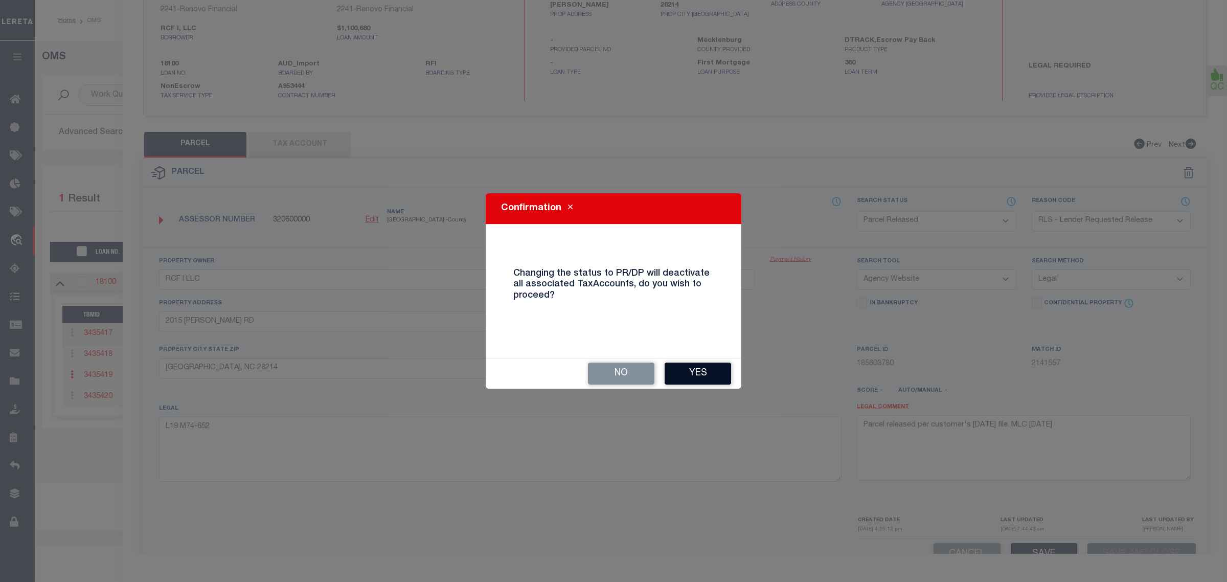
click at [686, 369] on button "Yes" at bounding box center [697, 373] width 66 height 22
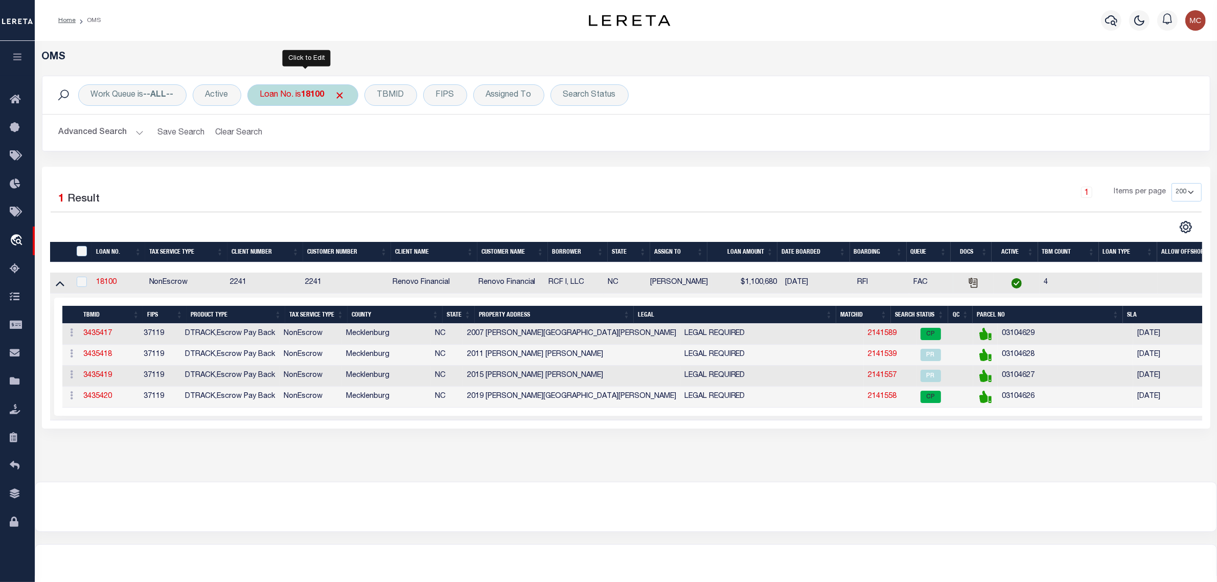
click at [303, 95] on div "Loan No. is 18100" at bounding box center [302, 94] width 111 height 21
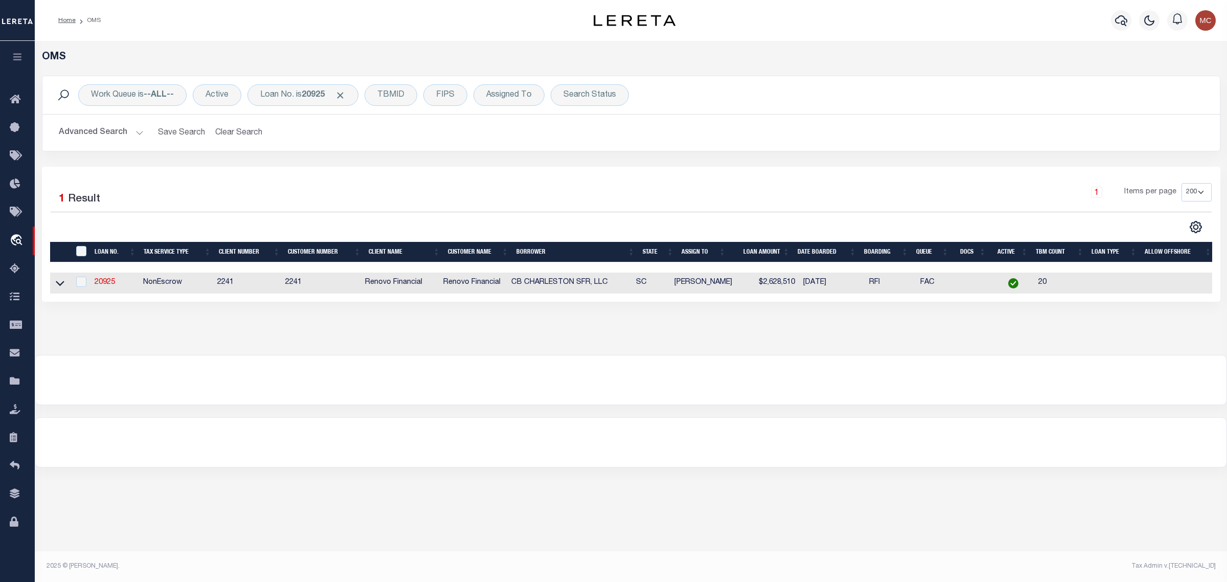
drag, startPoint x: 59, startPoint y: 290, endPoint x: 56, endPoint y: 294, distance: 5.3
click at [59, 288] on icon at bounding box center [60, 282] width 9 height 11
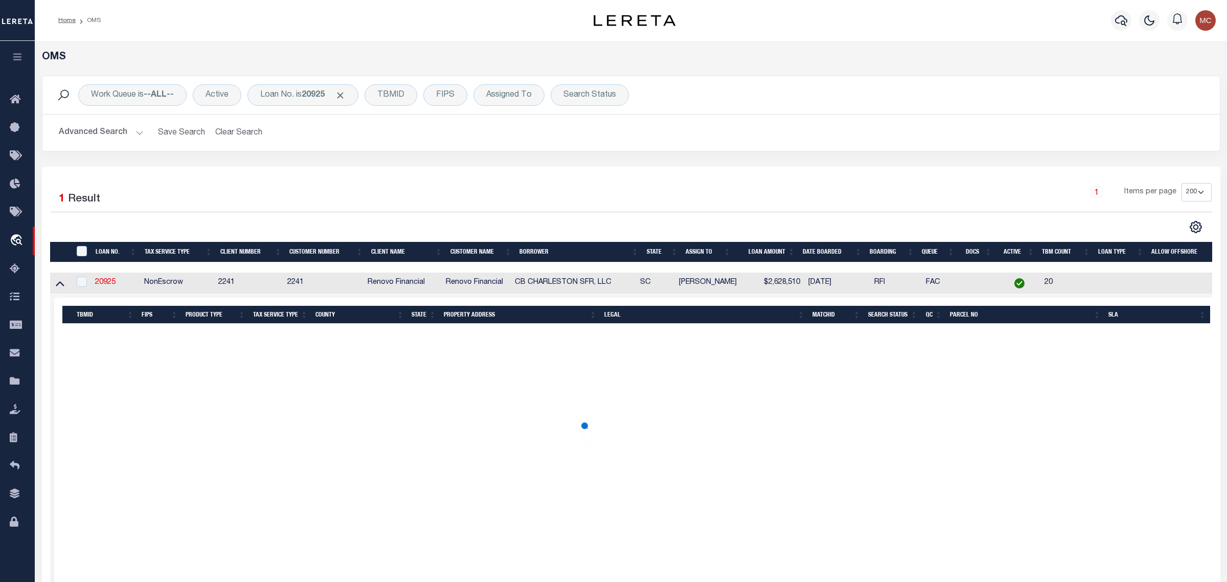
click at [637, 155] on div "Work Queue is --ALL-- Active Loan No. is 20925 TBMID FIPS Assigned To Search St…" at bounding box center [630, 121] width 1193 height 91
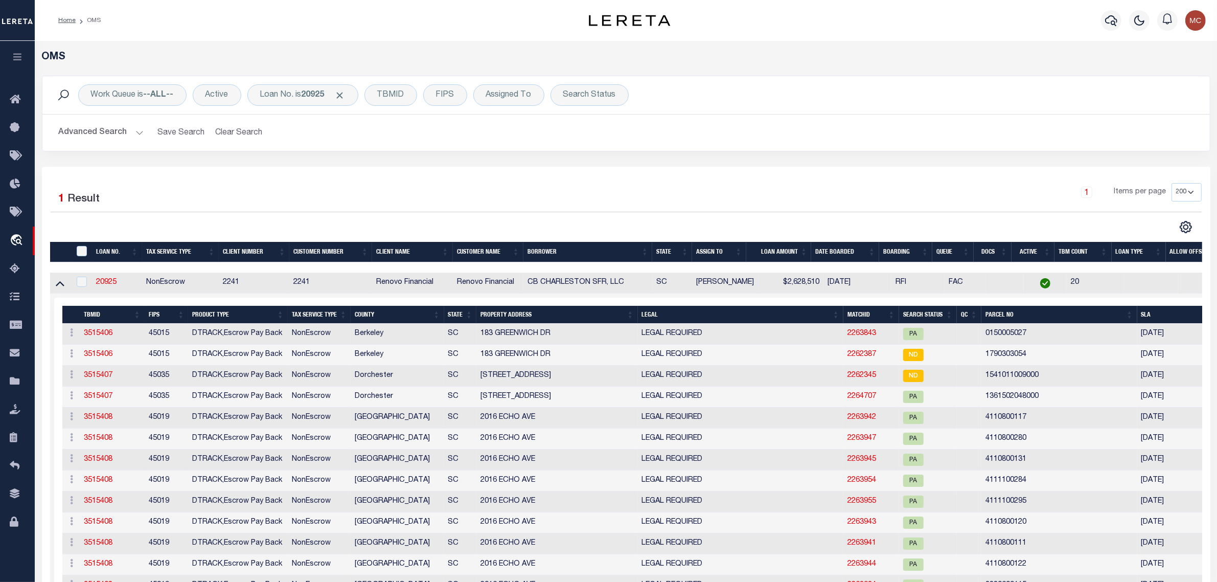
scroll to position [128, 0]
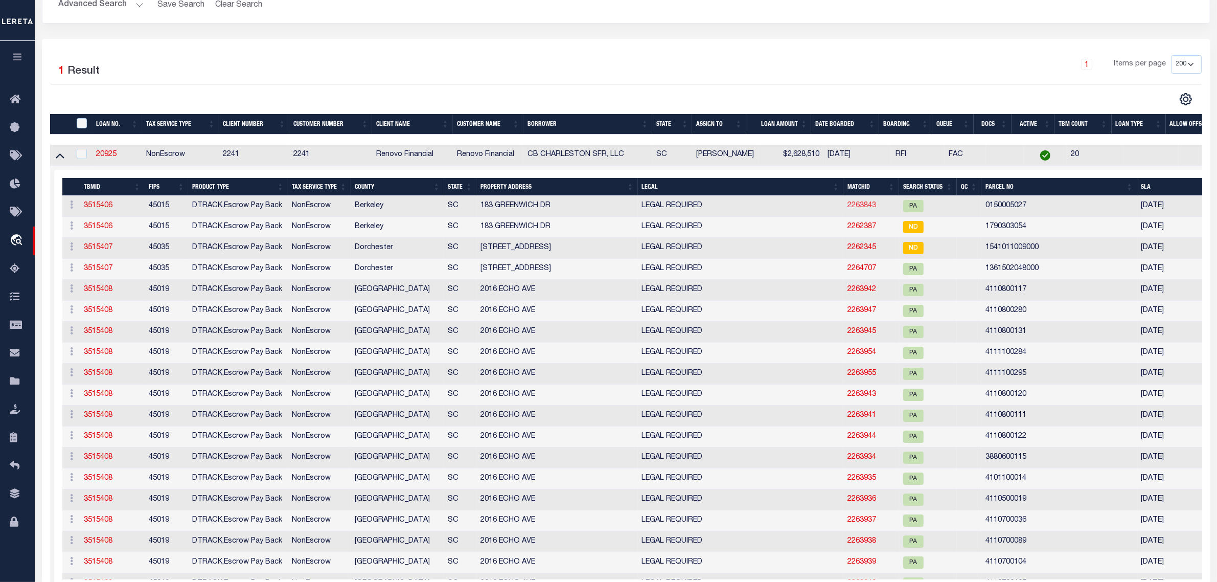
click at [848, 207] on link "2263843" at bounding box center [861, 205] width 29 height 7
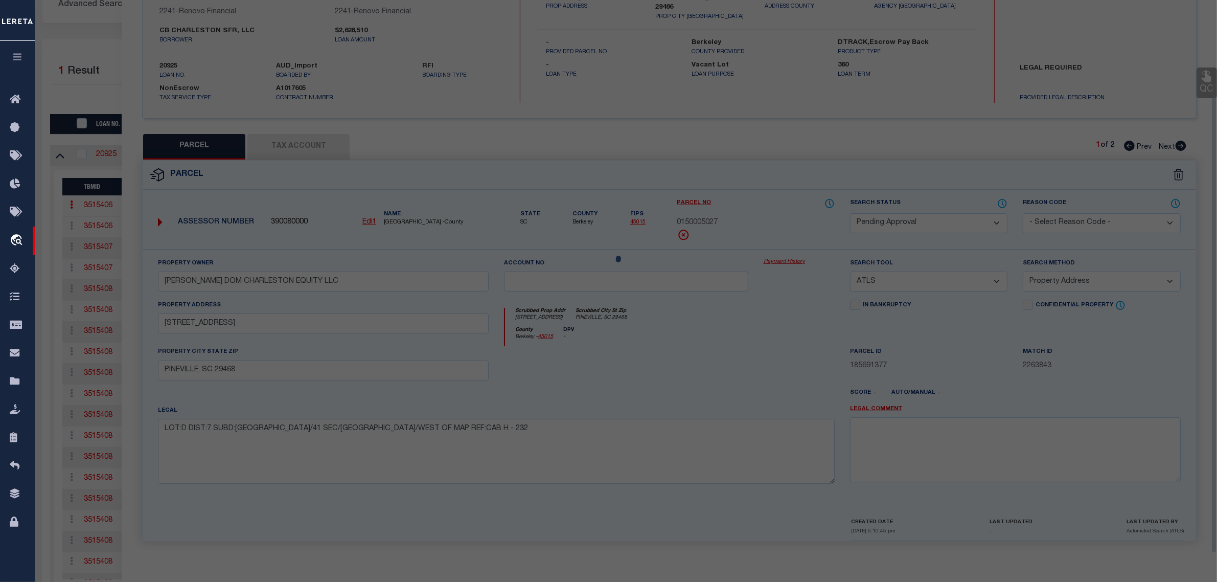
scroll to position [97, 0]
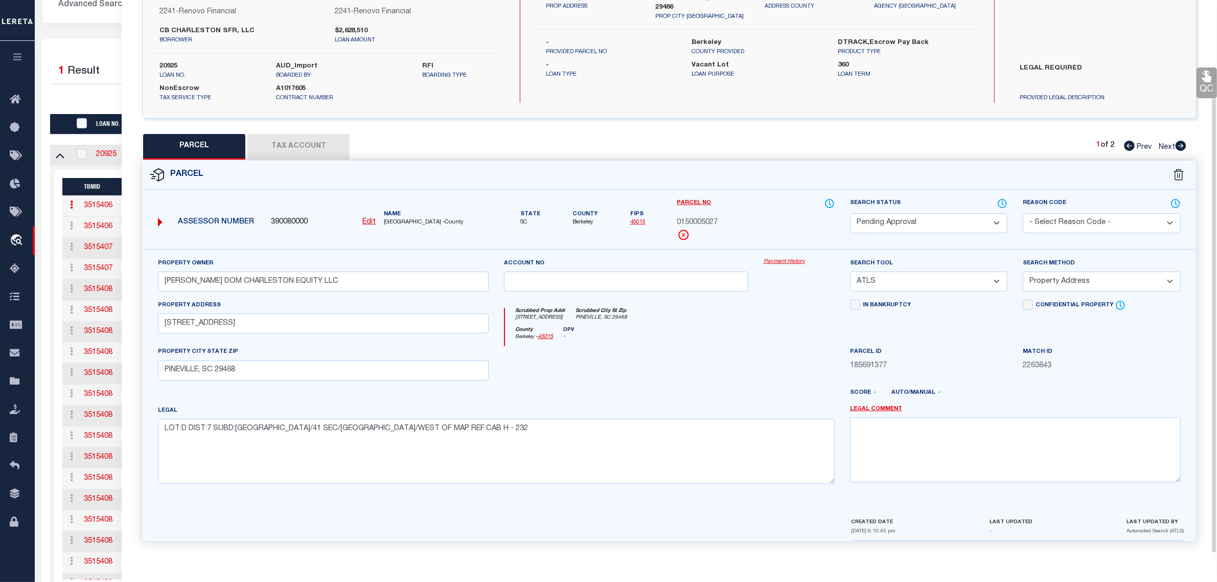
click at [875, 218] on select "Automated Search Bad Parcel Complete Duplicate Parcel High Dollar Reporting In …" at bounding box center [928, 223] width 157 height 20
click at [850, 213] on select "Automated Search Bad Parcel Complete Duplicate Parcel High Dollar Reporting In …" at bounding box center [928, 223] width 157 height 20
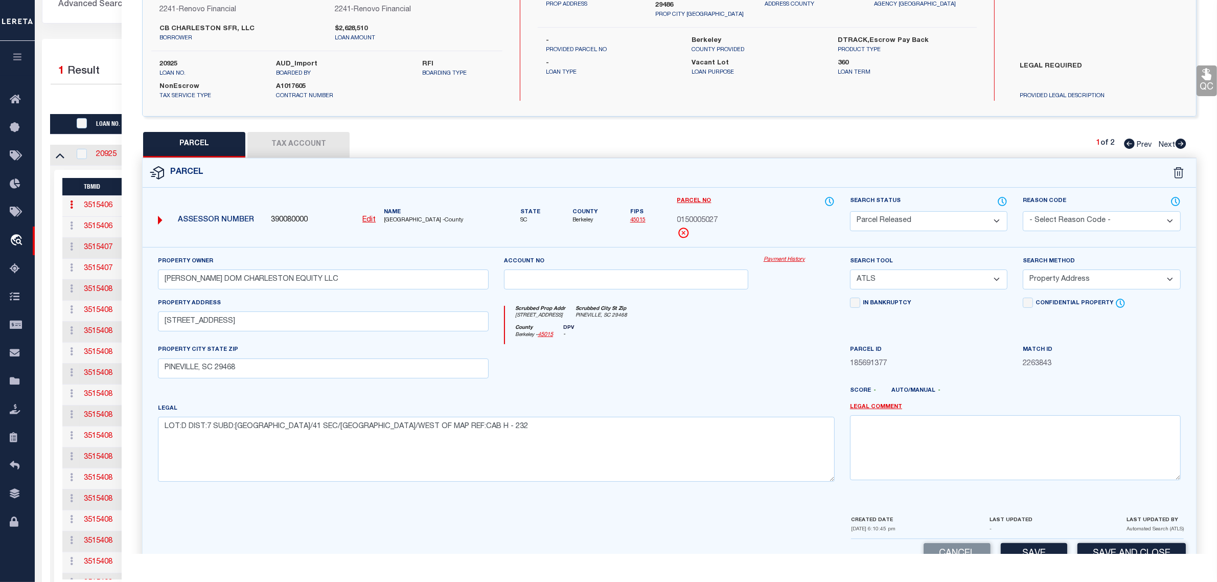
click at [1046, 225] on select "- Select Reason Code - 099 - Other (Provide additional detail) ACT - Agency Cha…" at bounding box center [1101, 221] width 157 height 20
click at [1023, 211] on select "- Select Reason Code - 099 - Other (Provide additional detail) ACT - Agency Cha…" at bounding box center [1101, 221] width 157 height 20
click at [1030, 441] on textarea at bounding box center [1015, 447] width 331 height 64
paste textarea "Parcel released per customer's [DATE] file. MLC [DATE]"
click at [1061, 547] on button "Save" at bounding box center [1034, 554] width 66 height 22
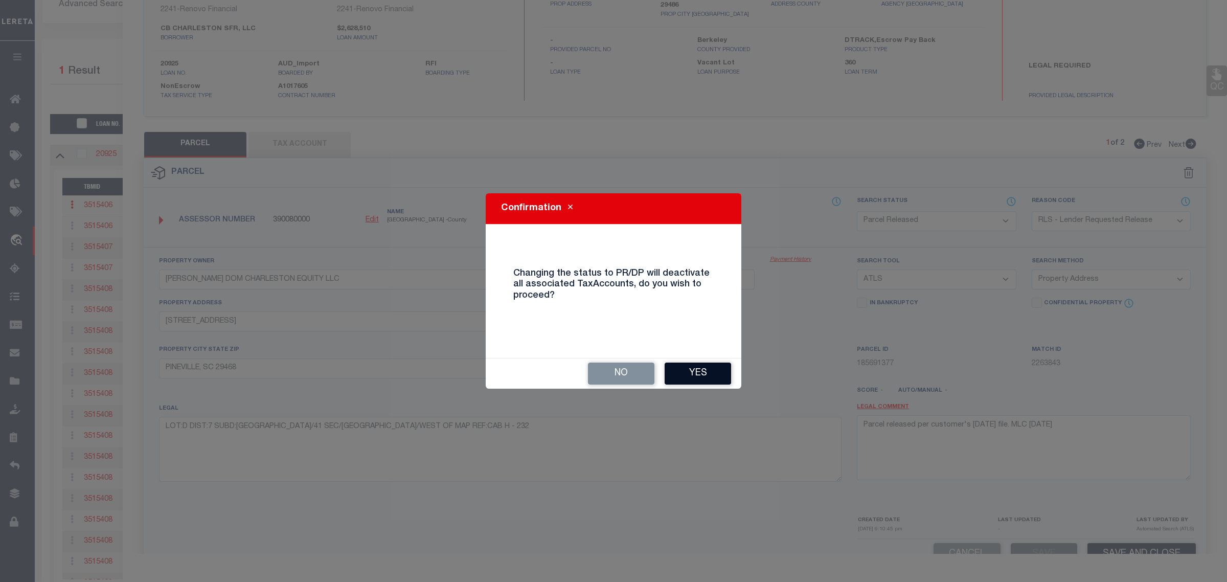
click at [713, 377] on button "Yes" at bounding box center [697, 373] width 66 height 22
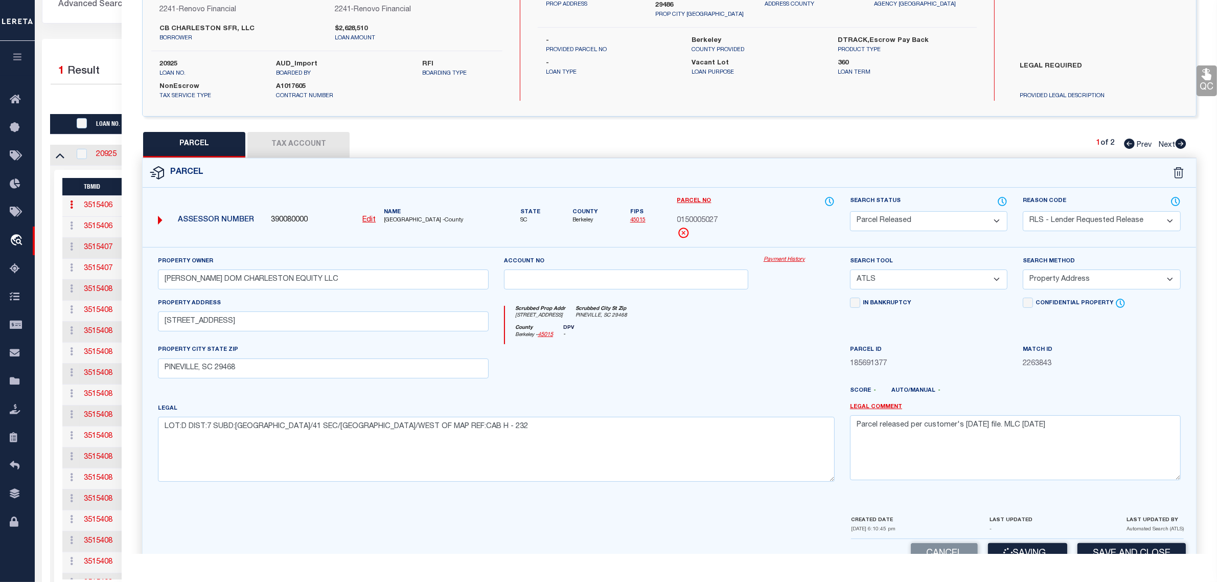
click at [81, 50] on div "1 Selected 1 Result 1 Items per page 10 25 50 100 200" at bounding box center [626, 319] width 1168 height 561
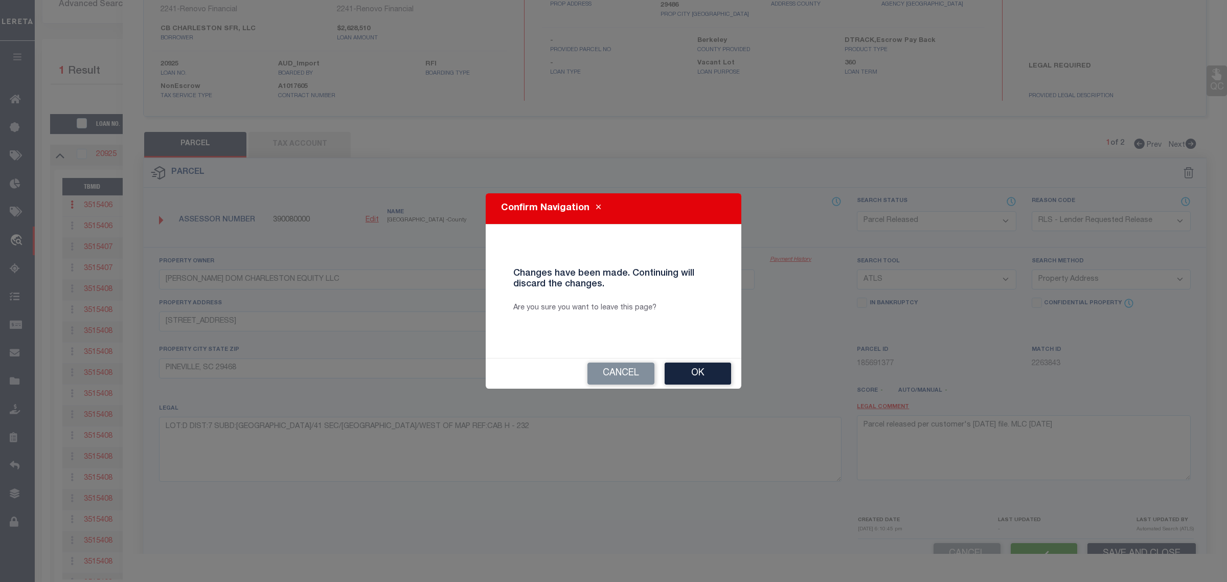
click at [683, 373] on button "Ok" at bounding box center [697, 373] width 66 height 22
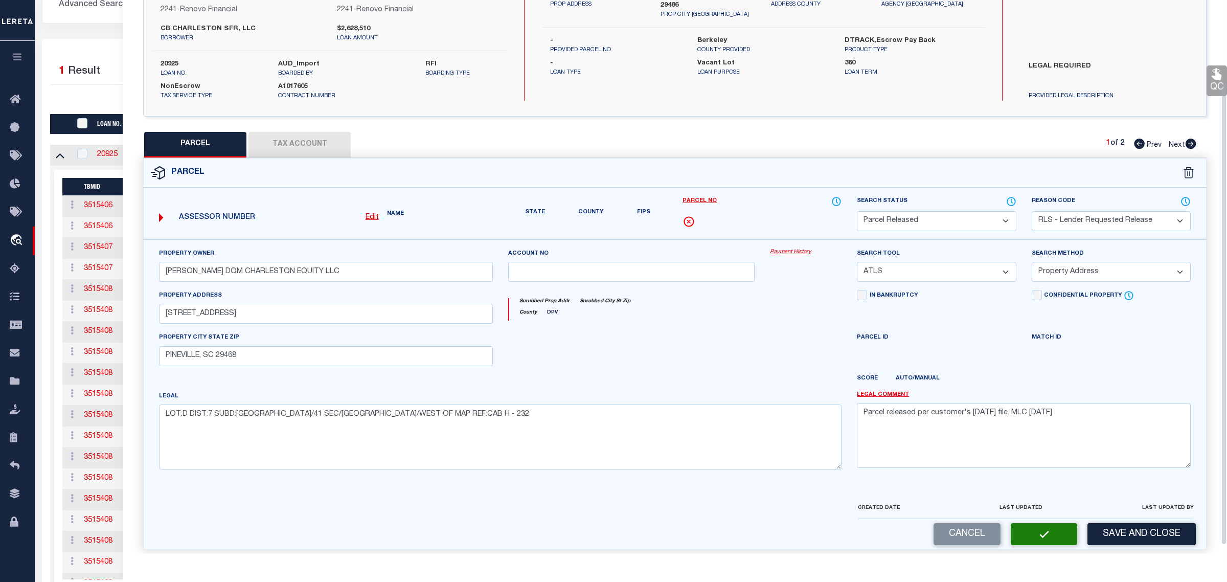
click at [94, 99] on div at bounding box center [338, 98] width 575 height 13
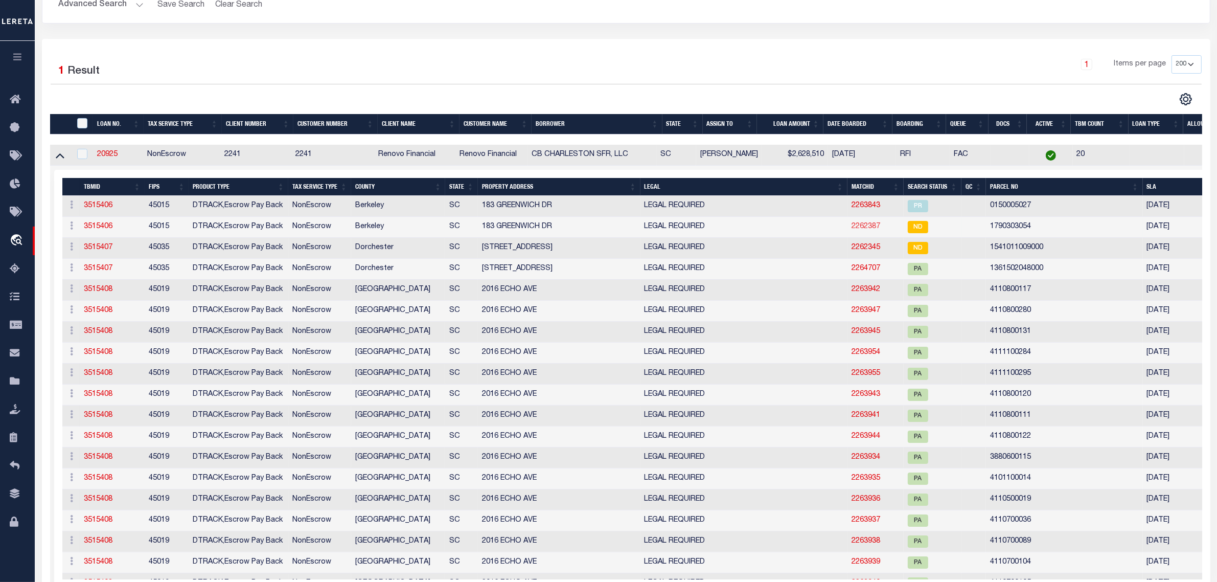
click at [860, 230] on link "2262387" at bounding box center [865, 226] width 29 height 7
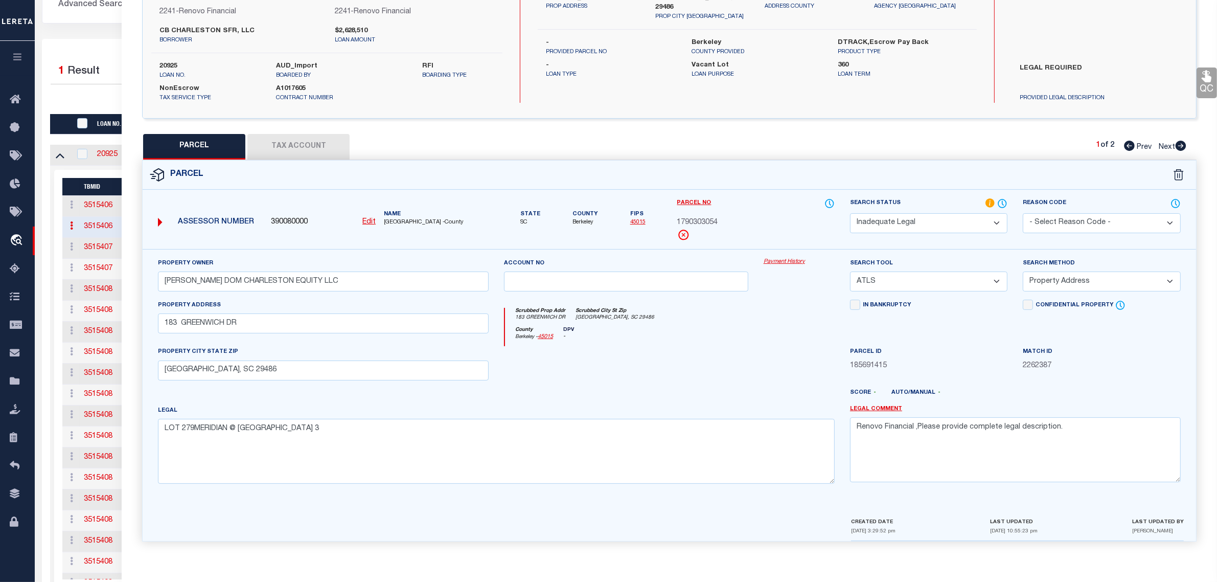
click at [971, 225] on select "Automated Search Bad Parcel Complete Duplicate Parcel High Dollar Reporting In …" at bounding box center [928, 223] width 157 height 20
click at [850, 213] on select "Automated Search Bad Parcel Complete Duplicate Parcel High Dollar Reporting In …" at bounding box center [928, 223] width 157 height 20
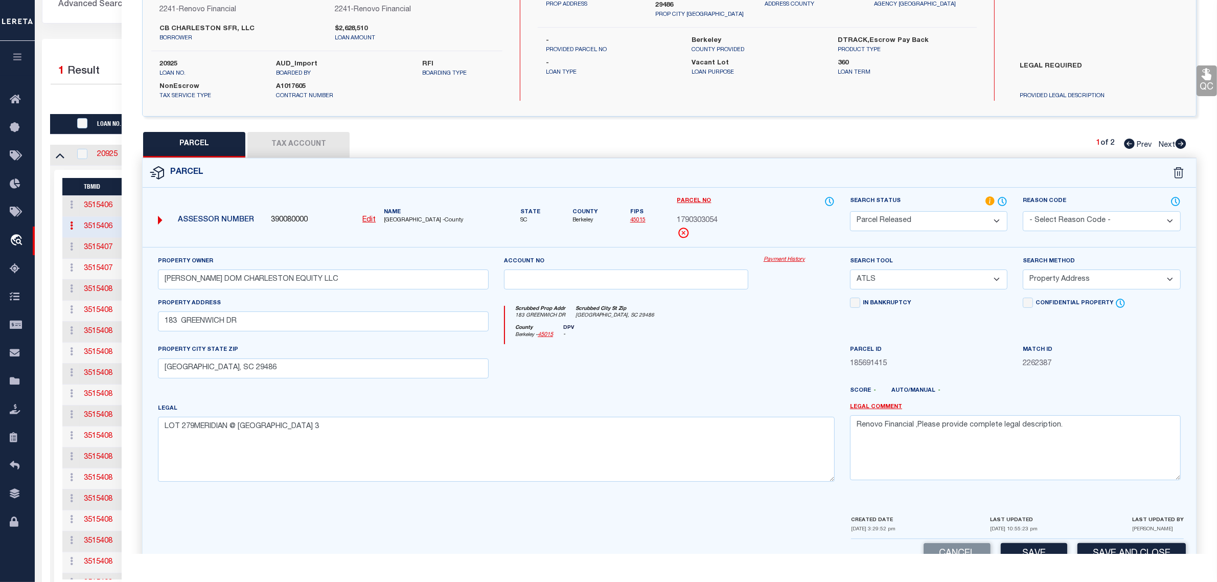
click at [1091, 220] on select "- Select Reason Code - 099 - Other (Provide additional detail) ACT - Agency Cha…" at bounding box center [1101, 221] width 157 height 20
click at [1023, 211] on select "- Select Reason Code - 099 - Other (Provide additional detail) ACT - Agency Cha…" at bounding box center [1101, 221] width 157 height 20
click at [1081, 434] on textarea "Renovo Financial ,Please provide complete legal description." at bounding box center [1015, 447] width 331 height 64
paste textarea "Parcel released per customer's [DATE] file. MLC [DATE]"
click at [1095, 551] on button "Save and Close" at bounding box center [1131, 554] width 108 height 22
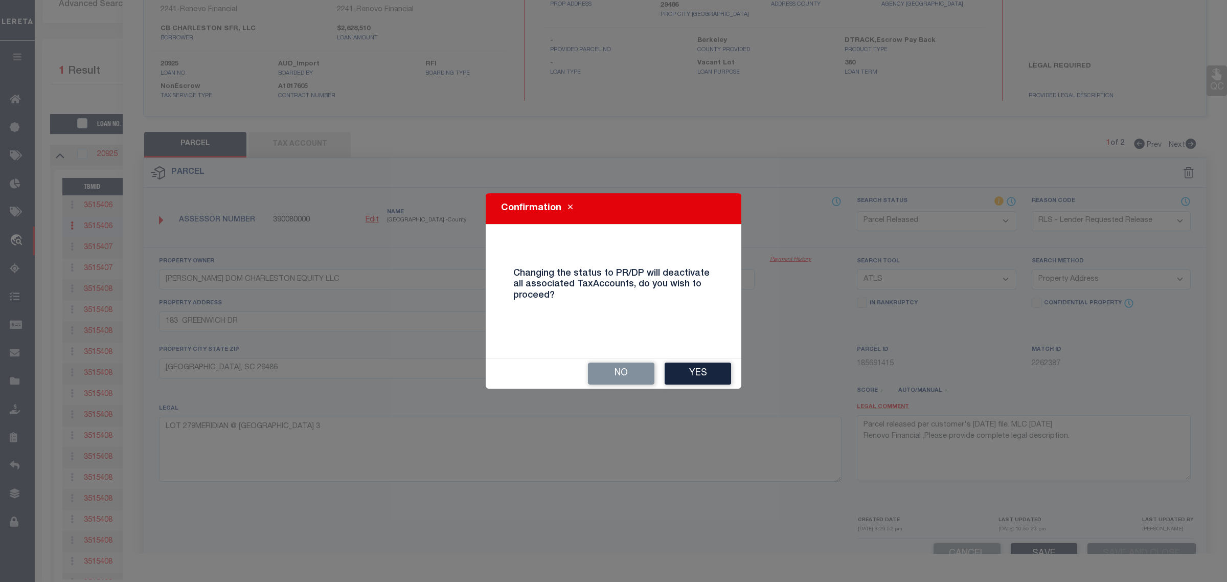
click at [722, 374] on button "Yes" at bounding box center [697, 373] width 66 height 22
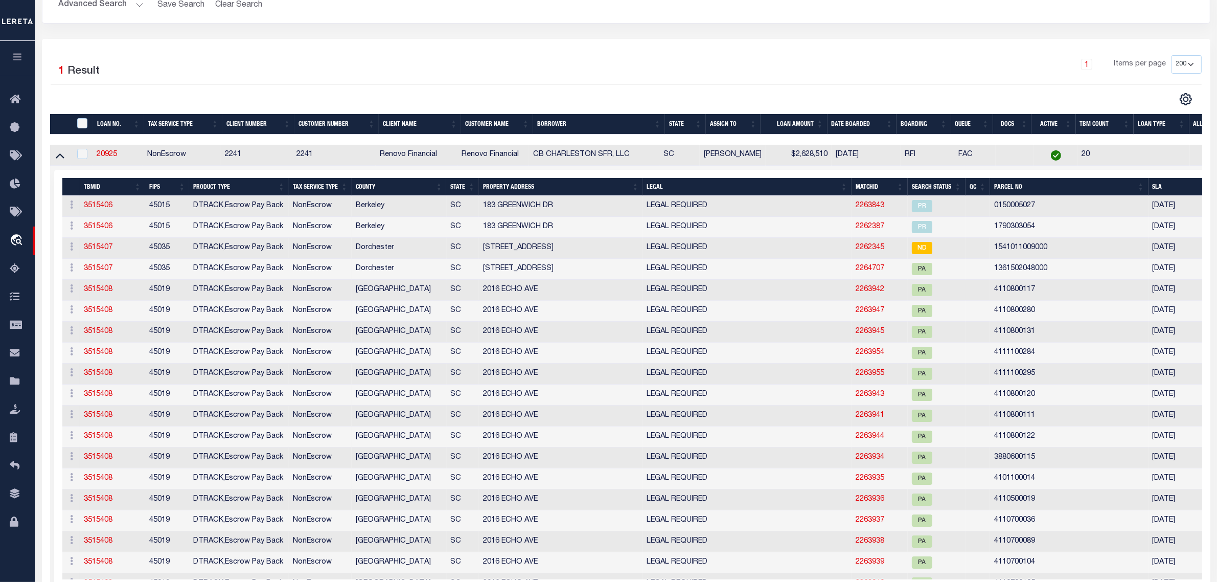
scroll to position [0, 0]
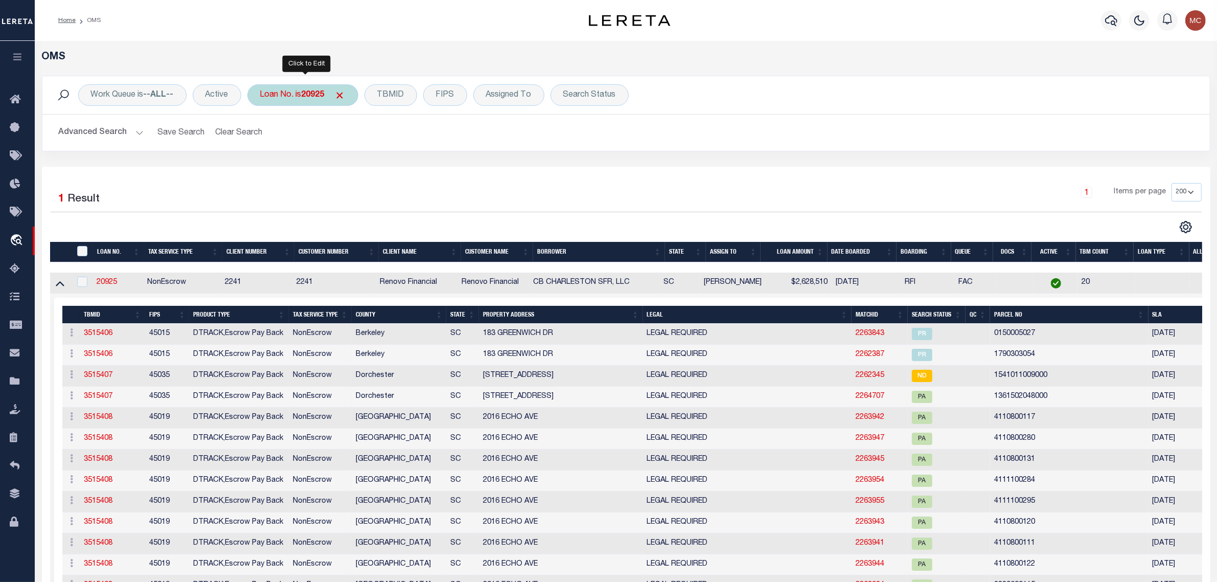
click at [285, 88] on div "Loan No. is 20925" at bounding box center [302, 94] width 111 height 21
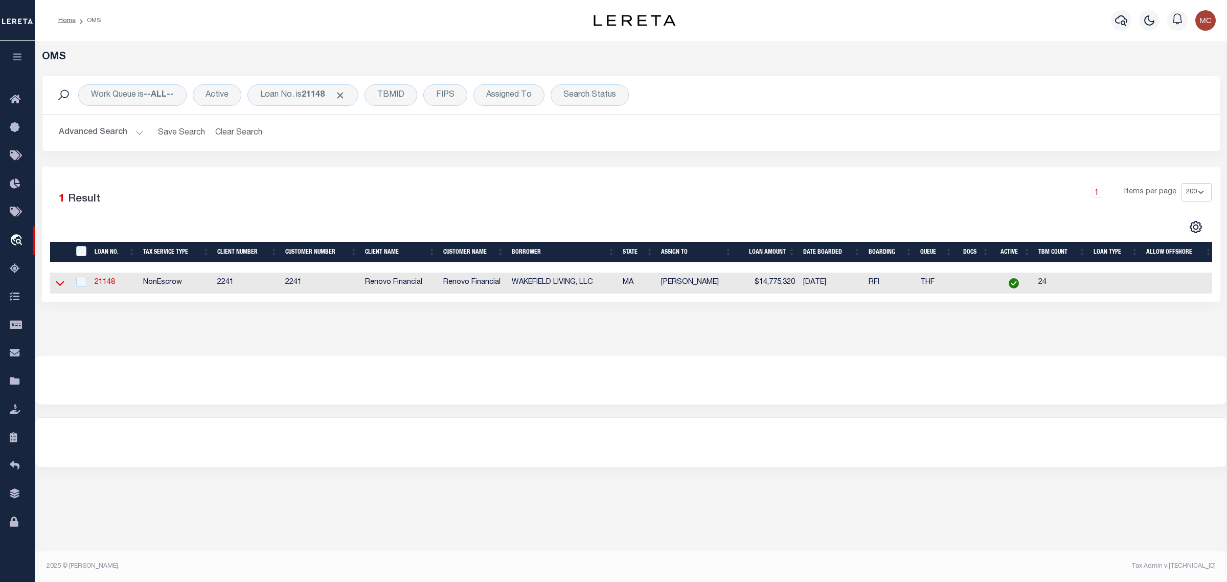
click at [60, 283] on icon at bounding box center [60, 282] width 9 height 11
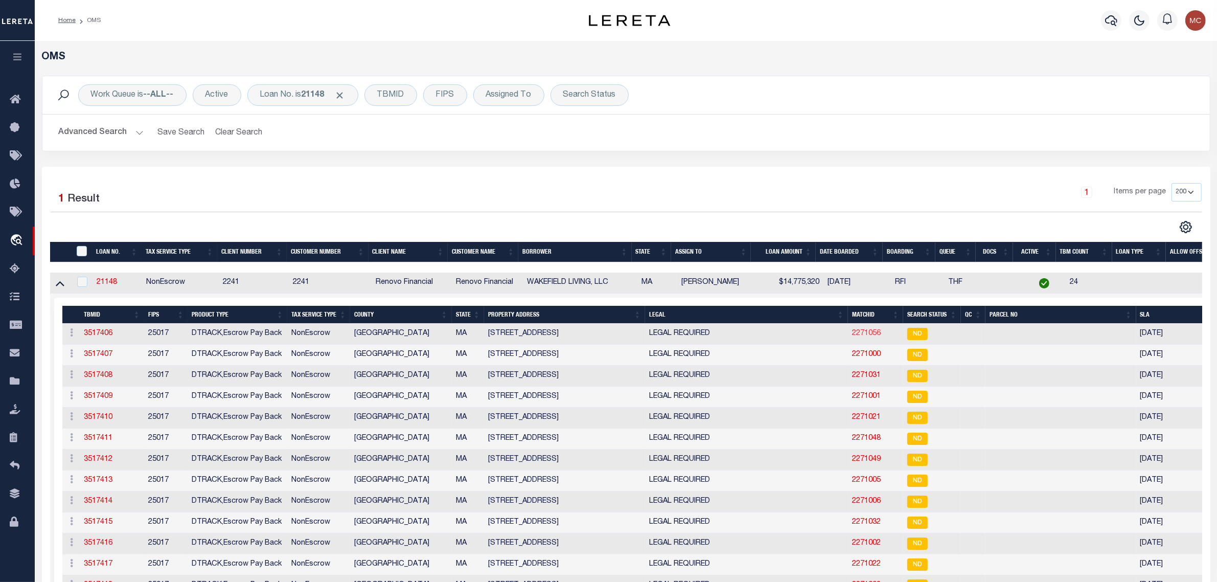
click at [862, 337] on link "2271056" at bounding box center [866, 333] width 29 height 7
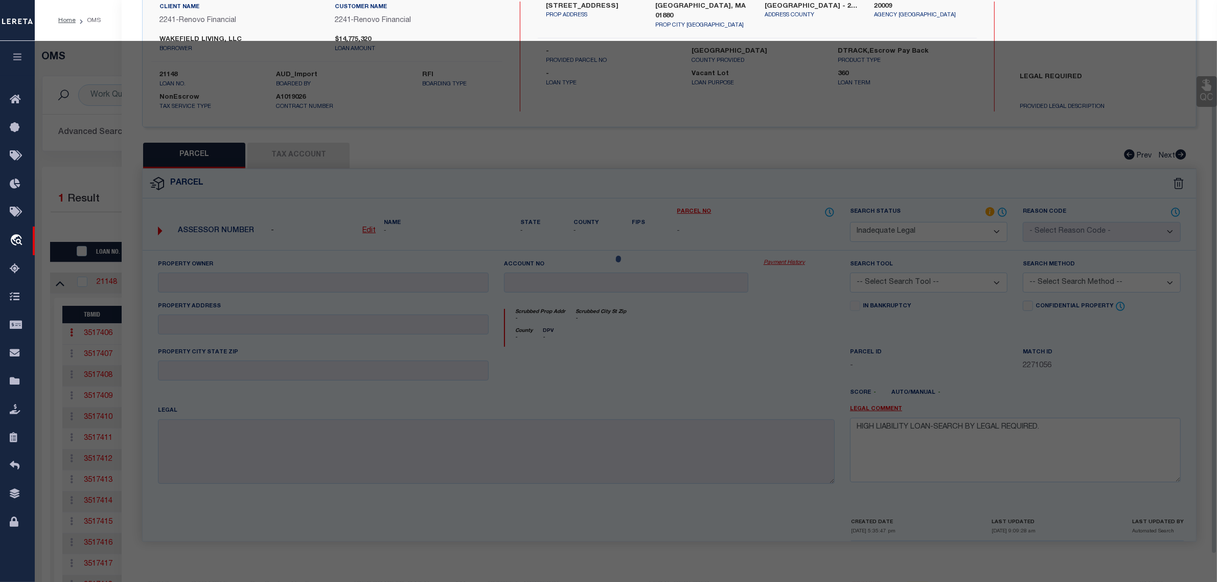
scroll to position [88, 0]
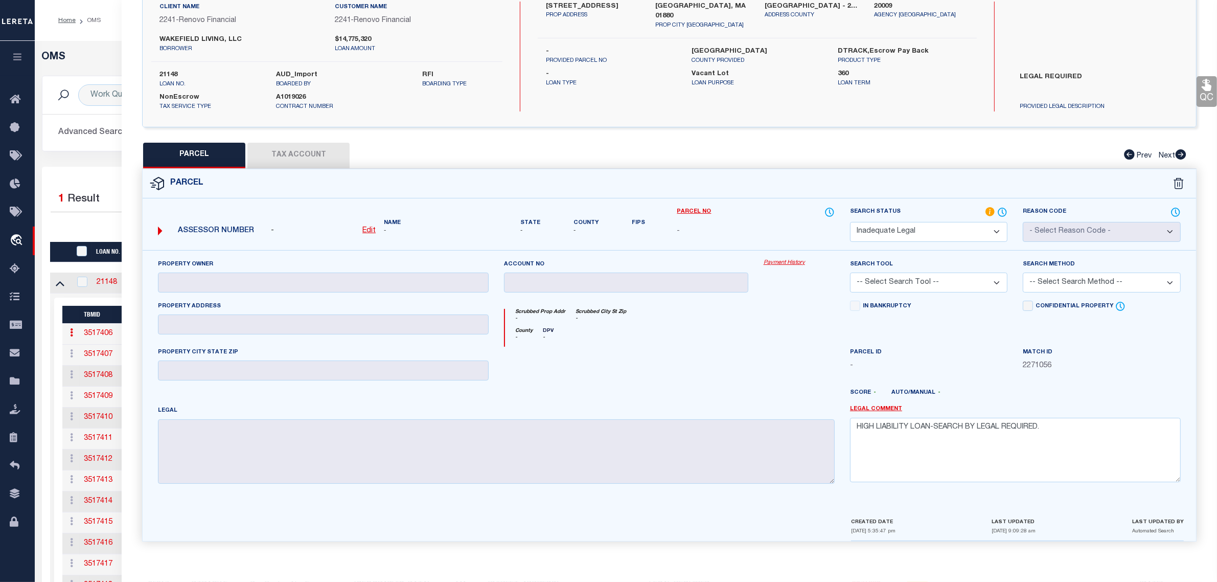
click at [910, 229] on select "Automated Search Bad Parcel Complete Duplicate Parcel High Dollar Reporting In …" at bounding box center [928, 232] width 157 height 20
click at [850, 222] on select "Automated Search Bad Parcel Complete Duplicate Parcel High Dollar Reporting In …" at bounding box center [928, 232] width 157 height 20
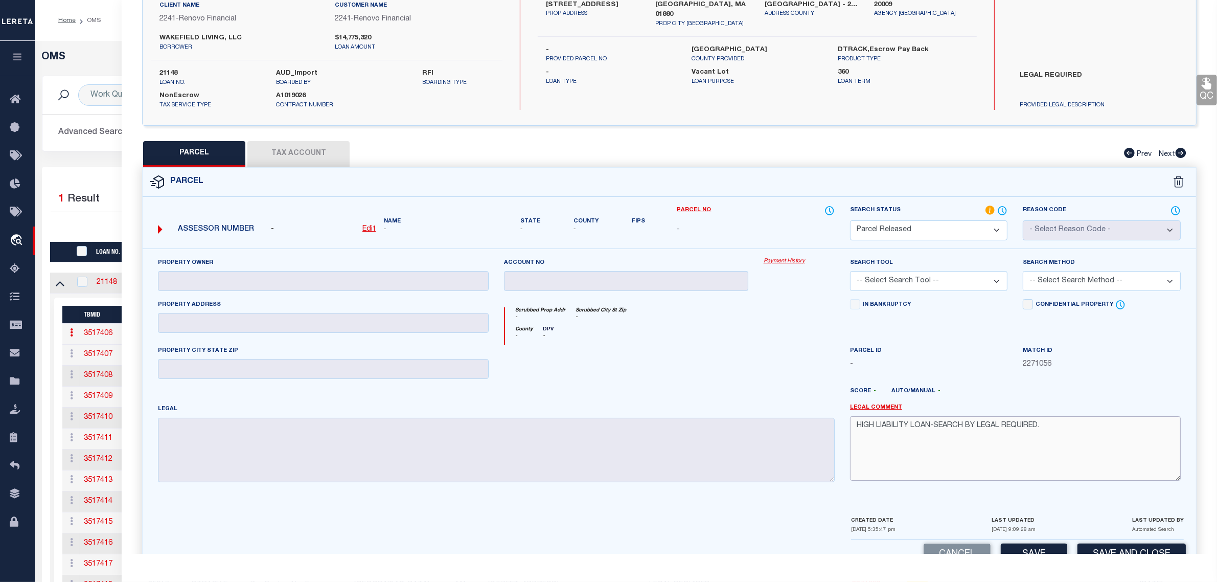
click at [1048, 425] on textarea "HIGH LIABILITY LOAN-SEARCH BY LEGAL REQUIRED." at bounding box center [1015, 448] width 331 height 64
paste textarea "Parcel released per customer's [DATE] file. MLC [DATE]"
click at [1099, 547] on button "Save and Close" at bounding box center [1131, 554] width 108 height 22
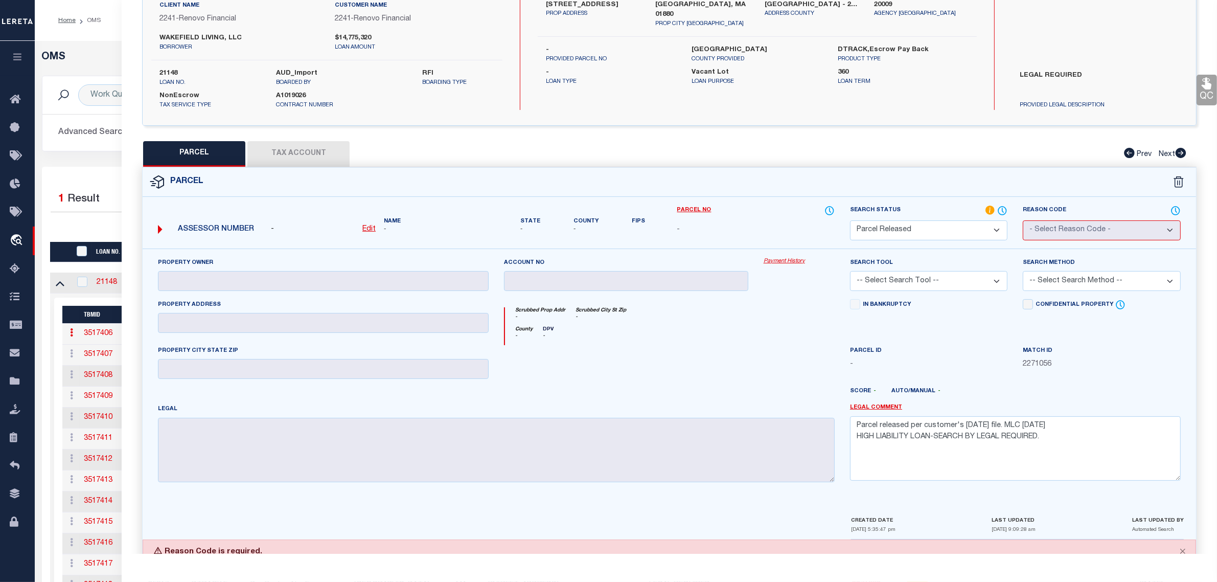
click at [1001, 223] on select "Automated Search Bad Parcel Complete Duplicate Parcel High Dollar Reporting In …" at bounding box center [928, 230] width 157 height 20
click at [850, 220] on select "Automated Search Bad Parcel Complete Duplicate Parcel High Dollar Reporting In …" at bounding box center [928, 230] width 157 height 20
click at [966, 228] on select "Automated Search Bad Parcel Complete Duplicate Parcel High Dollar Reporting In …" at bounding box center [928, 230] width 157 height 20
click at [850, 220] on select "Automated Search Bad Parcel Complete Duplicate Parcel High Dollar Reporting In …" at bounding box center [928, 230] width 157 height 20
click at [923, 349] on div "Parcel ID -" at bounding box center [928, 357] width 157 height 25
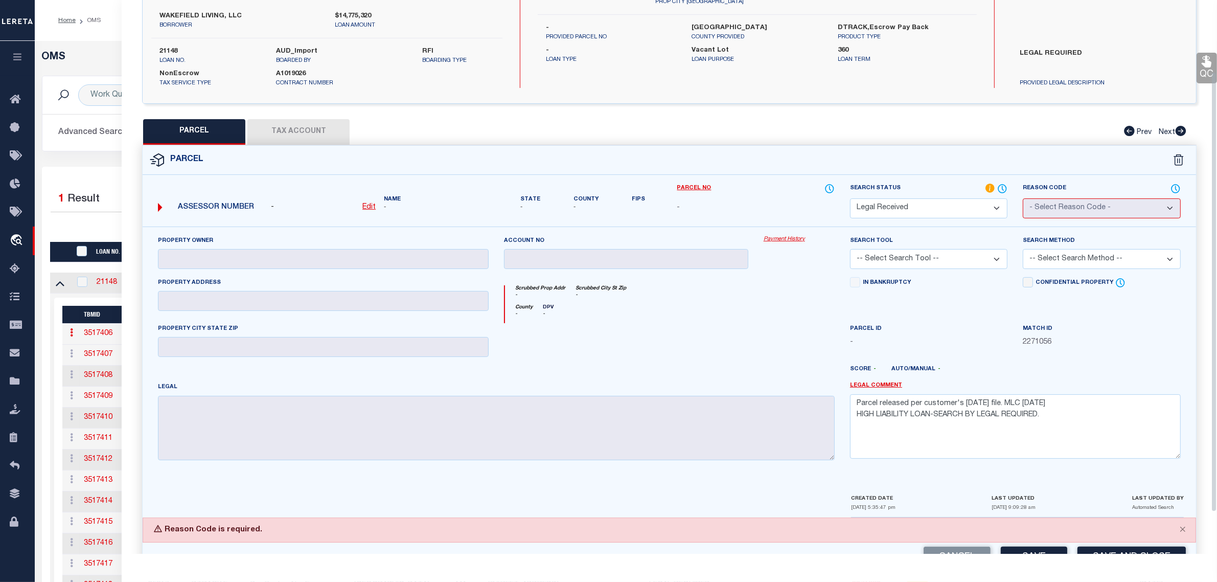
scroll to position [143, 0]
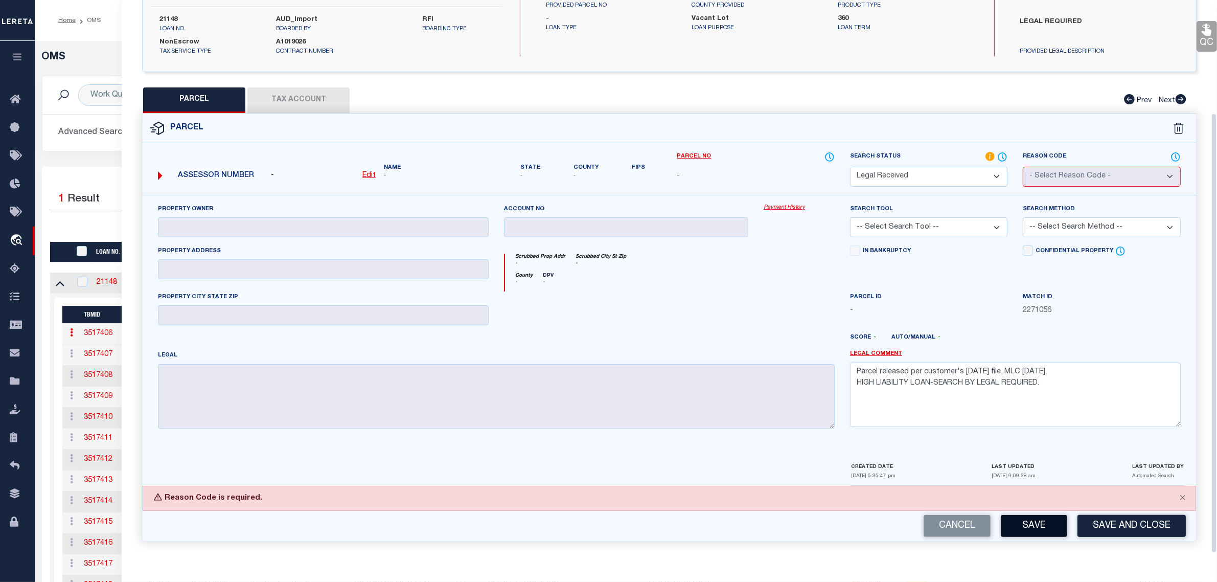
click at [1017, 522] on button "Save" at bounding box center [1034, 526] width 66 height 22
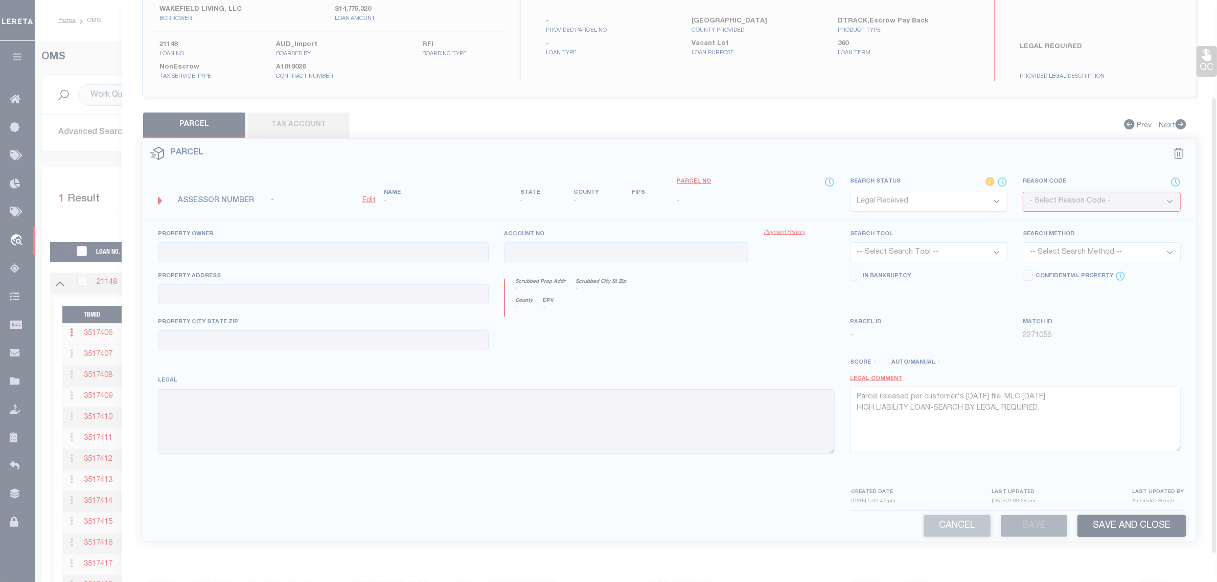
scroll to position [118, 0]
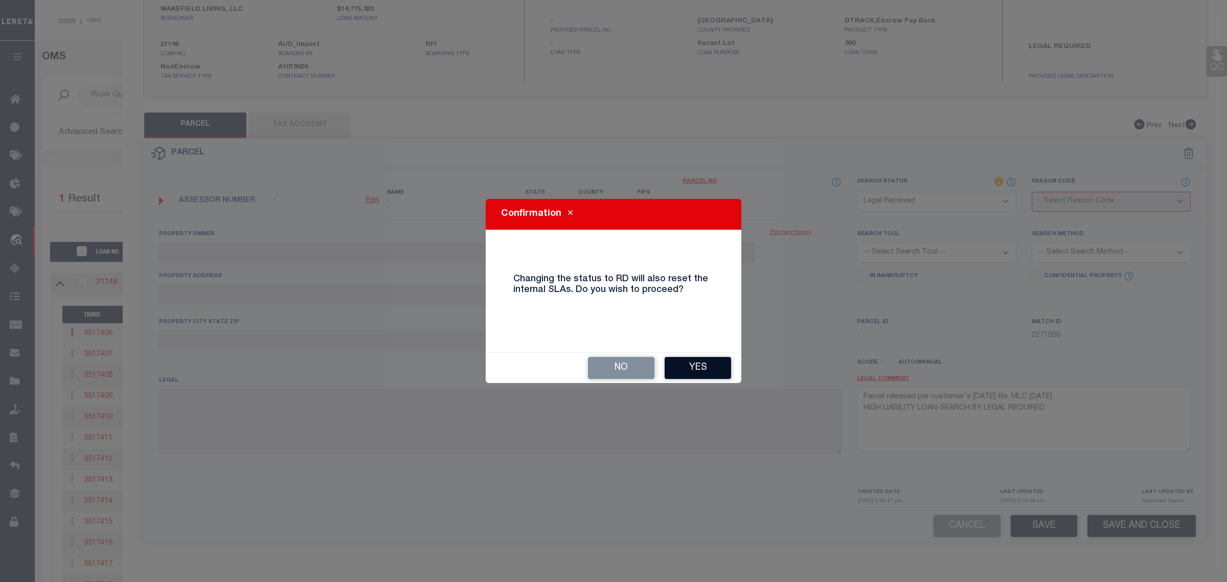
click at [682, 361] on button "Yes" at bounding box center [697, 368] width 66 height 22
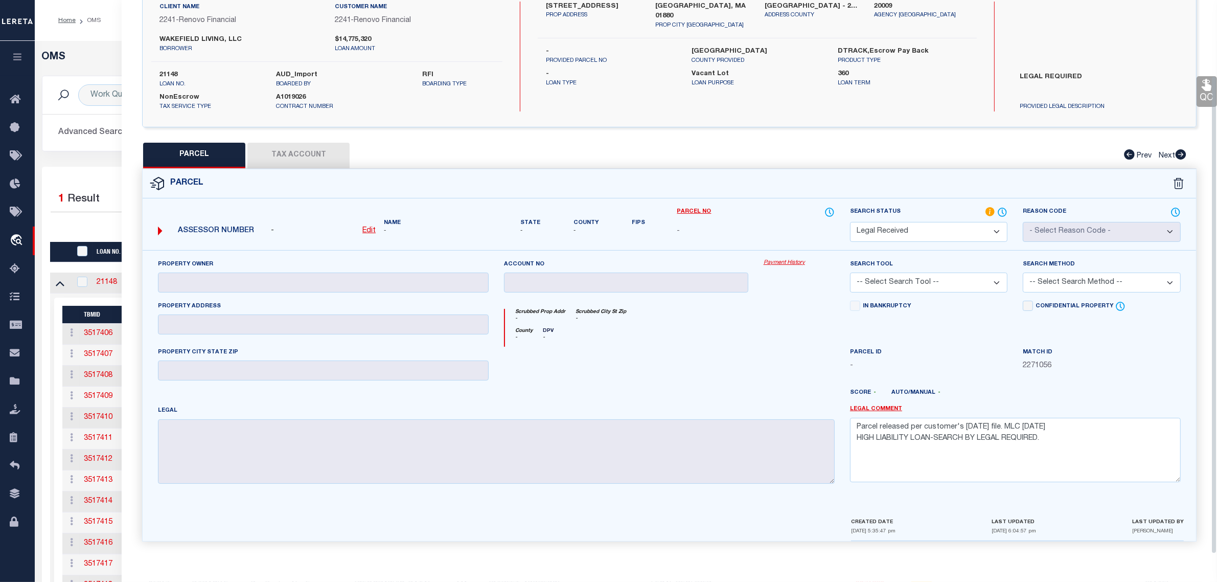
scroll to position [88, 0]
click at [938, 226] on select "Automated Search Bad Parcel Complete Duplicate Parcel High Dollar Reporting In …" at bounding box center [928, 232] width 157 height 20
click at [850, 222] on select "Automated Search Bad Parcel Complete Duplicate Parcel High Dollar Reporting In …" at bounding box center [928, 232] width 157 height 20
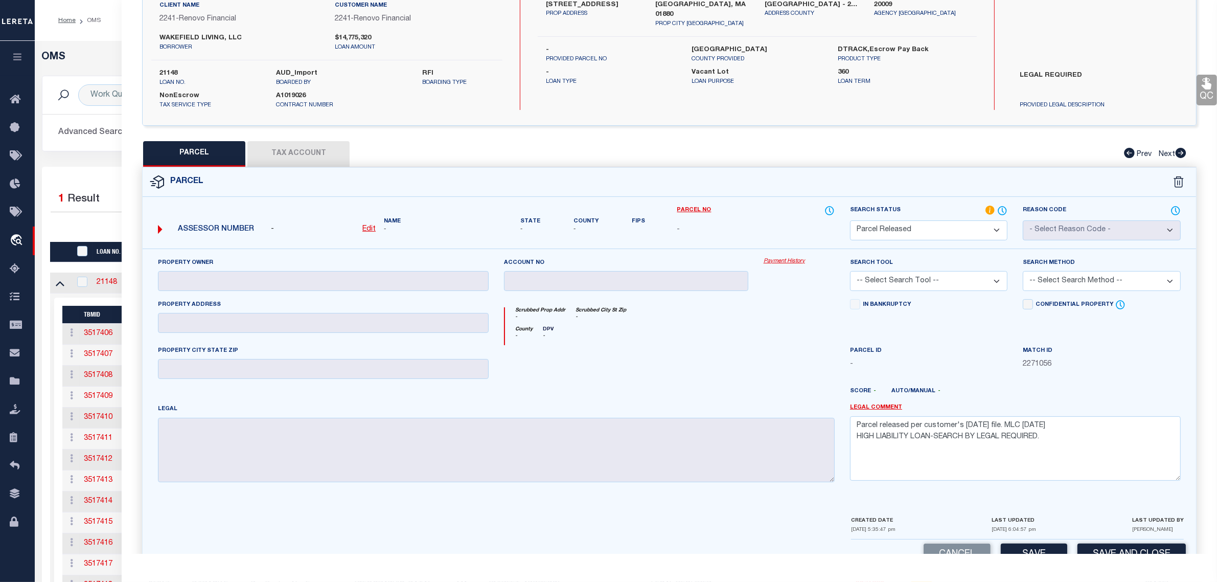
click at [1005, 234] on select "Automated Search Bad Parcel Complete Duplicate Parcel High Dollar Reporting In …" at bounding box center [928, 230] width 157 height 20
click at [850, 220] on select "Automated Search Bad Parcel Complete Duplicate Parcel High Dollar Reporting In …" at bounding box center [928, 230] width 157 height 20
click at [937, 325] on div "In Bankruptcy" at bounding box center [928, 322] width 173 height 46
click at [1058, 551] on button "Save" at bounding box center [1034, 554] width 66 height 22
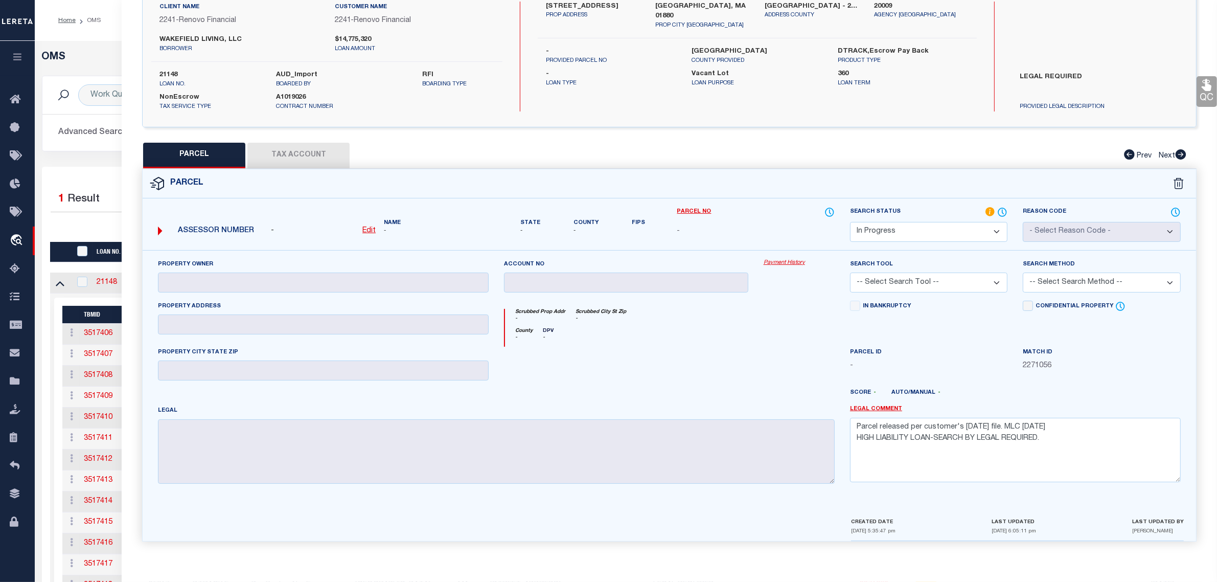
click at [970, 227] on select "Automated Search Bad Parcel Complete Duplicate Parcel High Dollar Reporting In …" at bounding box center [928, 232] width 157 height 20
click at [850, 222] on select "Automated Search Bad Parcel Complete Duplicate Parcel High Dollar Reporting In …" at bounding box center [928, 232] width 157 height 20
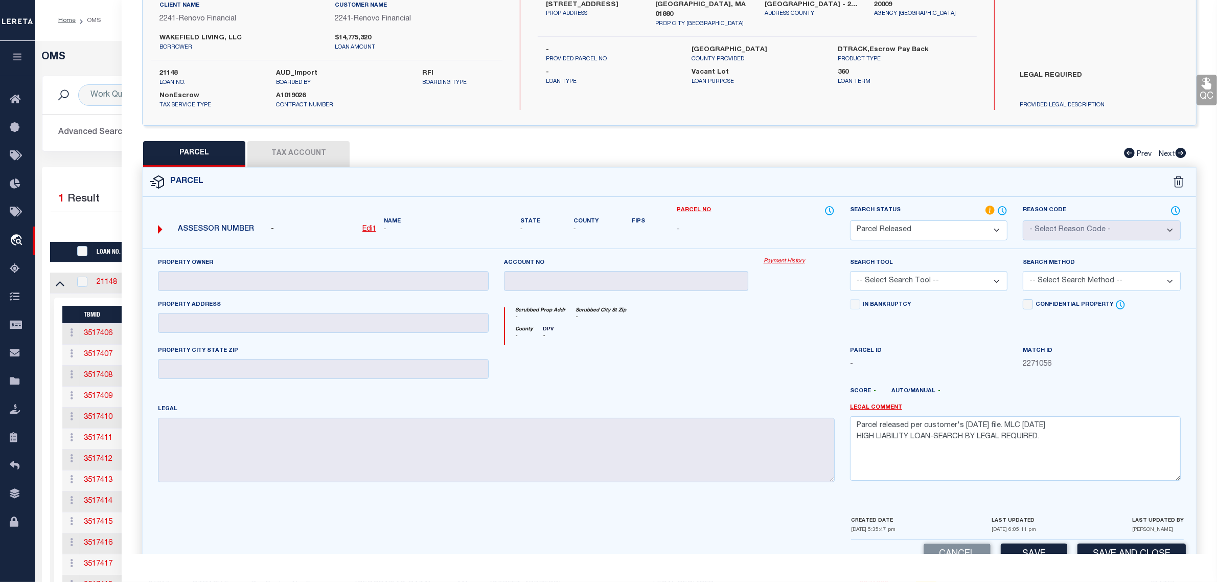
click at [997, 218] on div "Search Status Automated Search Bad Parcel Complete Duplicate Parcel High Dollar…" at bounding box center [928, 222] width 157 height 35
click at [994, 225] on select "Automated Search Bad Parcel Complete Duplicate Parcel High Dollar Reporting In …" at bounding box center [928, 230] width 157 height 20
click at [99, 145] on div "Advanced Search Save Search Clear Search tblSearchTopScreen_dynamictable_____De…" at bounding box center [625, 132] width 1167 height 36
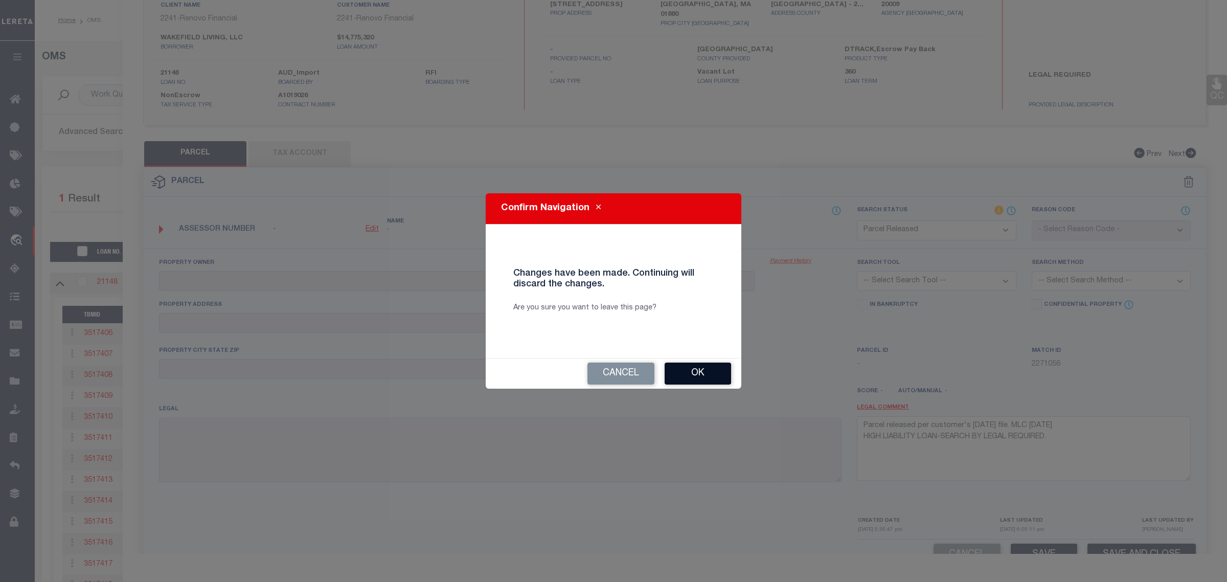
click at [725, 367] on button "Ok" at bounding box center [697, 373] width 66 height 22
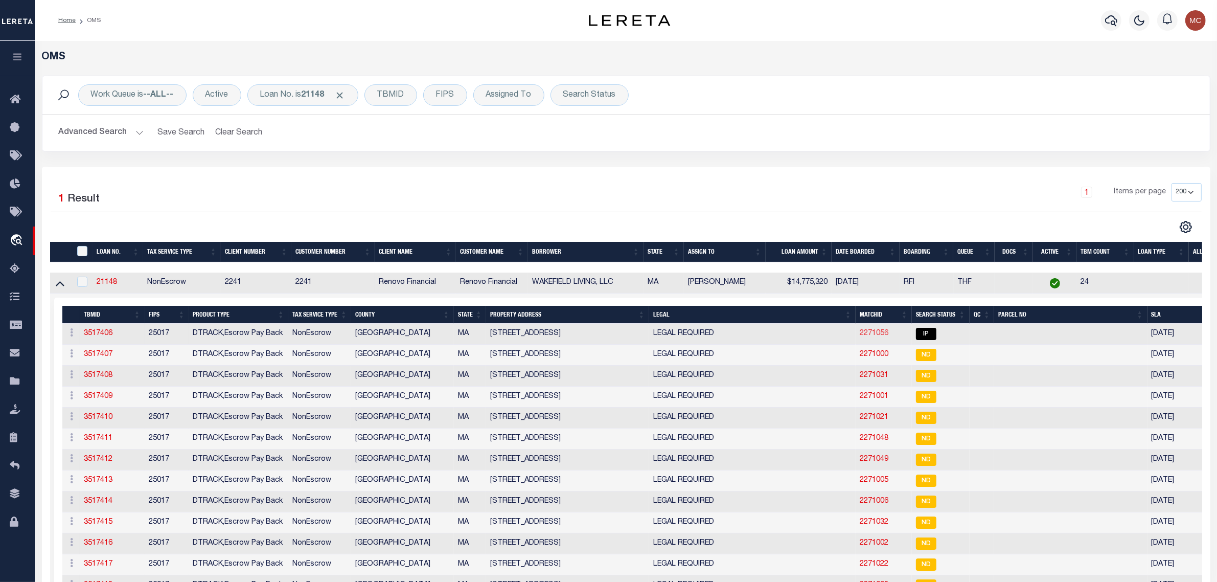
click at [872, 337] on link "2271056" at bounding box center [874, 333] width 29 height 7
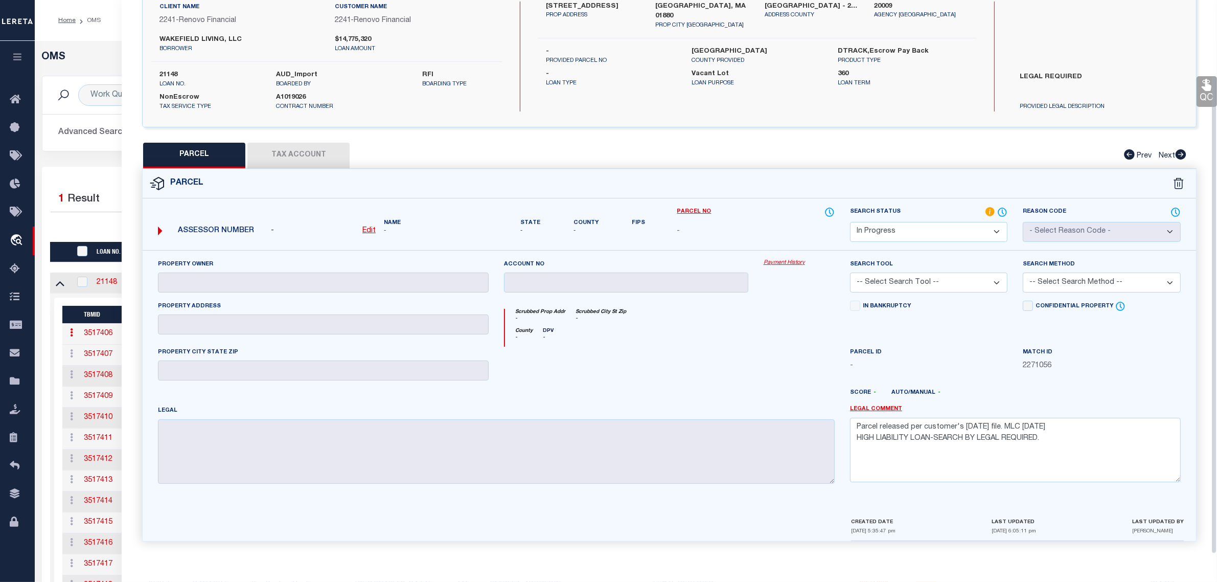
click at [994, 233] on select "Automated Search Bad Parcel Complete Duplicate Parcel High Dollar Reporting In …" at bounding box center [928, 232] width 157 height 20
click at [850, 222] on select "Automated Search Bad Parcel Complete Duplicate Parcel High Dollar Reporting In …" at bounding box center [928, 232] width 157 height 20
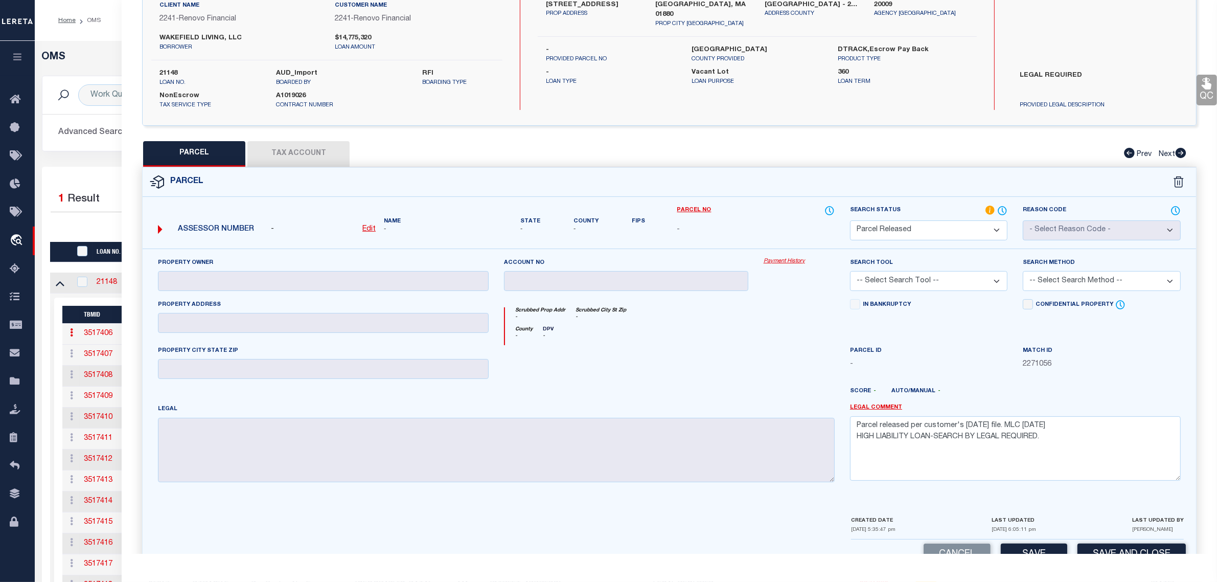
click at [998, 226] on select "Automated Search Bad Parcel Complete Duplicate Parcel High Dollar Reporting In …" at bounding box center [928, 230] width 157 height 20
click at [850, 220] on select "Automated Search Bad Parcel Complete Duplicate Parcel High Dollar Reporting In …" at bounding box center [928, 230] width 157 height 20
click at [1068, 424] on textarea "Parcel released per customer's [DATE] file. MLC [DATE] HIGH LIABILITY LOAN-SEAR…" at bounding box center [1015, 448] width 331 height 64
click at [1102, 553] on div "Parcel Data QC QC QC - Select Status -" at bounding box center [669, 291] width 1095 height 582
click at [1103, 551] on button "Save and Close" at bounding box center [1131, 554] width 108 height 22
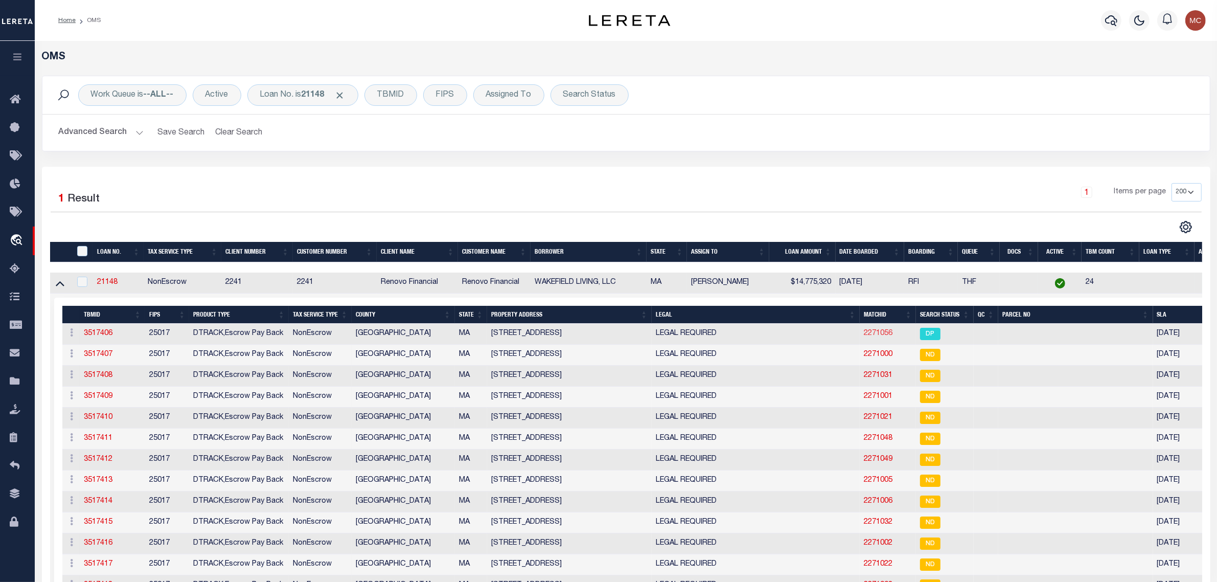
click at [880, 336] on link "2271056" at bounding box center [878, 333] width 29 height 7
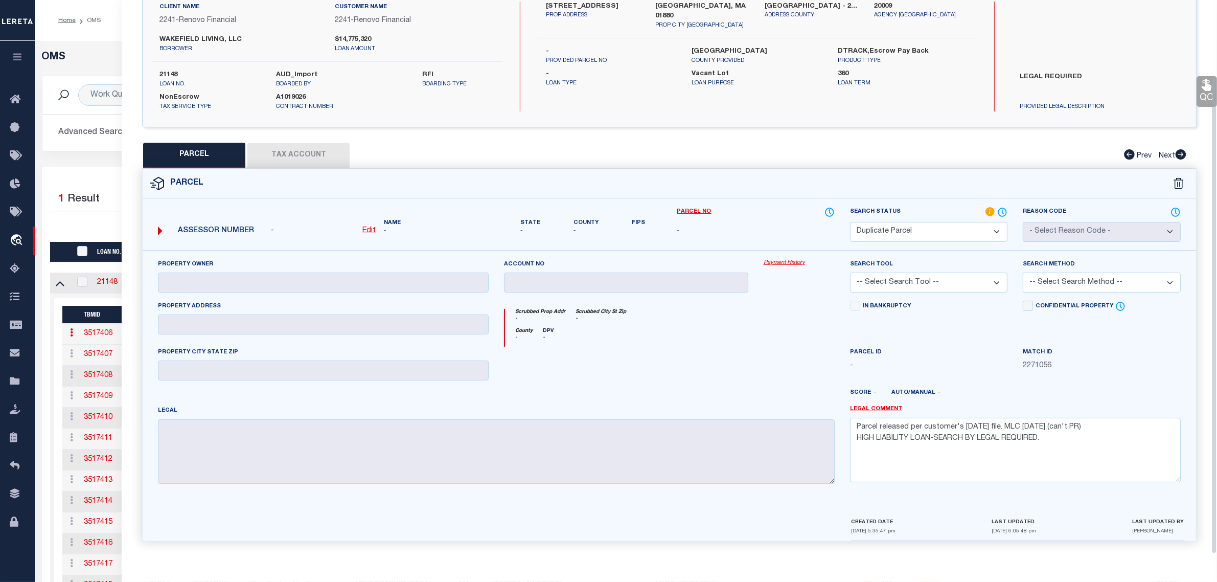
click at [904, 225] on select "Automated Search Bad Parcel Complete Duplicate Parcel High Dollar Reporting In …" at bounding box center [928, 232] width 157 height 20
click at [850, 222] on select "Automated Search Bad Parcel Complete Duplicate Parcel High Dollar Reporting In …" at bounding box center [928, 232] width 157 height 20
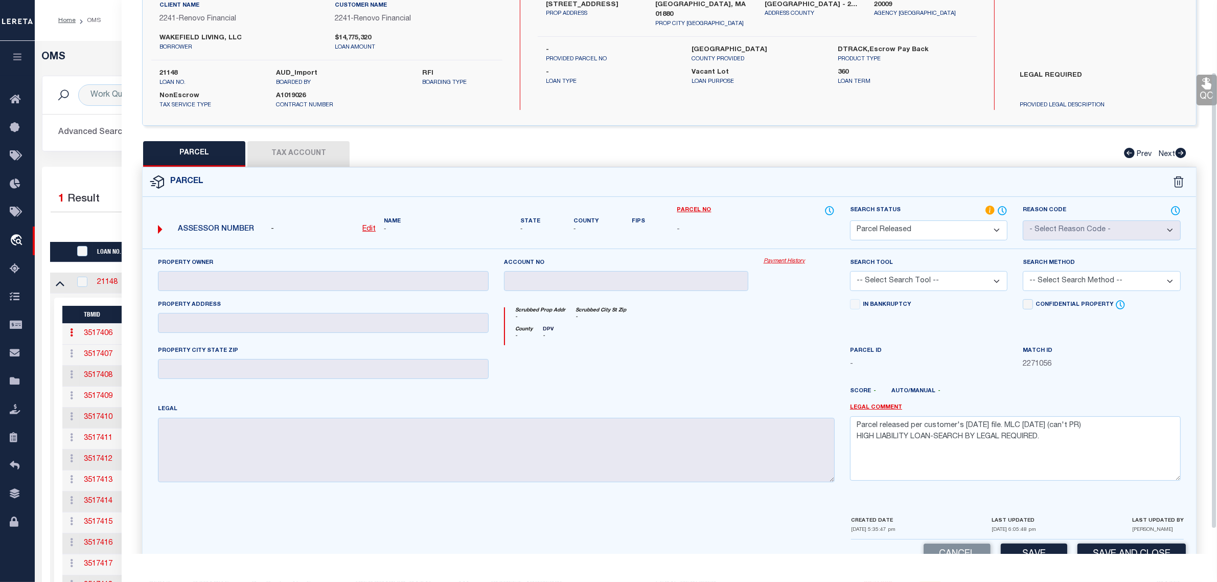
click at [933, 226] on select "Automated Search Bad Parcel Complete Duplicate Parcel High Dollar Reporting In …" at bounding box center [928, 230] width 157 height 20
click at [850, 220] on select "Automated Search Bad Parcel Complete Duplicate Parcel High Dollar Reporting In …" at bounding box center [928, 230] width 157 height 20
drag, startPoint x: 933, startPoint y: 228, endPoint x: 931, endPoint y: 237, distance: 9.1
click at [933, 228] on select "Automated Search Bad Parcel Complete Duplicate Parcel High Dollar Reporting In …" at bounding box center [928, 230] width 157 height 20
click at [850, 220] on select "Automated Search Bad Parcel Complete Duplicate Parcel High Dollar Reporting In …" at bounding box center [928, 230] width 157 height 20
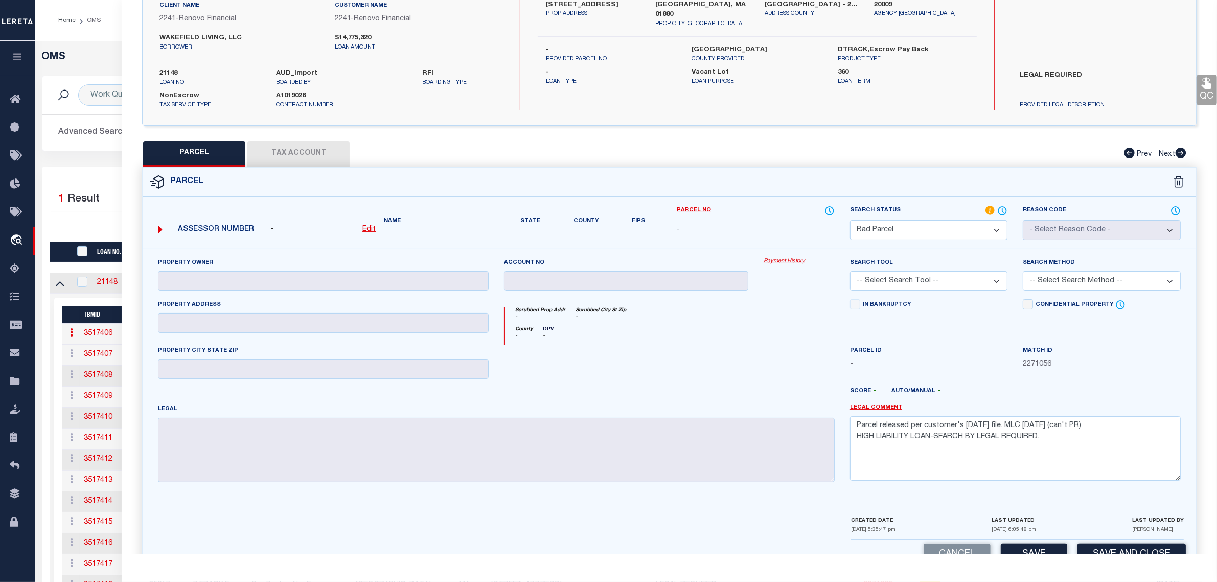
drag, startPoint x: 934, startPoint y: 228, endPoint x: 933, endPoint y: 238, distance: 9.8
click at [934, 228] on select "Automated Search Bad Parcel Complete Duplicate Parcel High Dollar Reporting In …" at bounding box center [928, 230] width 157 height 20
click at [850, 220] on select "Automated Search Bad Parcel Complete Duplicate Parcel High Dollar Reporting In …" at bounding box center [928, 230] width 157 height 20
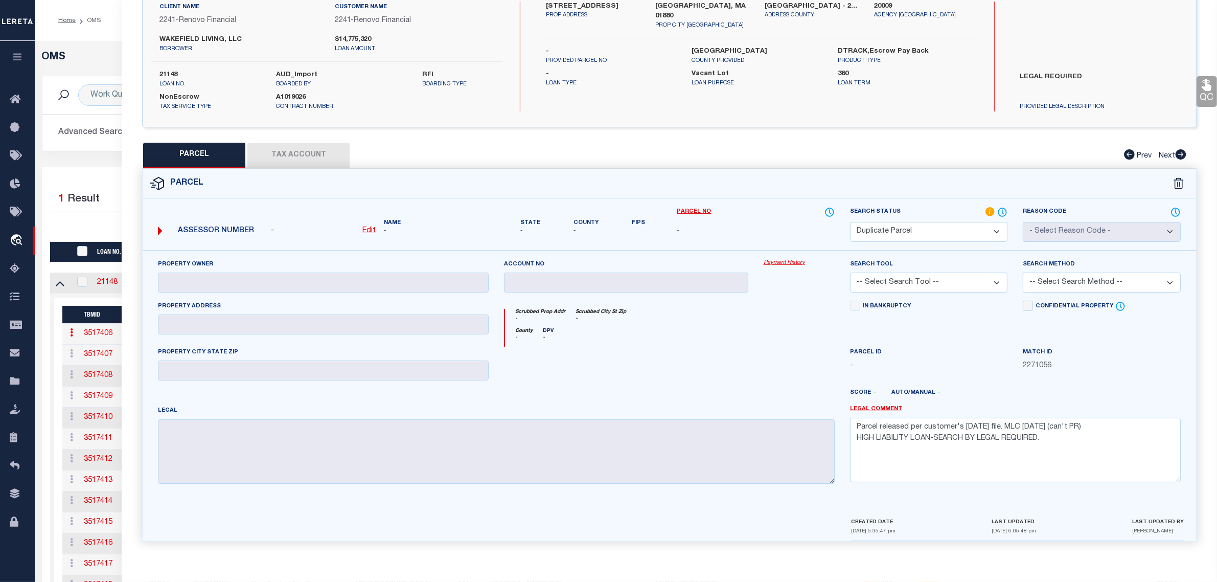
drag, startPoint x: 938, startPoint y: 233, endPoint x: 937, endPoint y: 238, distance: 5.2
click at [938, 233] on select "Automated Search Bad Parcel Complete Duplicate Parcel High Dollar Reporting In …" at bounding box center [928, 232] width 157 height 20
click at [850, 222] on select "Automated Search Bad Parcel Complete Duplicate Parcel High Dollar Reporting In …" at bounding box center [928, 232] width 157 height 20
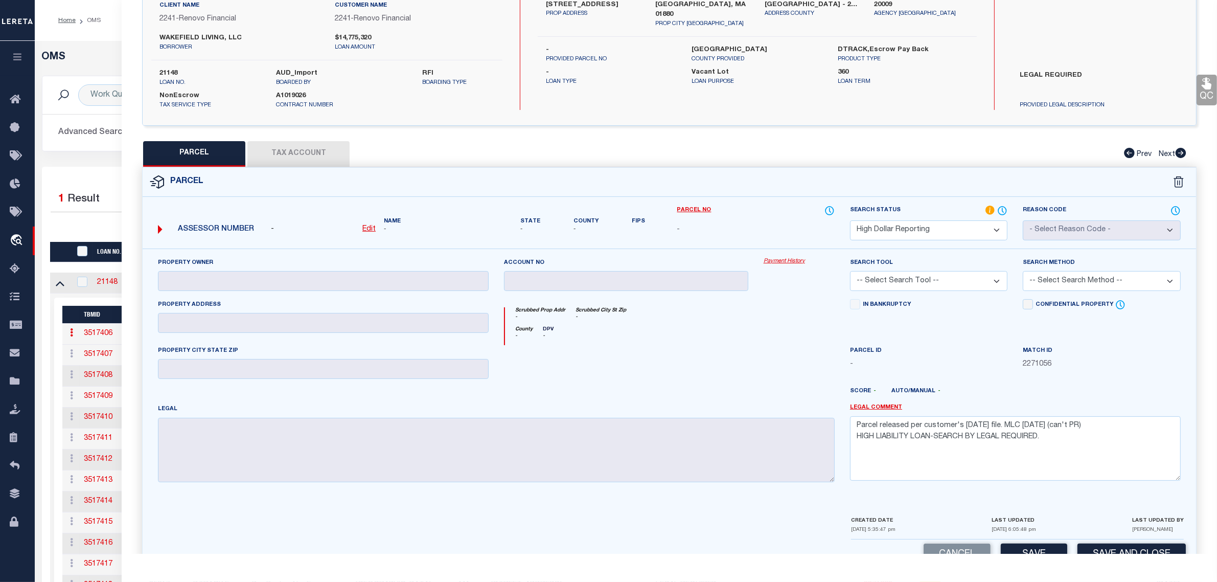
click at [916, 224] on select "Automated Search Bad Parcel Complete Duplicate Parcel High Dollar Reporting In …" at bounding box center [928, 230] width 157 height 20
click at [850, 220] on select "Automated Search Bad Parcel Complete Duplicate Parcel High Dollar Reporting In …" at bounding box center [928, 230] width 157 height 20
click at [917, 226] on select "Automated Search Bad Parcel Complete Duplicate Parcel High Dollar Reporting In …" at bounding box center [928, 230] width 157 height 20
click at [850, 220] on select "Automated Search Bad Parcel Complete Duplicate Parcel High Dollar Reporting In …" at bounding box center [928, 230] width 157 height 20
click at [929, 225] on select "Automated Search Bad Parcel Complete Duplicate Parcel High Dollar Reporting In …" at bounding box center [928, 230] width 157 height 20
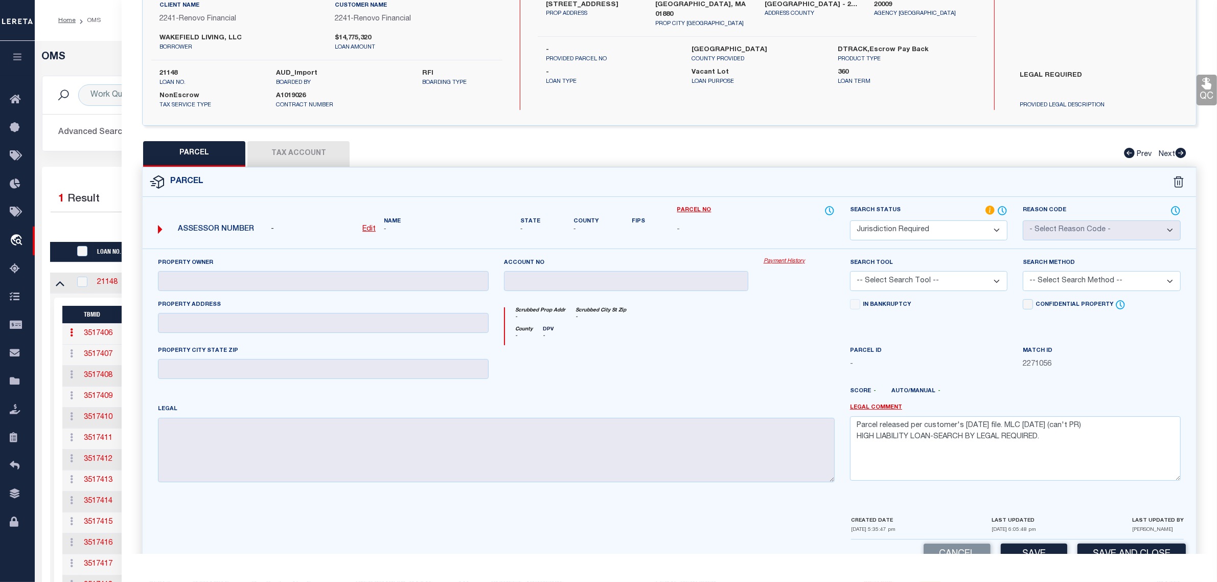
click at [850, 220] on select "Automated Search Bad Parcel Complete Duplicate Parcel High Dollar Reporting In …" at bounding box center [928, 230] width 157 height 20
click at [941, 228] on select "Automated Search Bad Parcel Complete Duplicate Parcel High Dollar Reporting In …" at bounding box center [928, 230] width 157 height 20
click at [850, 220] on select "Automated Search Bad Parcel Complete Duplicate Parcel High Dollar Reporting In …" at bounding box center [928, 230] width 157 height 20
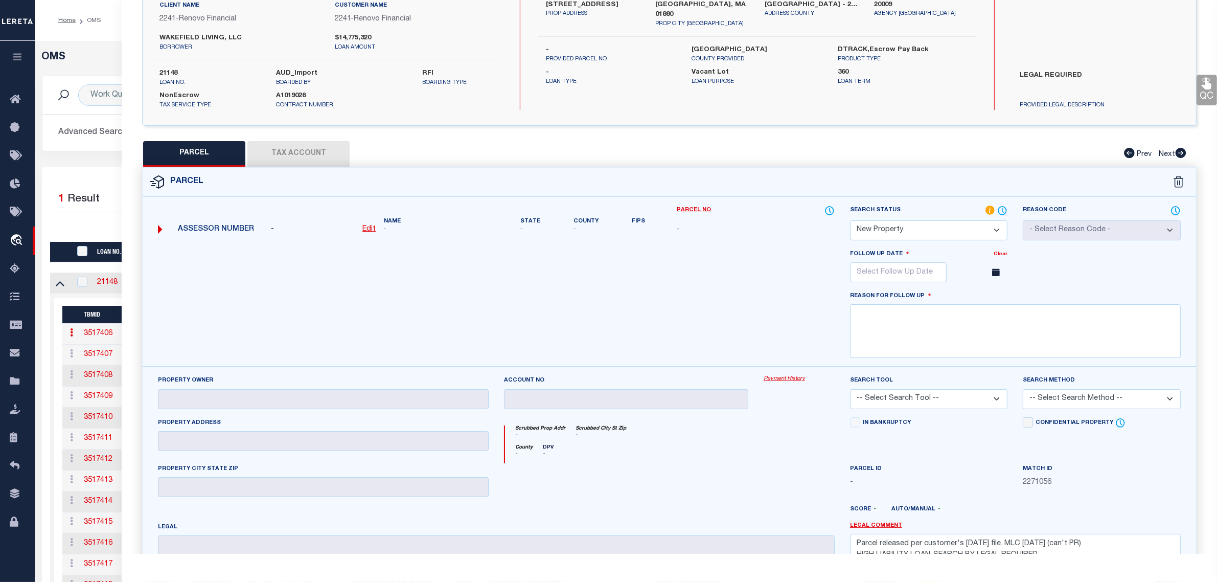
click at [937, 224] on select "Automated Search Bad Parcel Complete Duplicate Parcel High Dollar Reporting In …" at bounding box center [928, 230] width 157 height 20
click at [850, 220] on select "Automated Search Bad Parcel Complete Duplicate Parcel High Dollar Reporting In …" at bounding box center [928, 230] width 157 height 20
click at [952, 225] on select "Automated Search Bad Parcel Complete Duplicate Parcel High Dollar Reporting In …" at bounding box center [928, 230] width 157 height 20
click at [850, 220] on select "Automated Search Bad Parcel Complete Duplicate Parcel High Dollar Reporting In …" at bounding box center [928, 230] width 157 height 20
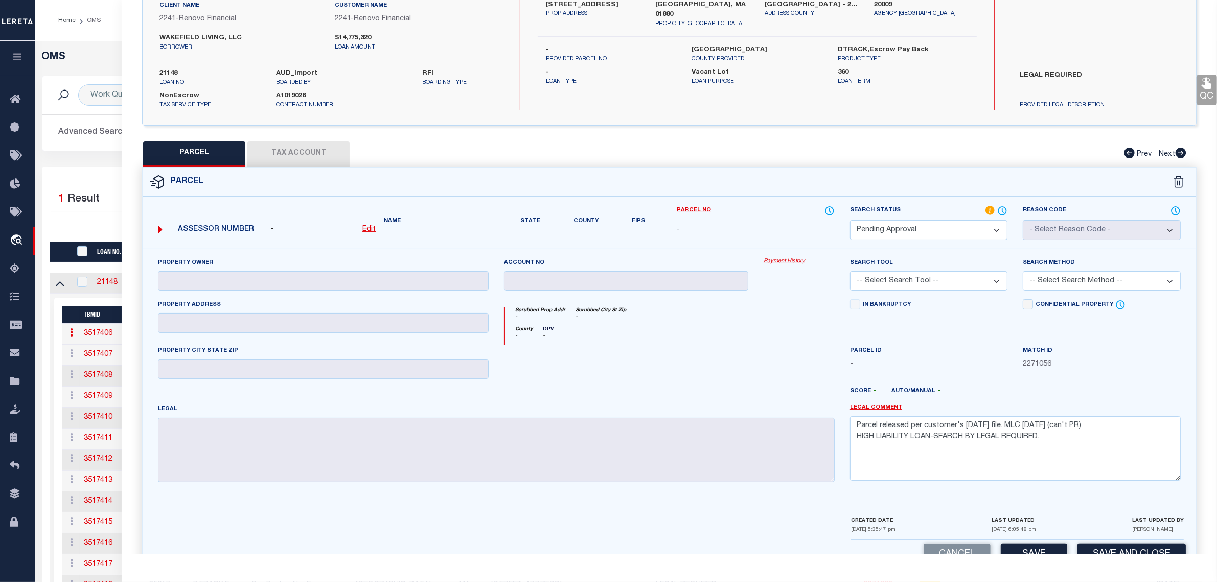
click at [963, 221] on select "Automated Search Bad Parcel Complete Duplicate Parcel High Dollar Reporting In …" at bounding box center [928, 230] width 157 height 20
click at [850, 220] on select "Automated Search Bad Parcel Complete Duplicate Parcel High Dollar Reporting In …" at bounding box center [928, 230] width 157 height 20
click at [944, 225] on select "Automated Search Bad Parcel Complete Duplicate Parcel High Dollar Reporting In …" at bounding box center [928, 230] width 157 height 20
click at [850, 220] on select "Automated Search Bad Parcel Complete Duplicate Parcel High Dollar Reporting In …" at bounding box center [928, 230] width 157 height 20
click at [926, 226] on select "Automated Search Bad Parcel Complete Duplicate Parcel High Dollar Reporting In …" at bounding box center [928, 230] width 157 height 20
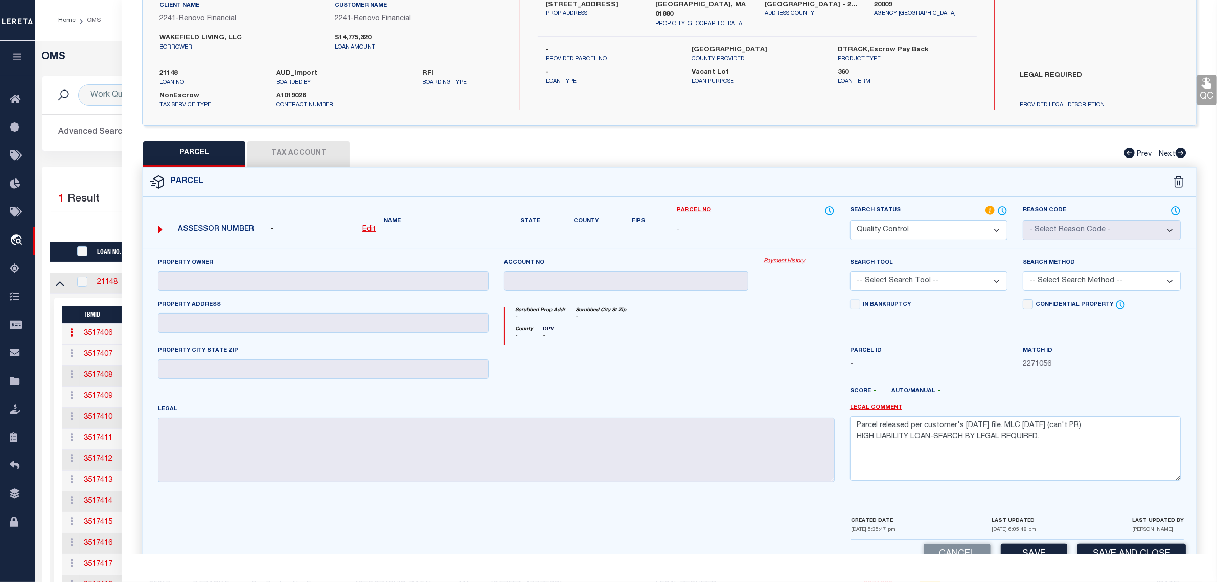
click at [850, 220] on select "Automated Search Bad Parcel Complete Duplicate Parcel High Dollar Reporting In …" at bounding box center [928, 230] width 157 height 20
click at [927, 230] on select "Automated Search Bad Parcel Complete Duplicate Parcel High Dollar Reporting In …" at bounding box center [928, 230] width 157 height 20
click at [850, 220] on select "Automated Search Bad Parcel Complete Duplicate Parcel High Dollar Reporting In …" at bounding box center [928, 230] width 157 height 20
click at [919, 229] on select "Automated Search Bad Parcel Complete Duplicate Parcel High Dollar Reporting In …" at bounding box center [928, 230] width 157 height 20
click at [850, 220] on select "Automated Search Bad Parcel Complete Duplicate Parcel High Dollar Reporting In …" at bounding box center [928, 230] width 157 height 20
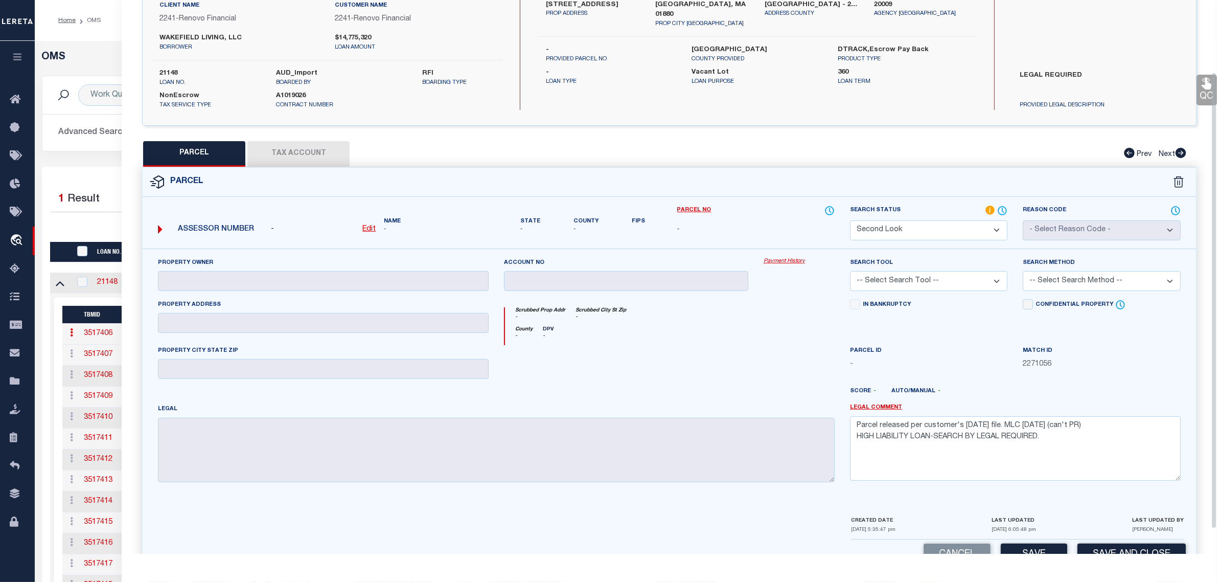
click at [826, 346] on div at bounding box center [799, 366] width 86 height 42
click at [971, 545] on button "Cancel" at bounding box center [956, 554] width 67 height 22
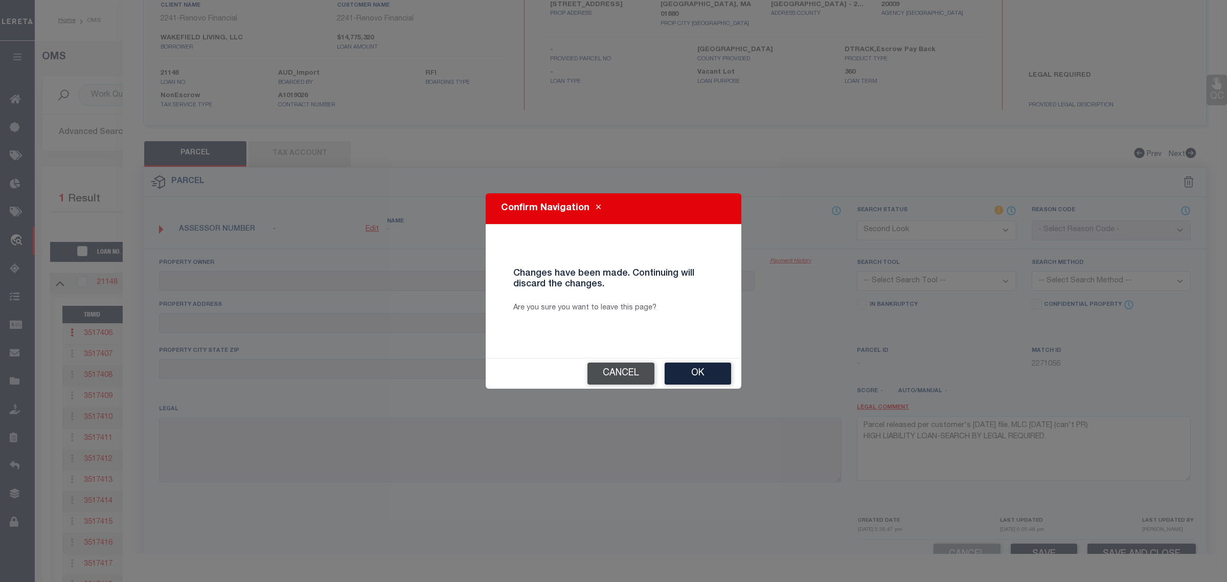
click at [639, 378] on button "Cancel" at bounding box center [620, 373] width 67 height 22
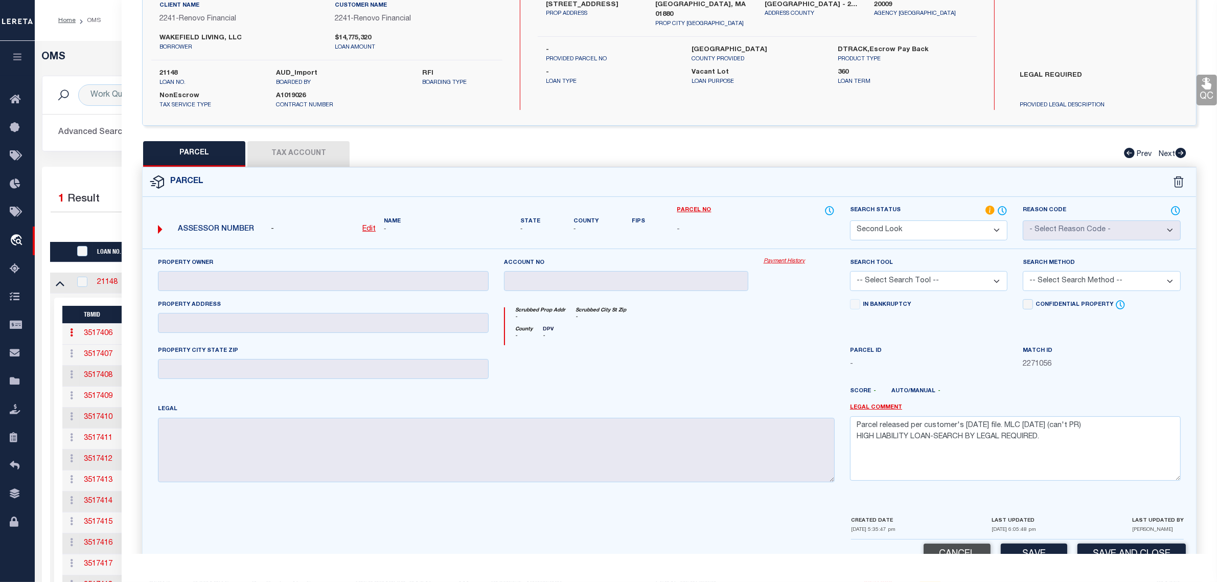
click at [974, 551] on button "Cancel" at bounding box center [956, 554] width 67 height 22
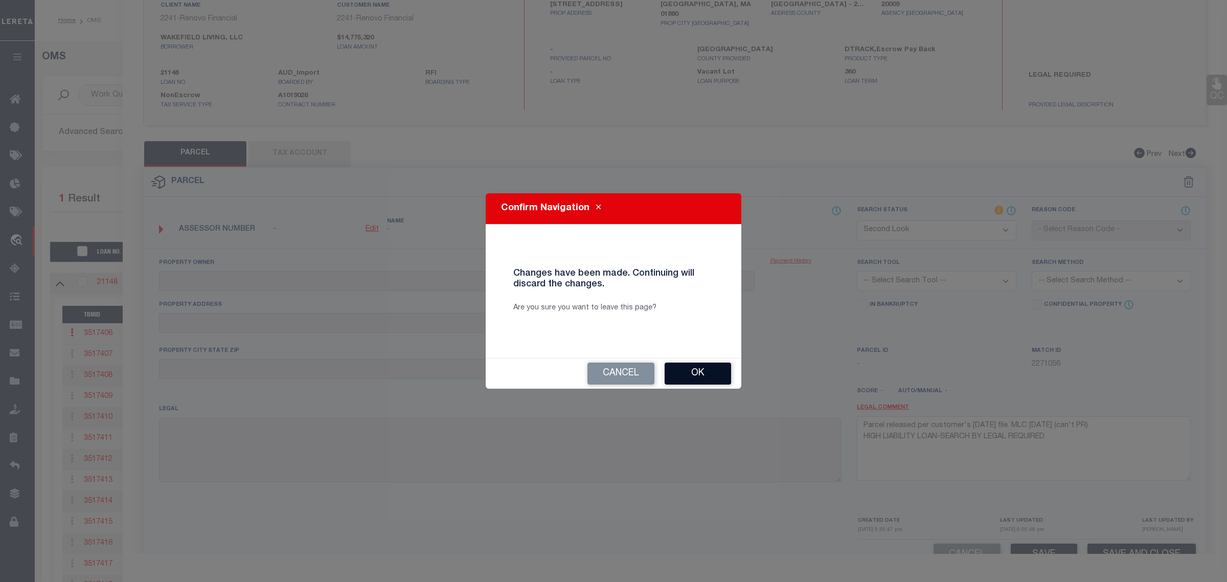
click at [691, 366] on button "Ok" at bounding box center [697, 373] width 66 height 22
